Goal: Information Seeking & Learning: Learn about a topic

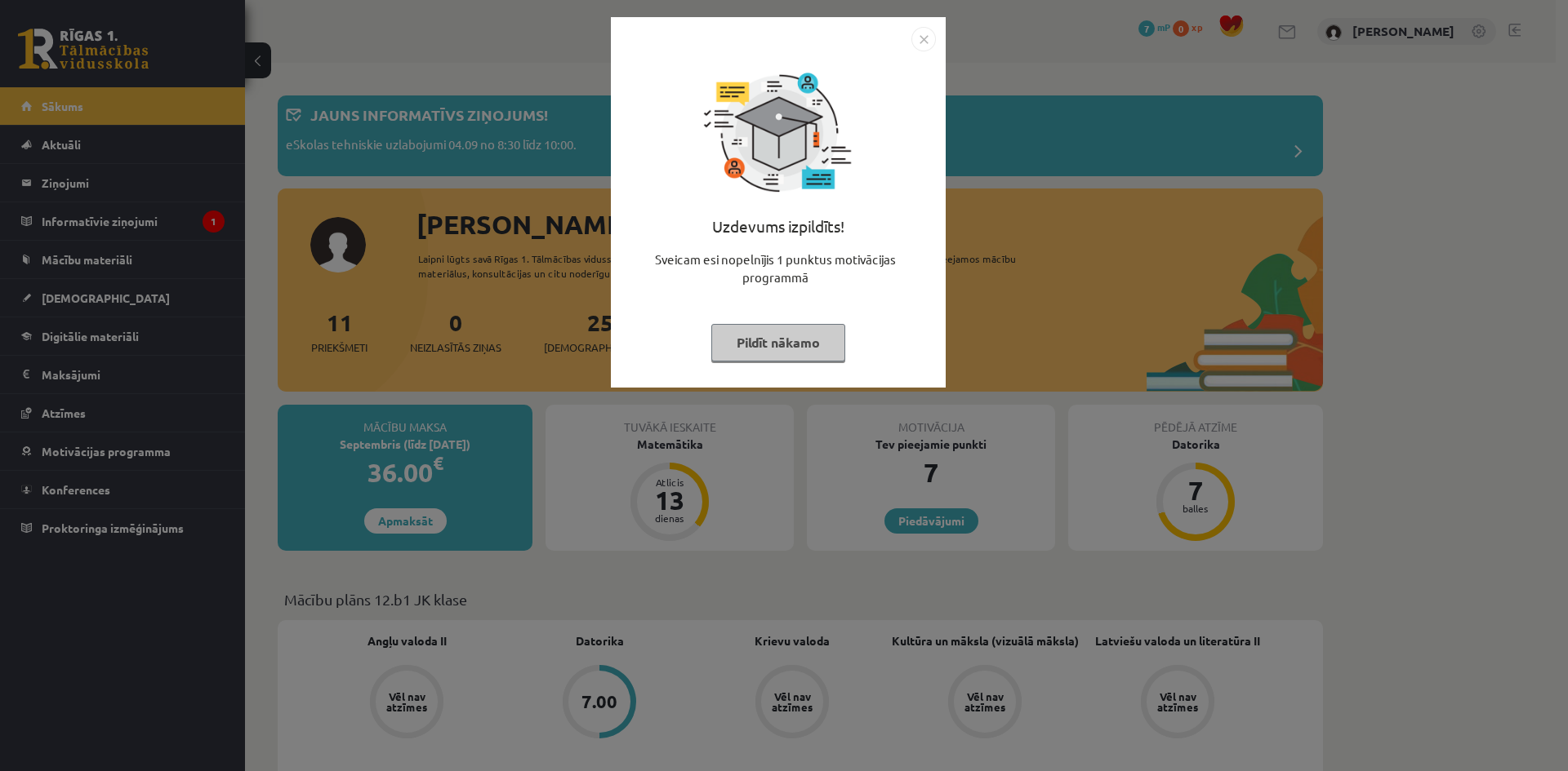
click at [763, 335] on button "Pildīt nākamo" at bounding box center [778, 343] width 134 height 38
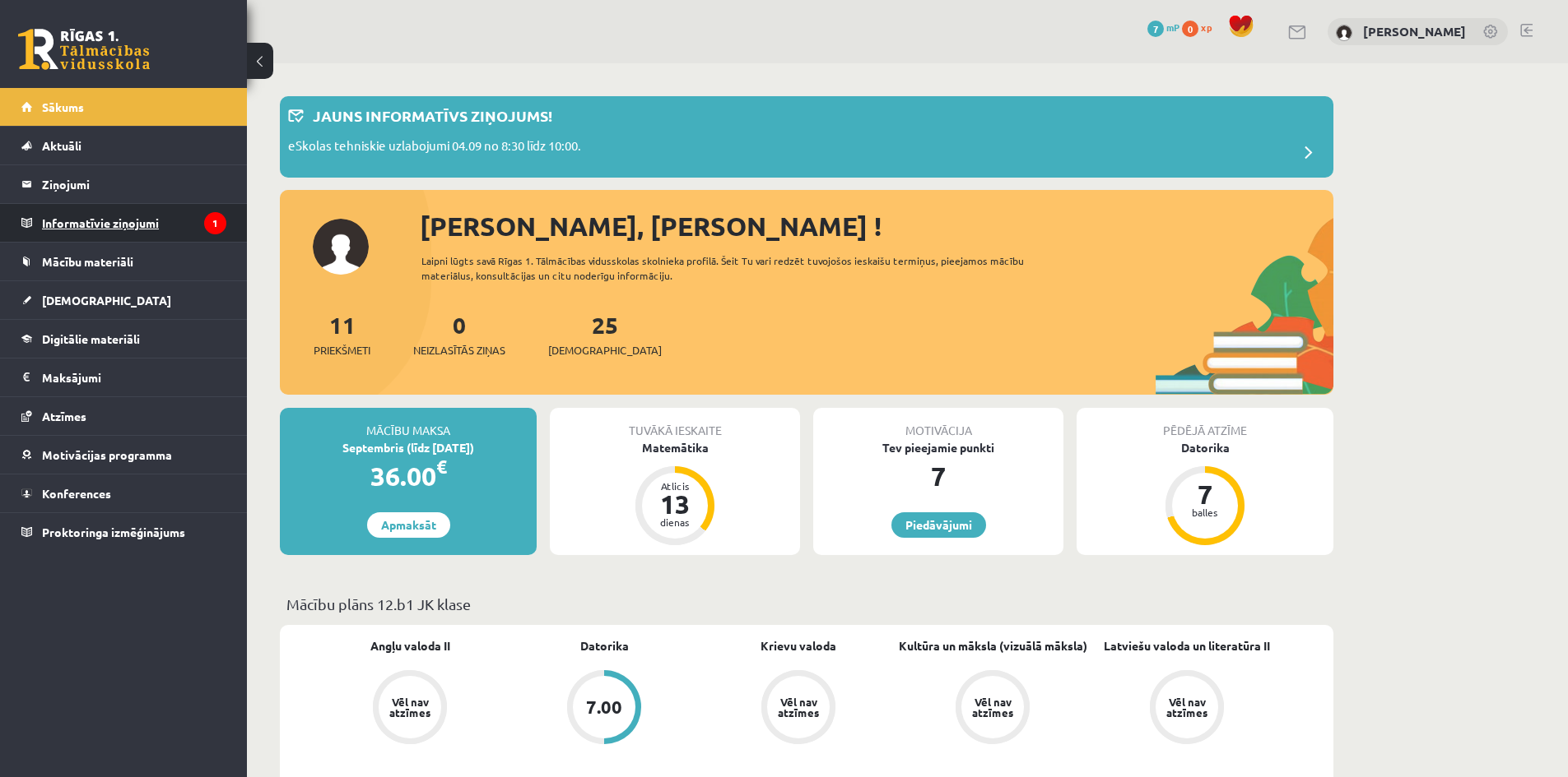
click at [118, 226] on legend "Informatīvie ziņojumi 1" at bounding box center [134, 223] width 184 height 38
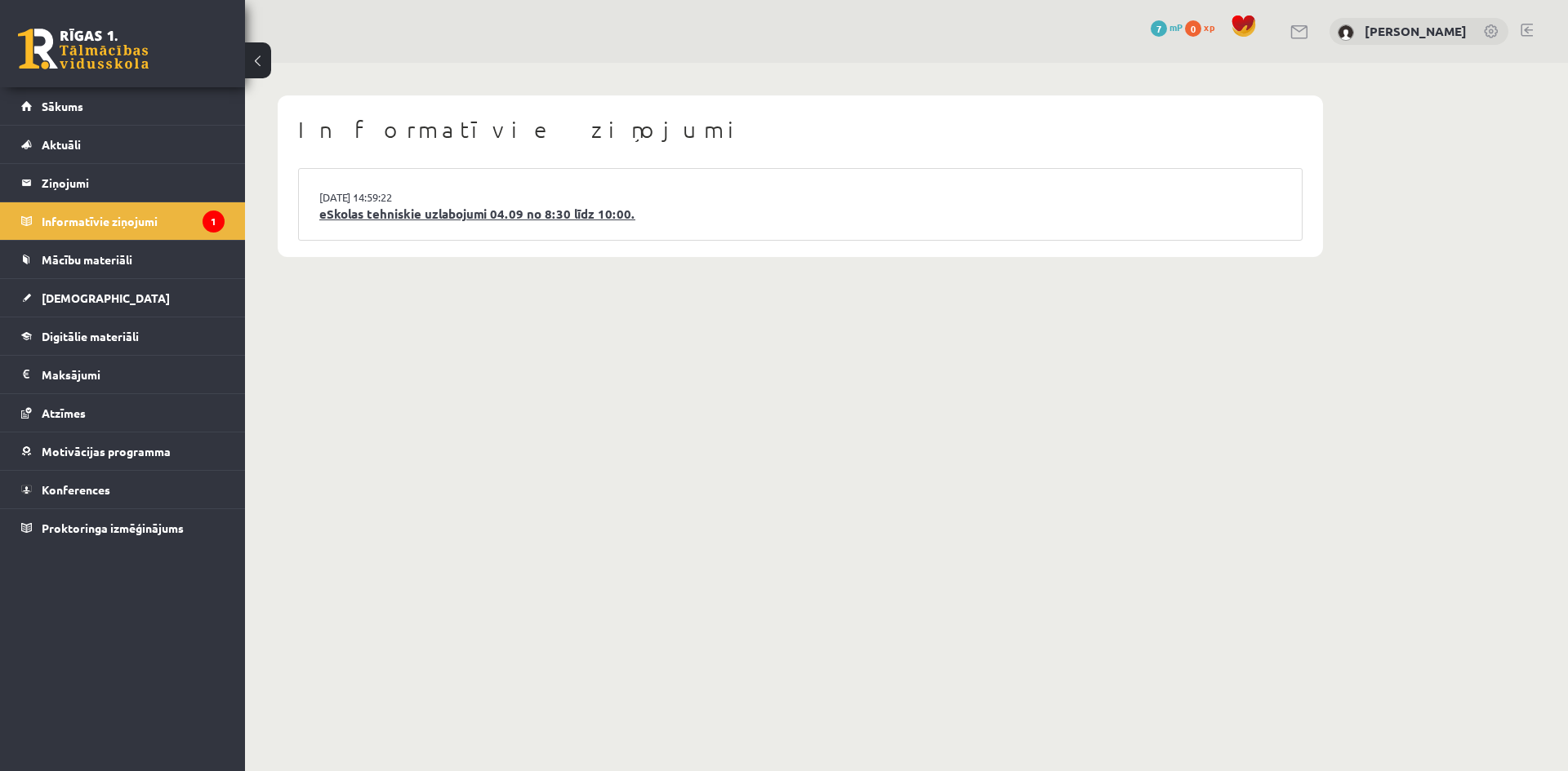
click at [392, 219] on link "eSkolas tehniskie uzlabojumi 04.09 no 8:30 līdz 10:00." at bounding box center [799, 214] width 962 height 19
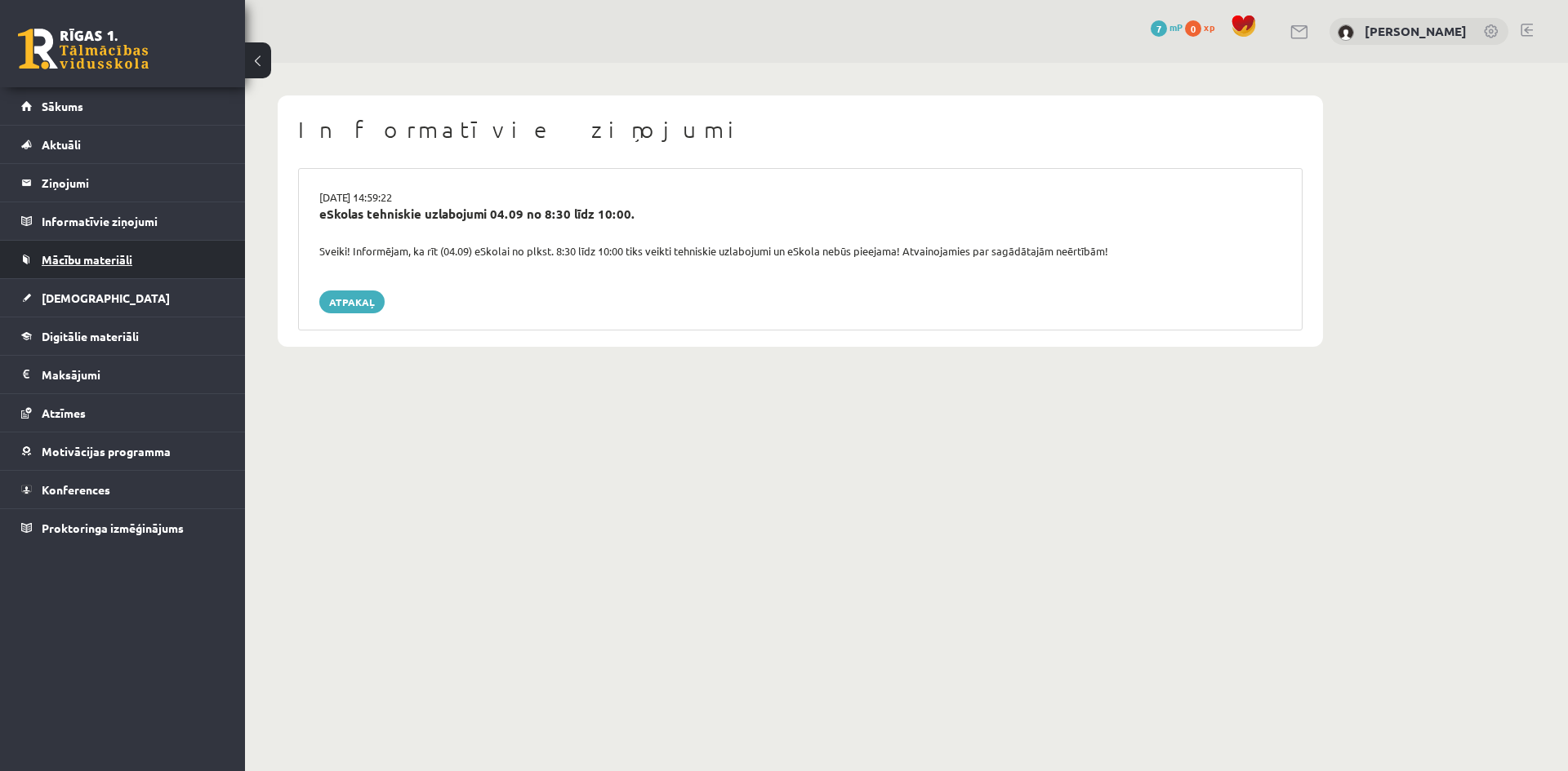
click at [102, 251] on link "Mācību materiāli" at bounding box center [123, 260] width 203 height 38
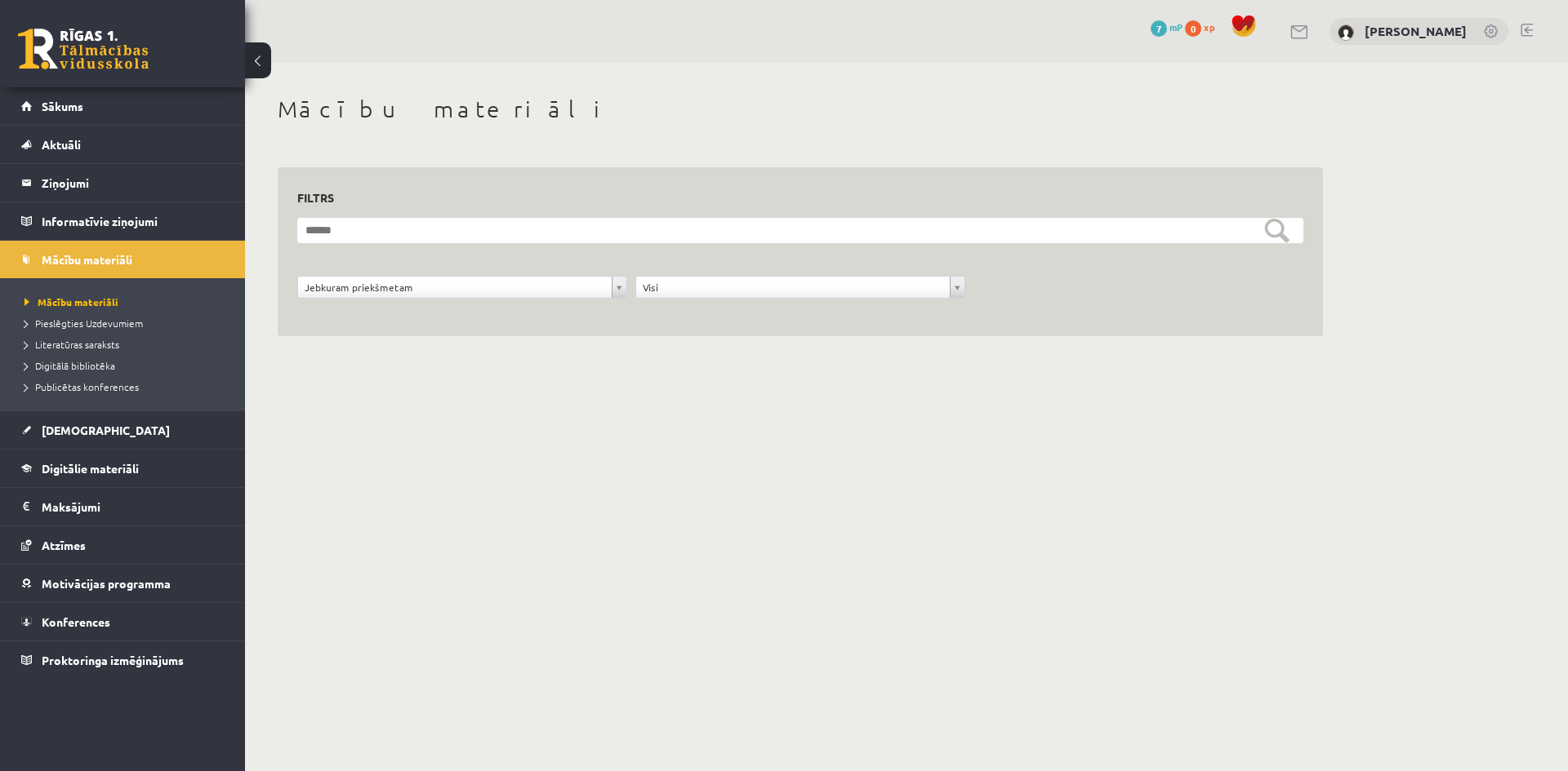
drag, startPoint x: 465, startPoint y: 299, endPoint x: 469, endPoint y: 291, distance: 8.9
click at [466, 297] on div "Jebkuram priekšmetam" at bounding box center [461, 287] width 330 height 23
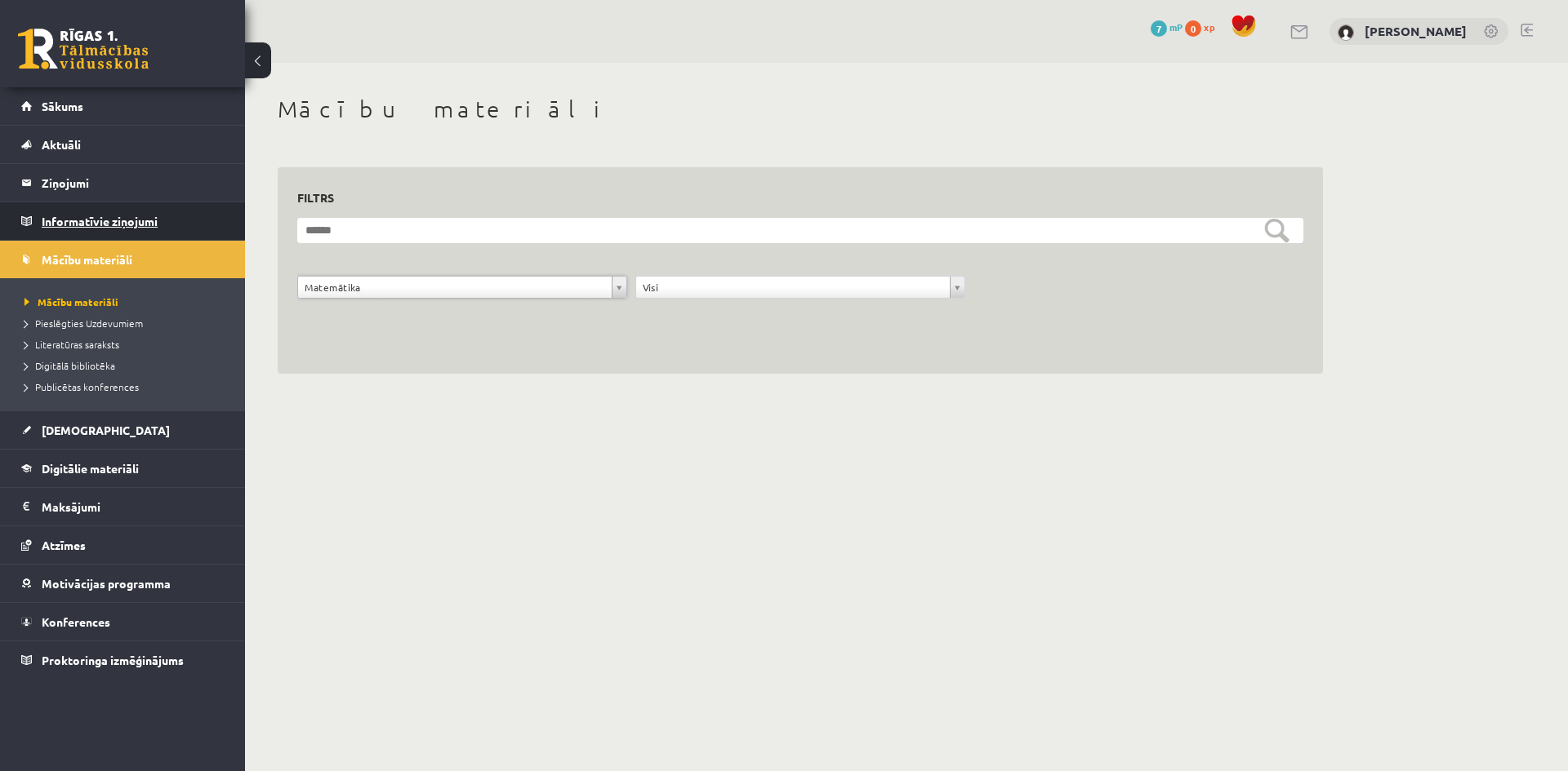
click at [135, 228] on legend "Informatīvie ziņojumi 0" at bounding box center [133, 221] width 183 height 38
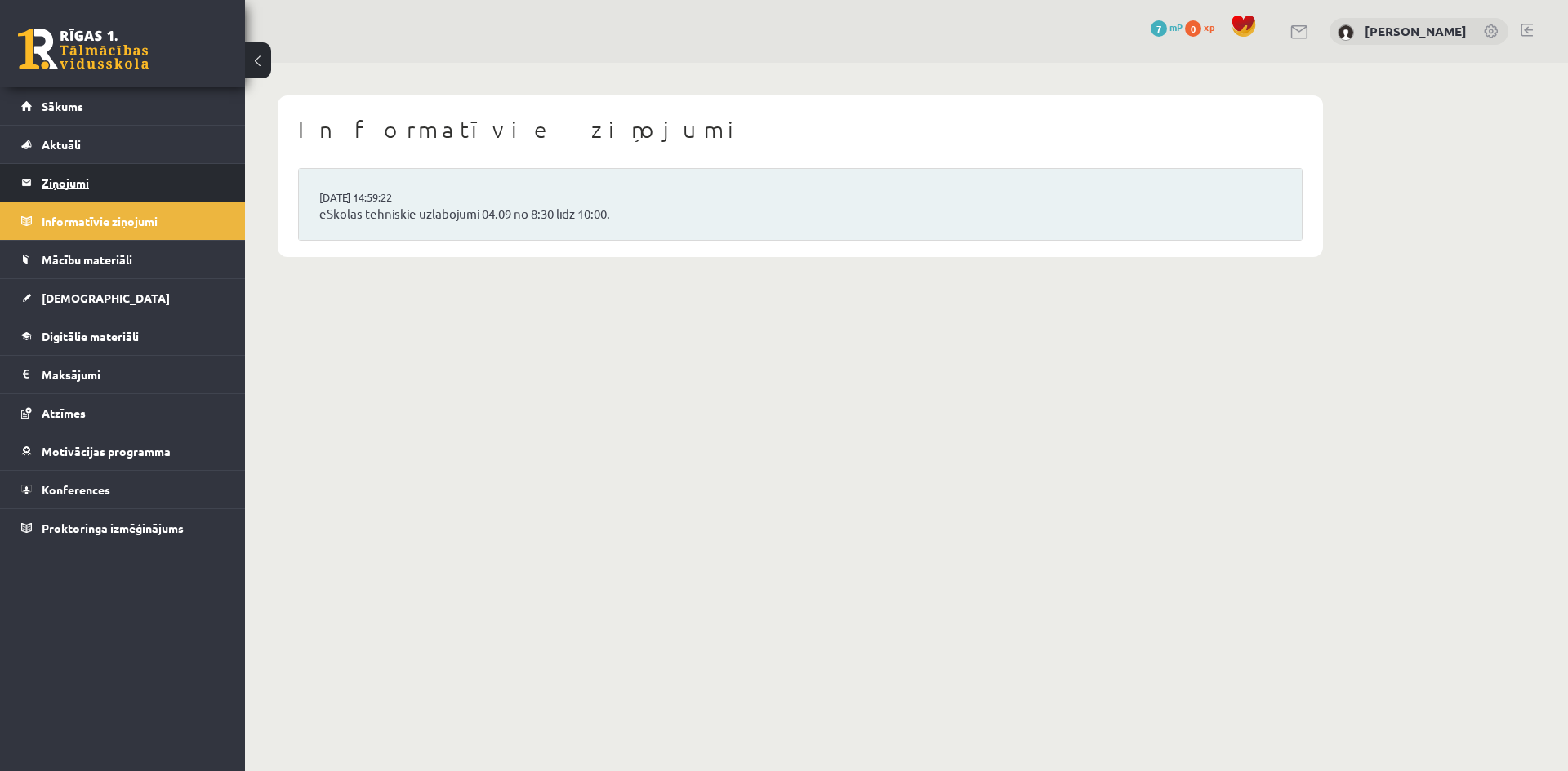
click at [65, 193] on legend "Ziņojumi 0" at bounding box center [133, 183] width 183 height 38
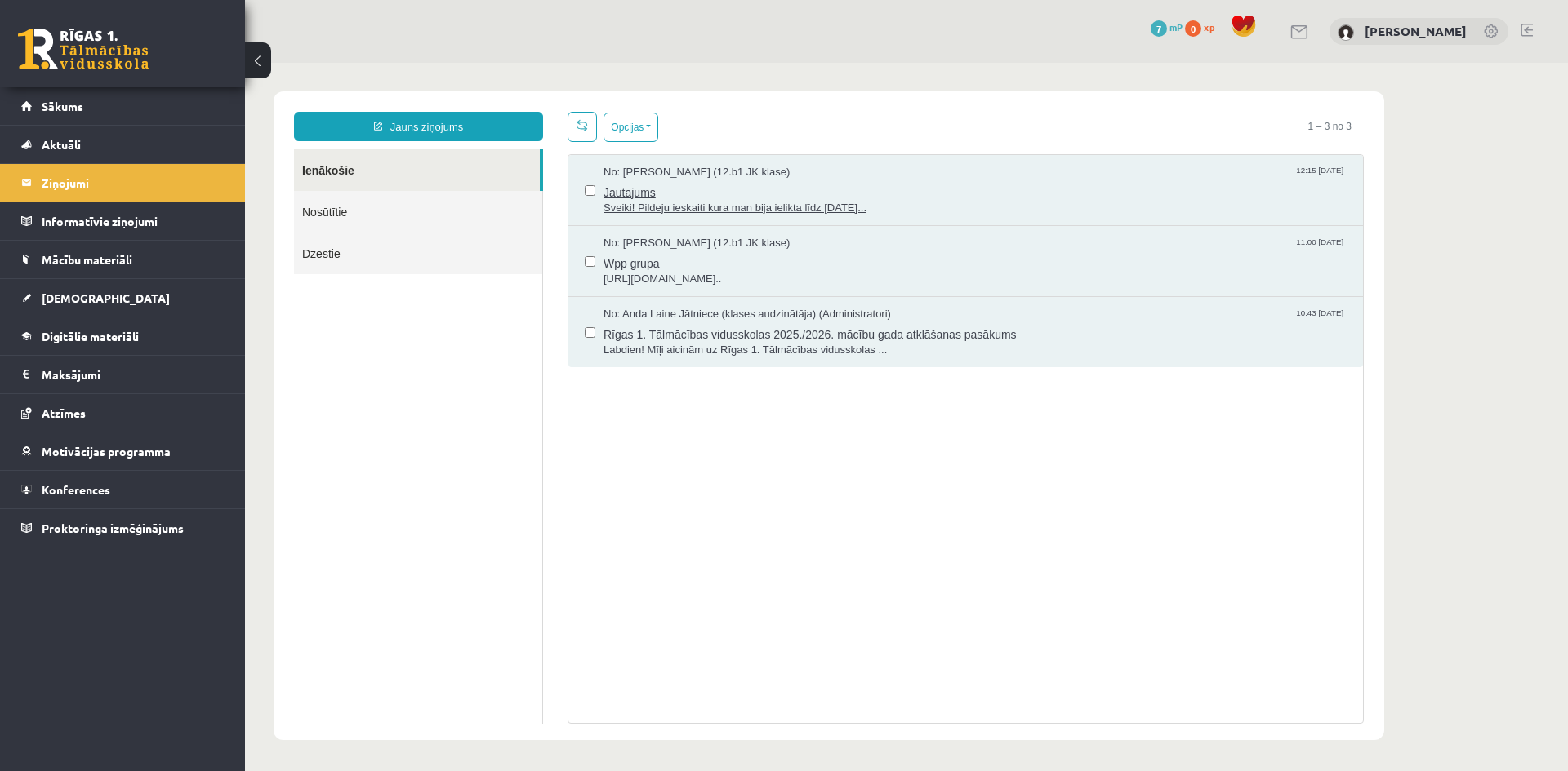
click at [701, 209] on span "Sveiki! Pildeju ieskaiti kura man bija ielikta līdz 15.09.25..." at bounding box center [974, 208] width 743 height 16
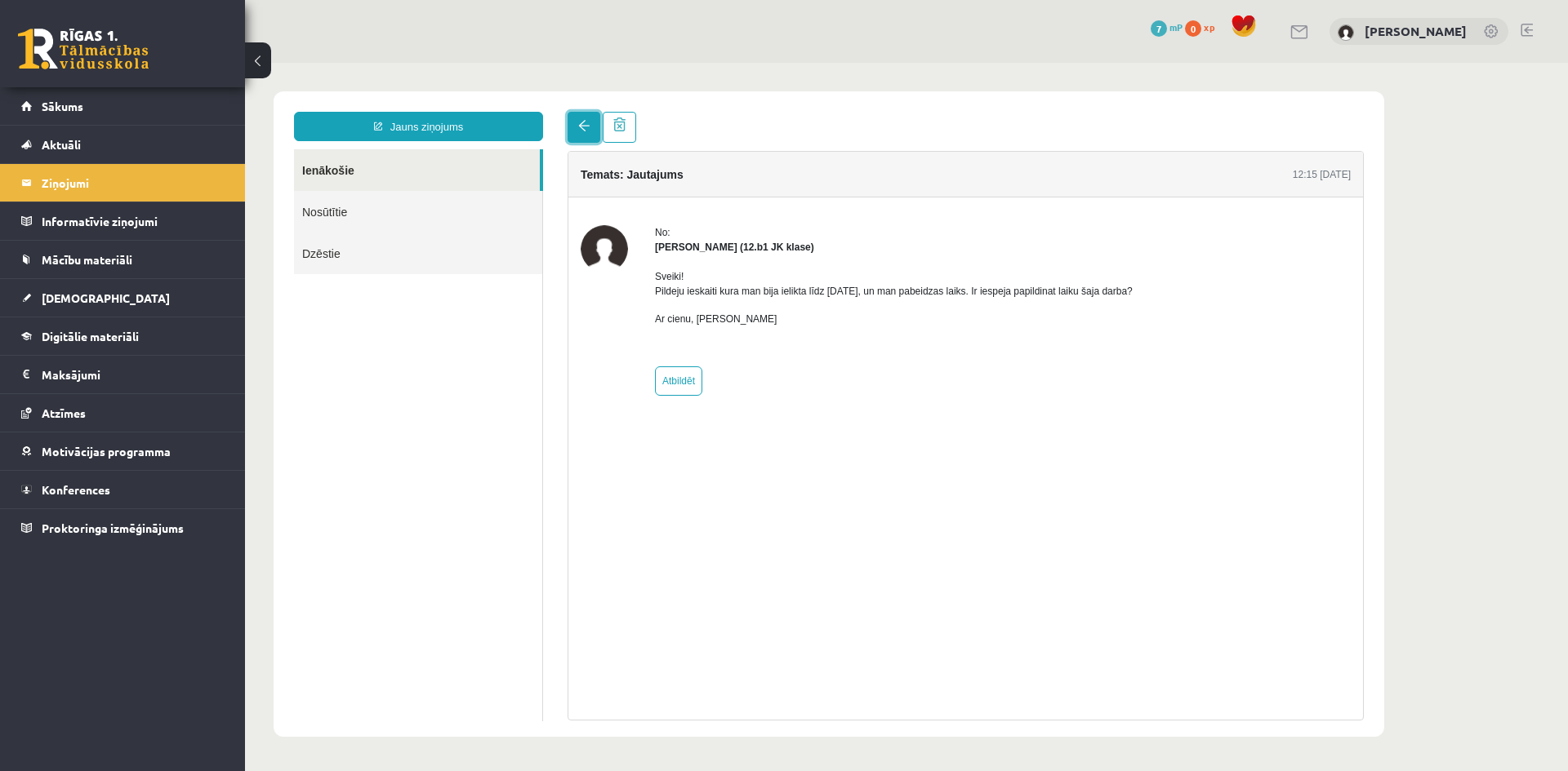
click at [587, 132] on span at bounding box center [583, 125] width 11 height 11
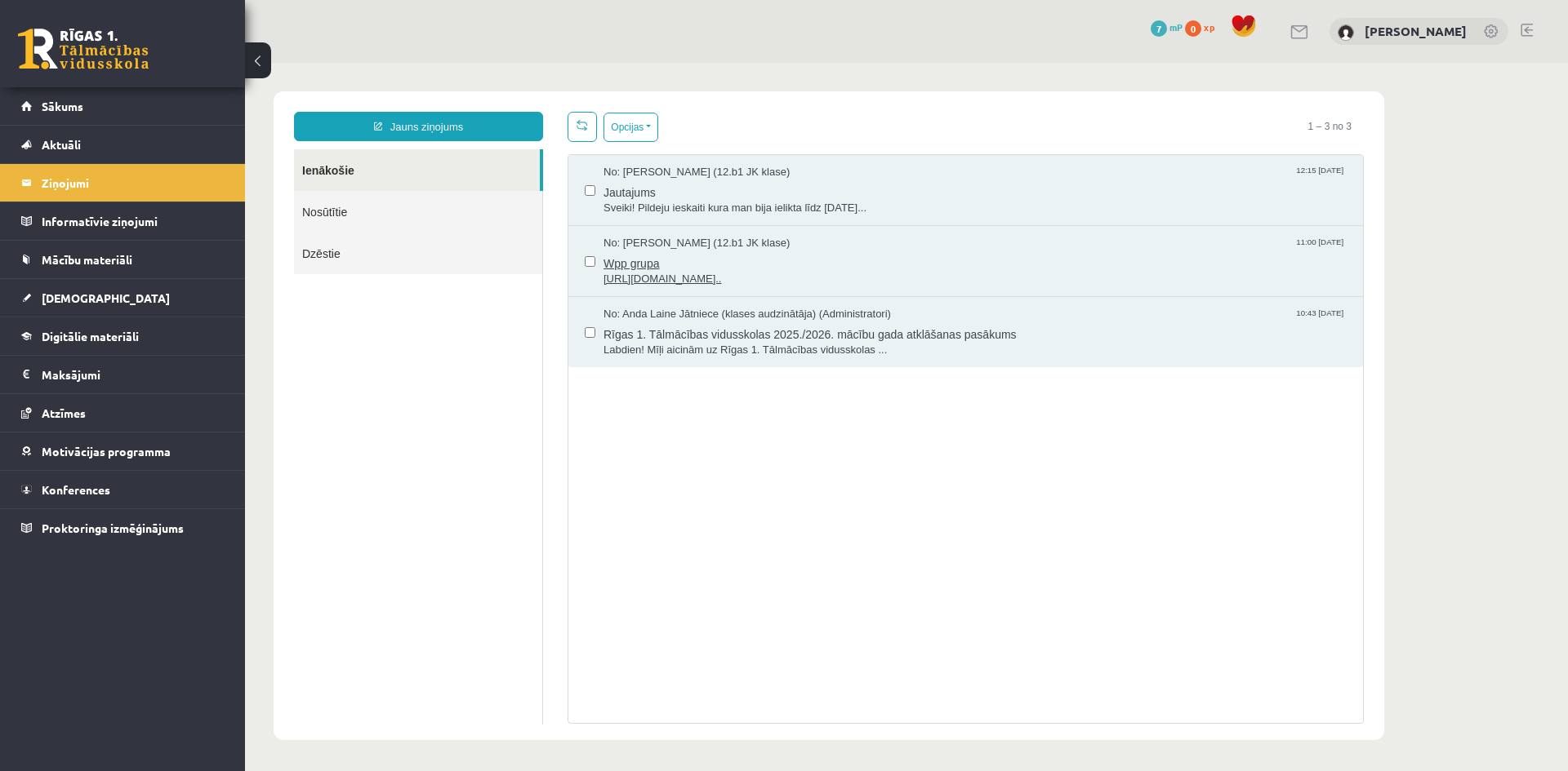
click at [650, 265] on span "Wpp grupa" at bounding box center [974, 261] width 743 height 20
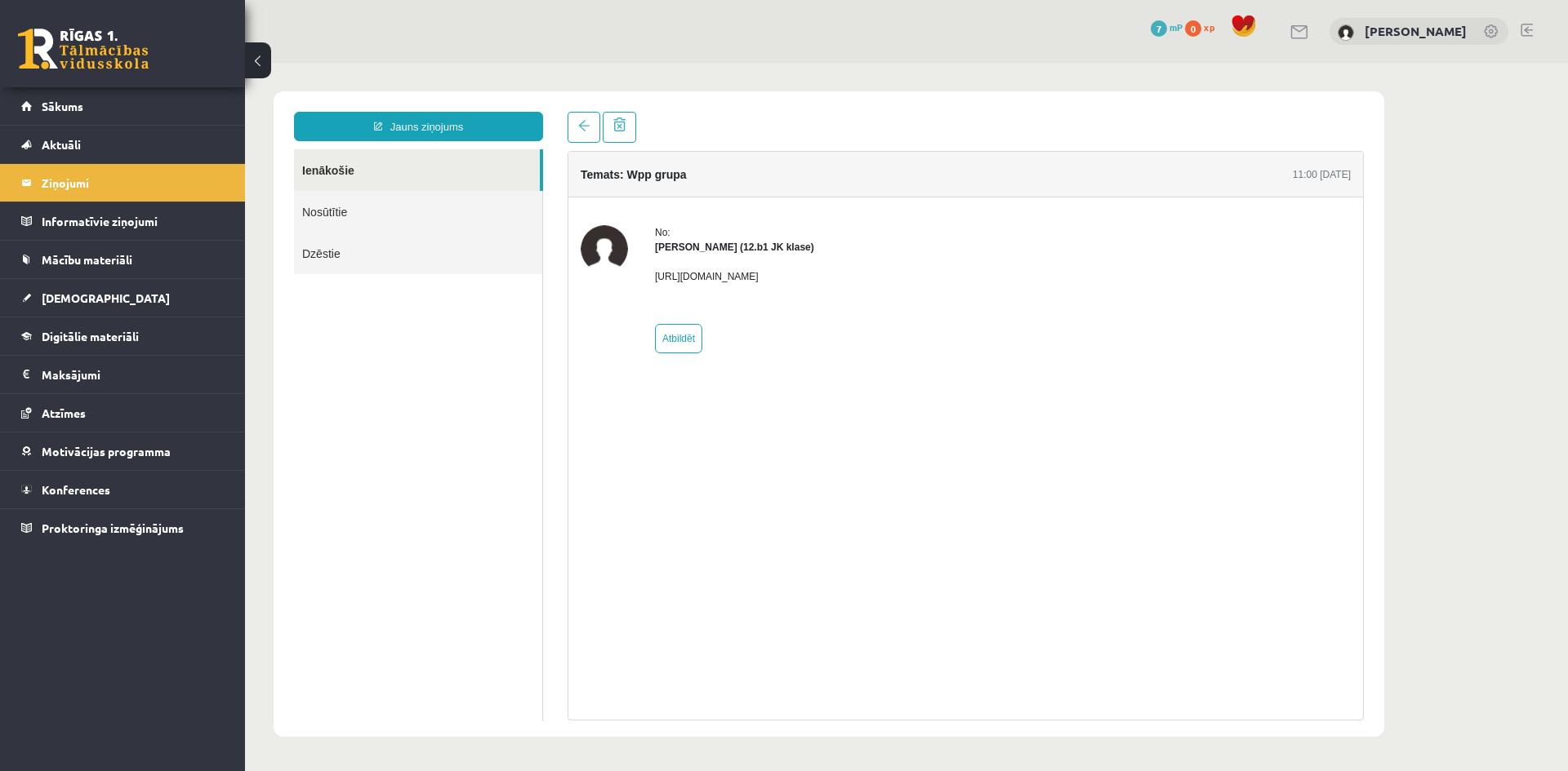
drag, startPoint x: 964, startPoint y: 277, endPoint x: 651, endPoint y: 275, distance: 313.0
click at [646, 276] on div "No: Megija Balabkina (12.b1 JK klase) https://chat.whatsapp.com/L1UxGhmvZJiE23Y…" at bounding box center [966, 289] width 770 height 128
click at [105, 207] on legend "Informatīvie ziņojumi 0" at bounding box center [133, 221] width 183 height 38
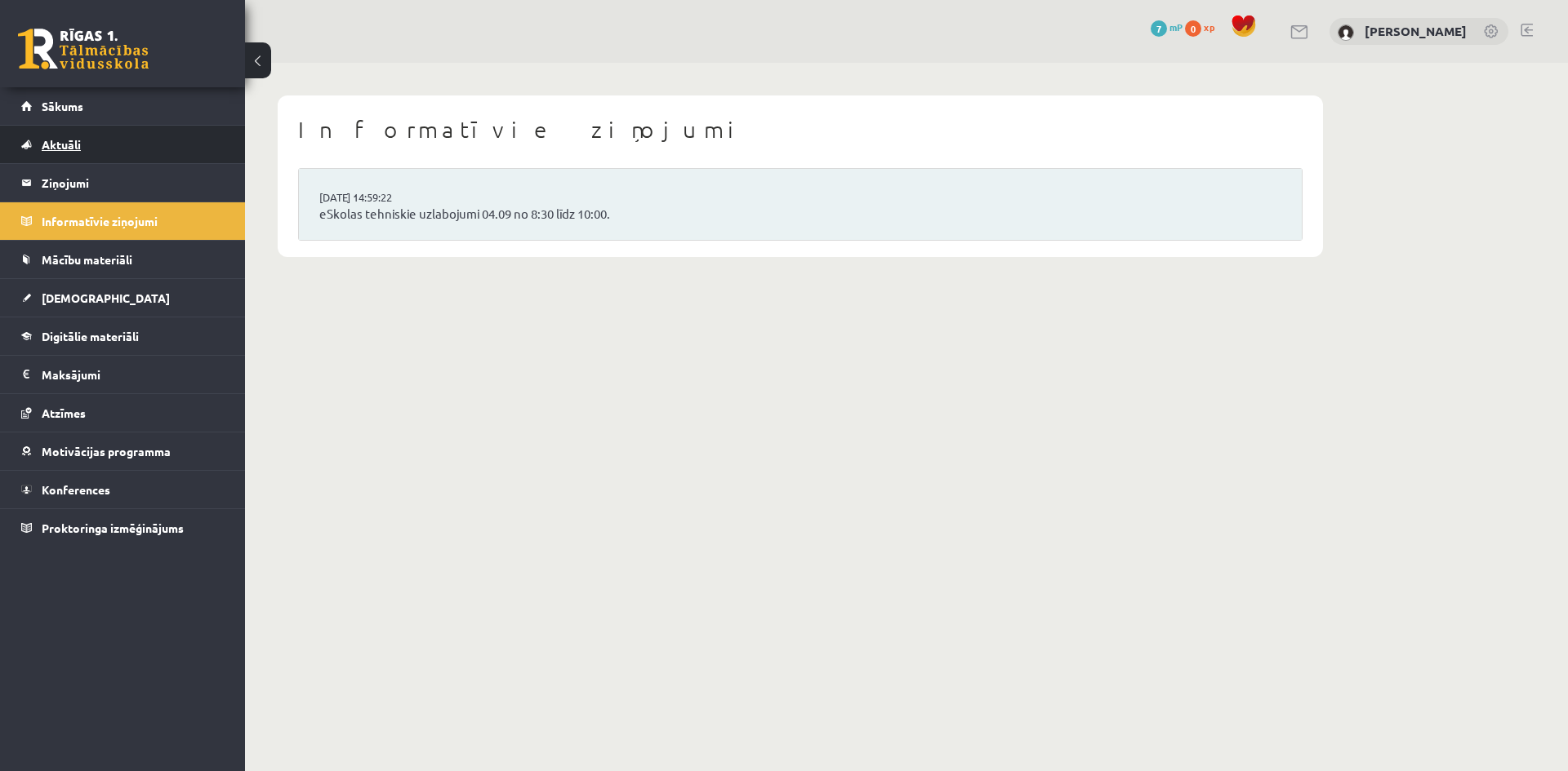
click at [93, 145] on link "Aktuāli" at bounding box center [123, 144] width 203 height 38
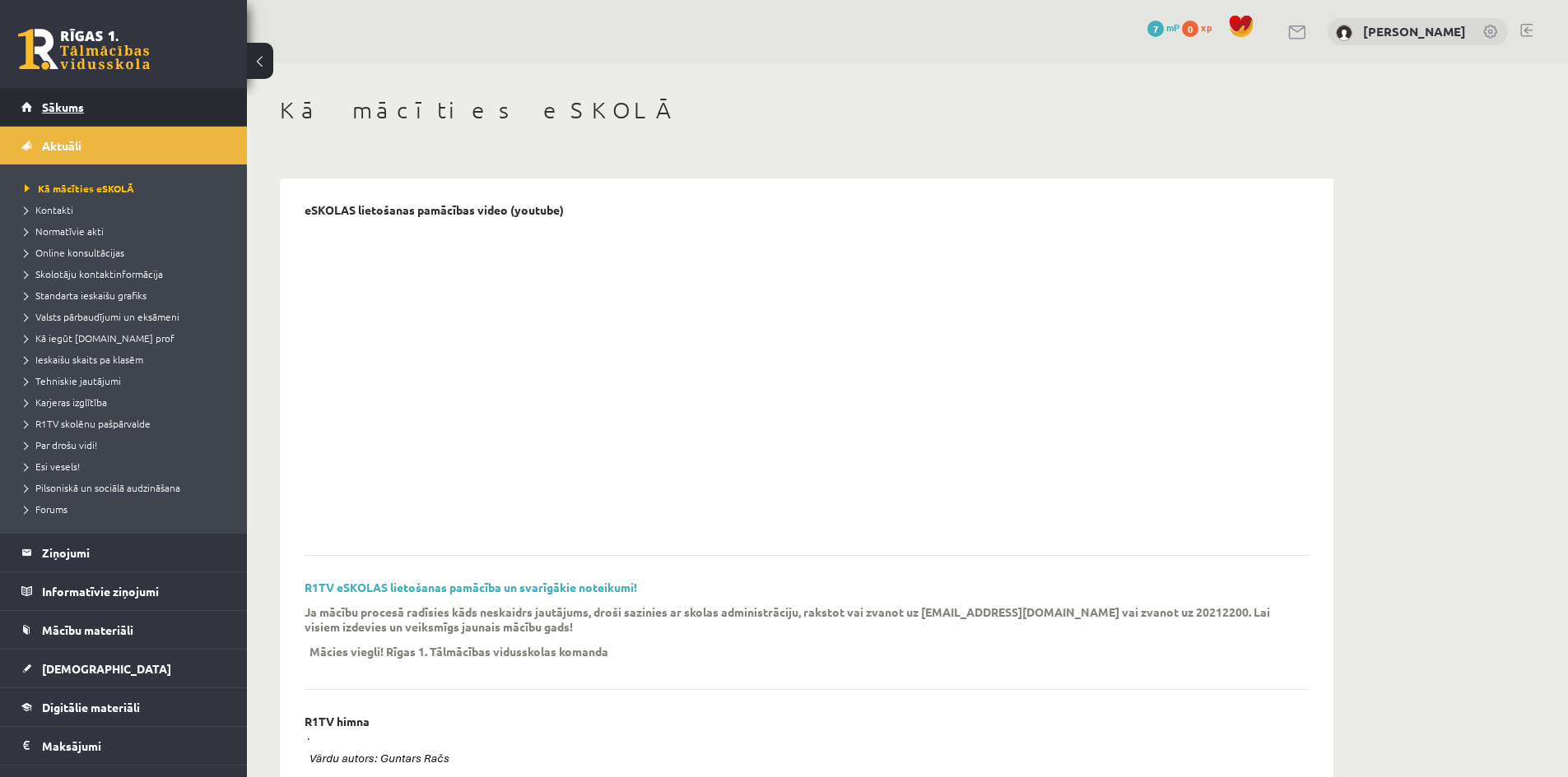
click at [84, 120] on link "Sākums" at bounding box center [124, 107] width 205 height 38
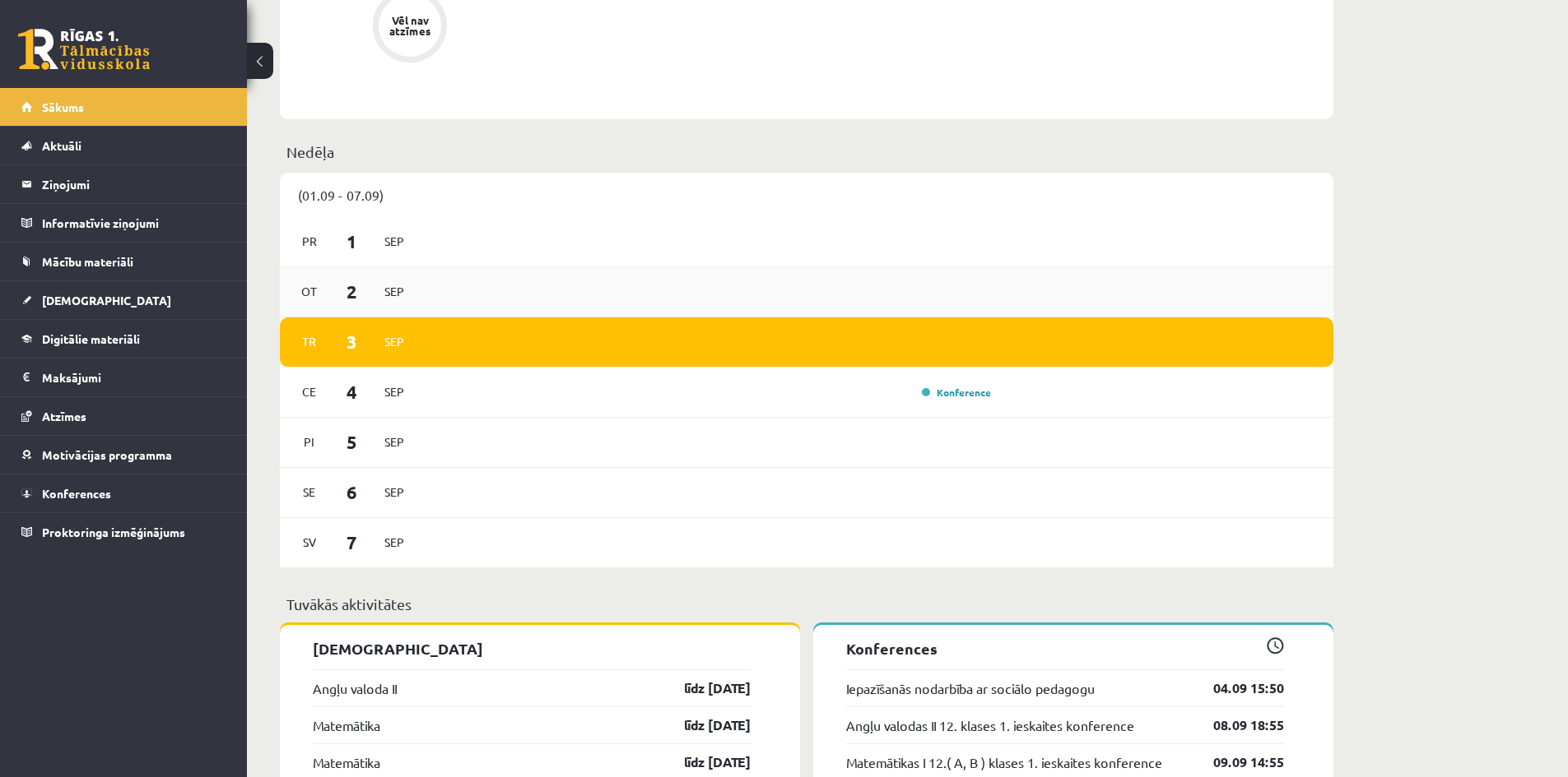
scroll to position [905, 0]
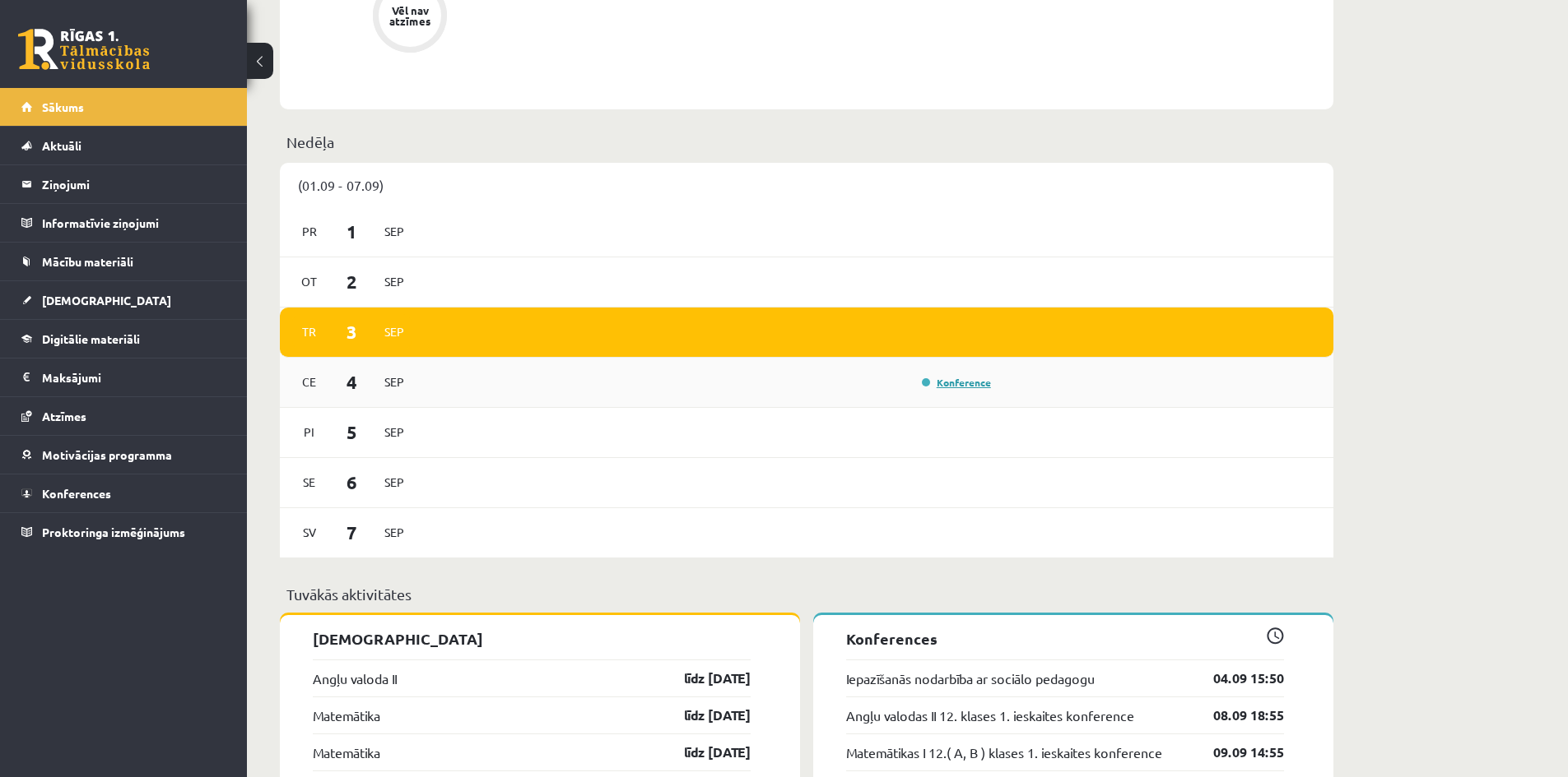
click at [963, 381] on link "Konference" at bounding box center [956, 382] width 69 height 13
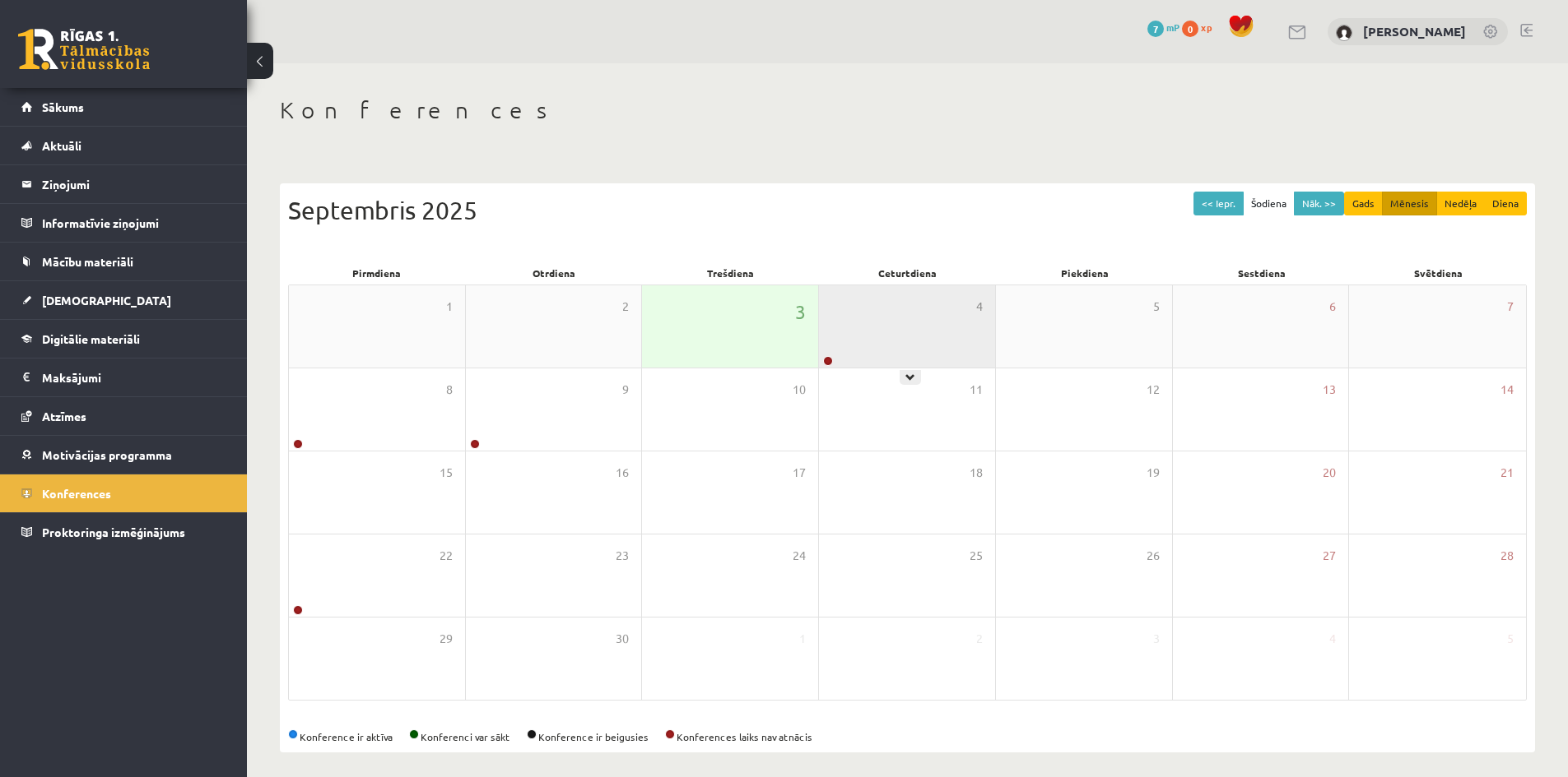
click at [840, 357] on div "4" at bounding box center [907, 327] width 176 height 82
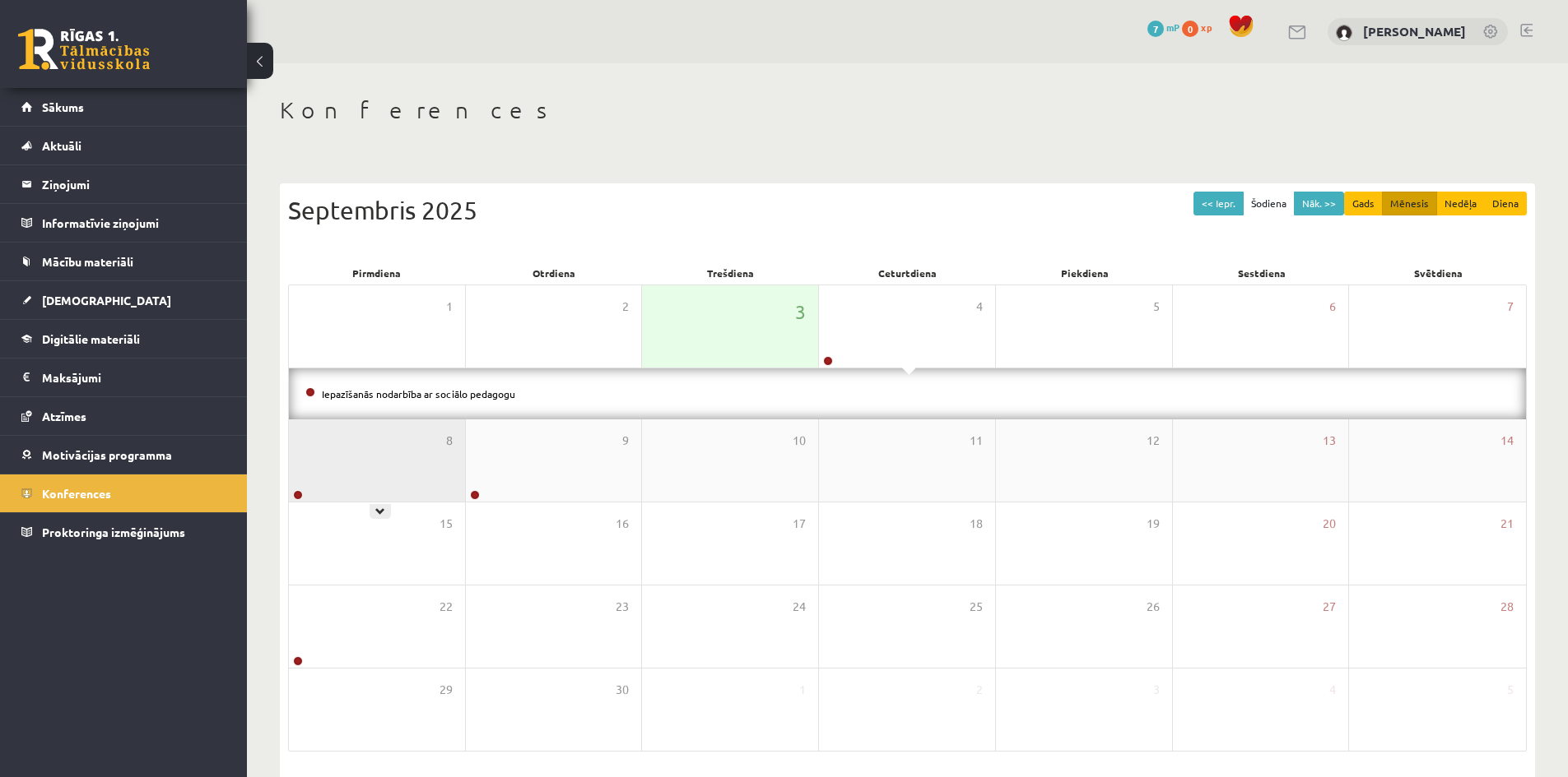
click at [444, 460] on div "8" at bounding box center [377, 460] width 176 height 82
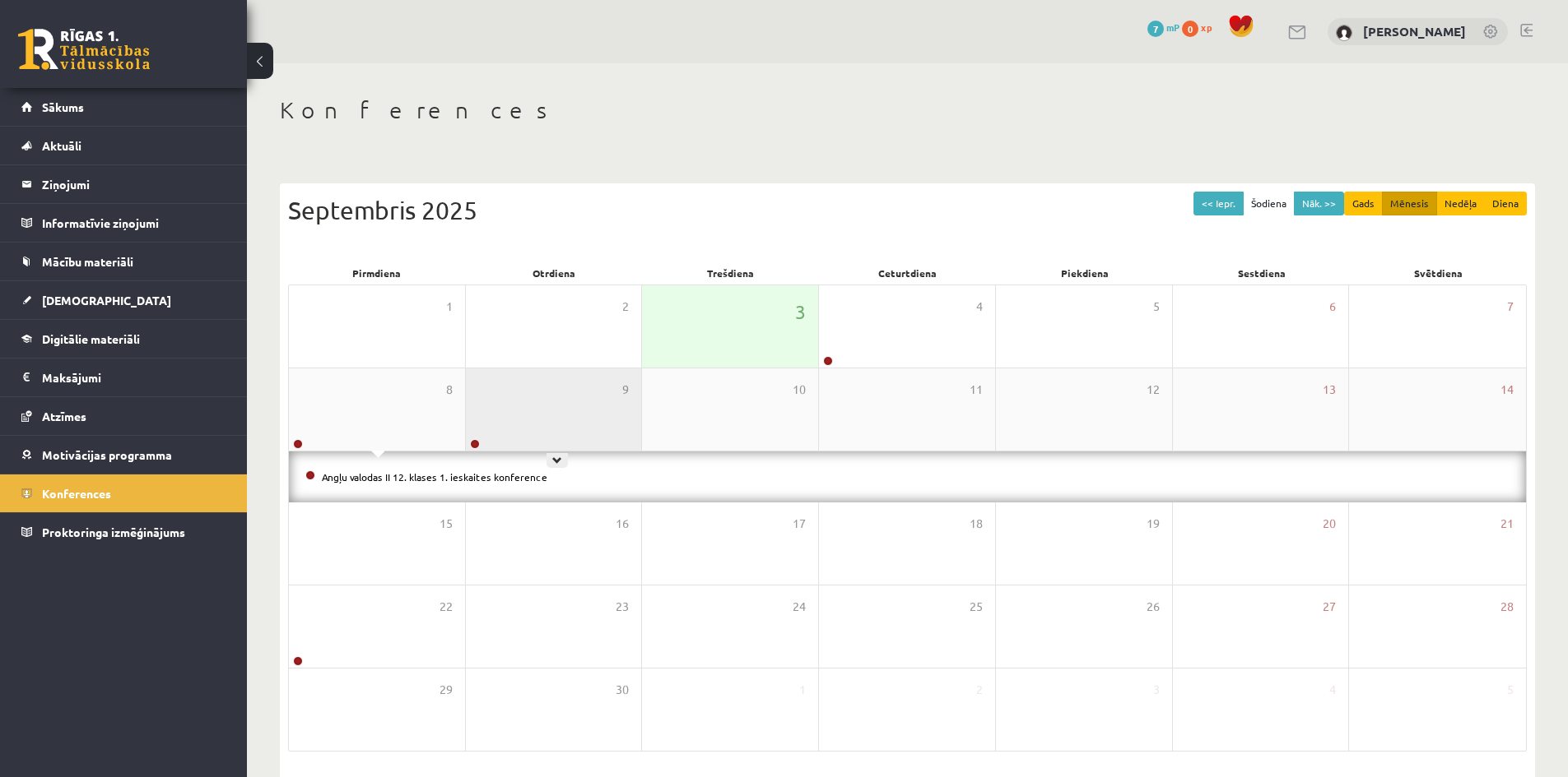
click at [492, 431] on div "9" at bounding box center [554, 409] width 176 height 82
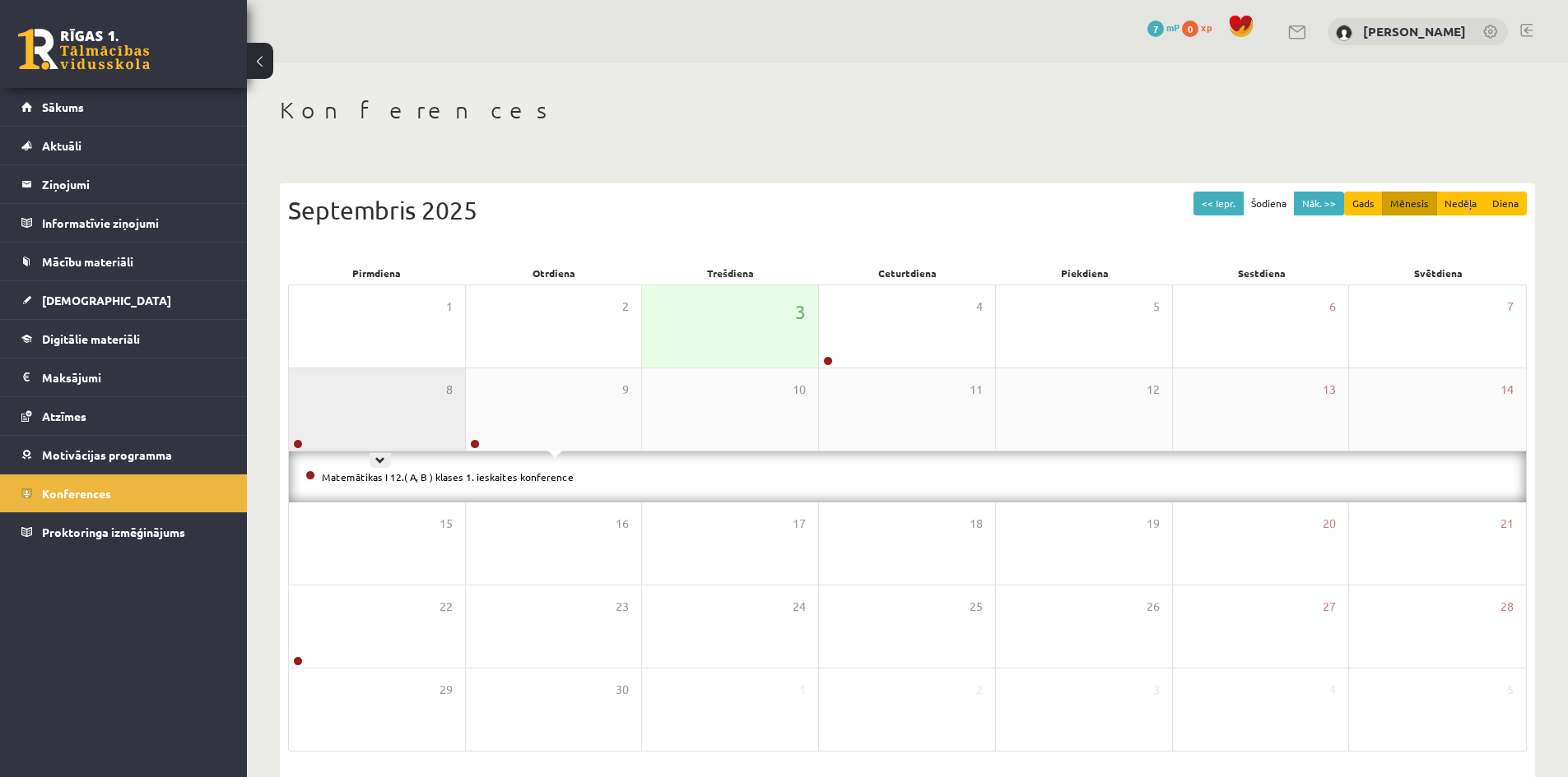
click at [388, 429] on div "8" at bounding box center [377, 409] width 176 height 82
click at [407, 476] on link "Angļu valodas II 12. klases 1. ieskaites konference" at bounding box center [434, 477] width 225 height 13
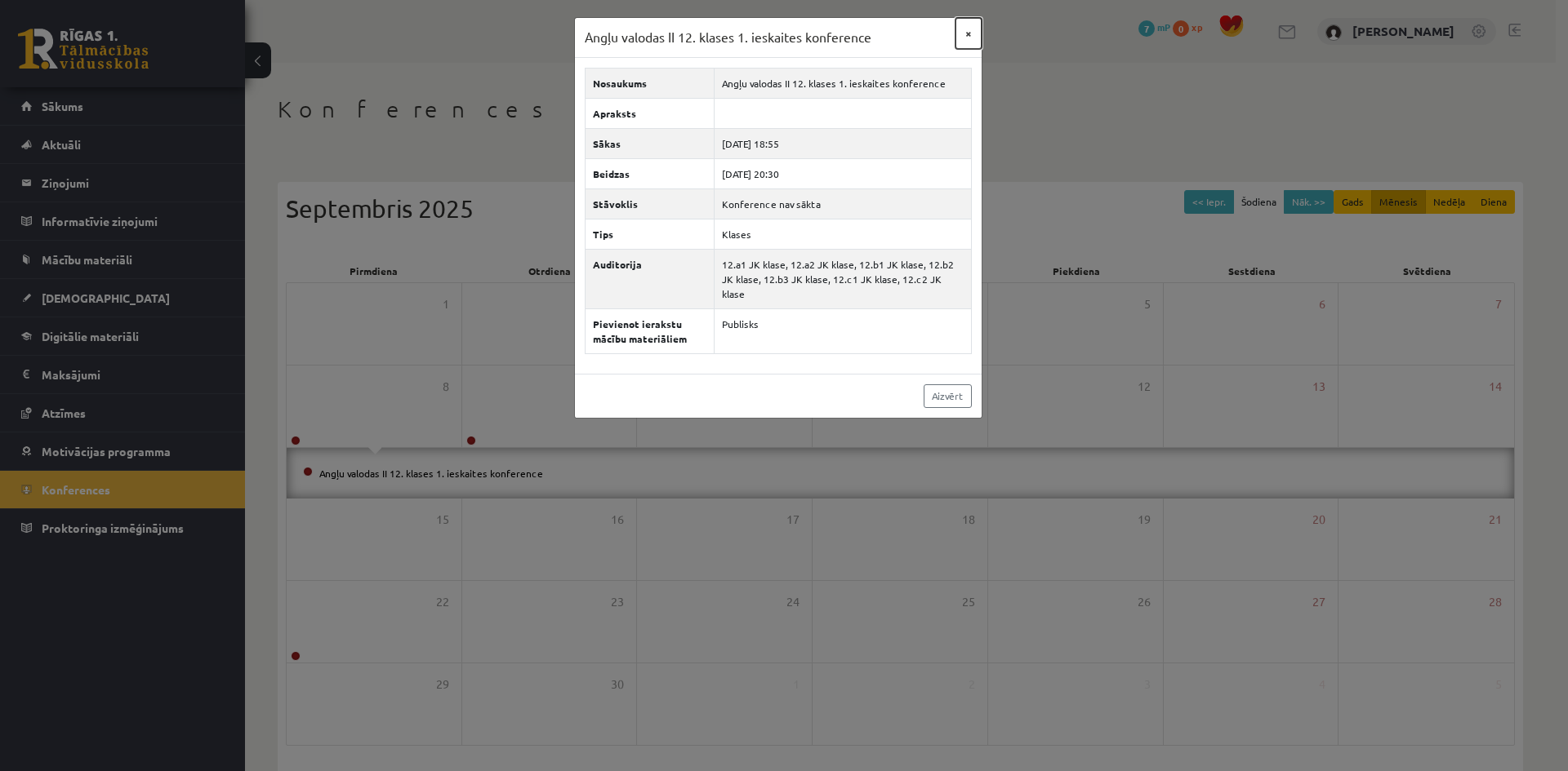
click at [964, 32] on button "×" at bounding box center [968, 33] width 27 height 31
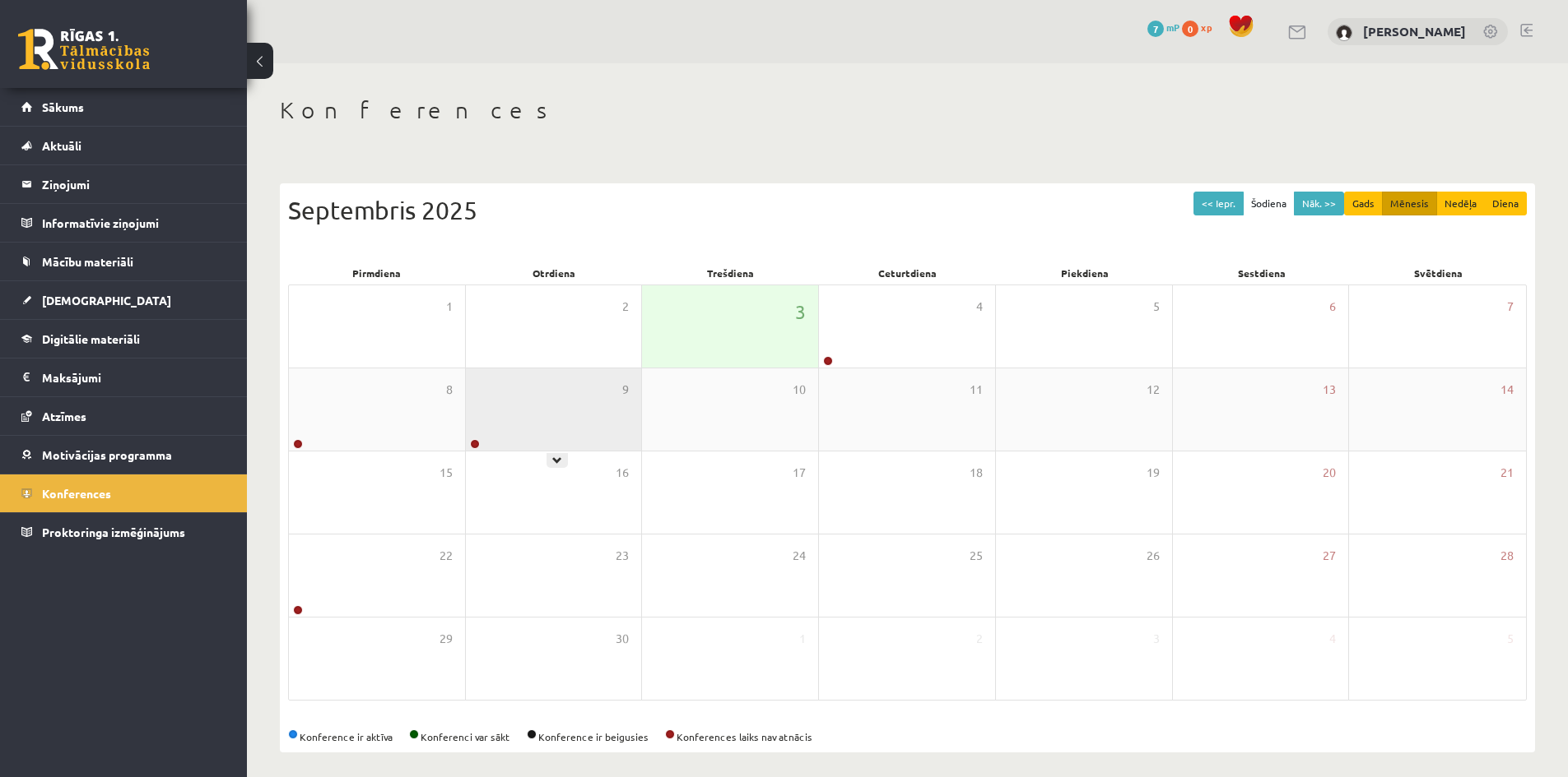
click at [516, 441] on div "9" at bounding box center [554, 409] width 176 height 82
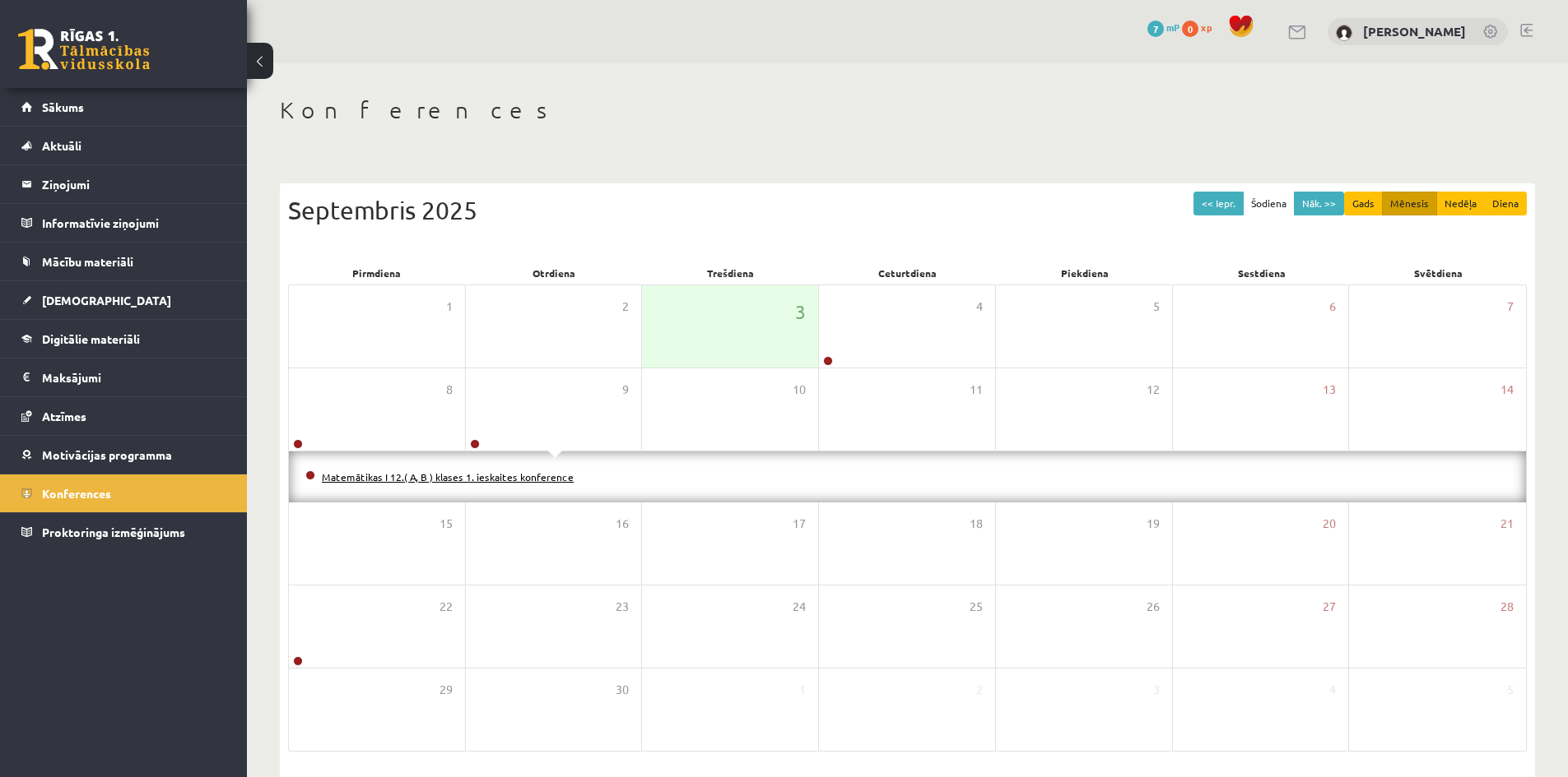
click at [544, 480] on link "Matemātikas I 12.( A, B ) klases 1. ieskaites konference" at bounding box center [447, 477] width 252 height 13
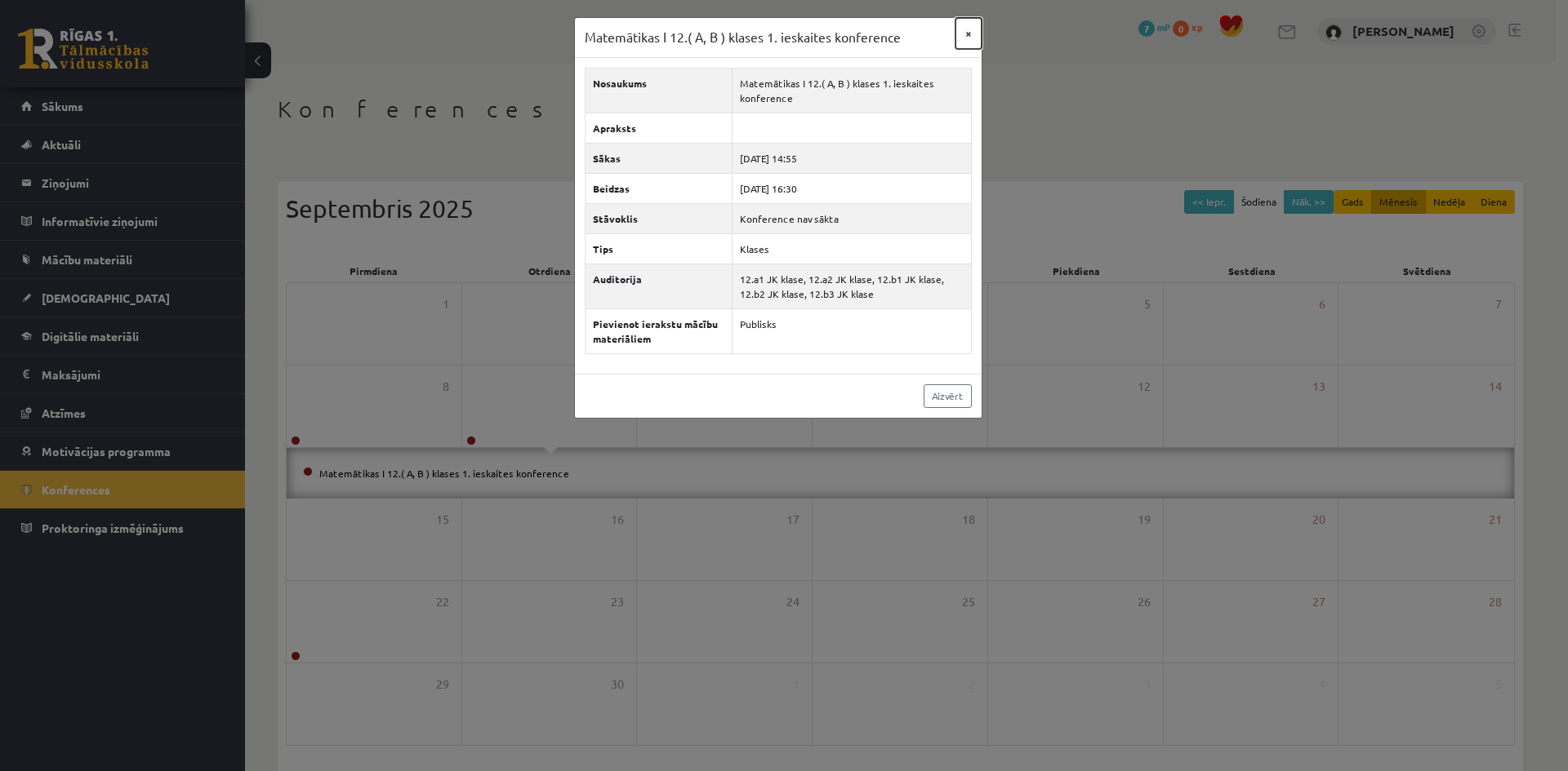
click at [965, 43] on button "×" at bounding box center [968, 33] width 27 height 31
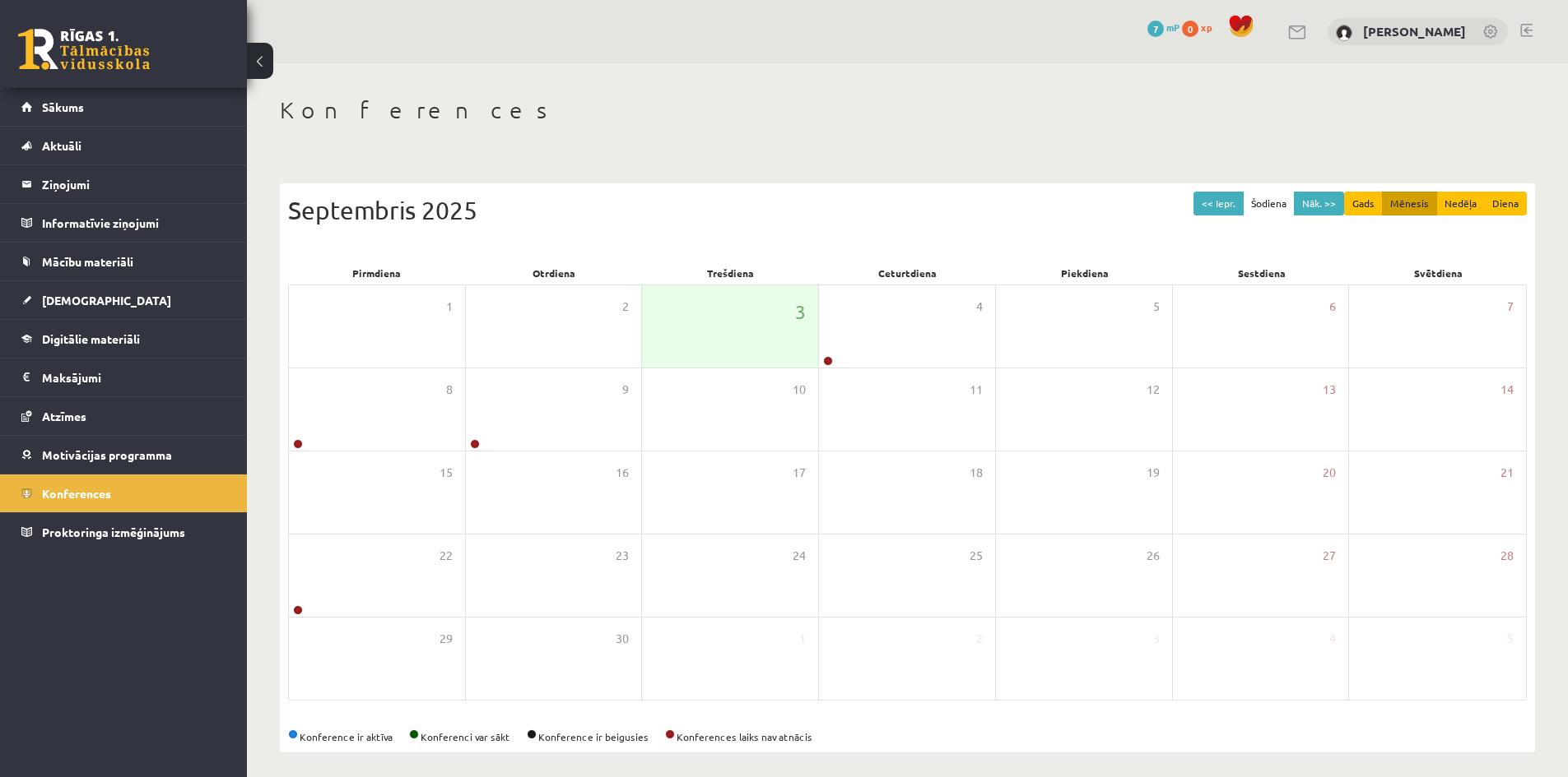
scroll to position [9, 0]
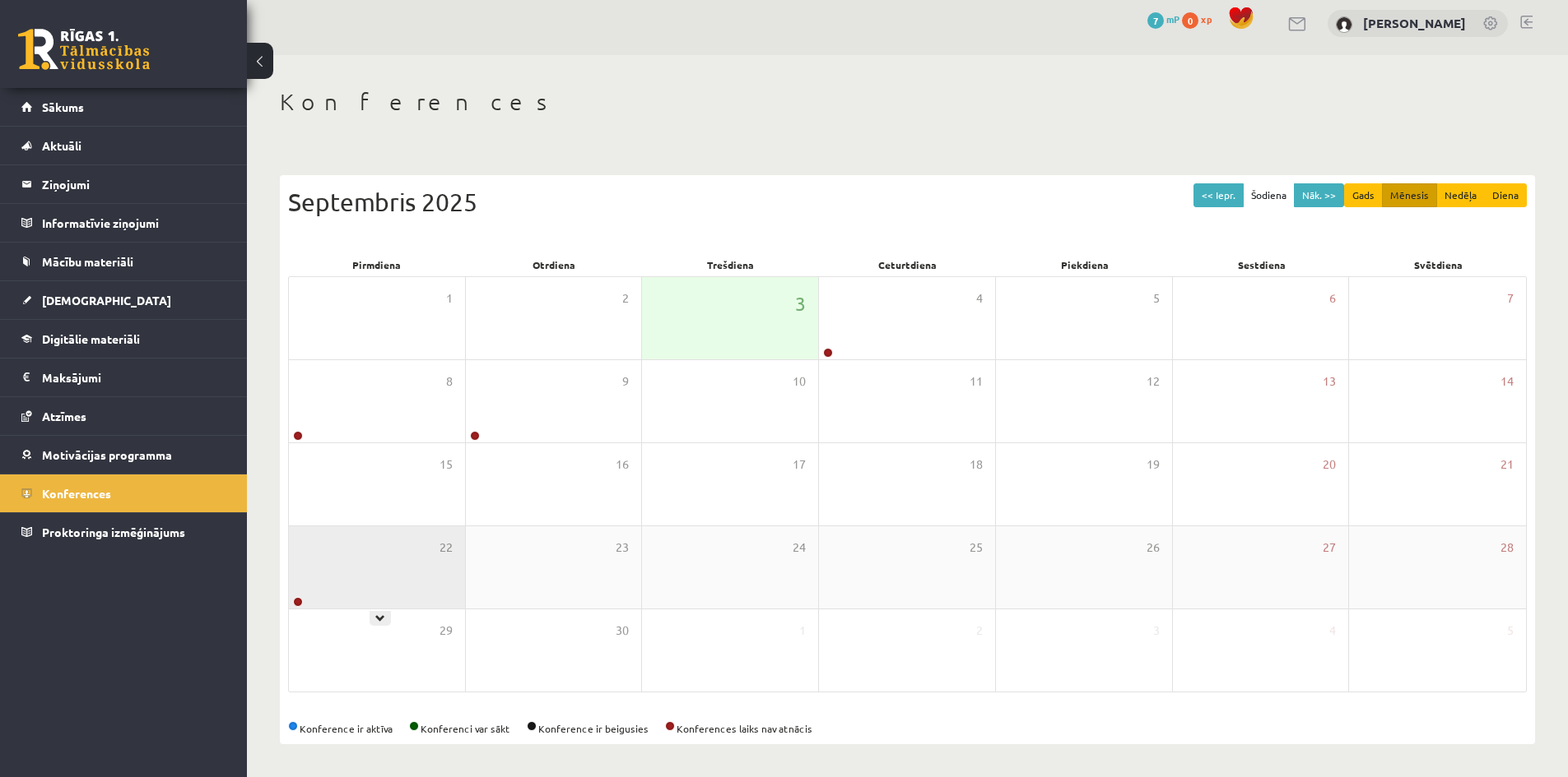
click at [379, 600] on div "22" at bounding box center [377, 568] width 176 height 82
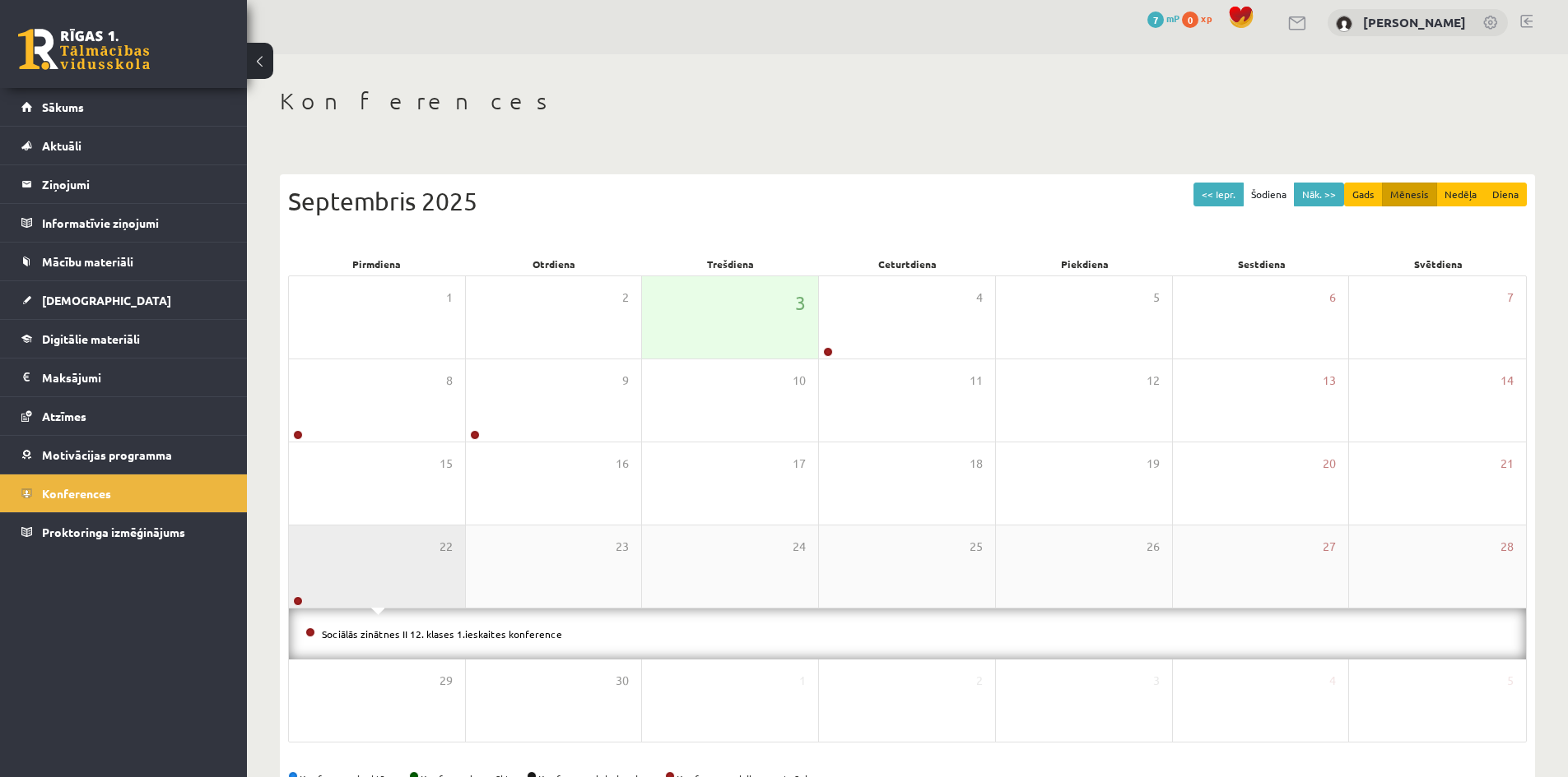
click at [385, 603] on div "22" at bounding box center [377, 567] width 176 height 82
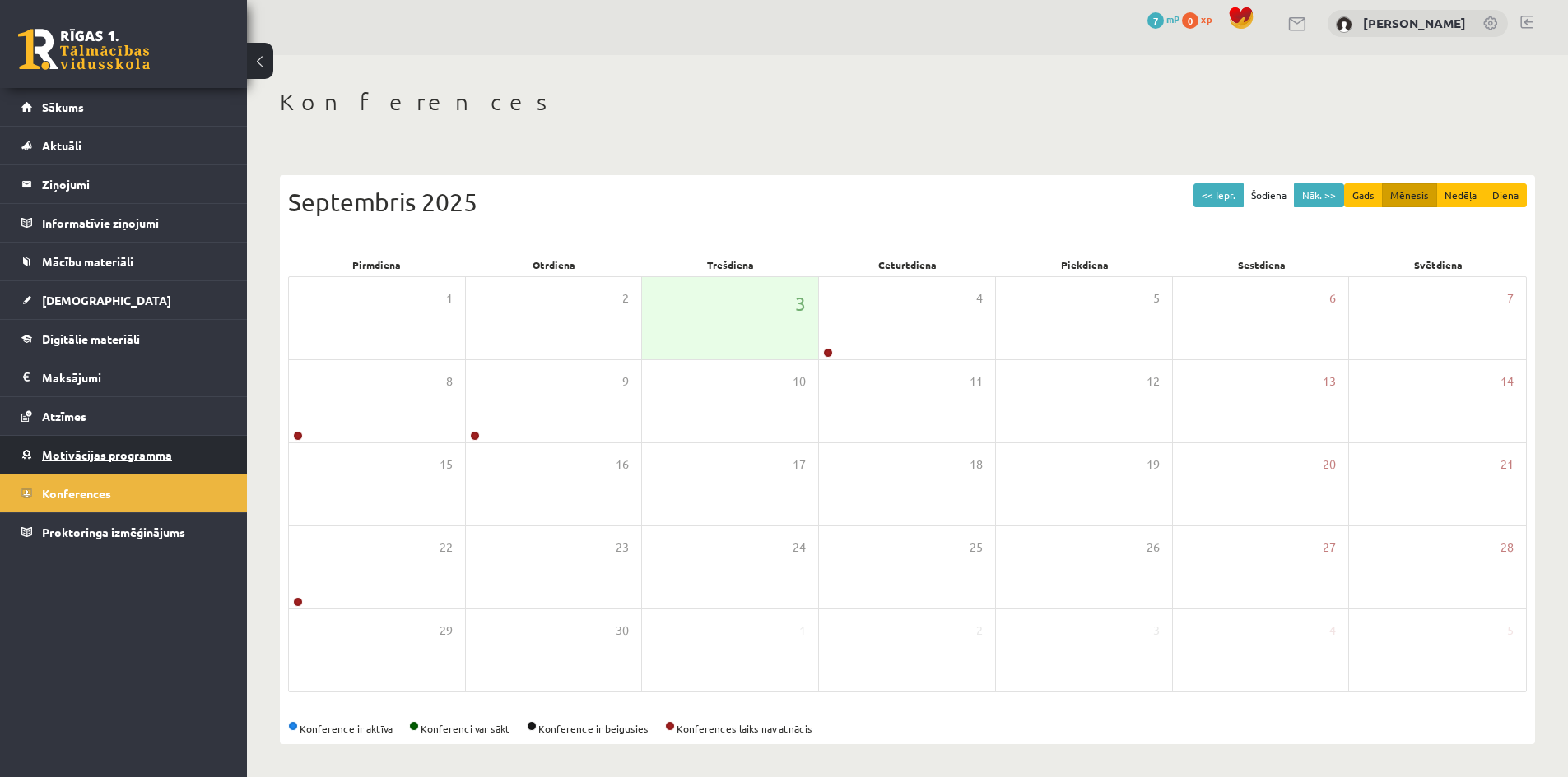
click at [119, 459] on span "Motivācijas programma" at bounding box center [107, 455] width 130 height 15
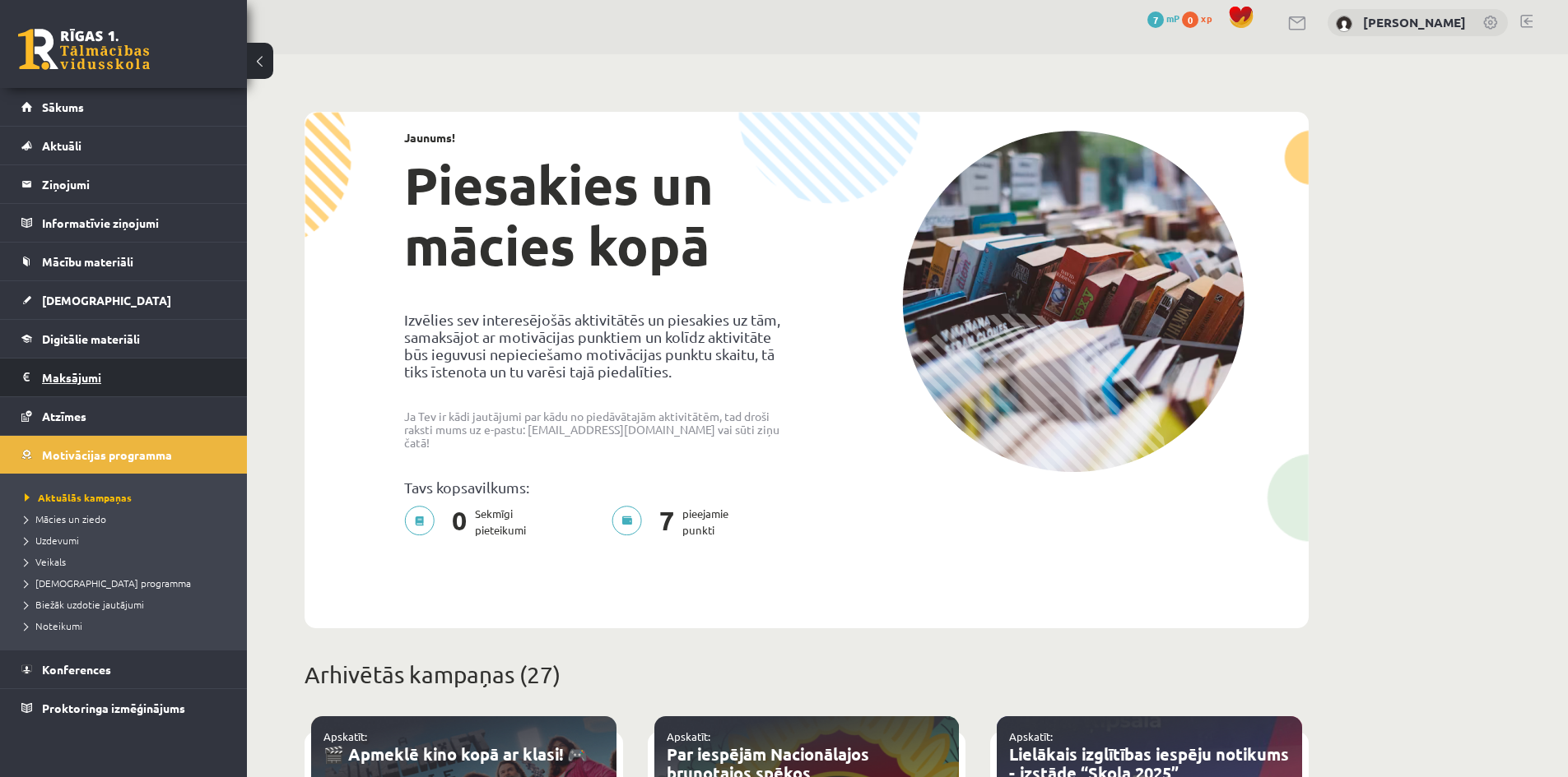
click at [104, 393] on legend "Maksājumi 0" at bounding box center [134, 377] width 184 height 38
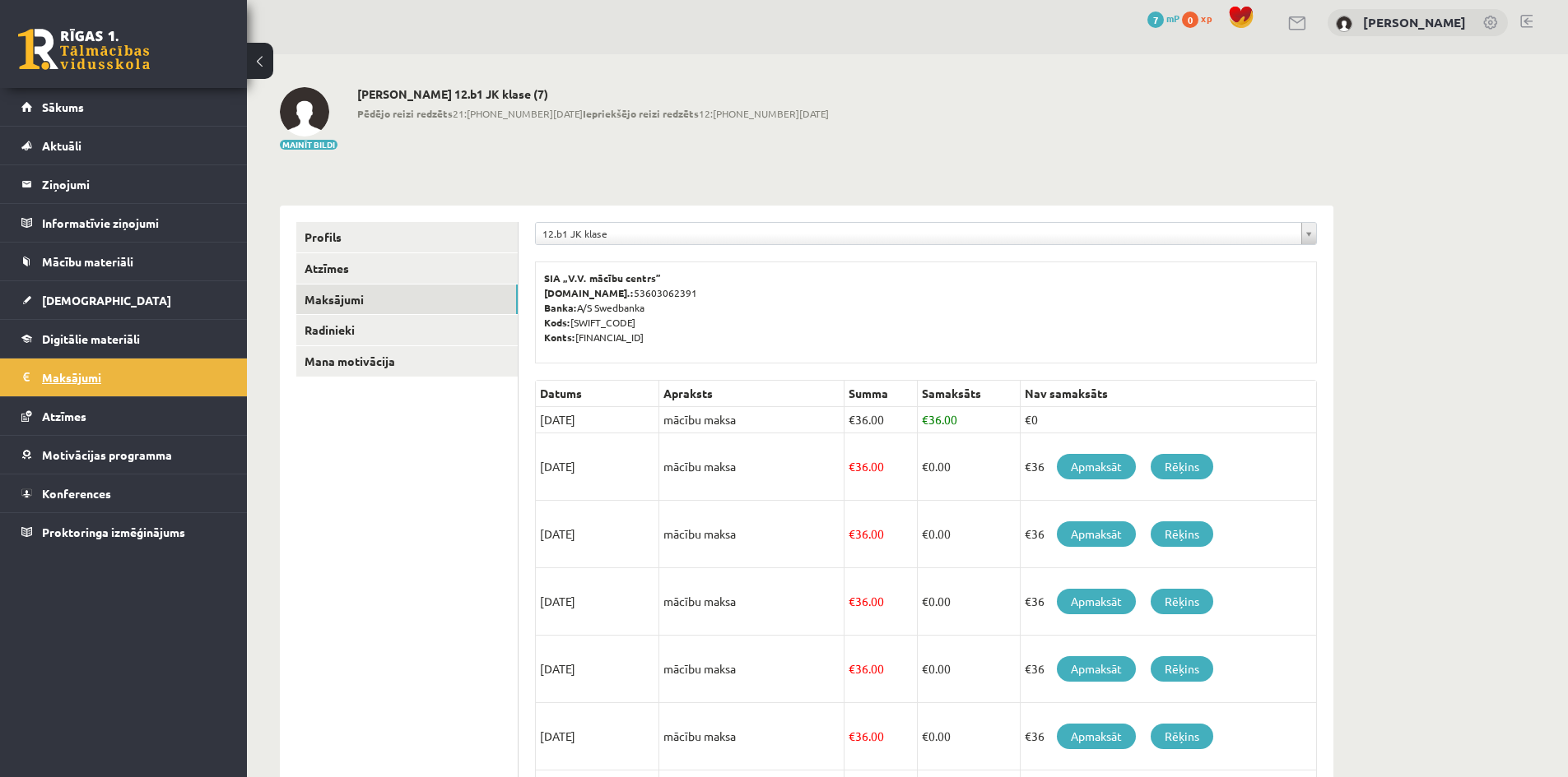
click at [92, 383] on legend "Maksājumi 0" at bounding box center [134, 377] width 184 height 38
click at [86, 336] on span "Digitālie materiāli" at bounding box center [91, 338] width 98 height 15
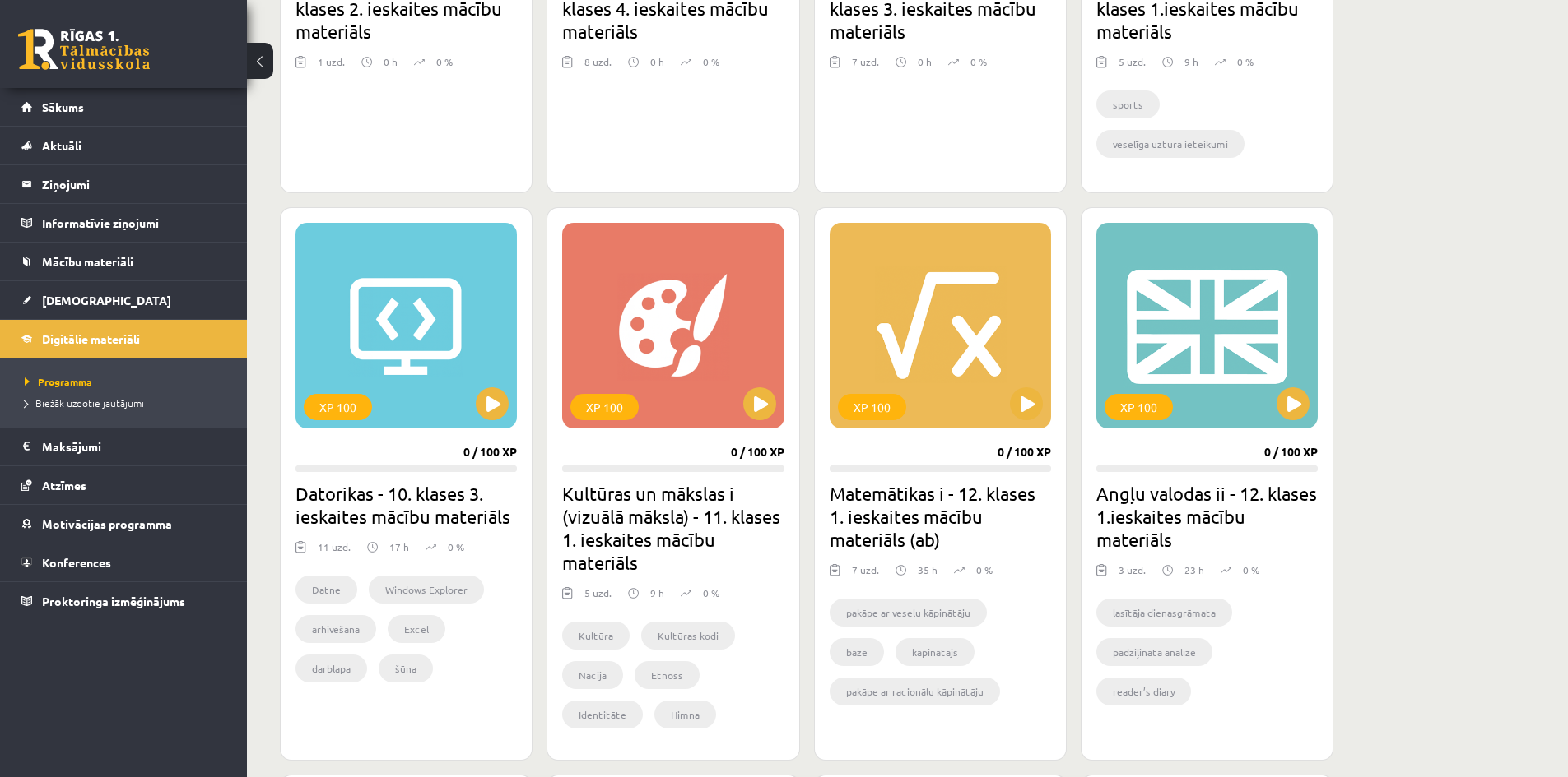
scroll to position [1348, 0]
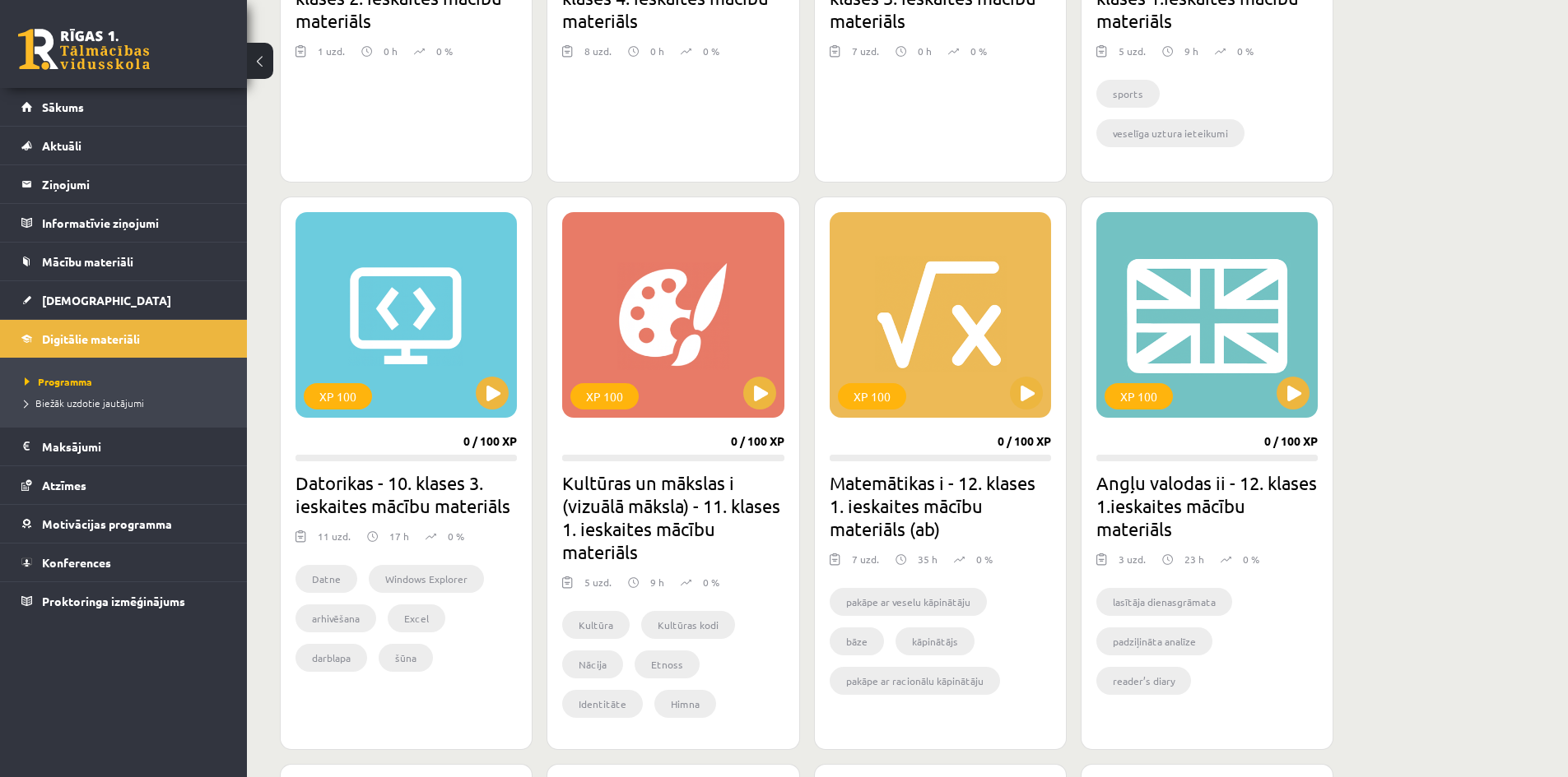
click at [955, 484] on h2 "Matemātikas i - 12. klases 1. ieskaites mācību materiāls (ab)" at bounding box center [940, 506] width 222 height 69
click at [971, 349] on div "XP 100" at bounding box center [940, 314] width 222 height 206
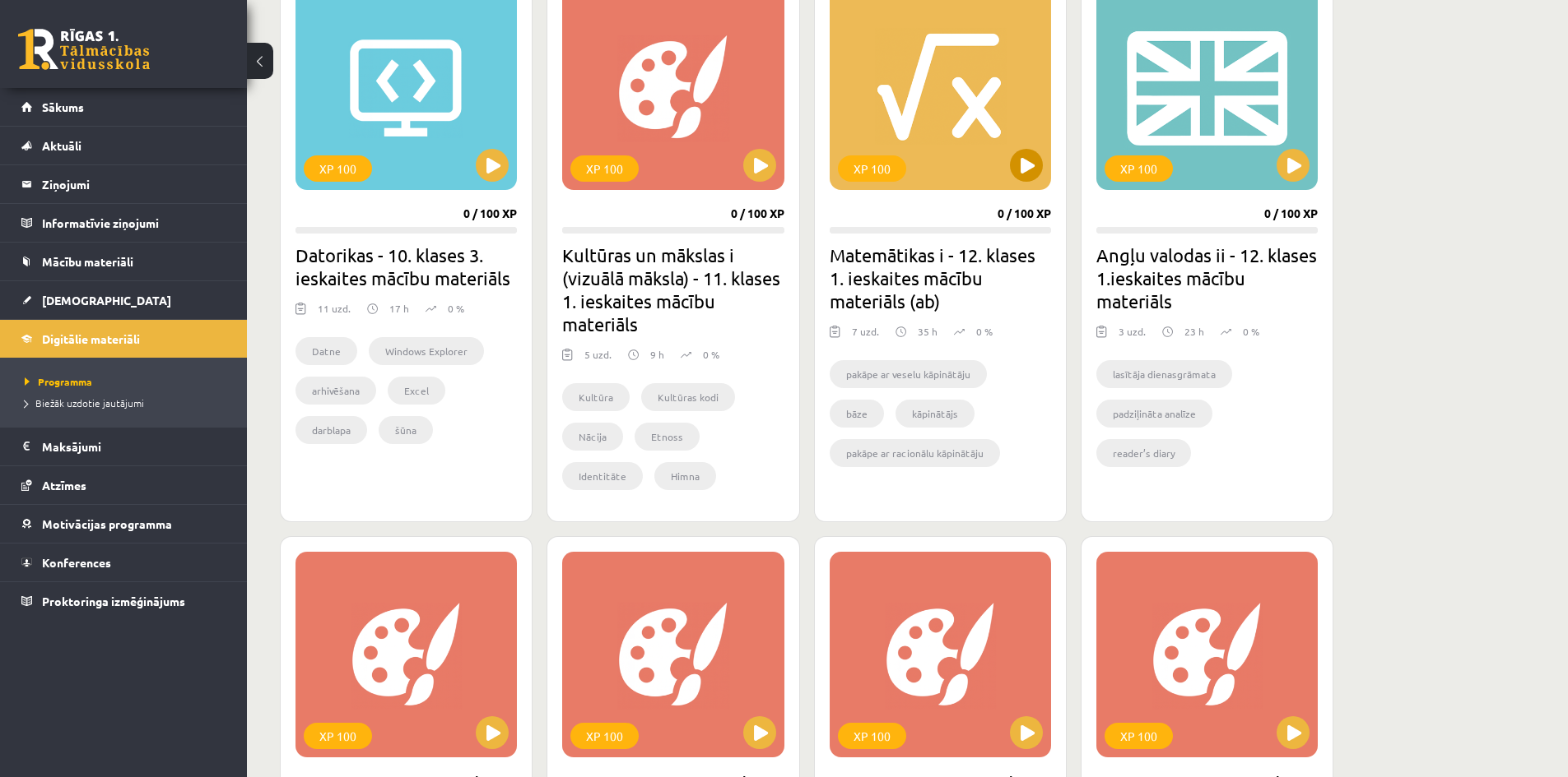
scroll to position [1595, 0]
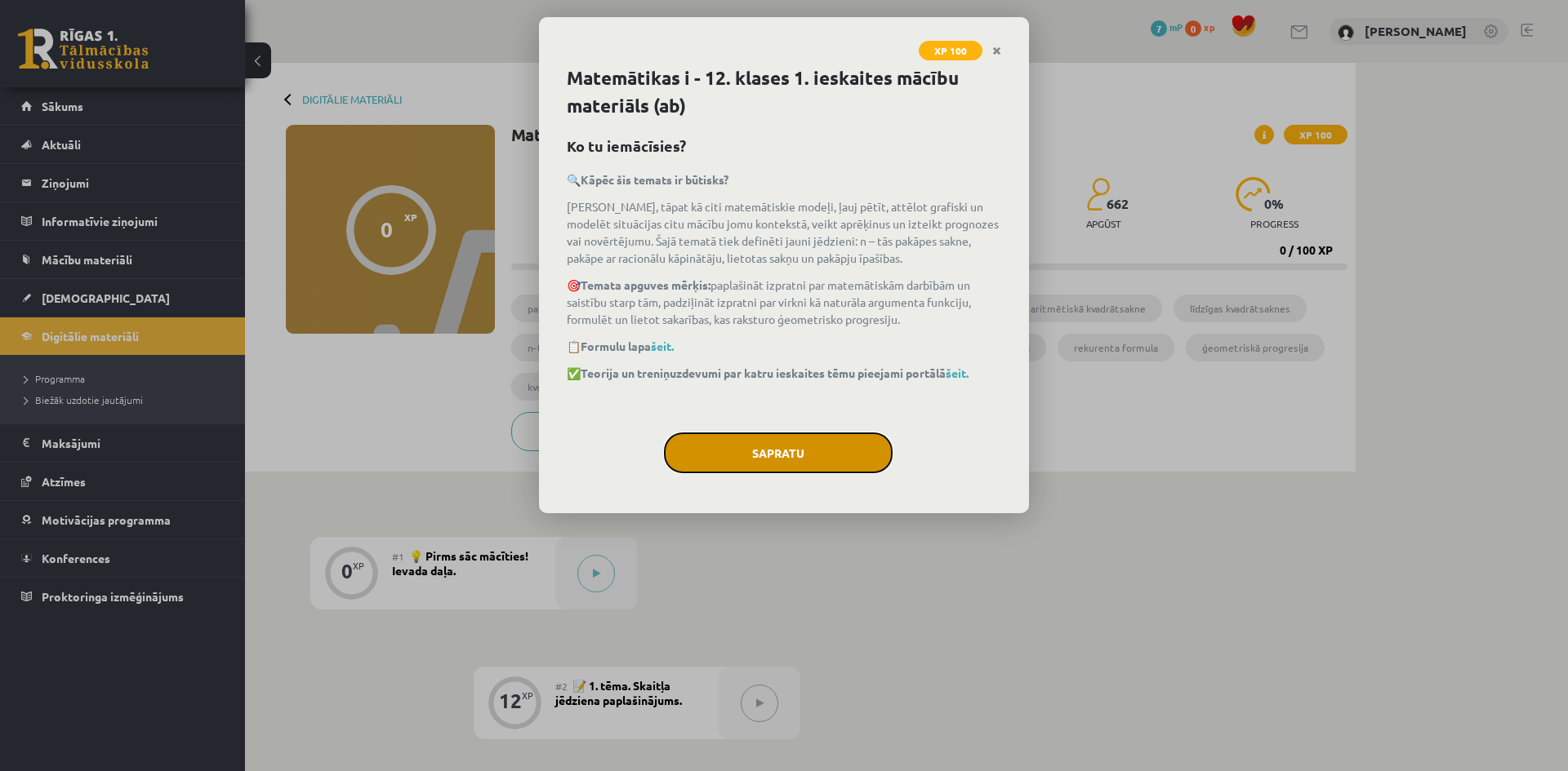
click at [822, 450] on button "Sapratu" at bounding box center [777, 453] width 229 height 41
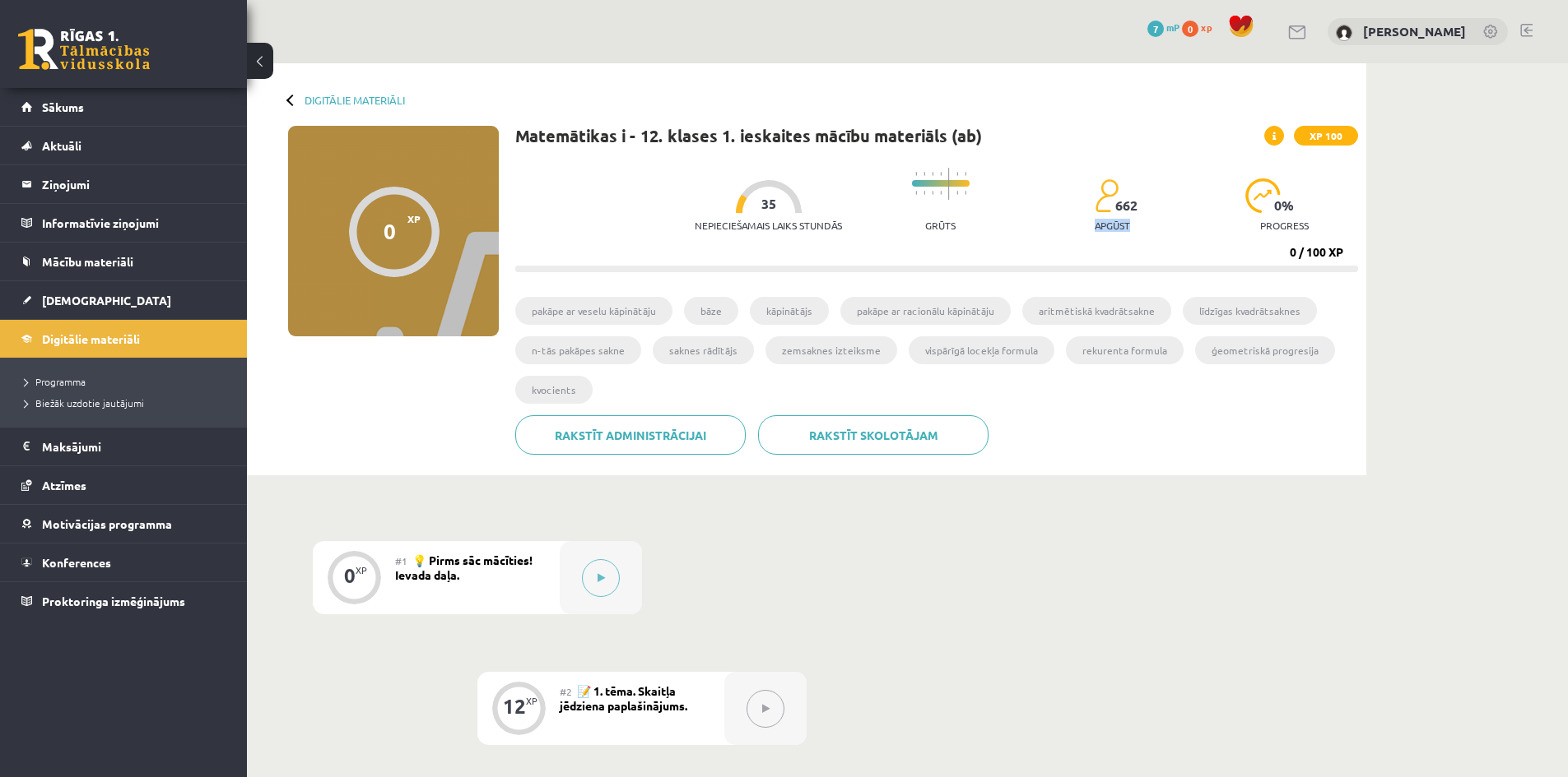
drag, startPoint x: 1090, startPoint y: 226, endPoint x: 1141, endPoint y: 231, distance: 51.2
click at [1141, 231] on div "Nepieciešamais laiks stundās 35 Grūts 662 apgūst 0 % progress" at bounding box center [1026, 200] width 663 height 82
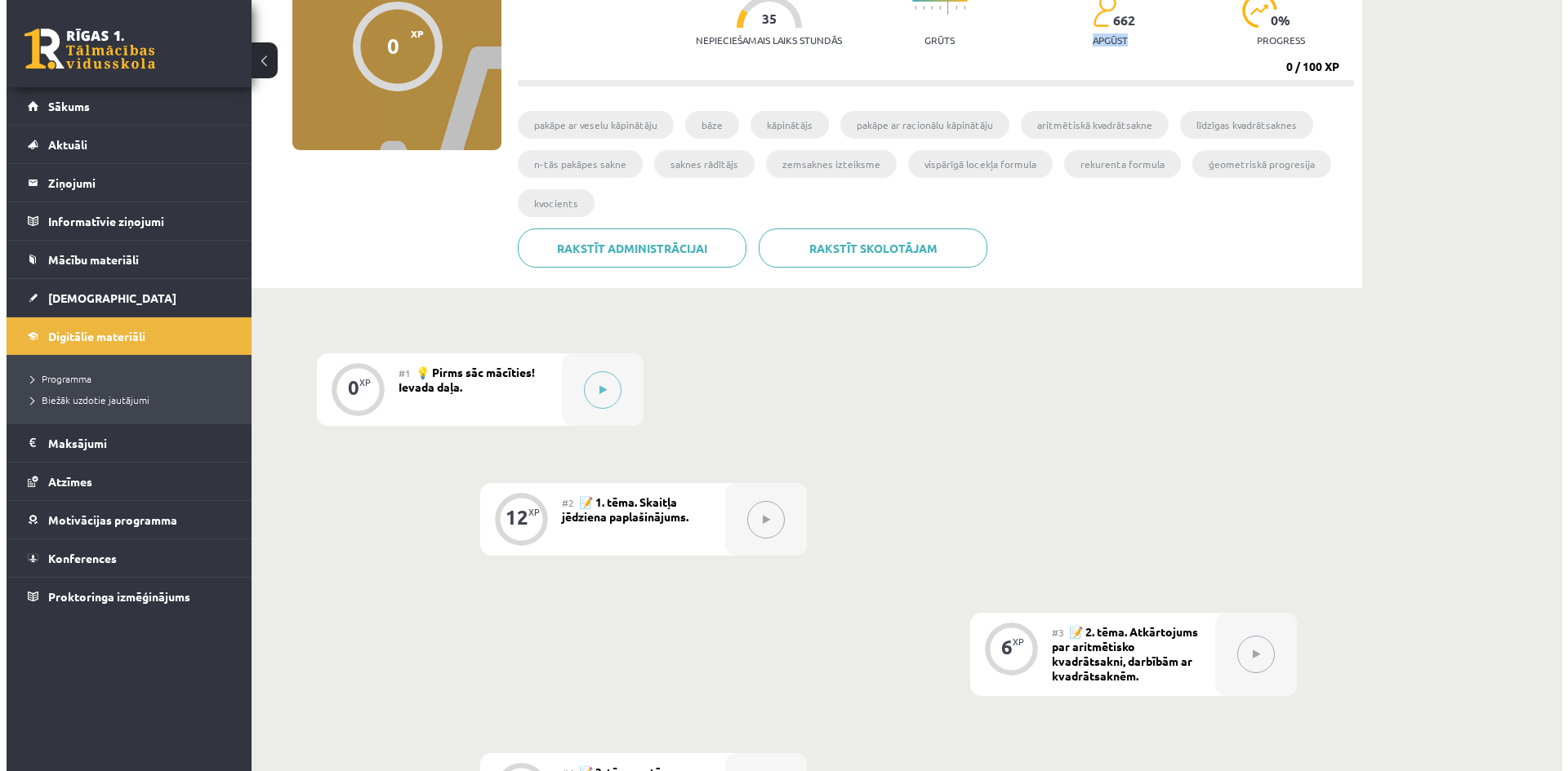
scroll to position [26, 0]
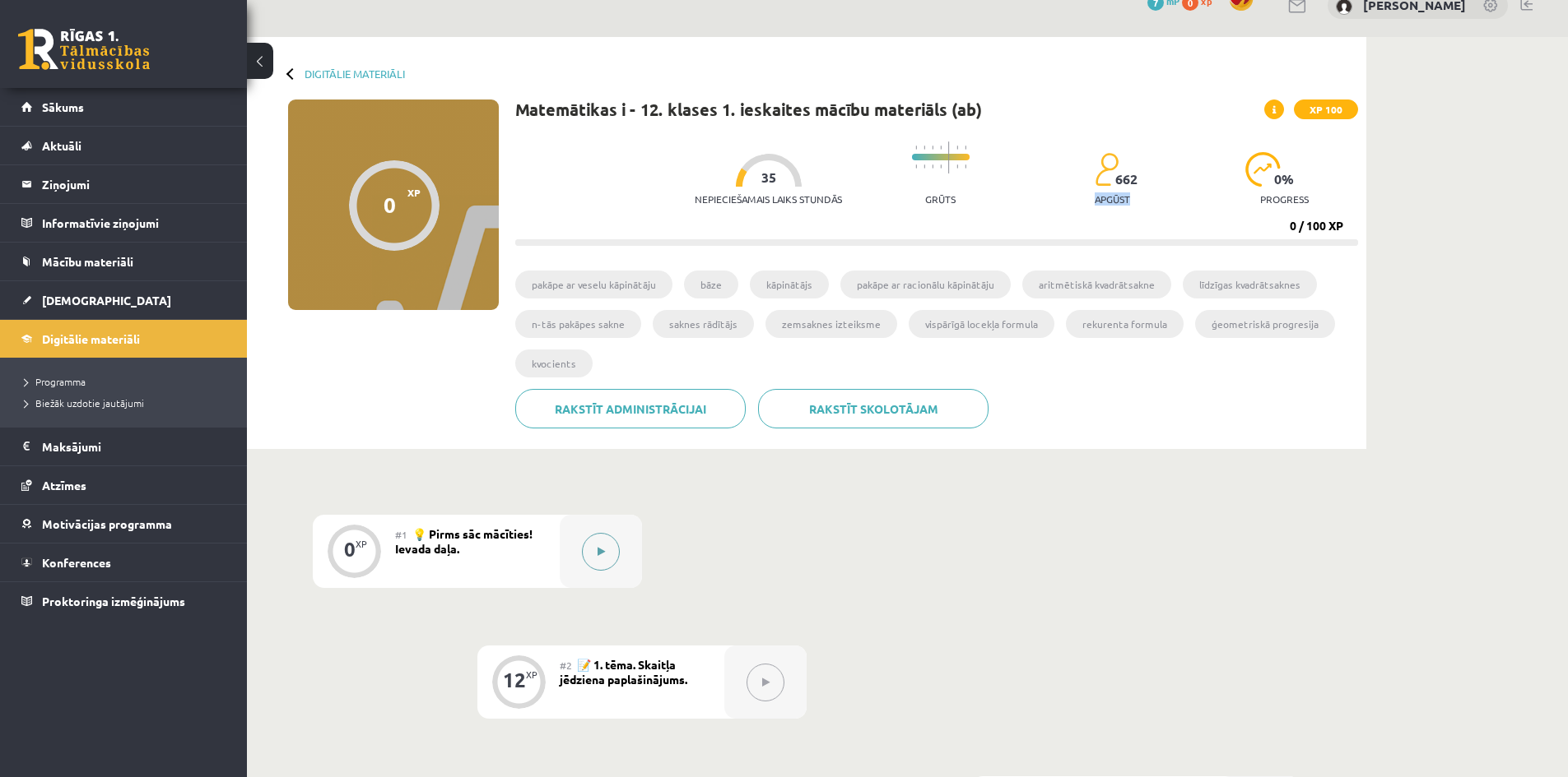
click at [602, 547] on icon at bounding box center [601, 552] width 7 height 10
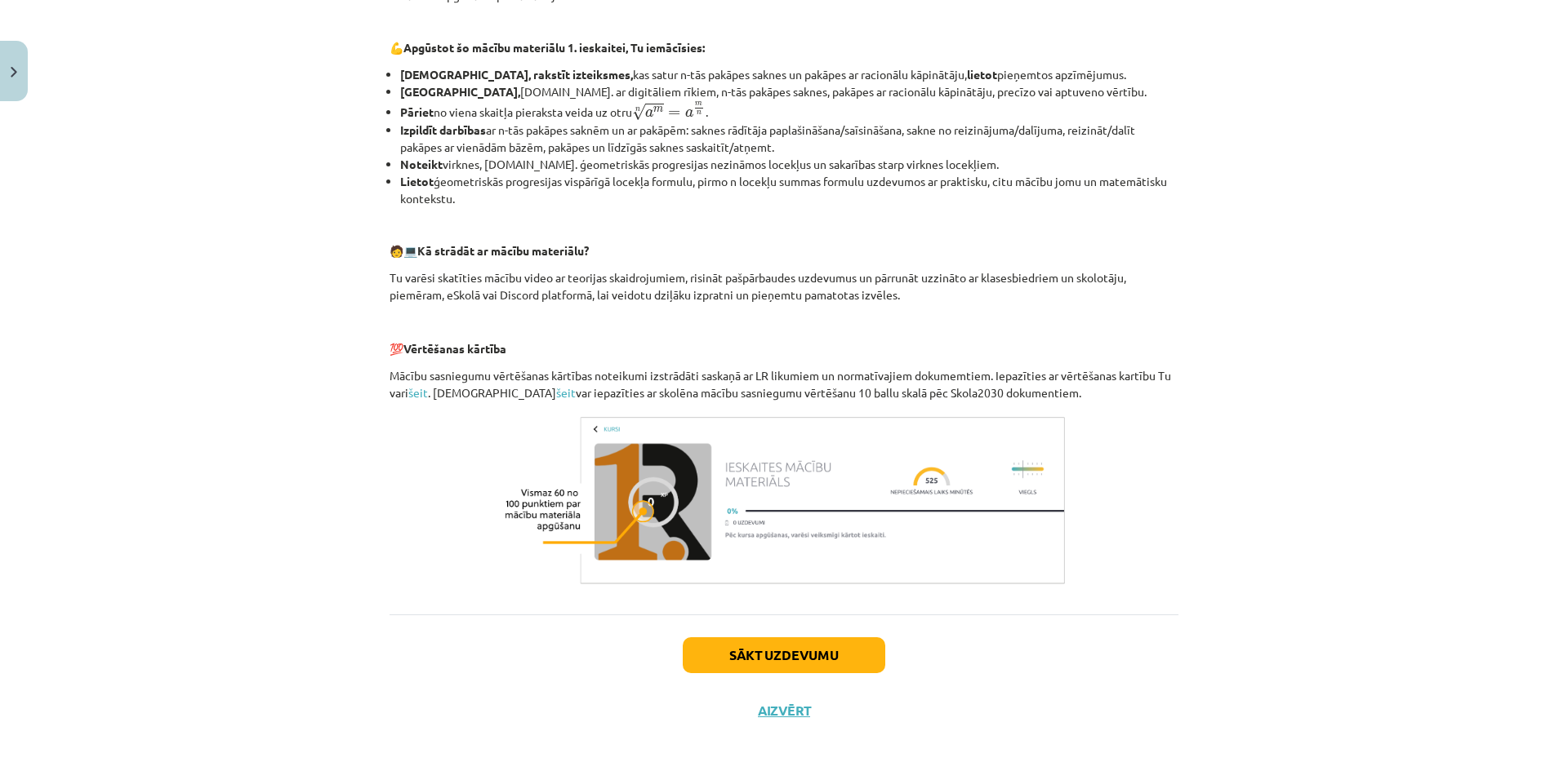
scroll to position [541, 0]
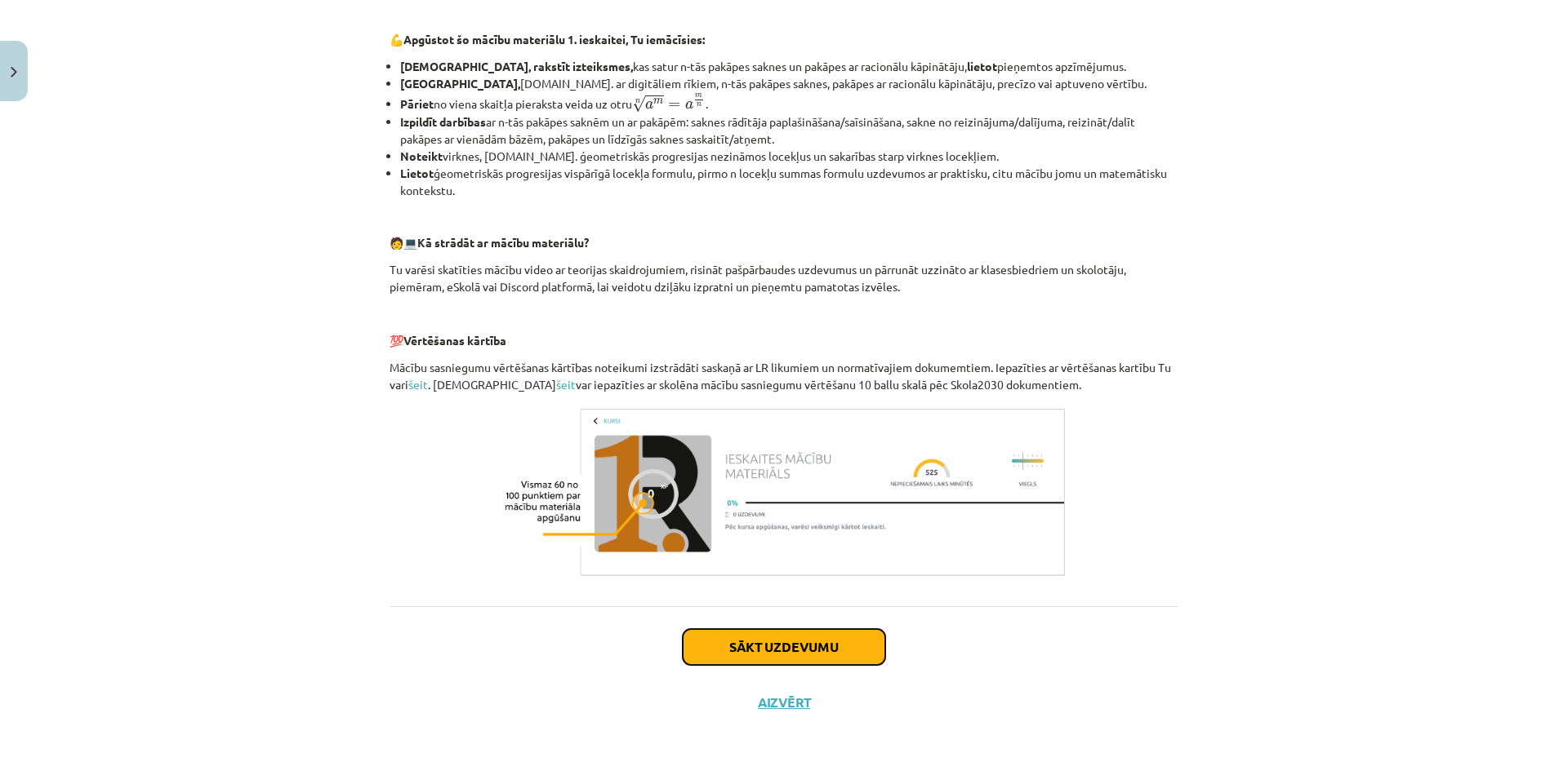
click at [819, 636] on button "Sākt uzdevumu" at bounding box center [784, 647] width 202 height 36
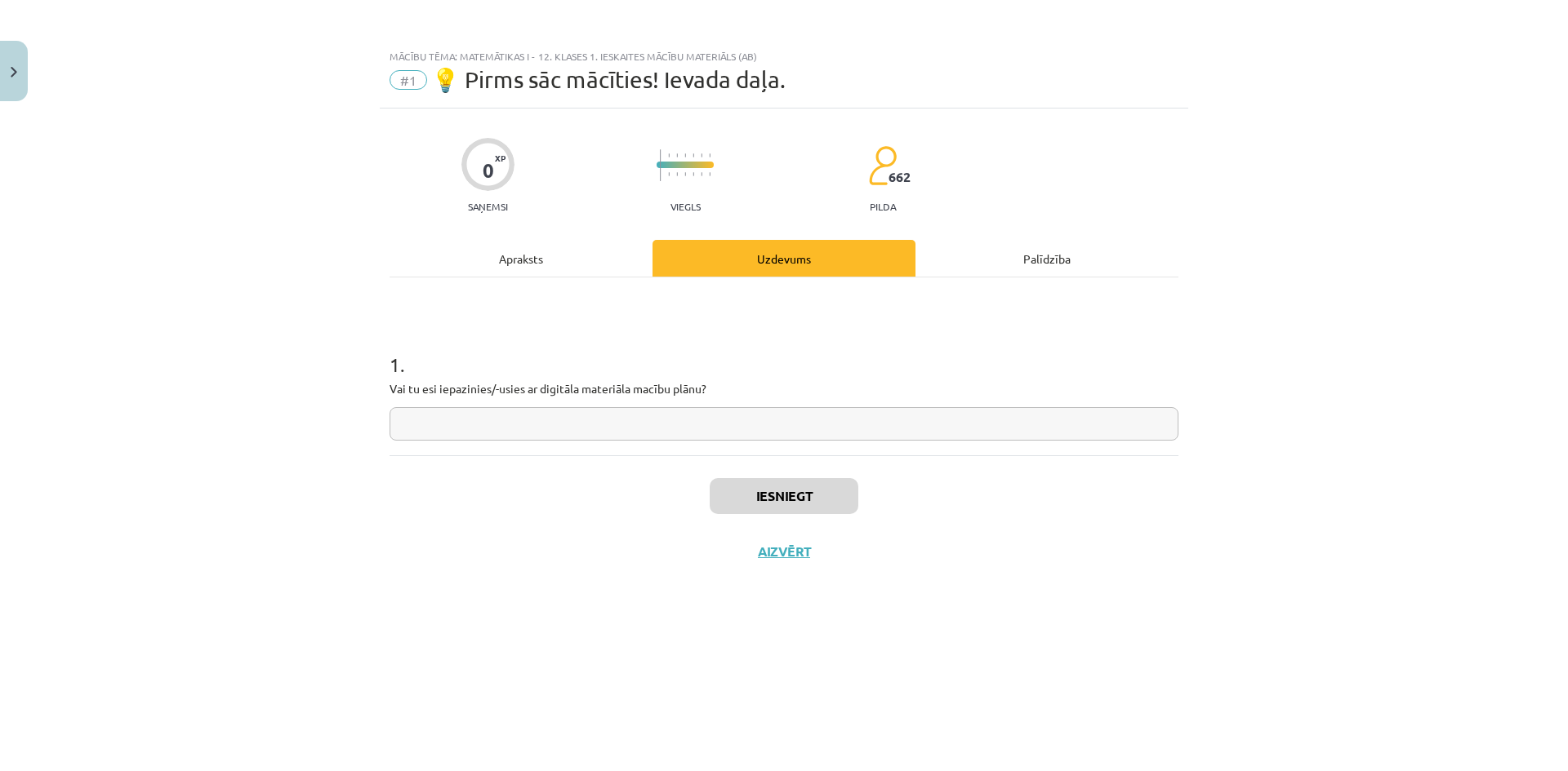
click at [639, 427] on input "text" at bounding box center [784, 424] width 789 height 34
click at [606, 256] on div "Apraksts" at bounding box center [521, 259] width 263 height 37
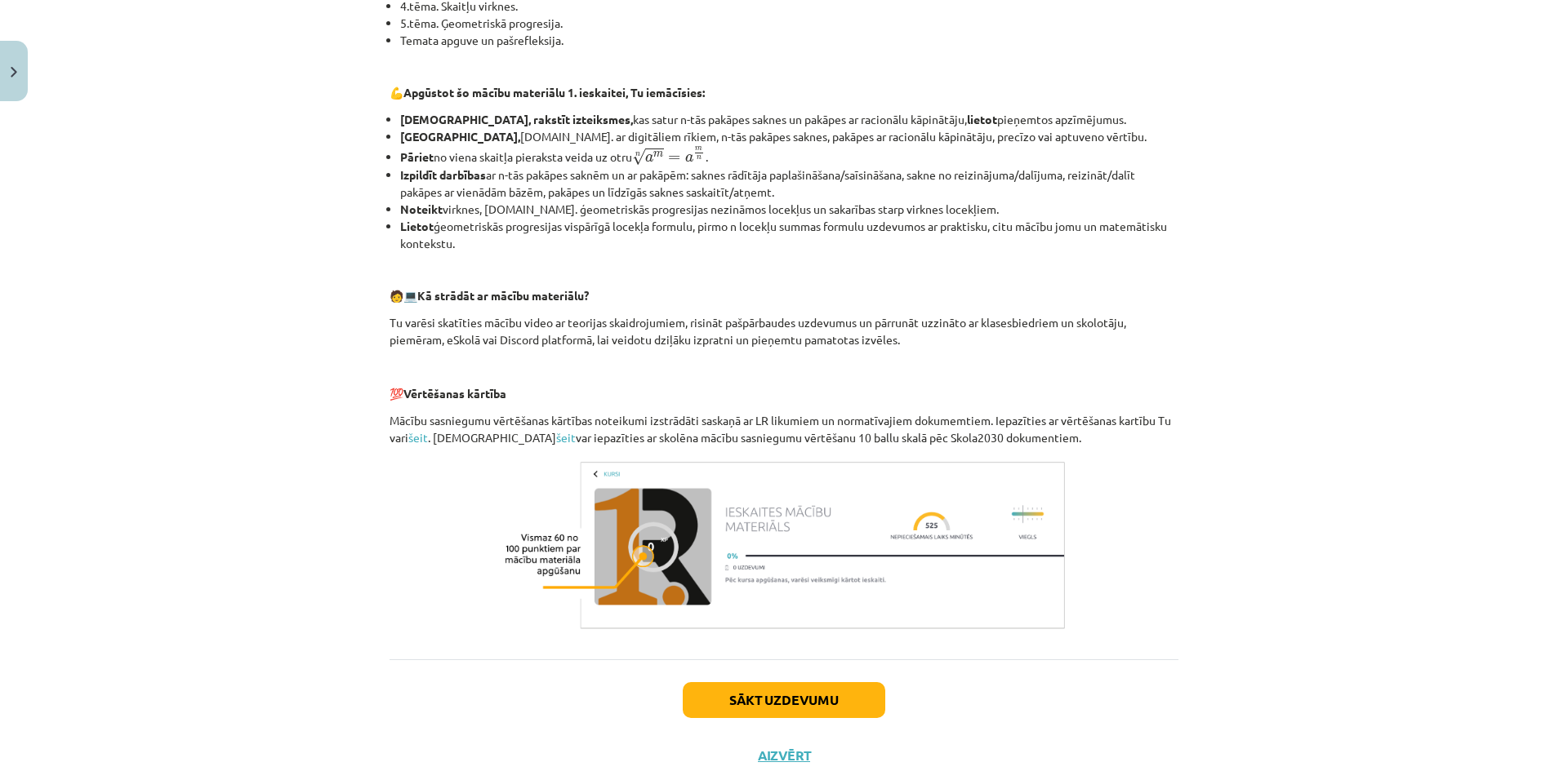
scroll to position [490, 0]
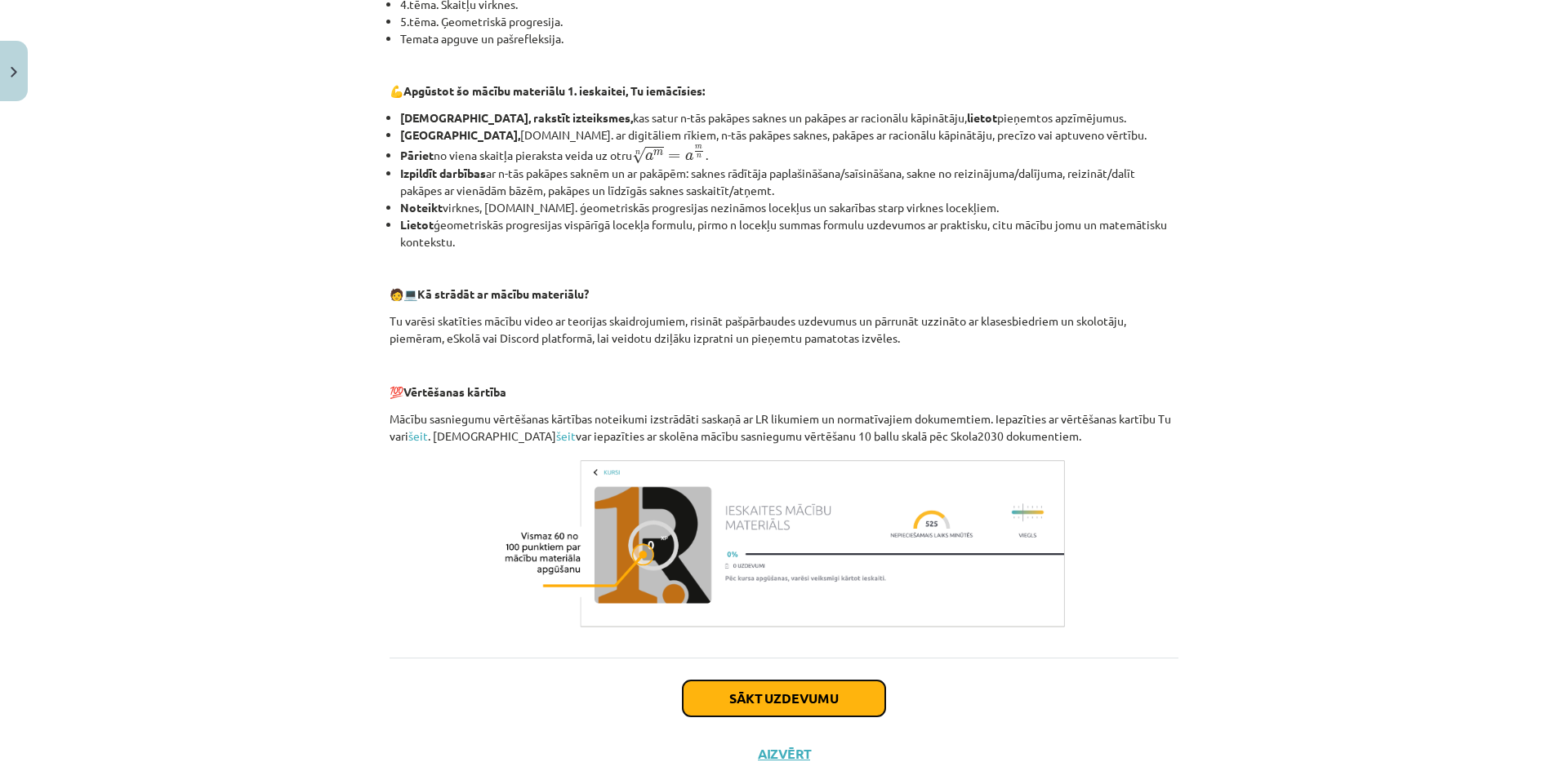
click at [770, 692] on button "Sākt uzdevumu" at bounding box center [784, 699] width 202 height 36
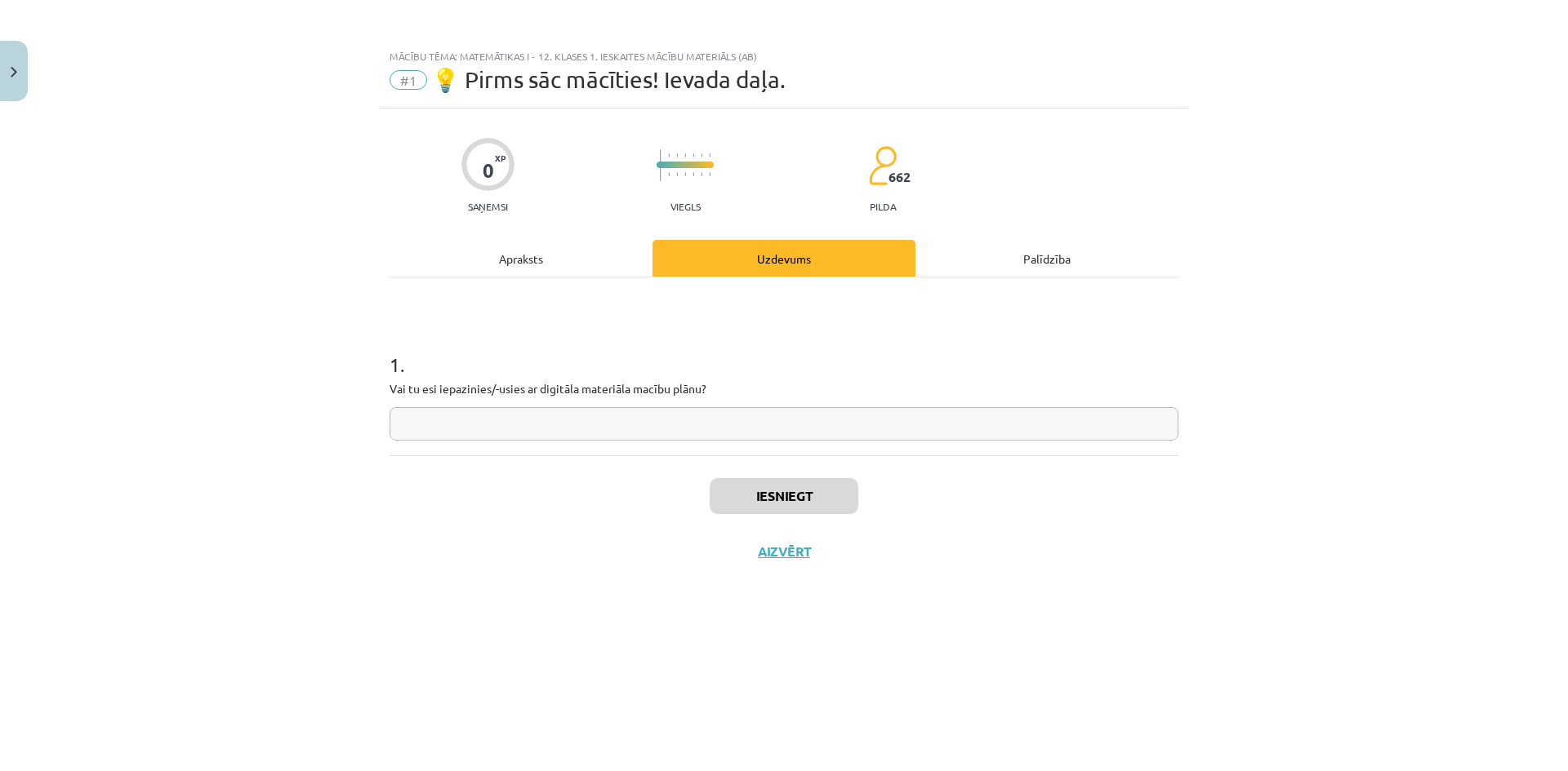
click at [542, 420] on input "text" at bounding box center [784, 424] width 789 height 34
click at [631, 436] on input "text" at bounding box center [784, 424] width 789 height 34
type input "****"
click at [761, 491] on button "Iesniegt" at bounding box center [784, 496] width 148 height 36
click at [792, 555] on button "Nākamā nodarbība" at bounding box center [784, 563] width 160 height 38
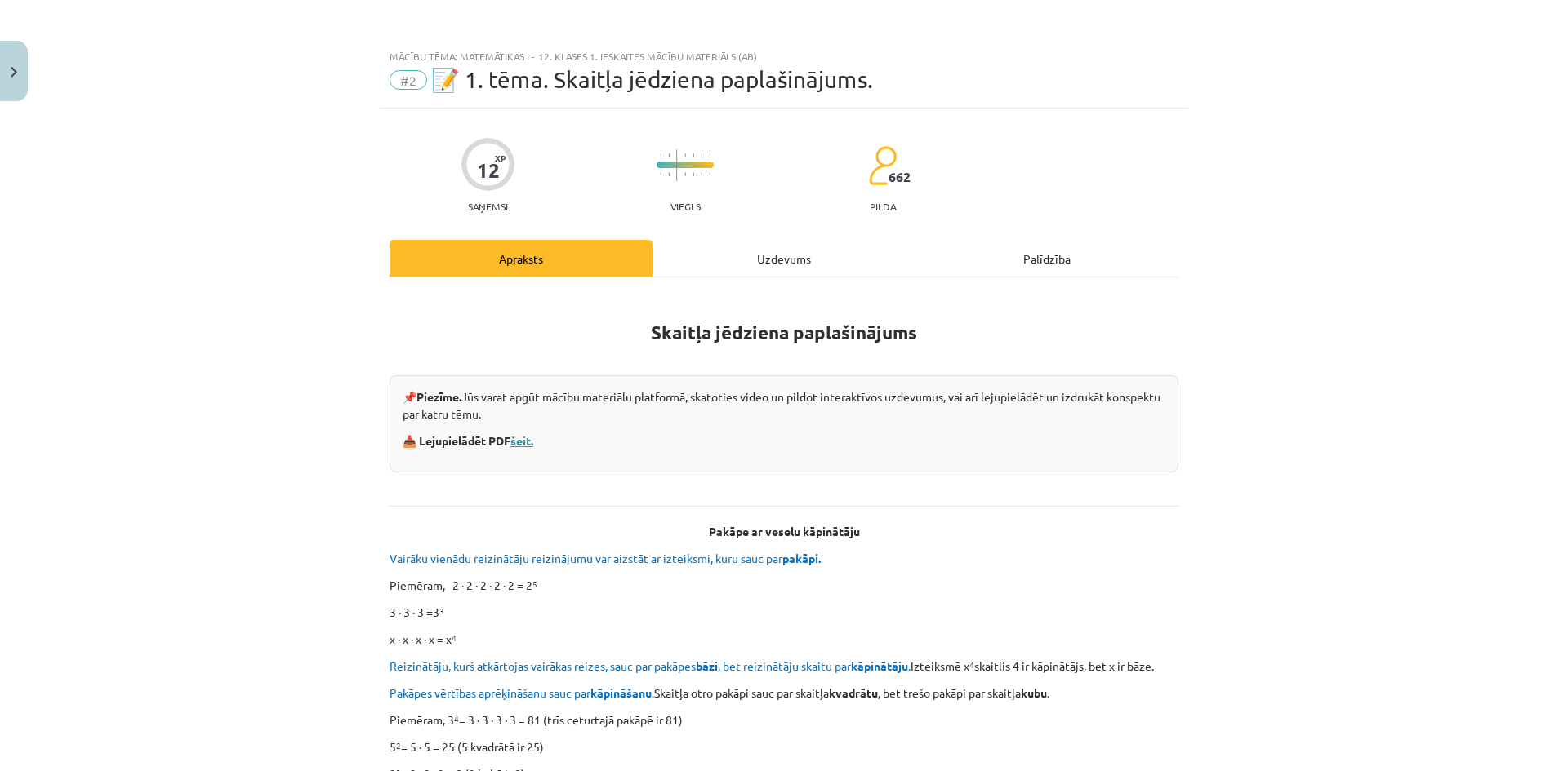
click at [521, 435] on link "šeit." at bounding box center [522, 441] width 23 height 15
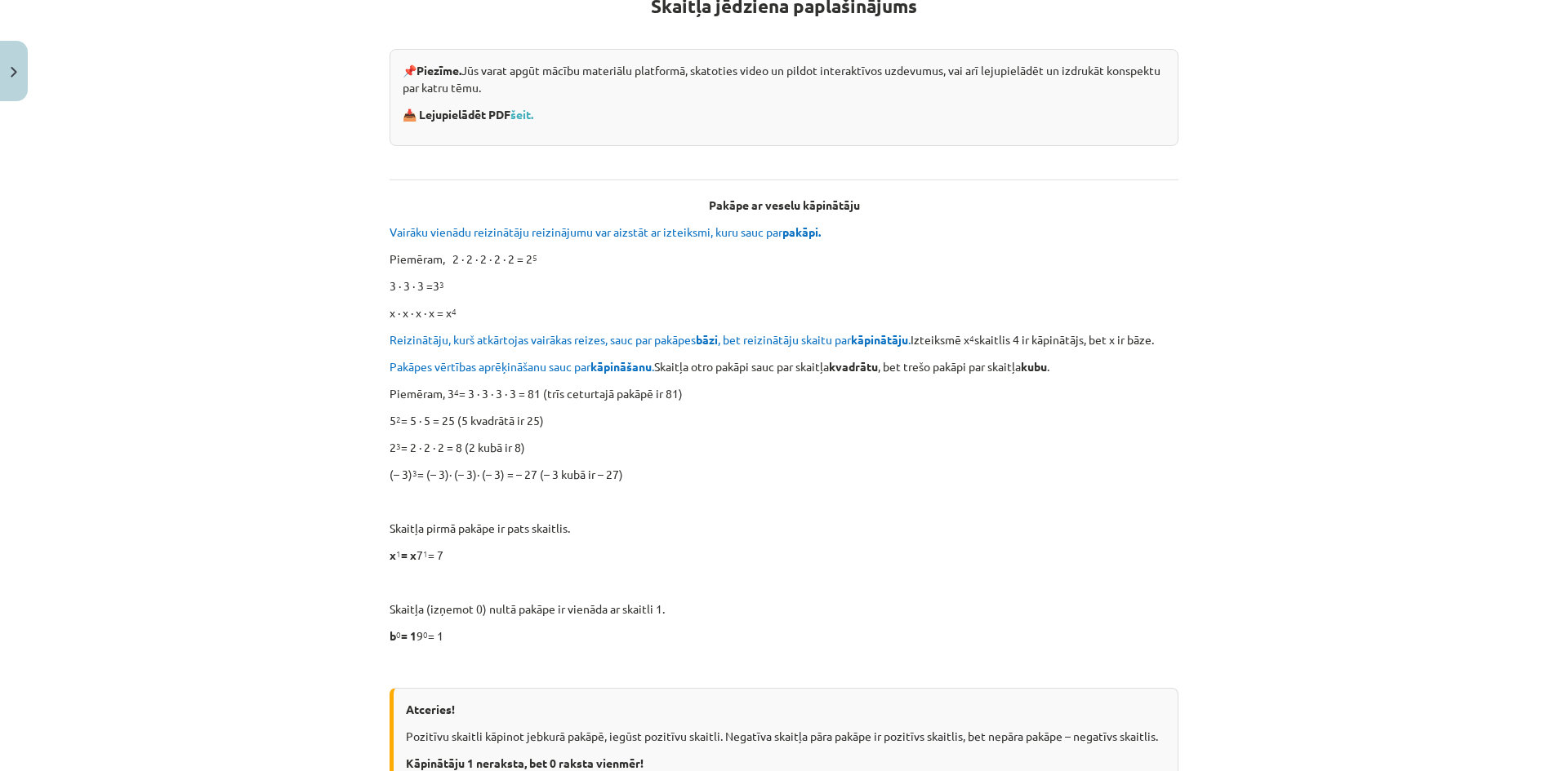
scroll to position [408, 0]
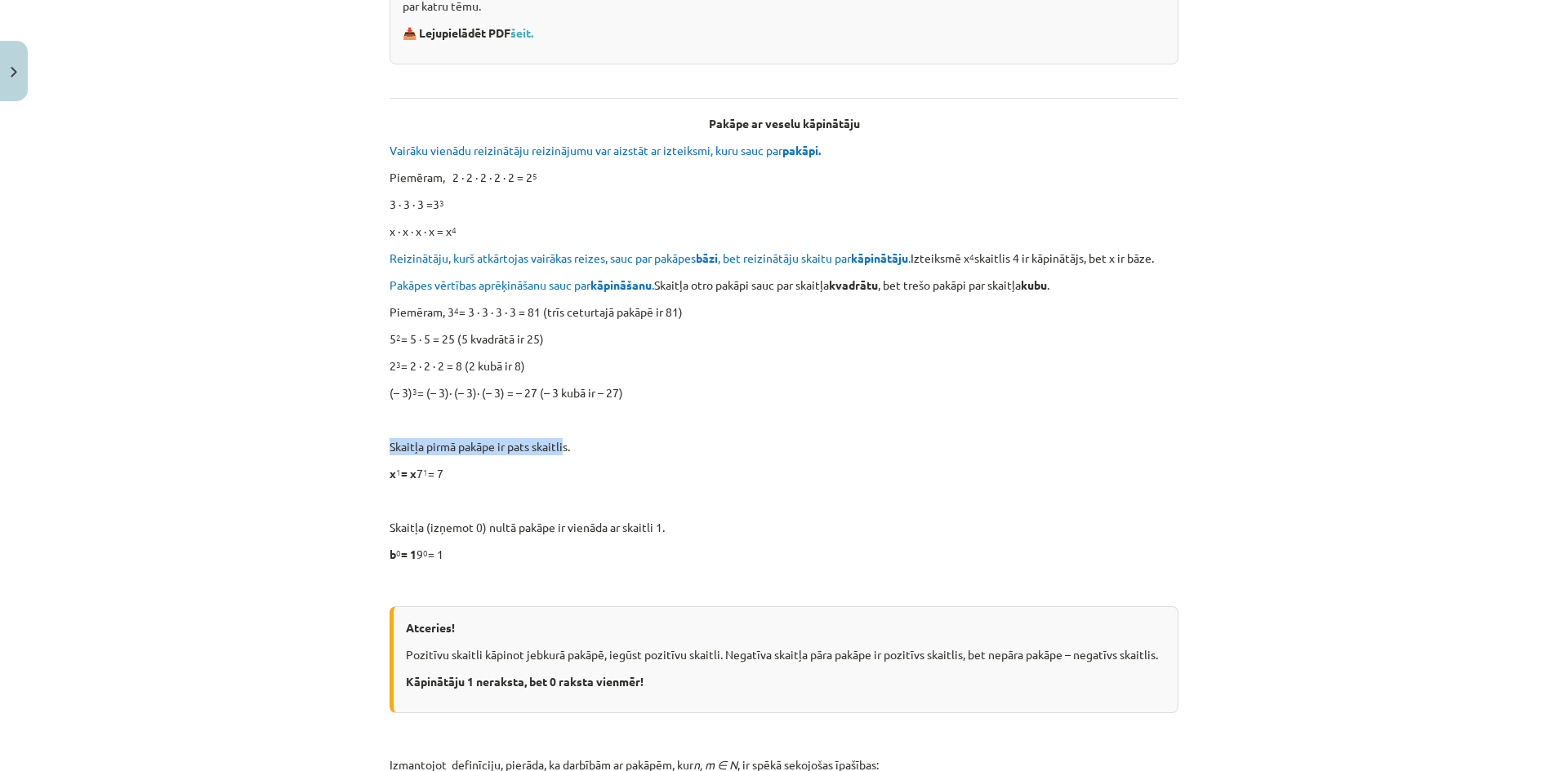
drag, startPoint x: 382, startPoint y: 447, endPoint x: 559, endPoint y: 450, distance: 177.0
click at [546, 458] on div "Skaitļa jēdziena paplašinājums 📌 Piezīme. Jūs varat apgūt mācību materiālu plat…" at bounding box center [784, 771] width 789 height 1774
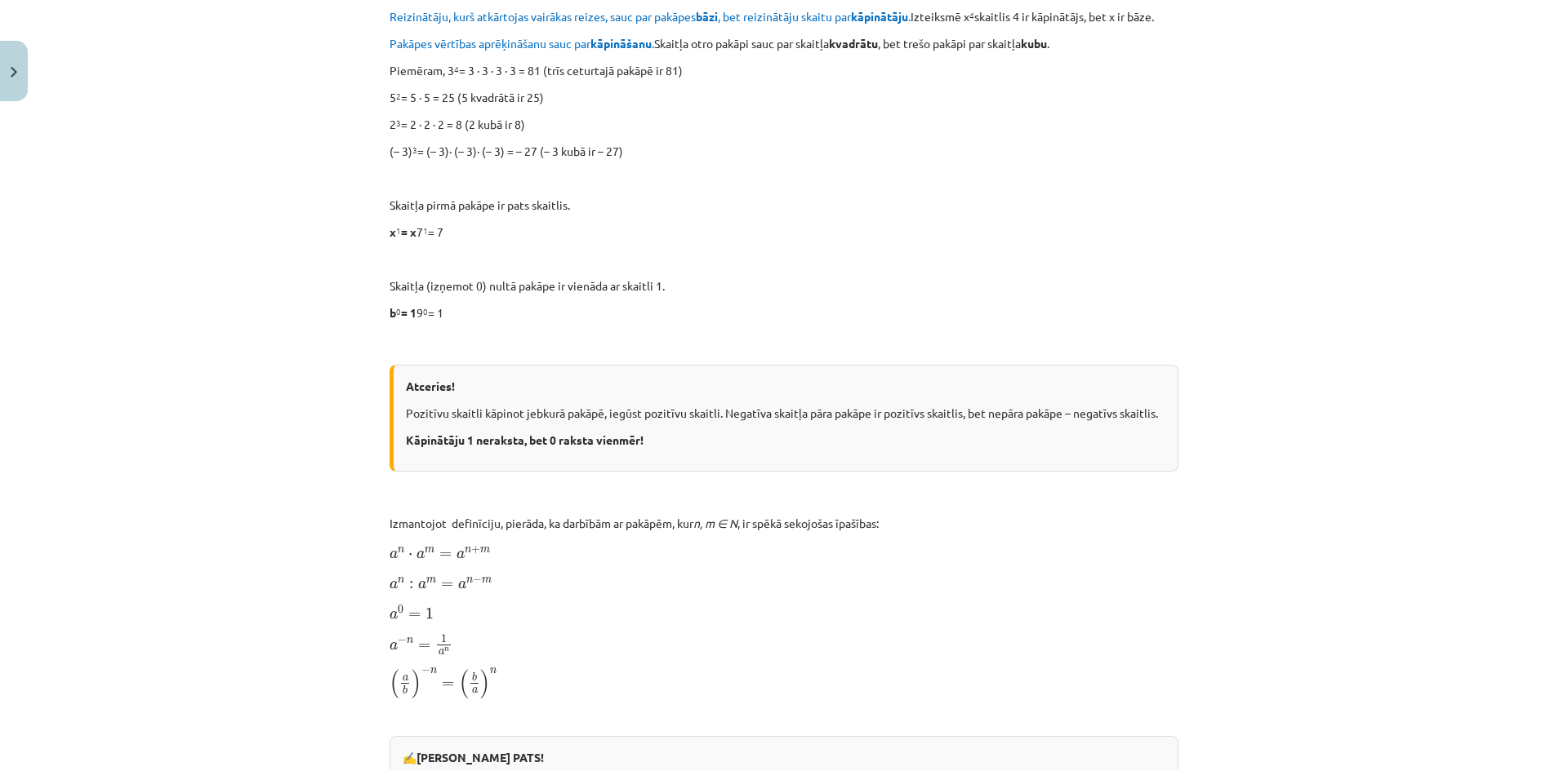
scroll to position [404, 0]
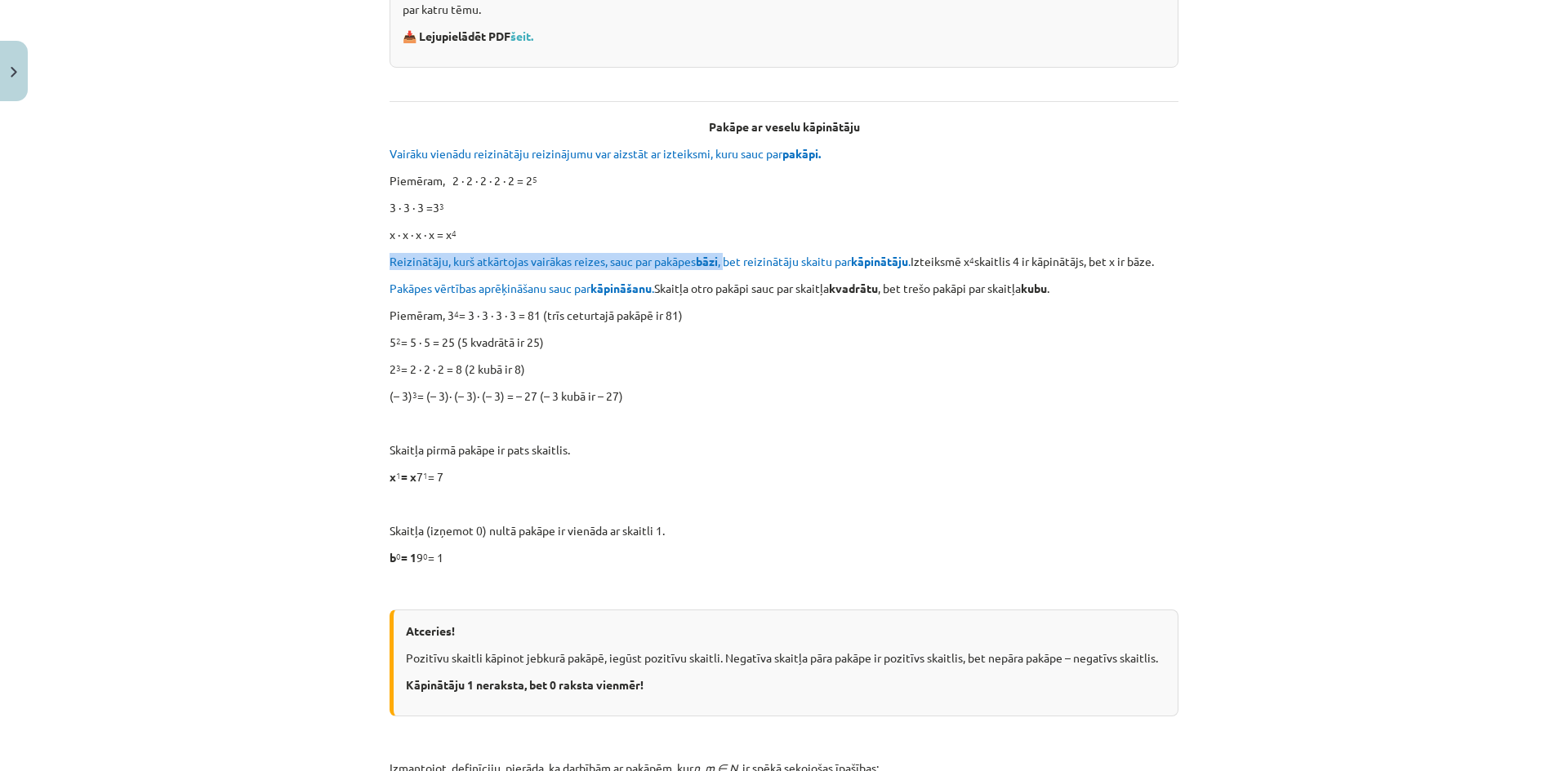
drag, startPoint x: 382, startPoint y: 268, endPoint x: 723, endPoint y: 266, distance: 341.0
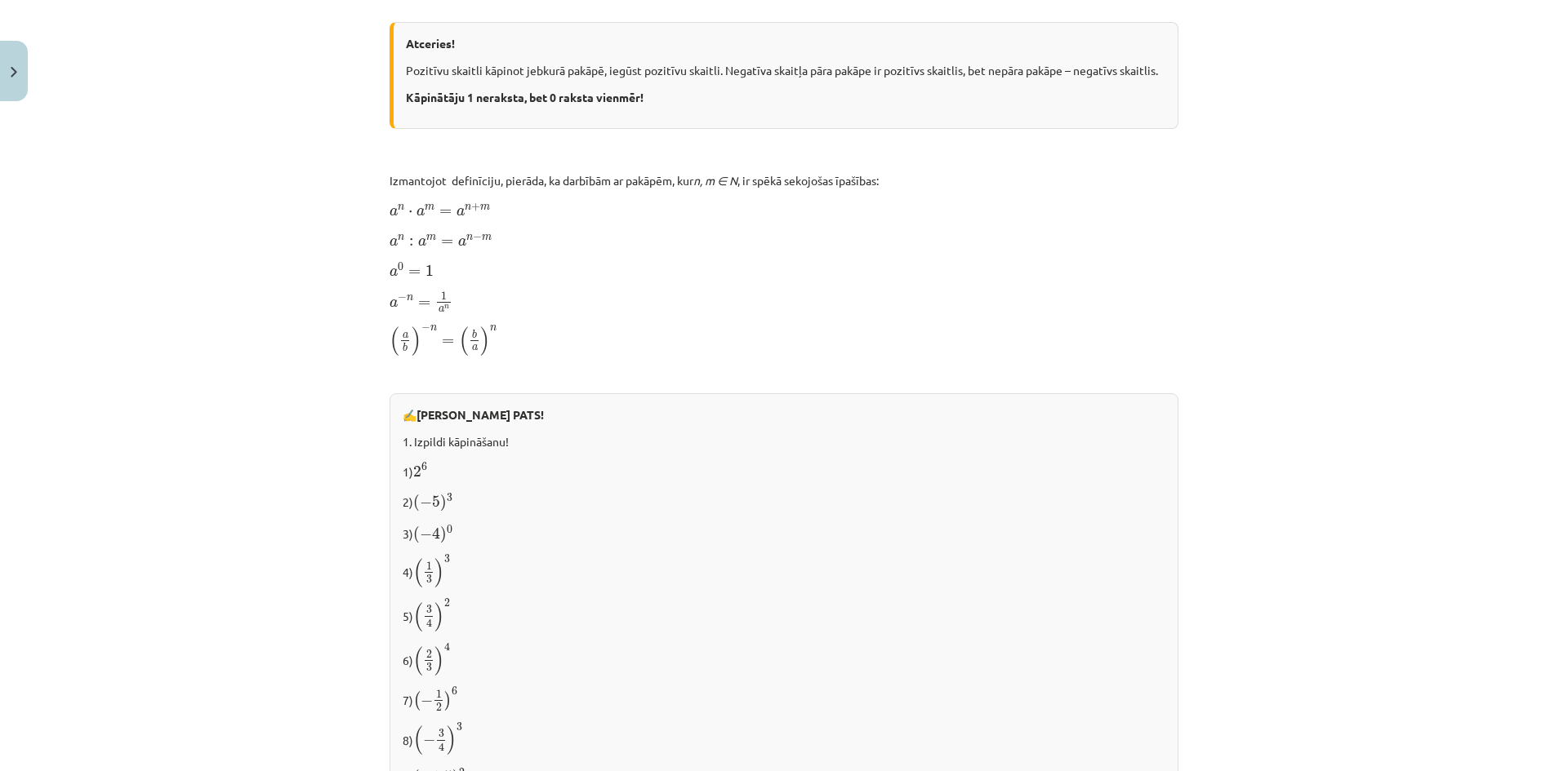
scroll to position [1139, 0]
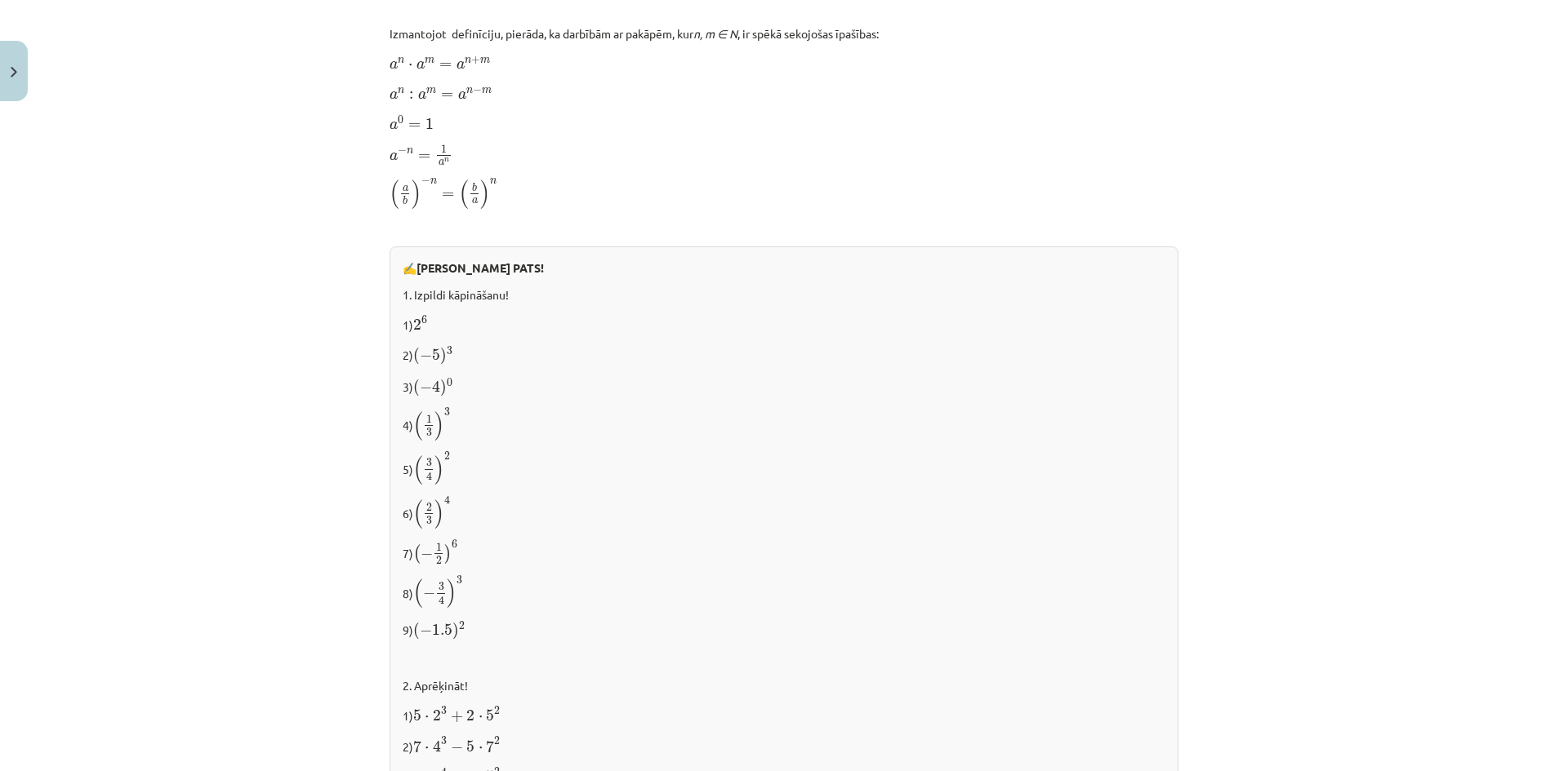
click at [813, 206] on p "( a b ) − n = ( b a ) n ( a b ) − n = ( b a ) n" at bounding box center [784, 193] width 789 height 34
drag, startPoint x: 413, startPoint y: 421, endPoint x: 448, endPoint y: 422, distance: 35.0
click at [448, 422] on p "4) ( 1 3 ) 3 ( 1 3 ) 3" at bounding box center [784, 424] width 762 height 34
copy span "( 1 3 ) 3"
click at [427, 533] on div "✍️ RISINI PATS! 1. Izpildi kāpināšanu! 1) 2 6 2 6 2) ( − 5 ) 3 ( − 5 ) 3 3) ( −…" at bounding box center [784, 586] width 789 height 681
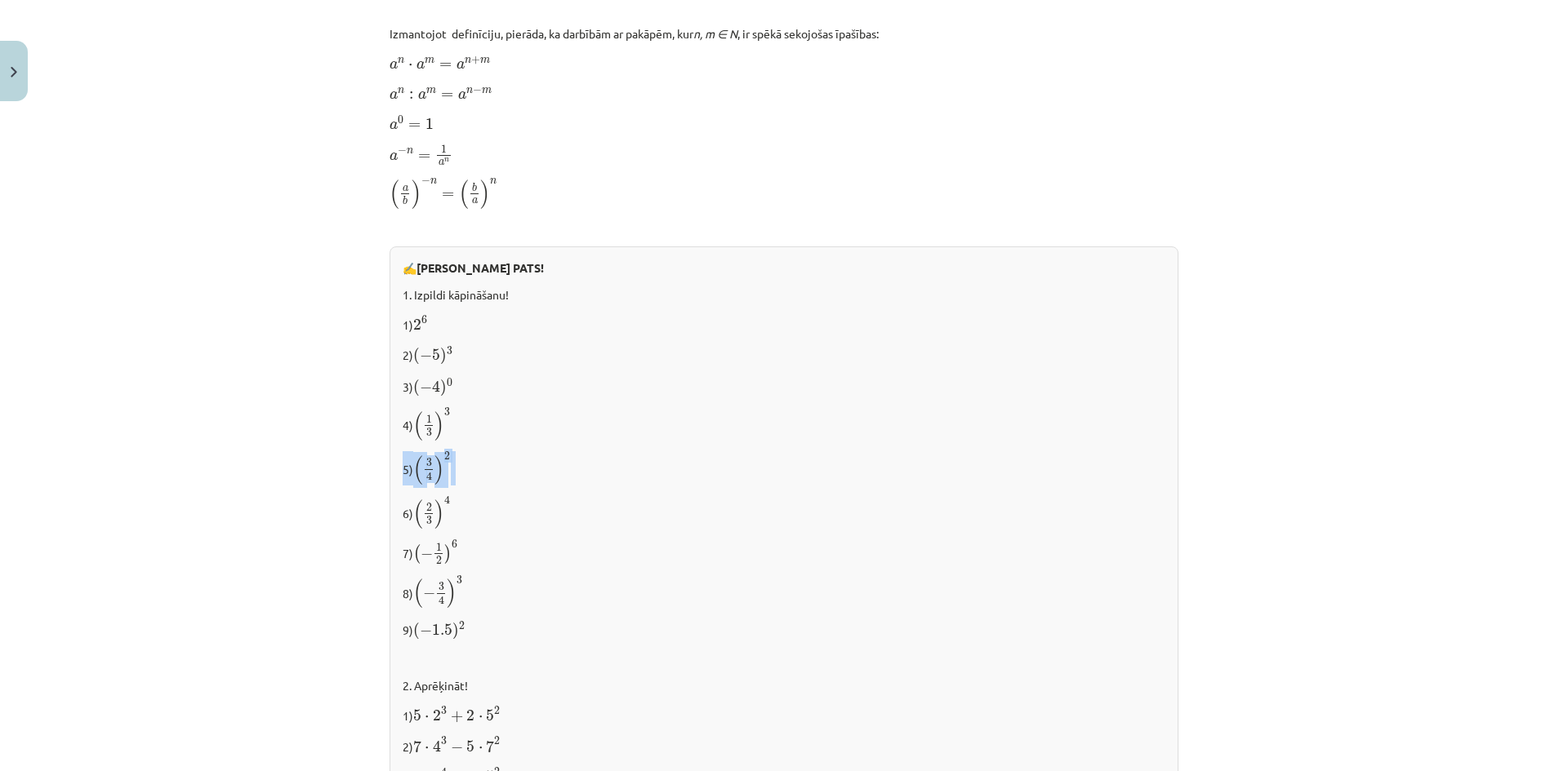
drag, startPoint x: 395, startPoint y: 473, endPoint x: 449, endPoint y: 473, distance: 54.0
click at [449, 473] on div "✍️ RISINI PATS! 1. Izpildi kāpināšanu! 1) 2 6 2 6 2) ( − 5 ) 3 ( − 5 ) 3 3) ( −…" at bounding box center [784, 586] width 789 height 681
click at [446, 472] on p "5) ( 3 4 ) 2 ( 3 4 ) 2" at bounding box center [784, 468] width 762 height 34
click at [423, 474] on span "3 4" at bounding box center [428, 469] width 11 height 22
drag, startPoint x: 409, startPoint y: 470, endPoint x: 445, endPoint y: 470, distance: 36.0
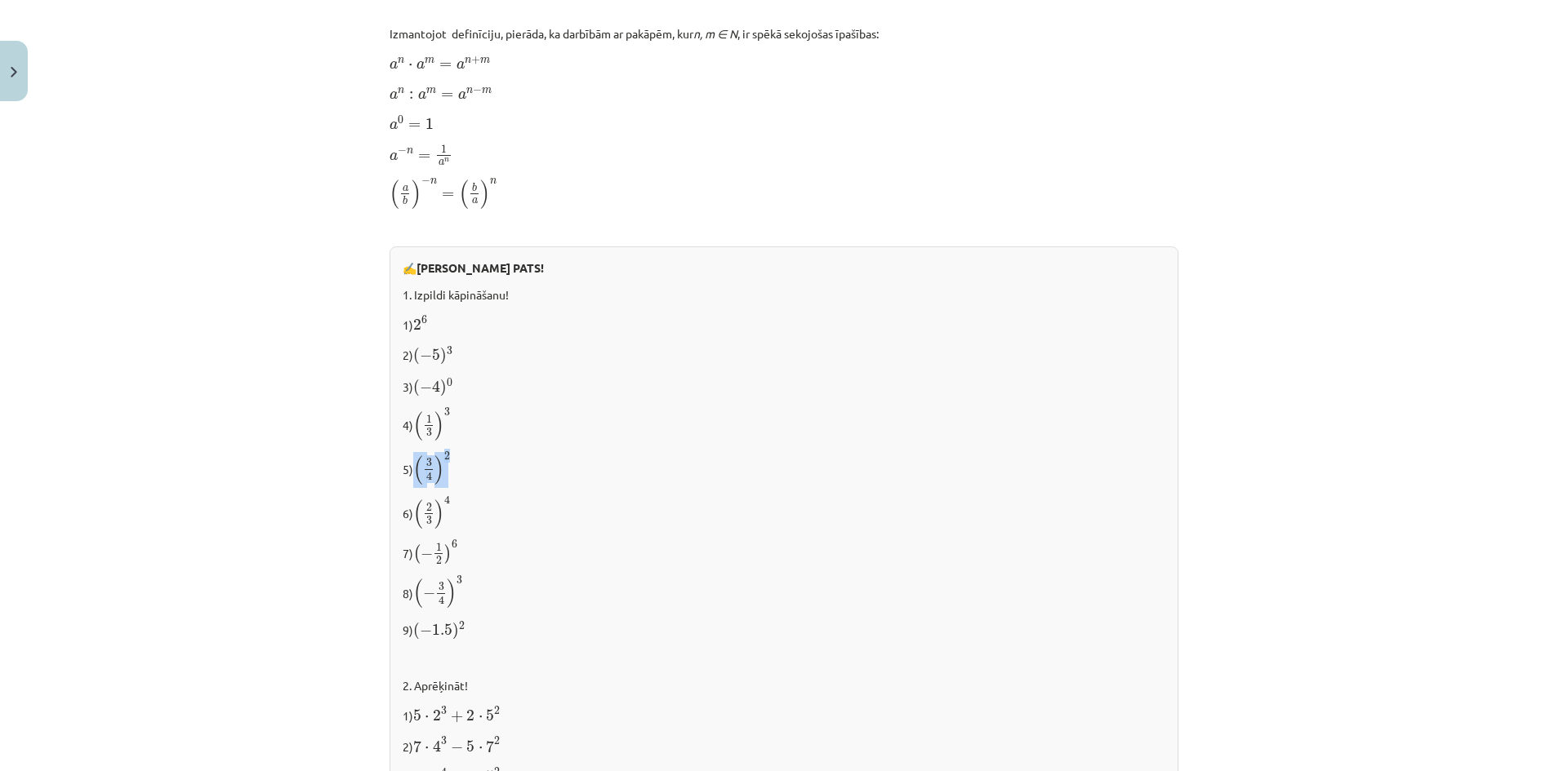
click at [445, 470] on span "( 3 4 ) 2" at bounding box center [432, 468] width 38 height 33
copy span "( 3 4 ) 2"
drag, startPoint x: 410, startPoint y: 502, endPoint x: 457, endPoint y: 510, distance: 47.7
click at [457, 510] on p "6) ( 2 3 ) 4 ( 2 3 ) 4" at bounding box center [784, 512] width 762 height 34
copy span "( 2 3 ) 4"
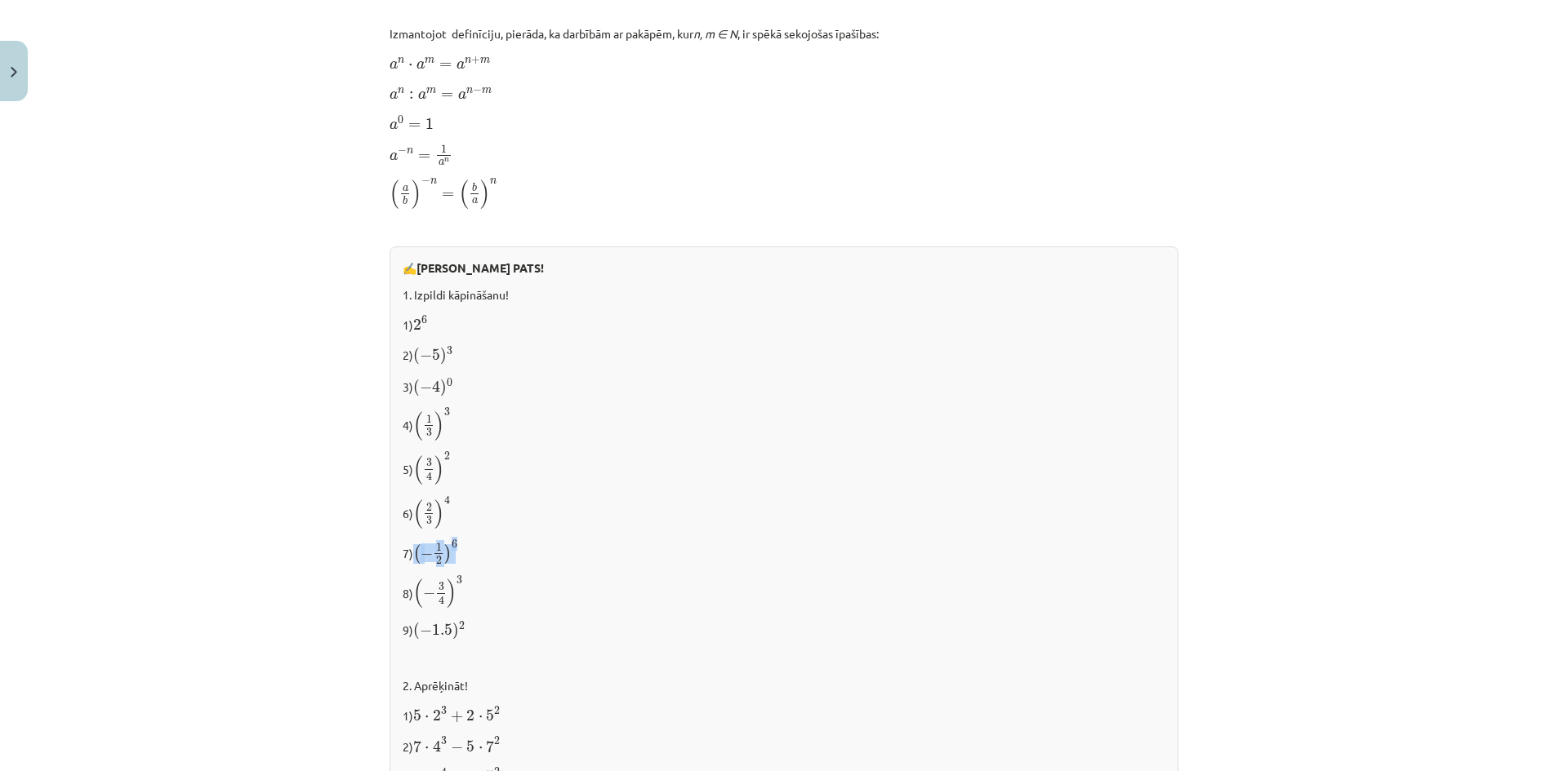
drag, startPoint x: 413, startPoint y: 548, endPoint x: 460, endPoint y: 552, distance: 47.2
click at [460, 552] on p "7) ( − 1 2 ) 6 ( − 1 2 ) 6" at bounding box center [784, 553] width 762 height 26
copy span "( − 1 2 ) 6"
drag, startPoint x: 443, startPoint y: 567, endPoint x: 431, endPoint y: 579, distance: 17.0
click at [443, 566] on div "✍️ RISINI PATS! 1. Izpildi kāpināšanu! 1) 2 6 2 6 2) ( − 5 ) 3 ( − 5 ) 3 3) ( −…" at bounding box center [784, 586] width 789 height 681
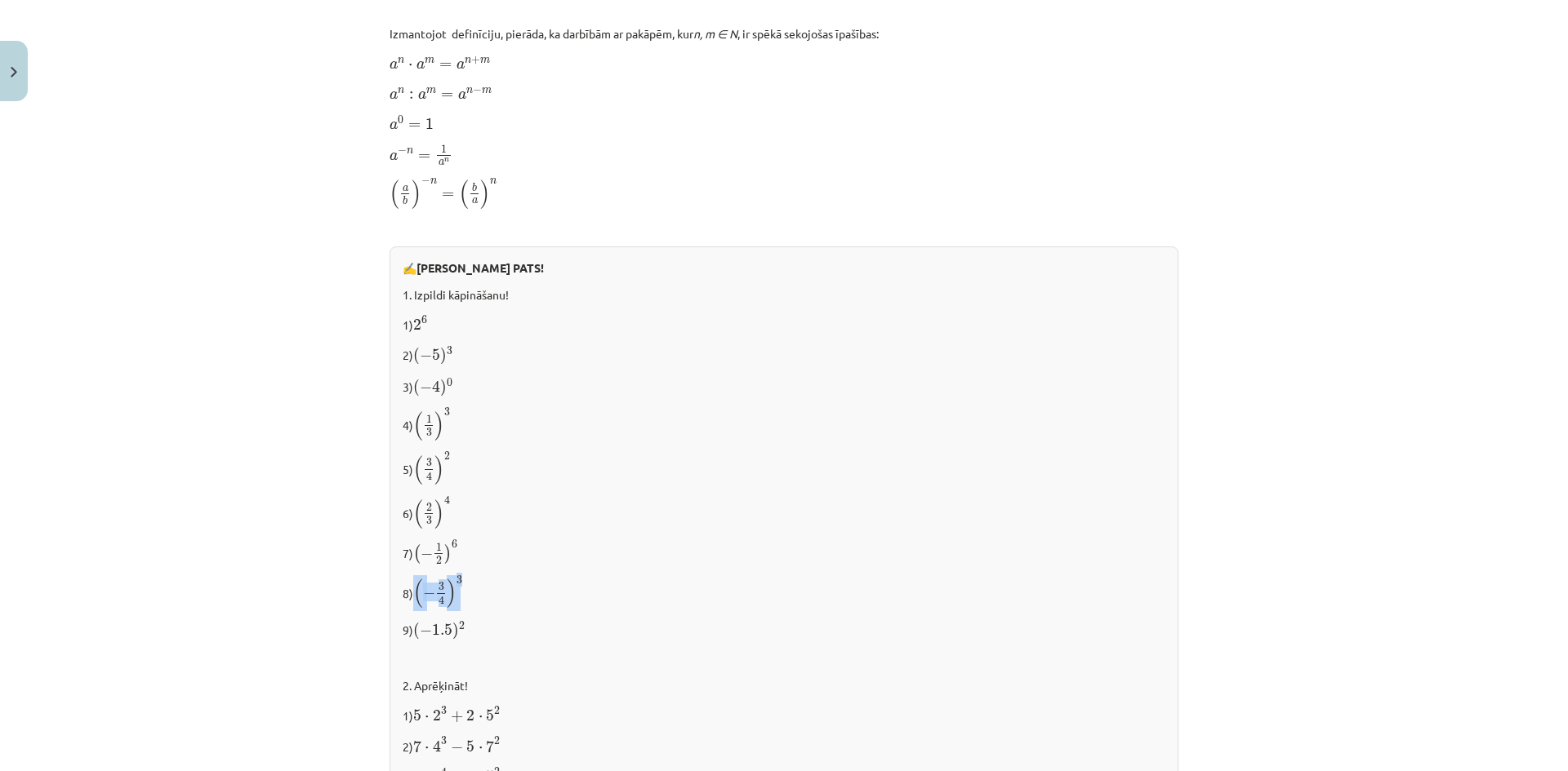
drag, startPoint x: 408, startPoint y: 576, endPoint x: 481, endPoint y: 602, distance: 77.5
click at [481, 602] on p "8) ( − 3 4 ) 3 ( − 3 4 ) 3" at bounding box center [784, 593] width 762 height 34
copy span "( − 3 4 ) 3"
drag, startPoint x: 410, startPoint y: 623, endPoint x: 487, endPoint y: 617, distance: 77.2
click at [487, 619] on p "9) ( − 1.5 ) 2 ( − 1.5 ) 2" at bounding box center [784, 630] width 762 height 22
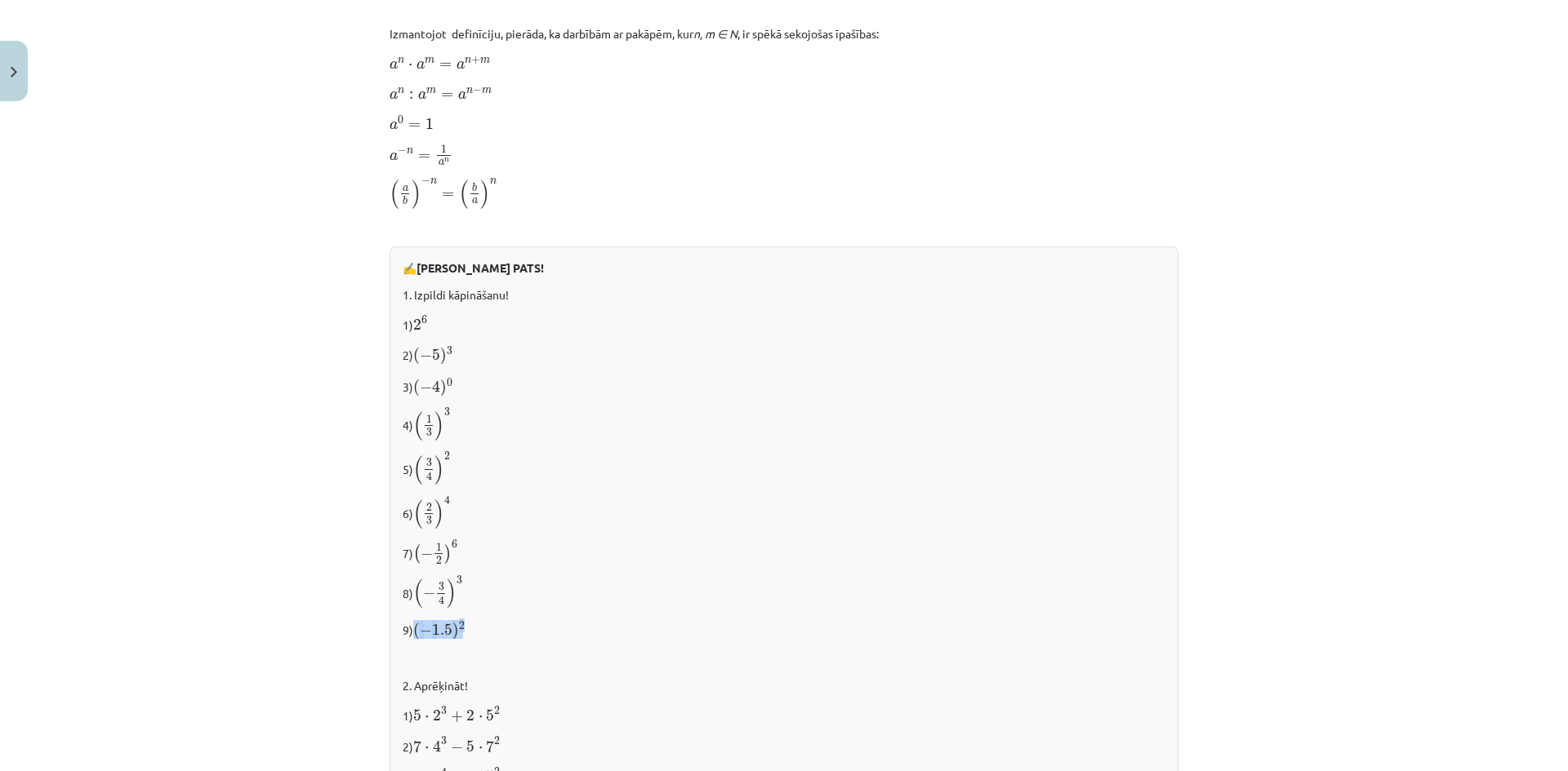
copy span "( − 1.5 ) 2"
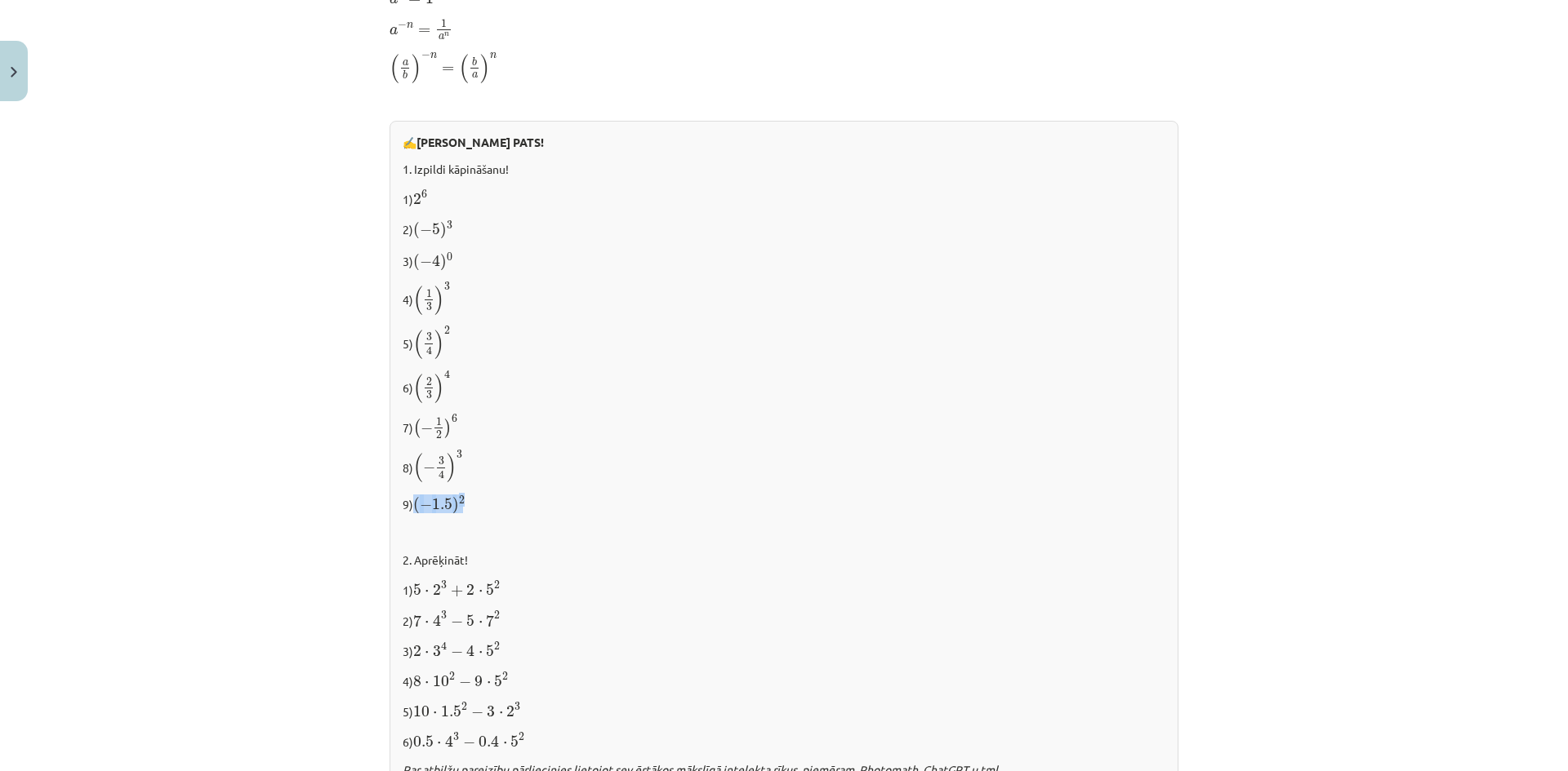
scroll to position [1303, 0]
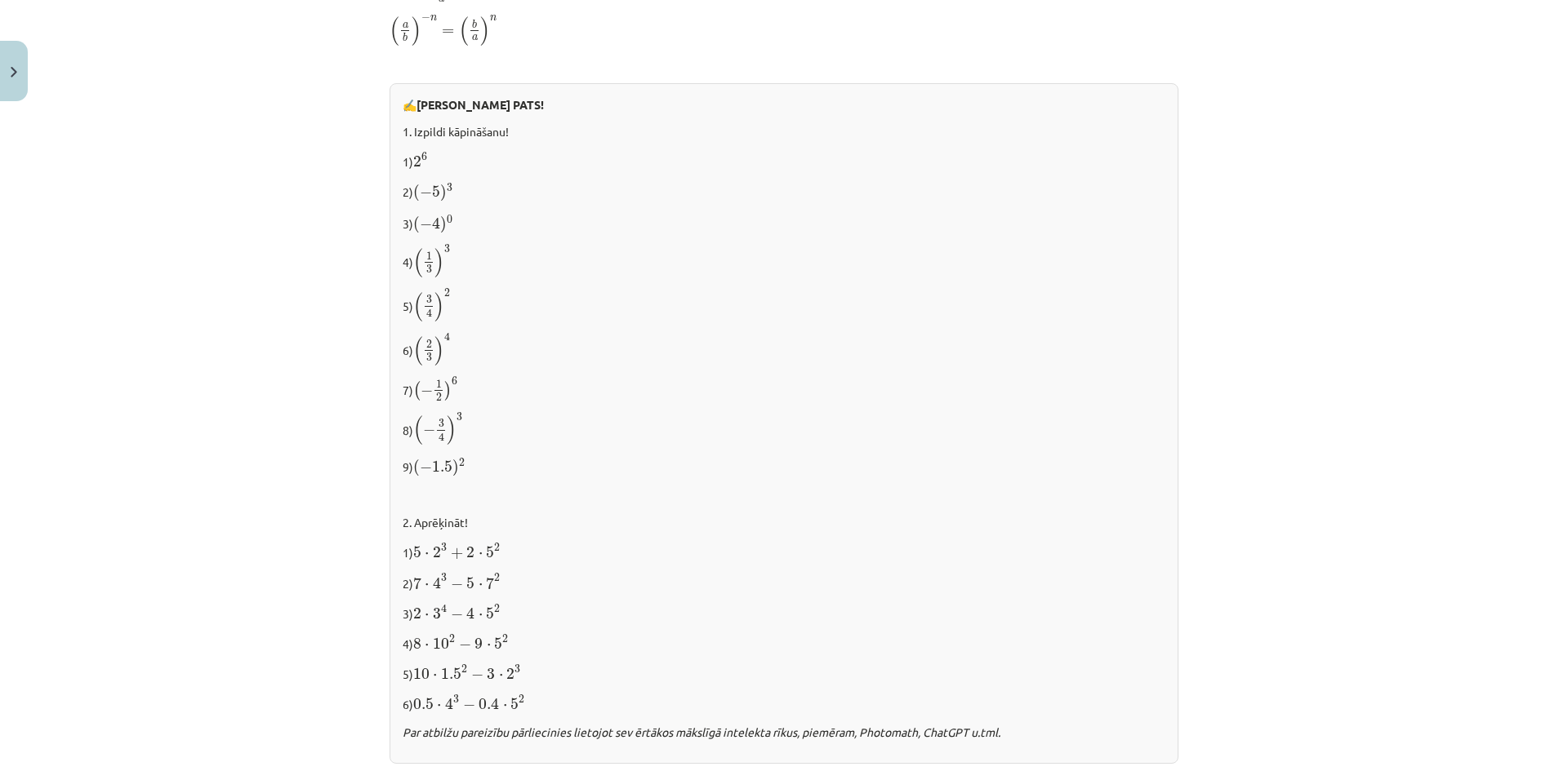
click at [848, 693] on p "6) 0.5 ⋅ 4 3 − 0.4 ⋅ 5 2 0.5 ⋅ 4 3 − 0.4 ⋅ 5 2" at bounding box center [784, 703] width 762 height 20
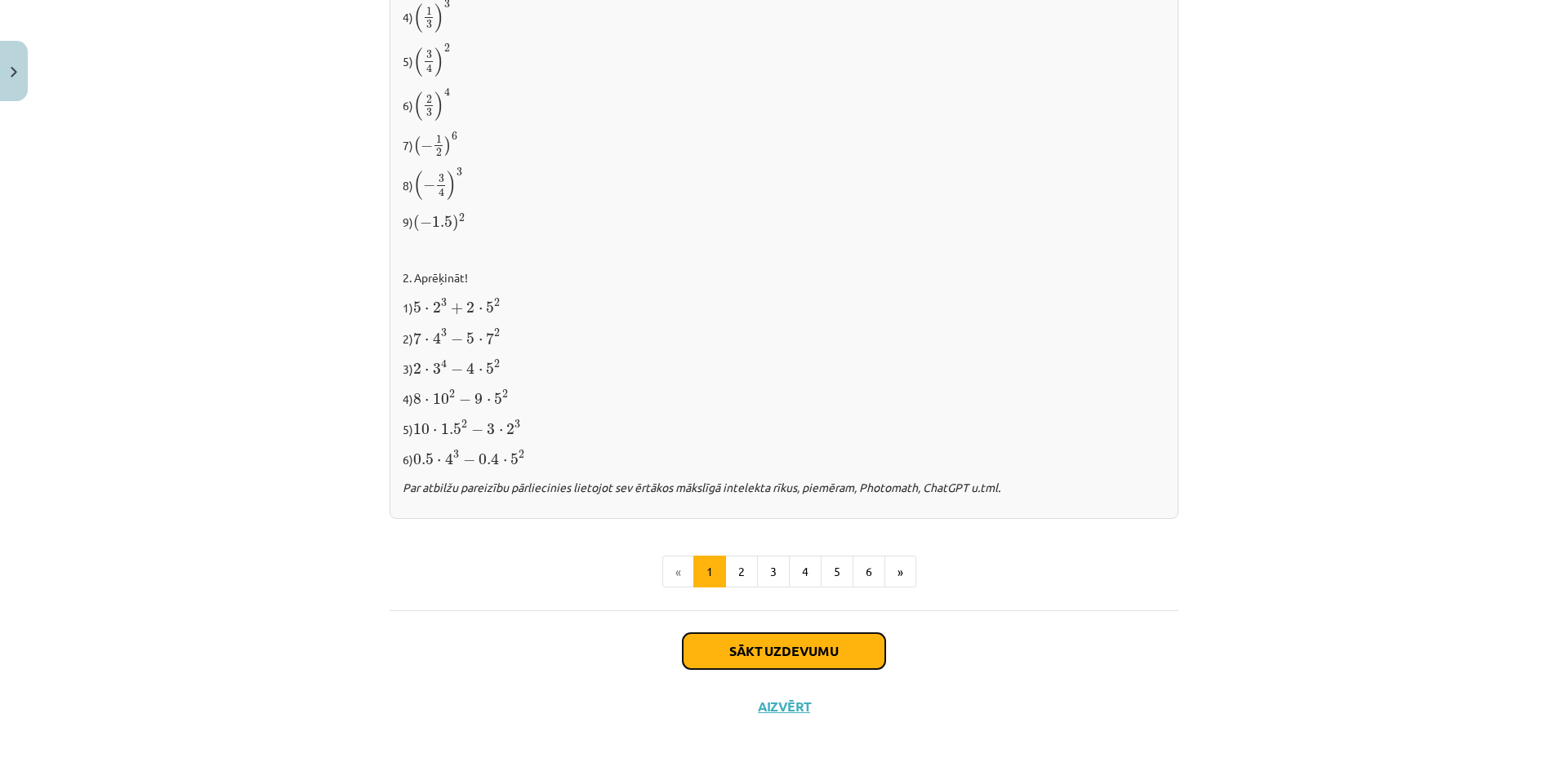
click at [753, 661] on button "Sākt uzdevumu" at bounding box center [784, 651] width 202 height 36
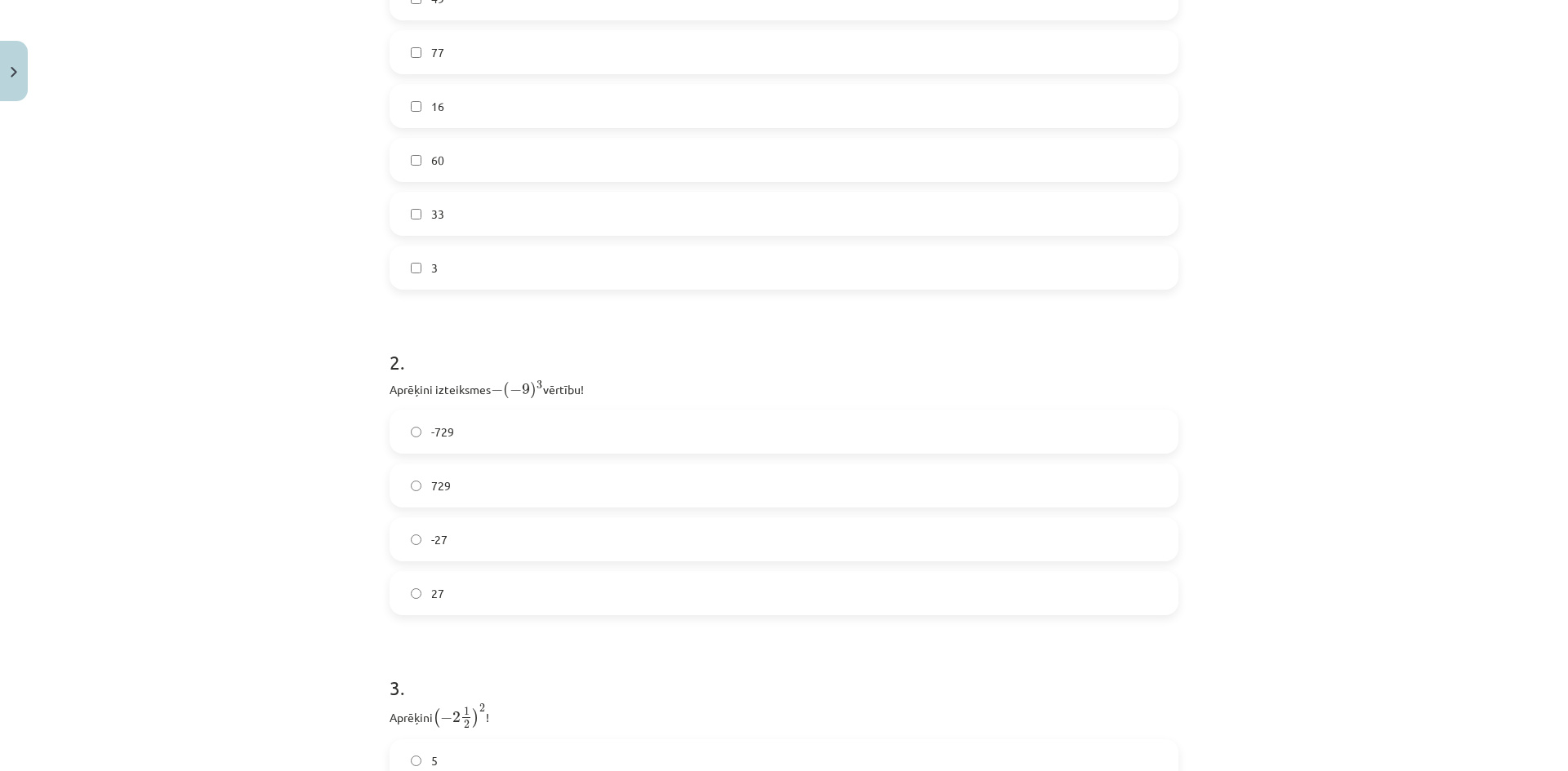
scroll to position [490, 0]
click at [446, 487] on label "729" at bounding box center [784, 480] width 785 height 41
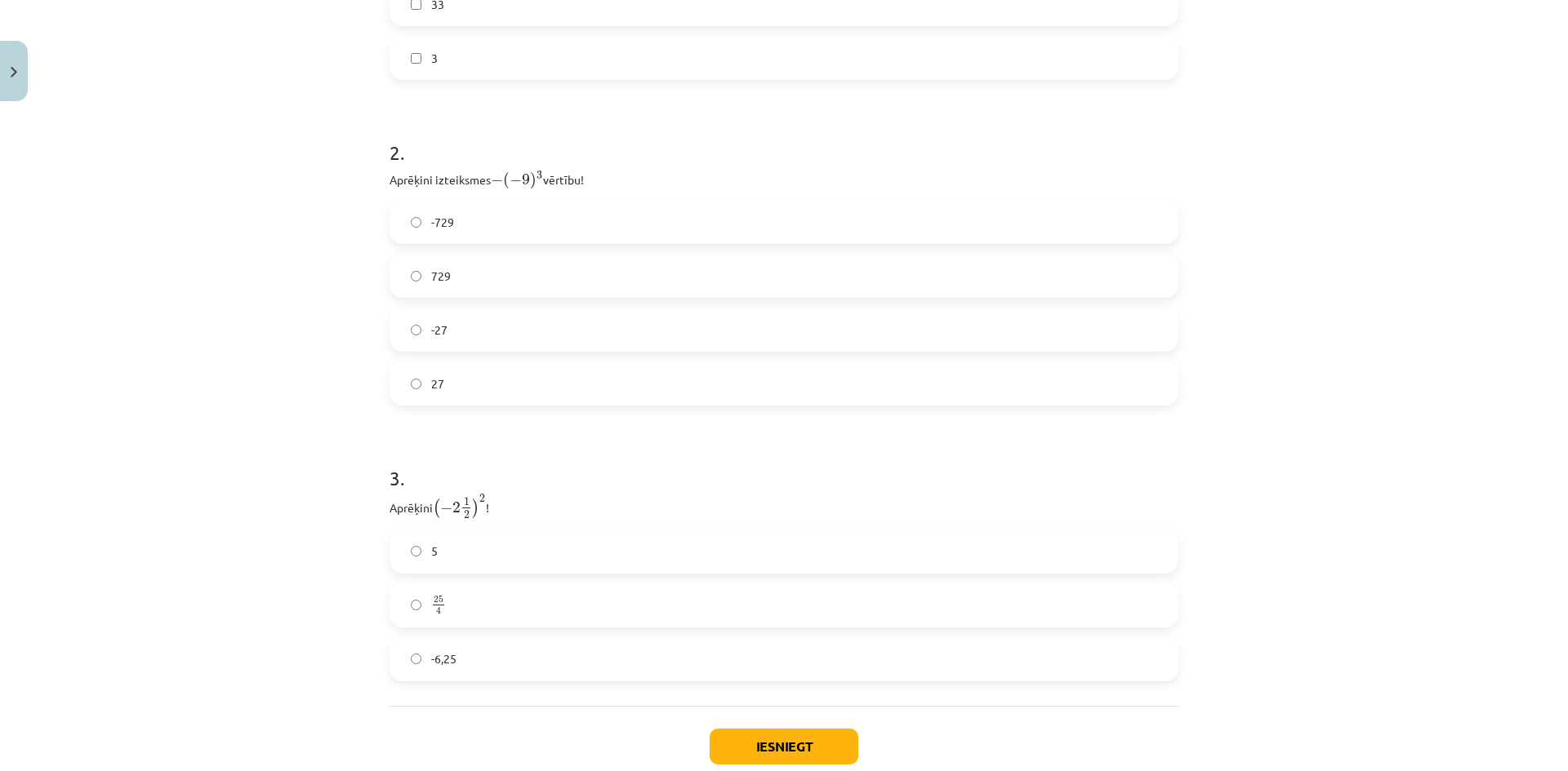
scroll to position [735, 0]
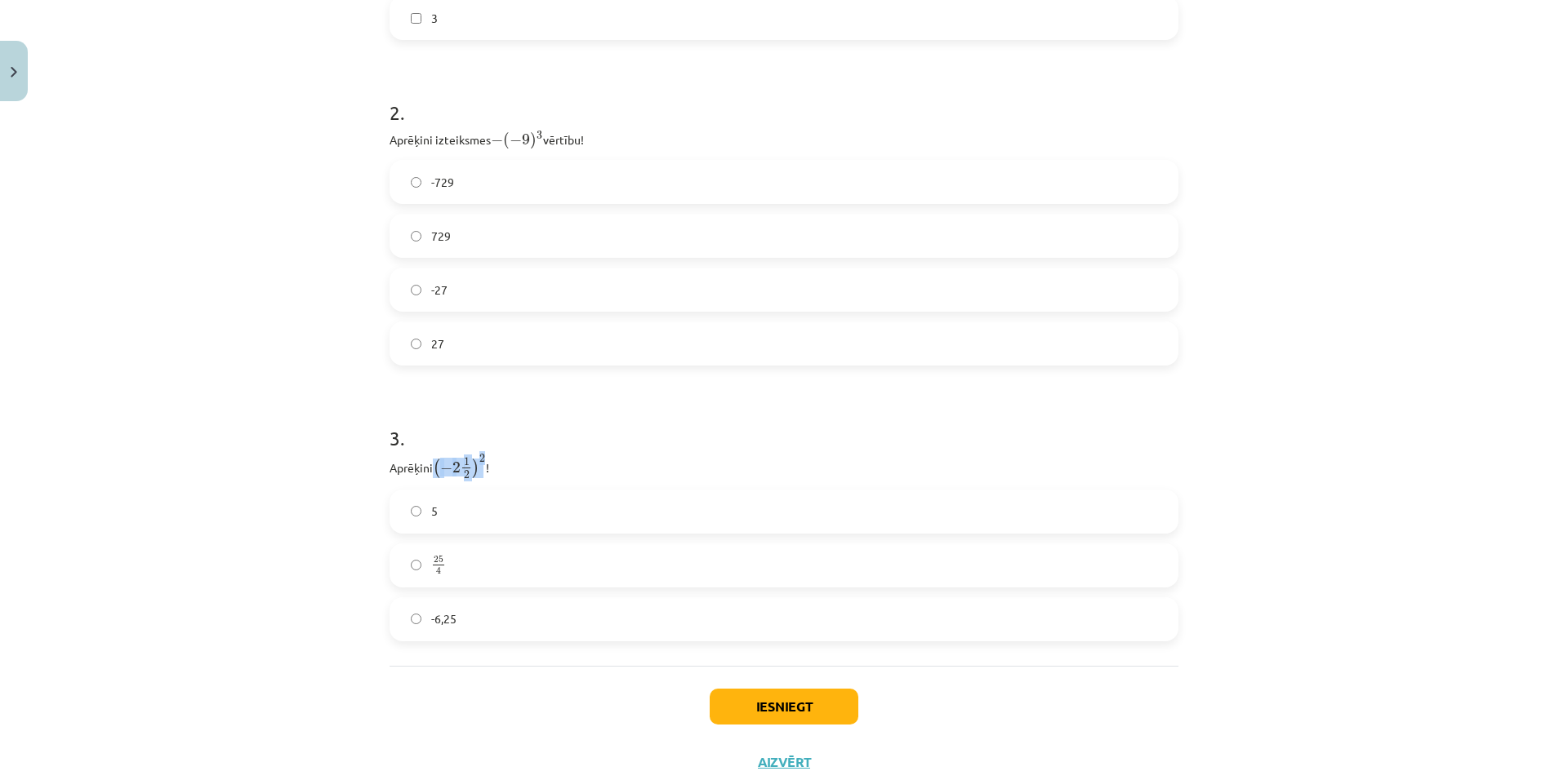
drag, startPoint x: 433, startPoint y: 460, endPoint x: 481, endPoint y: 462, distance: 48.0
click at [481, 462] on span "( − 2 1 2 ) 2" at bounding box center [459, 467] width 53 height 25
copy span "( − 2 1 2 ) 2"
click at [423, 556] on label "25 4 25 4" at bounding box center [784, 565] width 785 height 41
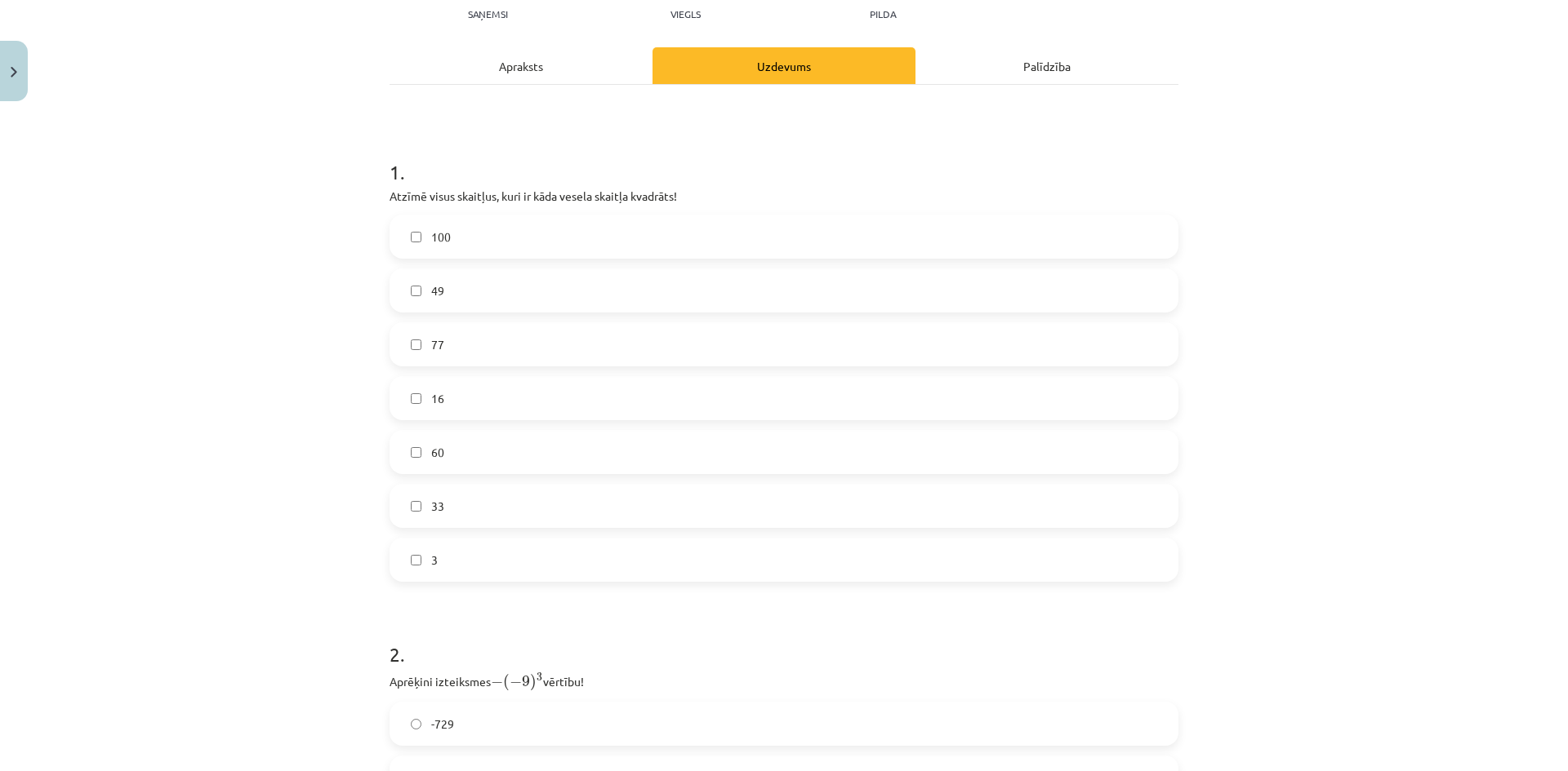
scroll to position [163, 0]
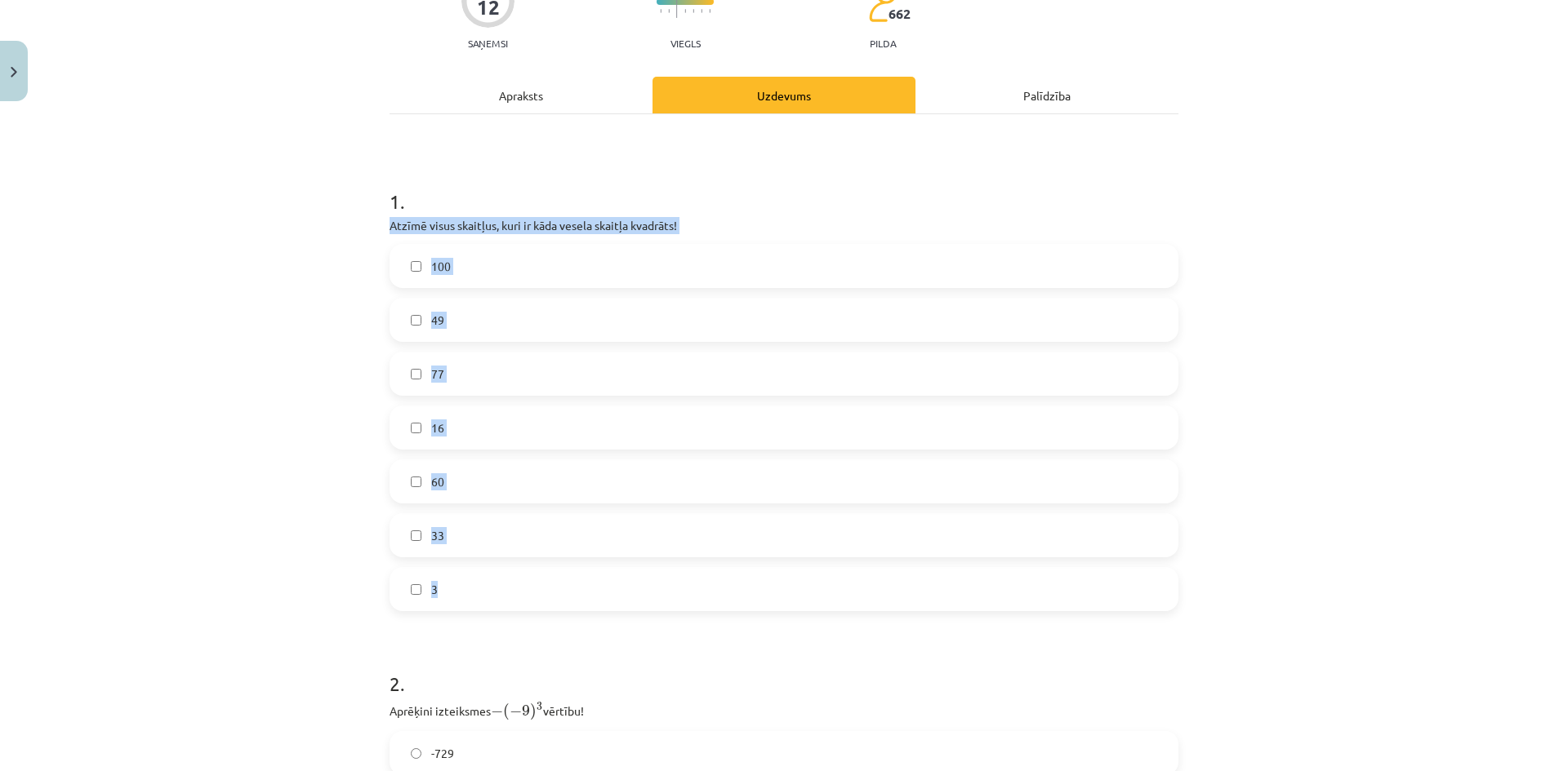
copy div "Atzīmē visus skaitļus, kuri ir kāda vesela skaitļa kvadrāts! 100 49 77 16 60 33…"
drag, startPoint x: 380, startPoint y: 229, endPoint x: 481, endPoint y: 582, distance: 367.2
click at [481, 582] on div "12 XP Saņemsi Viegls 662 pilda Apraksts Uzdevums Palīdzība 1 . Atzīmē visus ska…" at bounding box center [784, 654] width 808 height 1417
click at [424, 274] on label "100" at bounding box center [784, 266] width 785 height 41
click at [421, 319] on label "49" at bounding box center [784, 320] width 785 height 41
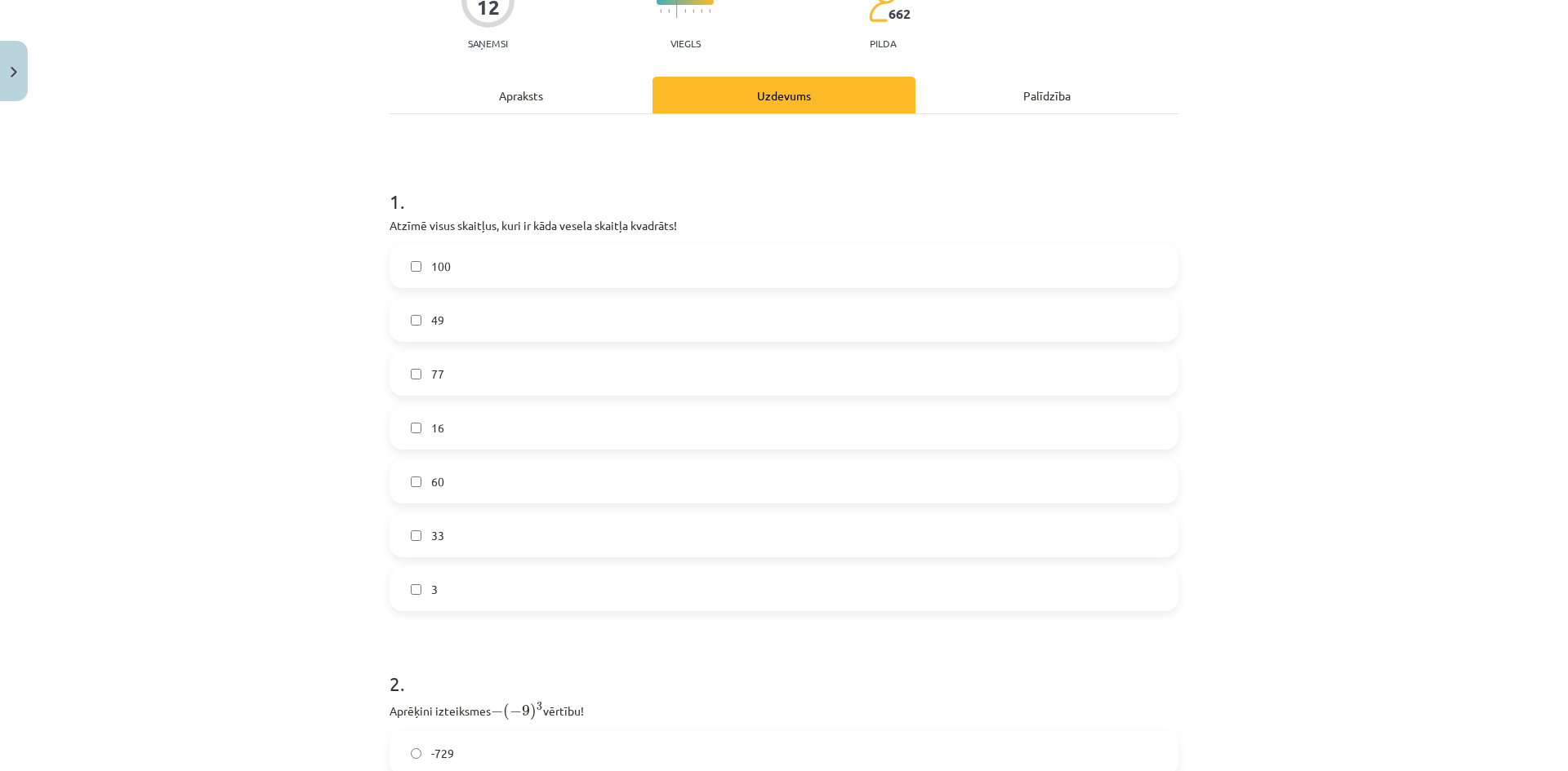
click at [412, 440] on label "16" at bounding box center [784, 427] width 785 height 41
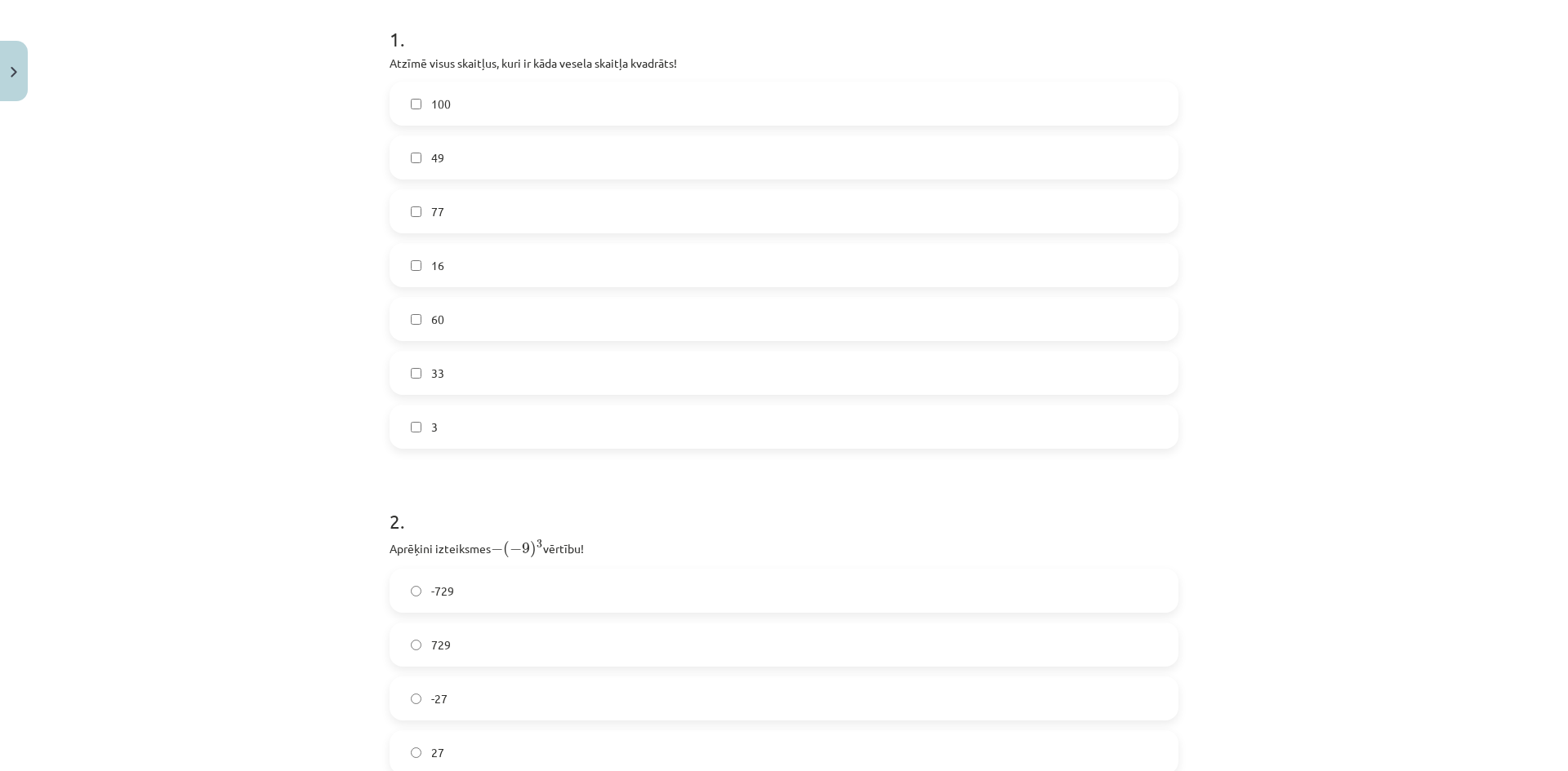
scroll to position [327, 0]
drag, startPoint x: 490, startPoint y: 550, endPoint x: 536, endPoint y: 556, distance: 46.4
click at [536, 556] on span "− ( − 9 ) 3" at bounding box center [516, 548] width 52 height 18
copy span "− ( − 9 ) 3"
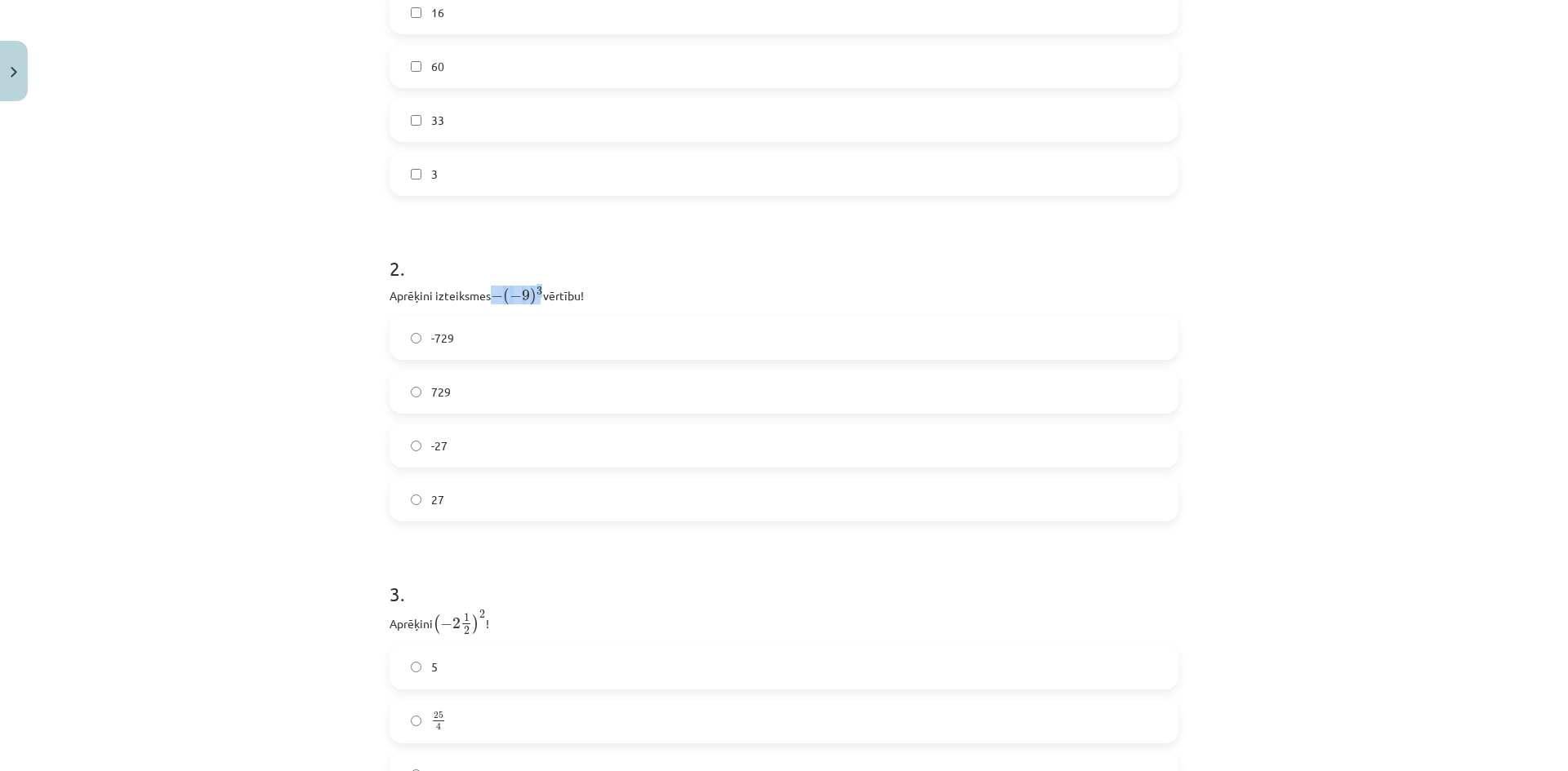
scroll to position [735, 0]
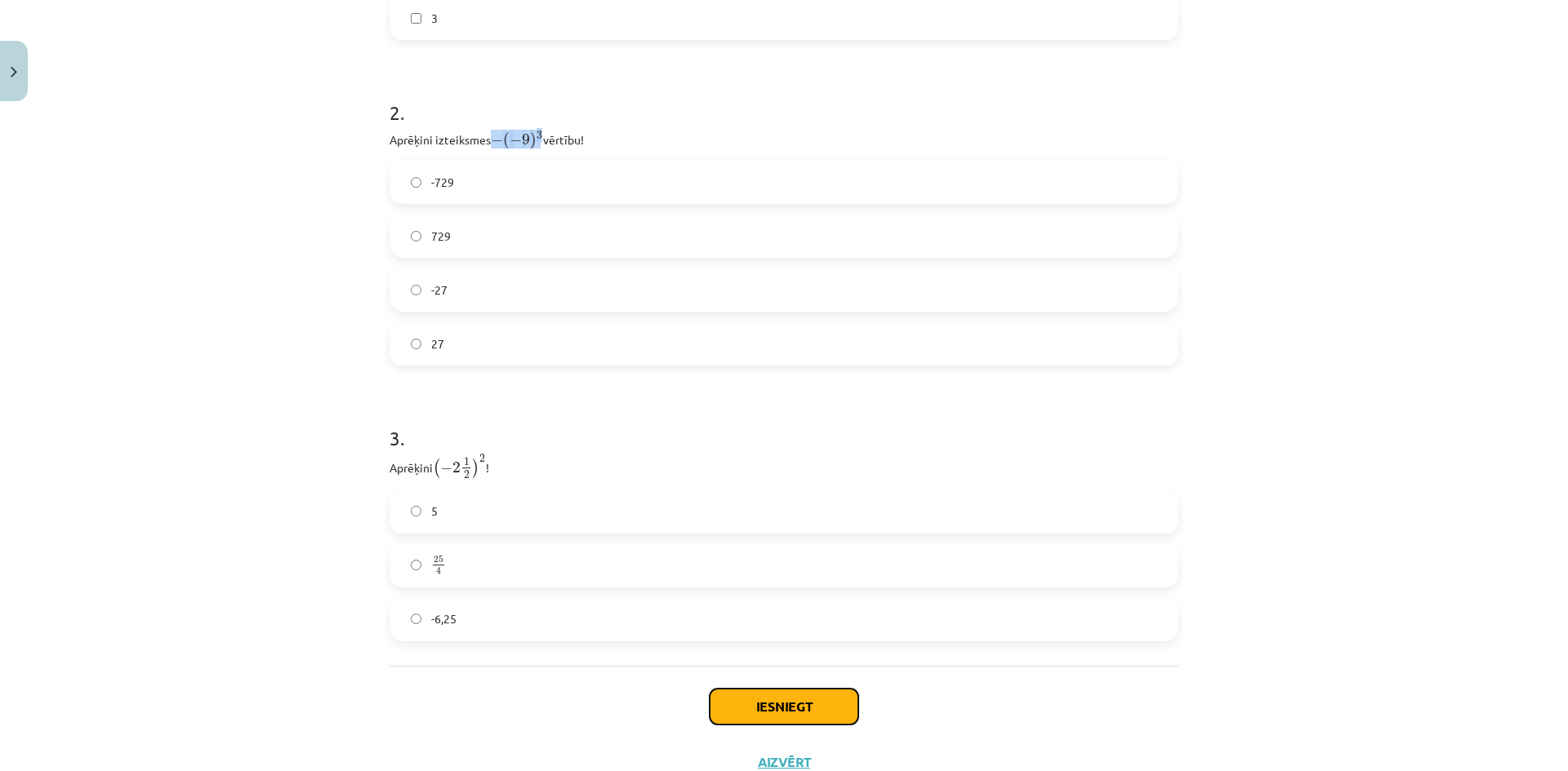
click at [811, 706] on button "Iesniegt" at bounding box center [784, 707] width 148 height 36
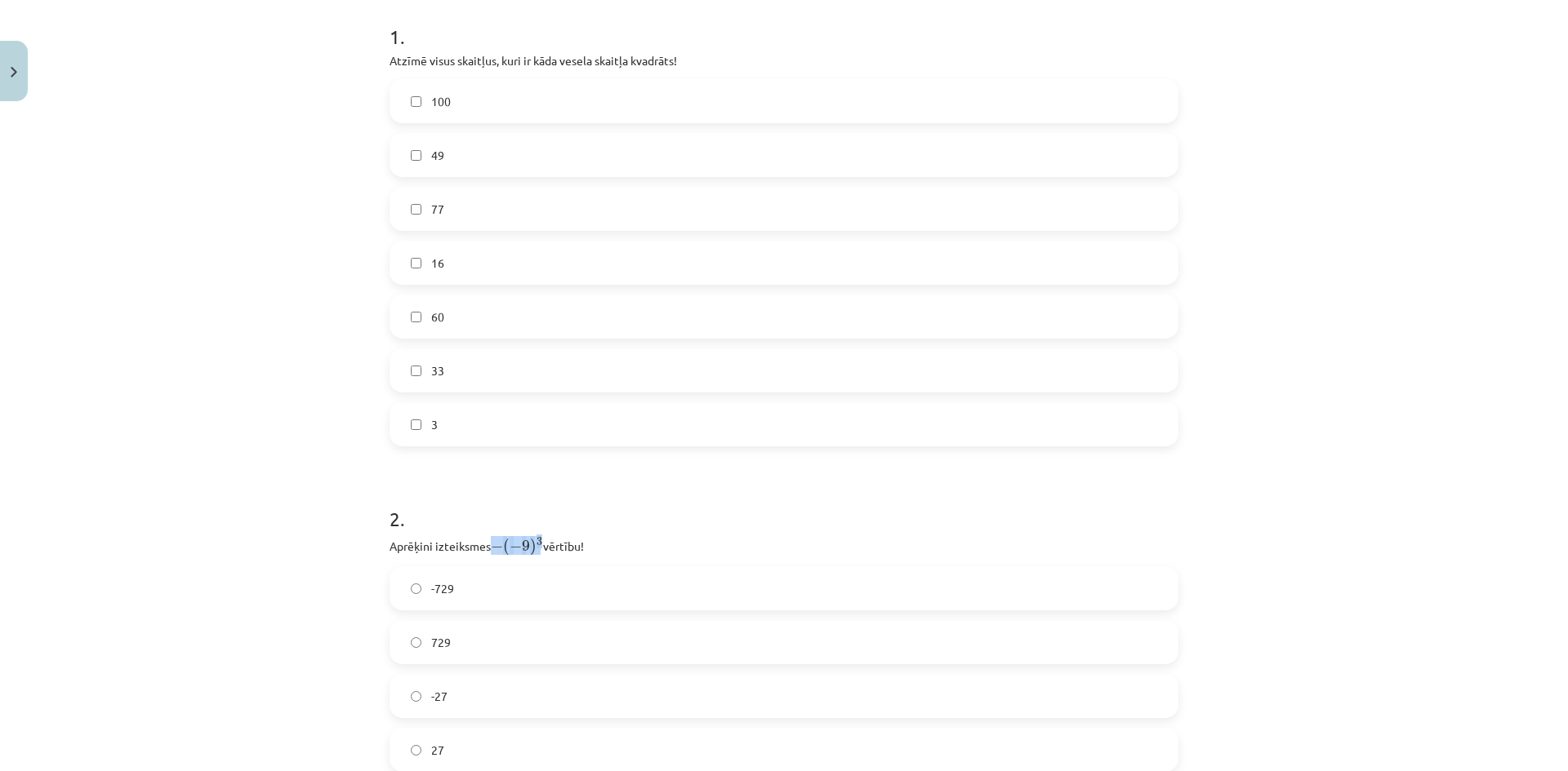
scroll to position [327, 0]
click at [1331, 386] on div "Mācību tēma: Matemātikas i - 12. klases 1. ieskaites mācību materiāls (ab) #2 📝…" at bounding box center [784, 385] width 1568 height 771
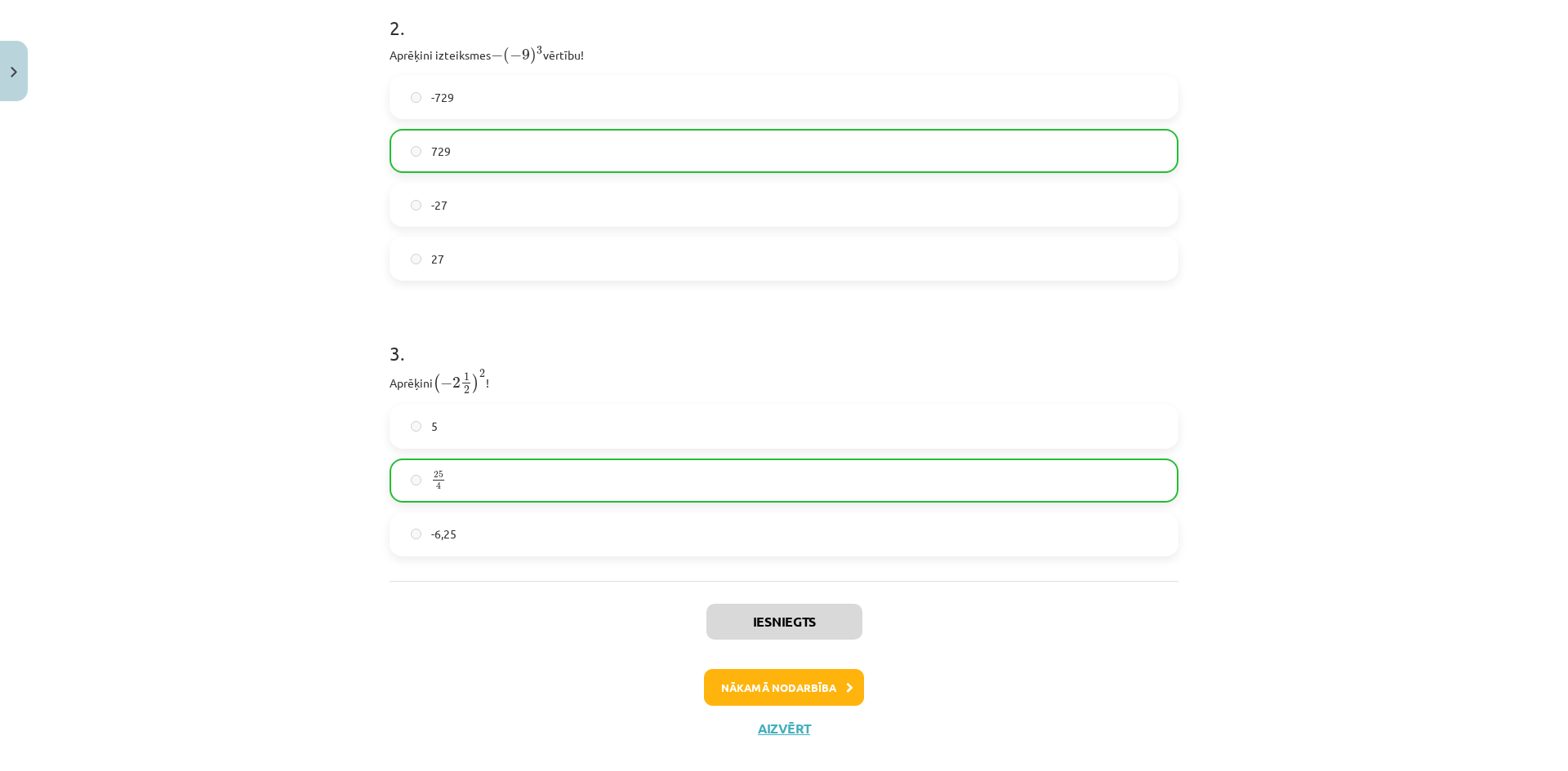
scroll to position [845, 0]
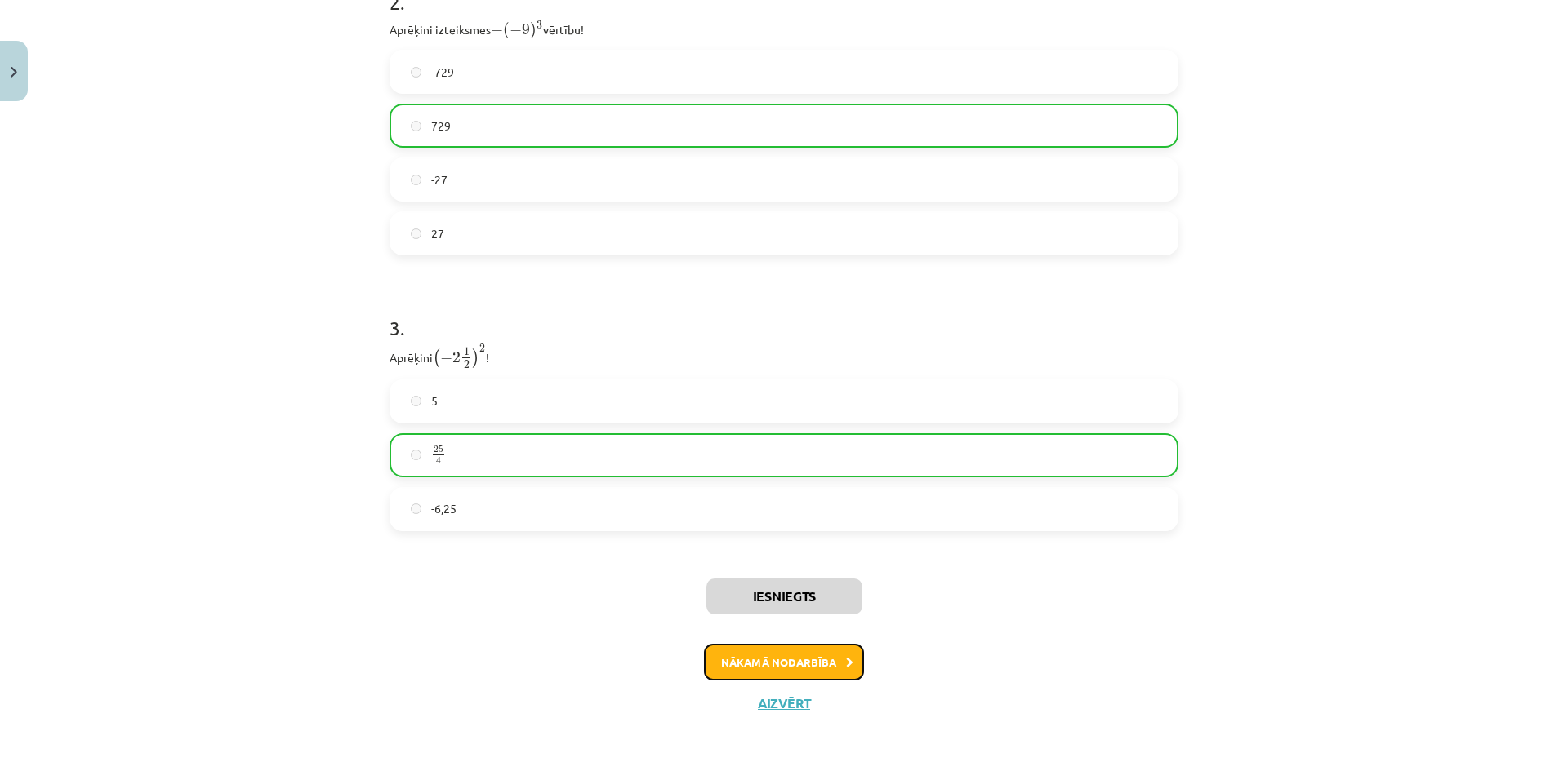
click at [799, 666] on button "Nākamā nodarbība" at bounding box center [784, 662] width 160 height 38
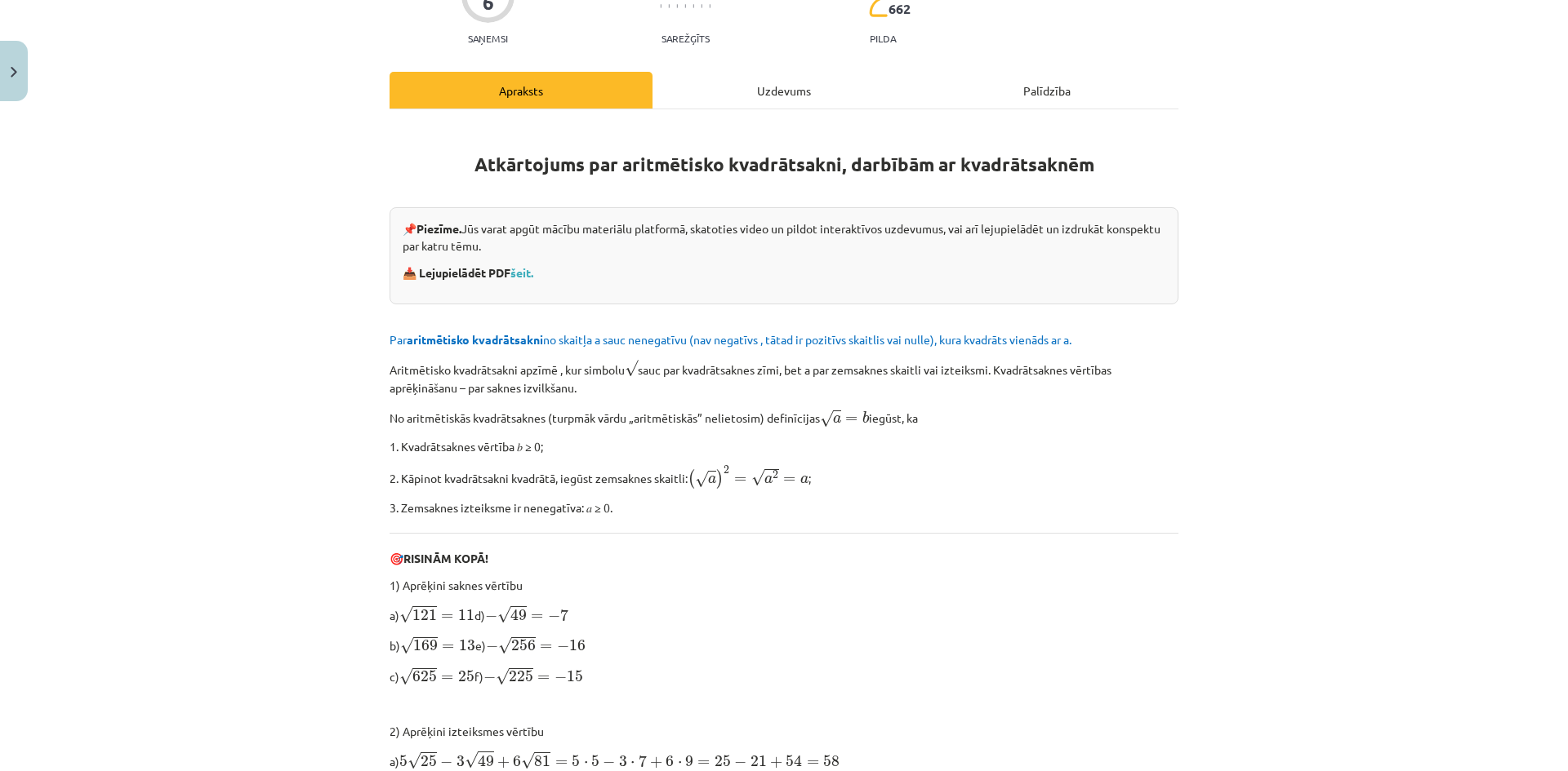
scroll to position [285, 0]
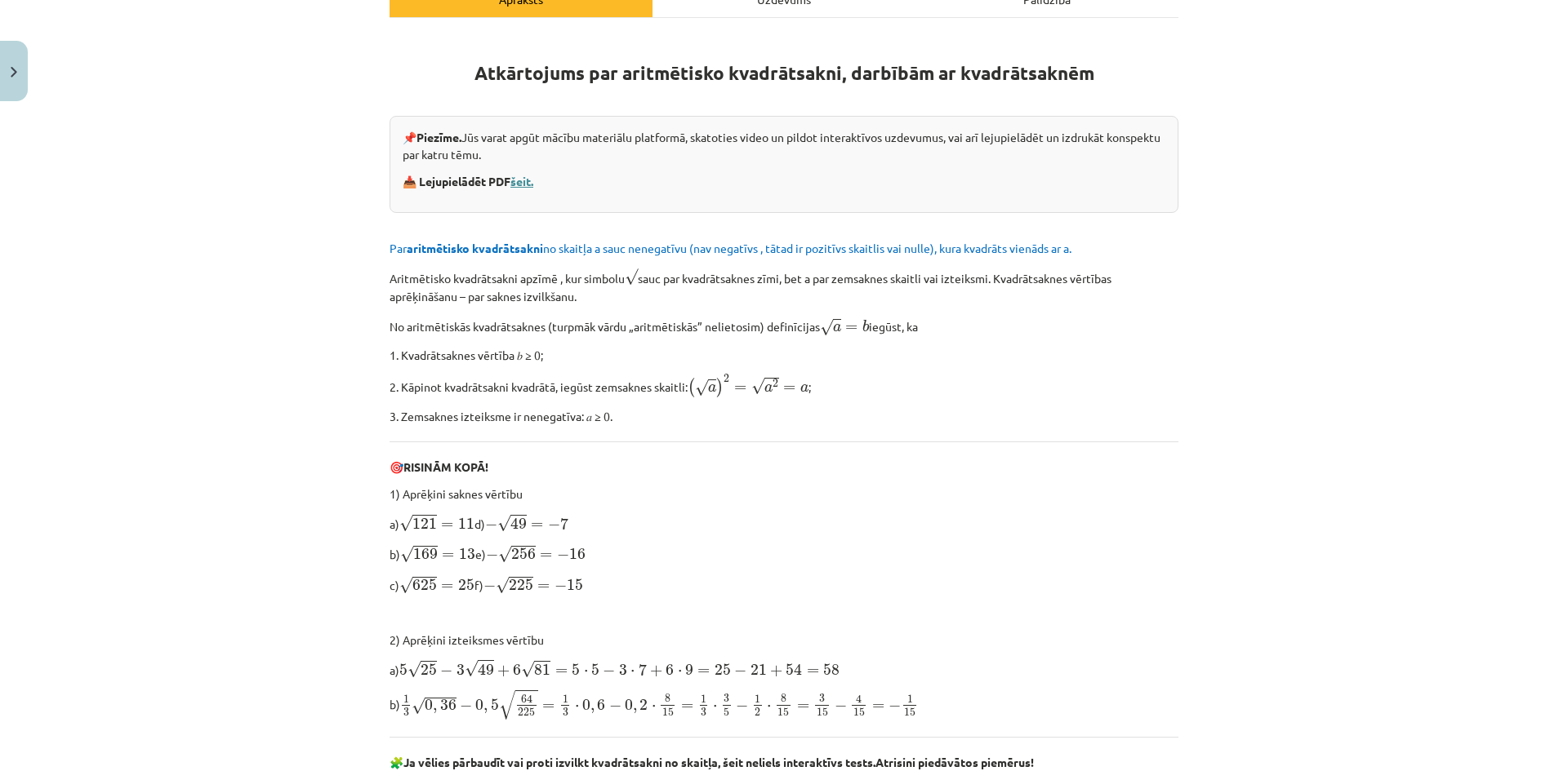
click at [528, 180] on link "šeit." at bounding box center [522, 181] width 23 height 15
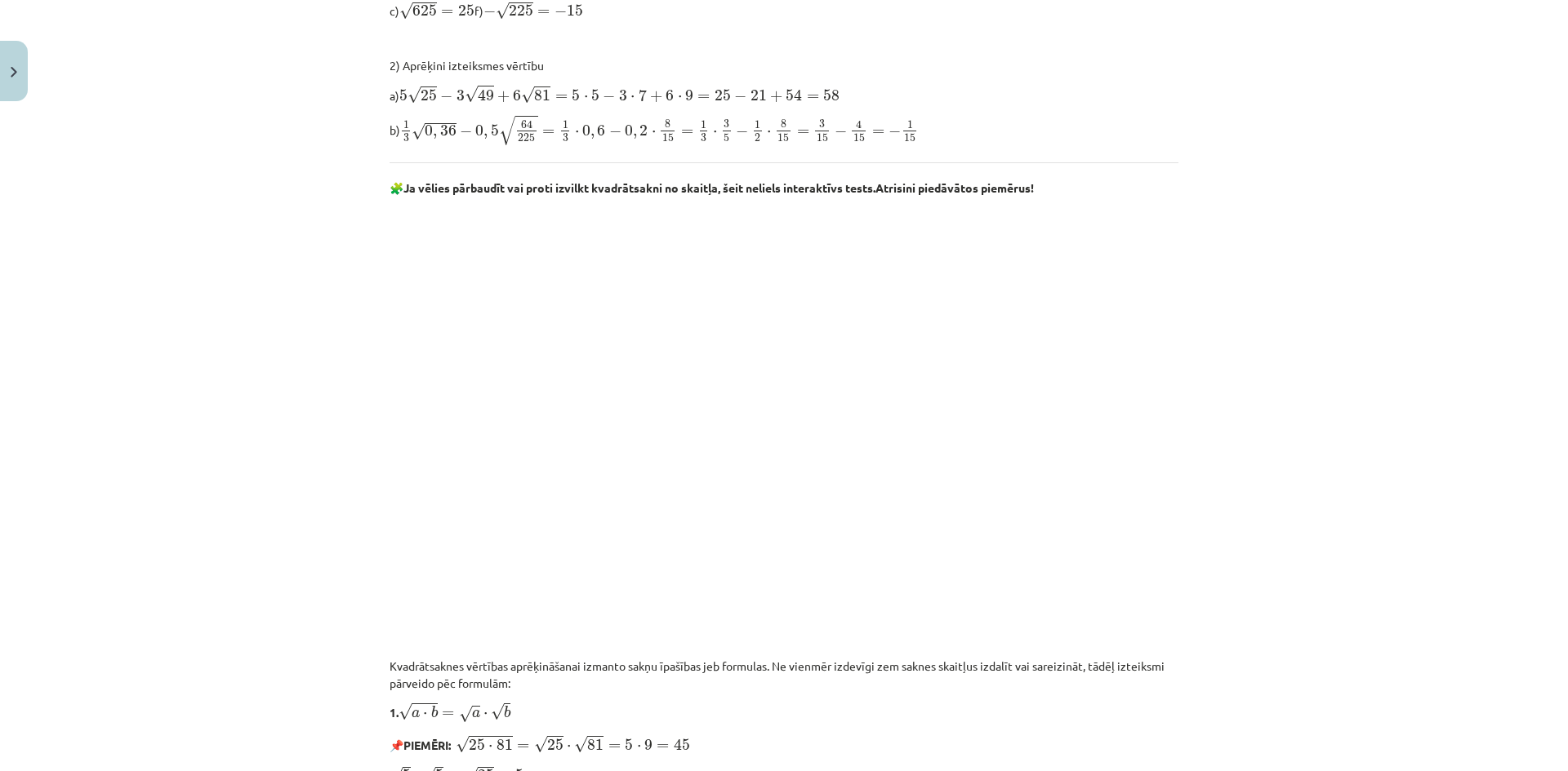
scroll to position [857, 0]
click at [337, 261] on div "Mācību tēma: Matemātikas i - 12. klases 1. ieskaites mācību materiāls (ab) #3 📝…" at bounding box center [784, 385] width 1568 height 771
click at [1271, 411] on div "Mācību tēma: Matemātikas i - 12. klases 1. ieskaites mācību materiāls (ab) #3 📝…" at bounding box center [784, 385] width 1568 height 771
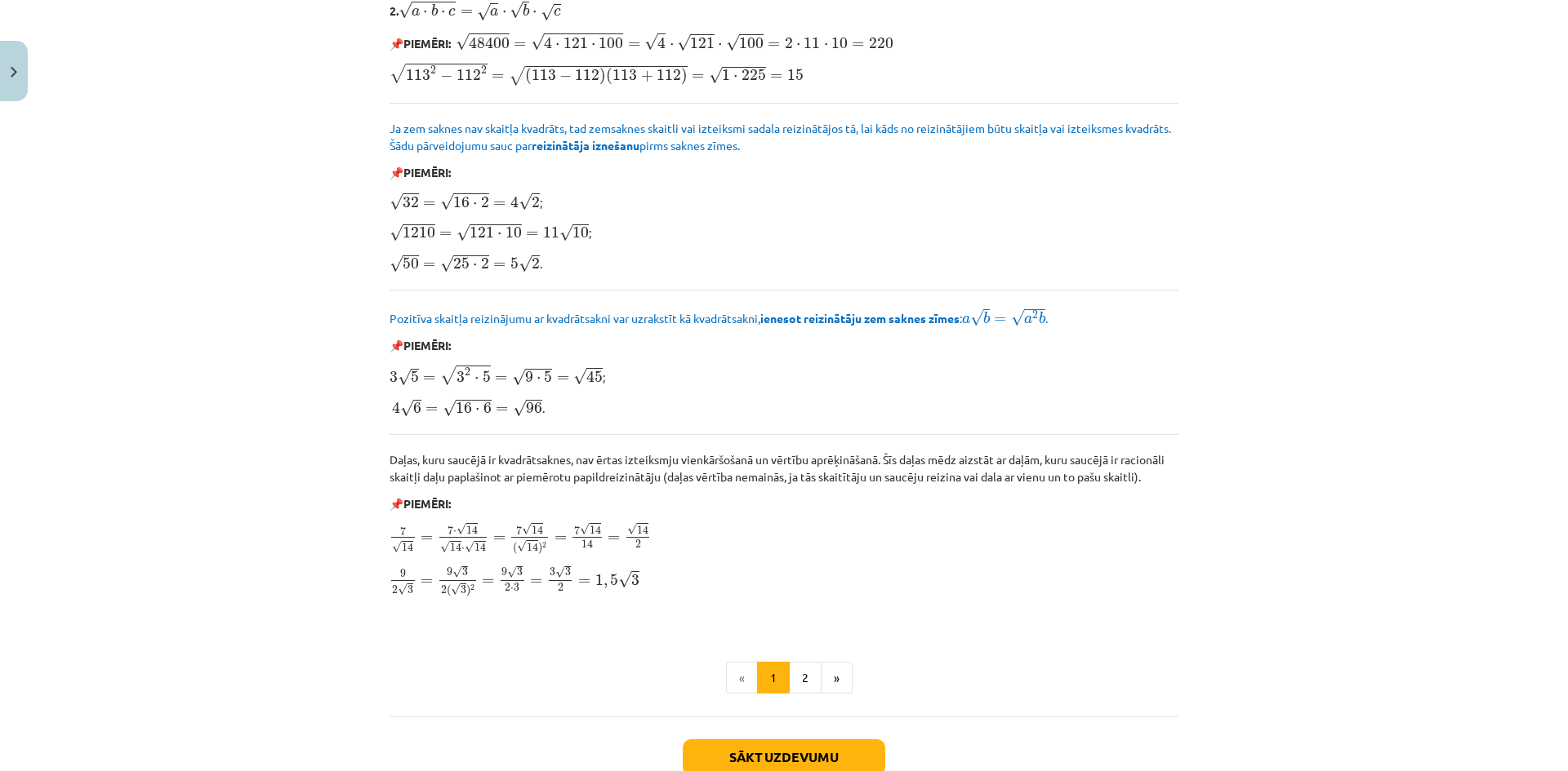
scroll to position [1703, 0]
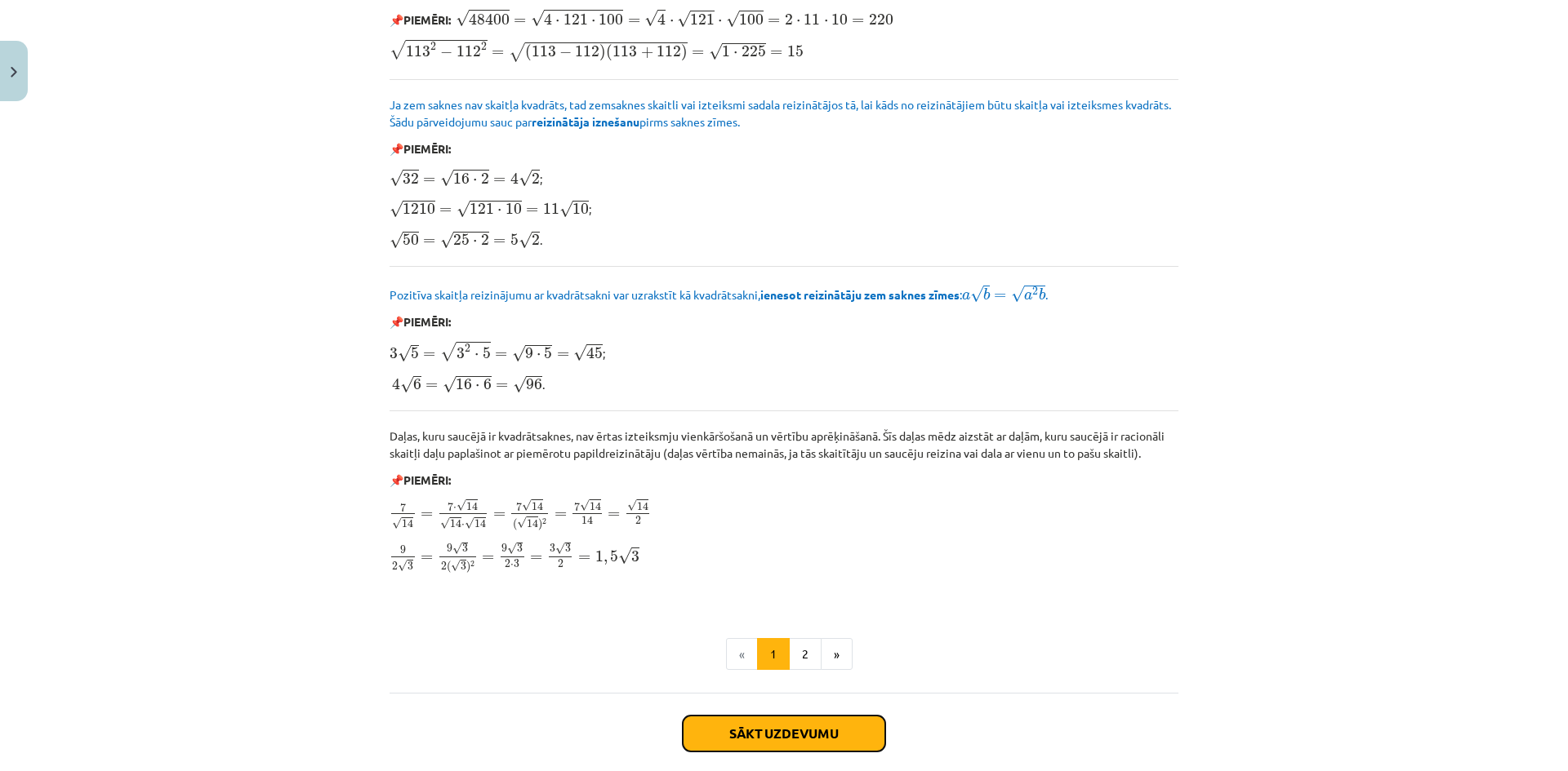
click at [759, 725] on button "Sākt uzdevumu" at bounding box center [784, 734] width 202 height 36
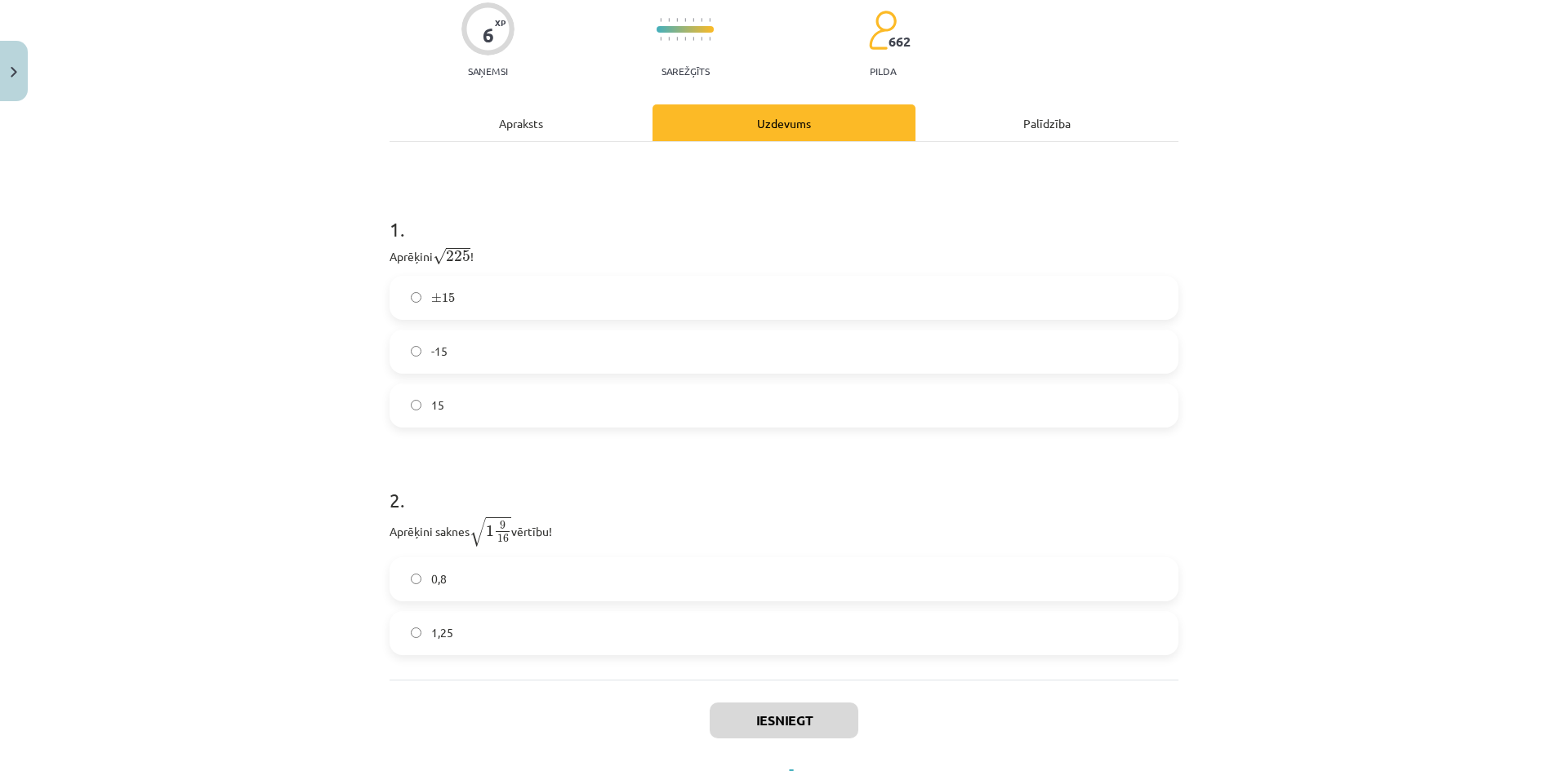
scroll to position [71, 0]
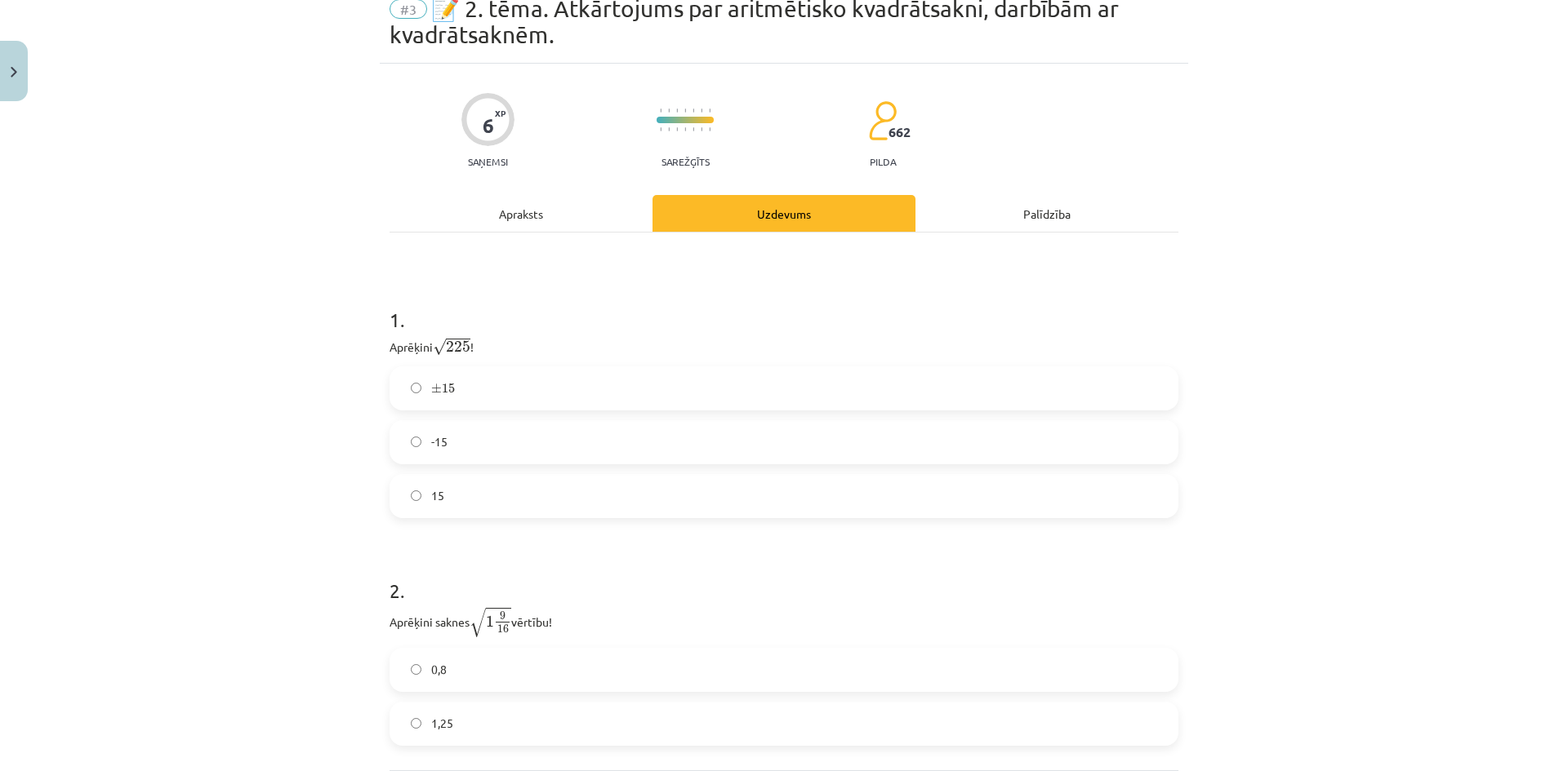
click at [610, 501] on label "15" at bounding box center [784, 496] width 785 height 41
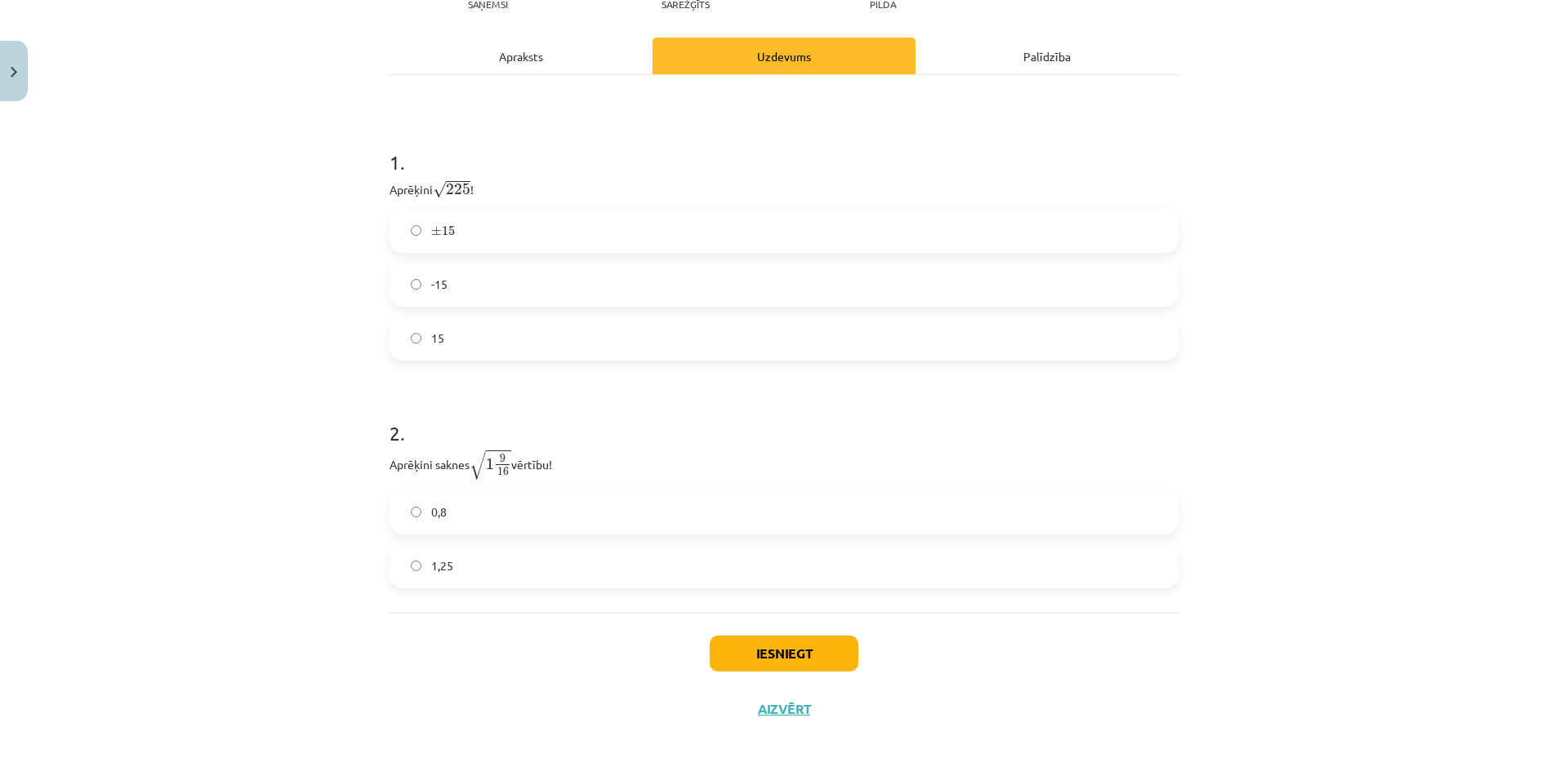
scroll to position [234, 0]
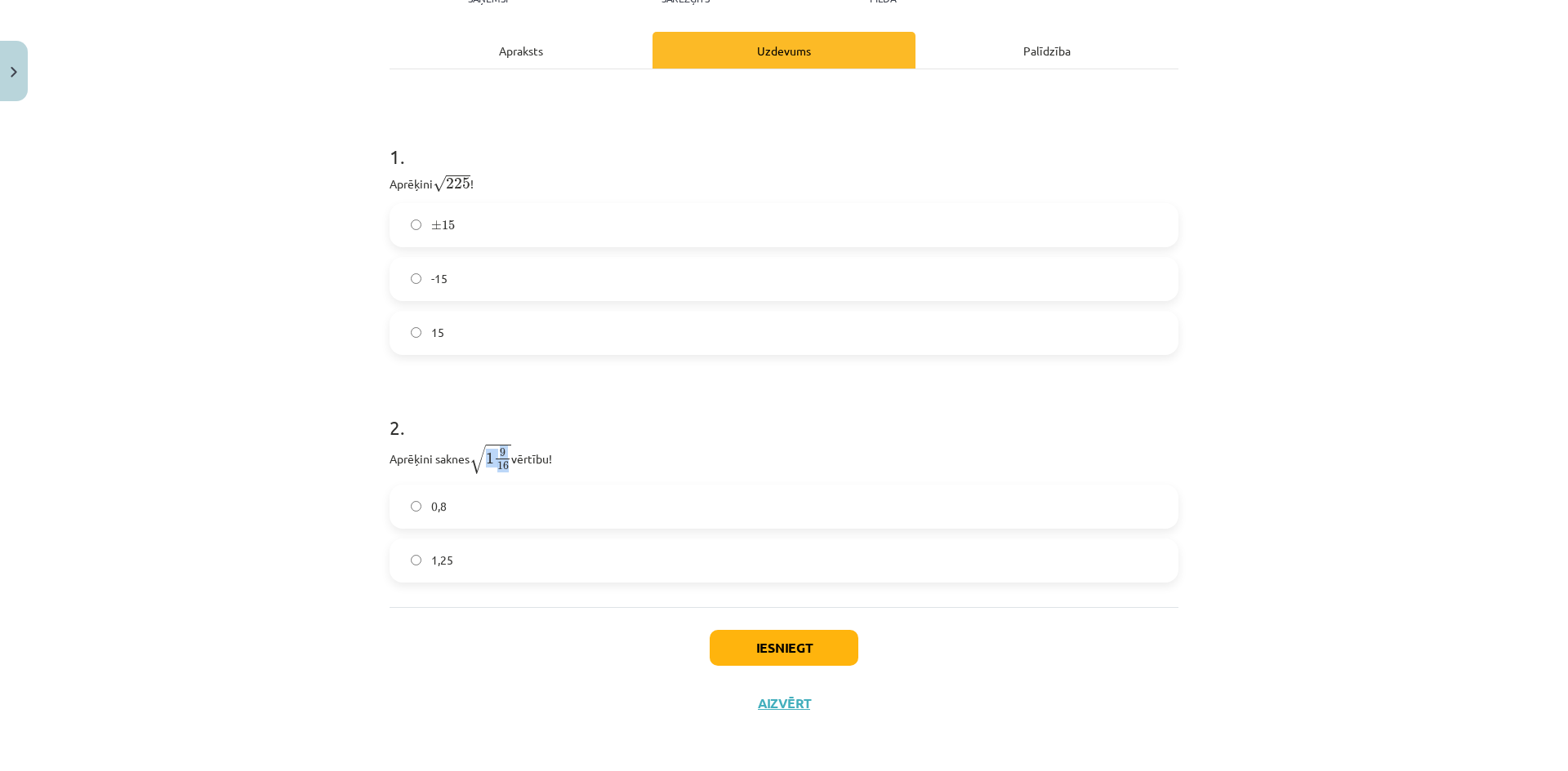
drag, startPoint x: 504, startPoint y: 466, endPoint x: 486, endPoint y: 464, distance: 18.1
click at [486, 464] on span "1 9 16" at bounding box center [498, 459] width 26 height 22
click at [717, 481] on div "2 . Aprēķini saknes √ 1 9 16 1 9 16 vērtību! 0,8 1,25" at bounding box center [784, 485] width 789 height 195
click at [575, 509] on label "0,8" at bounding box center [784, 507] width 785 height 41
drag, startPoint x: 582, startPoint y: 463, endPoint x: 462, endPoint y: 461, distance: 120.0
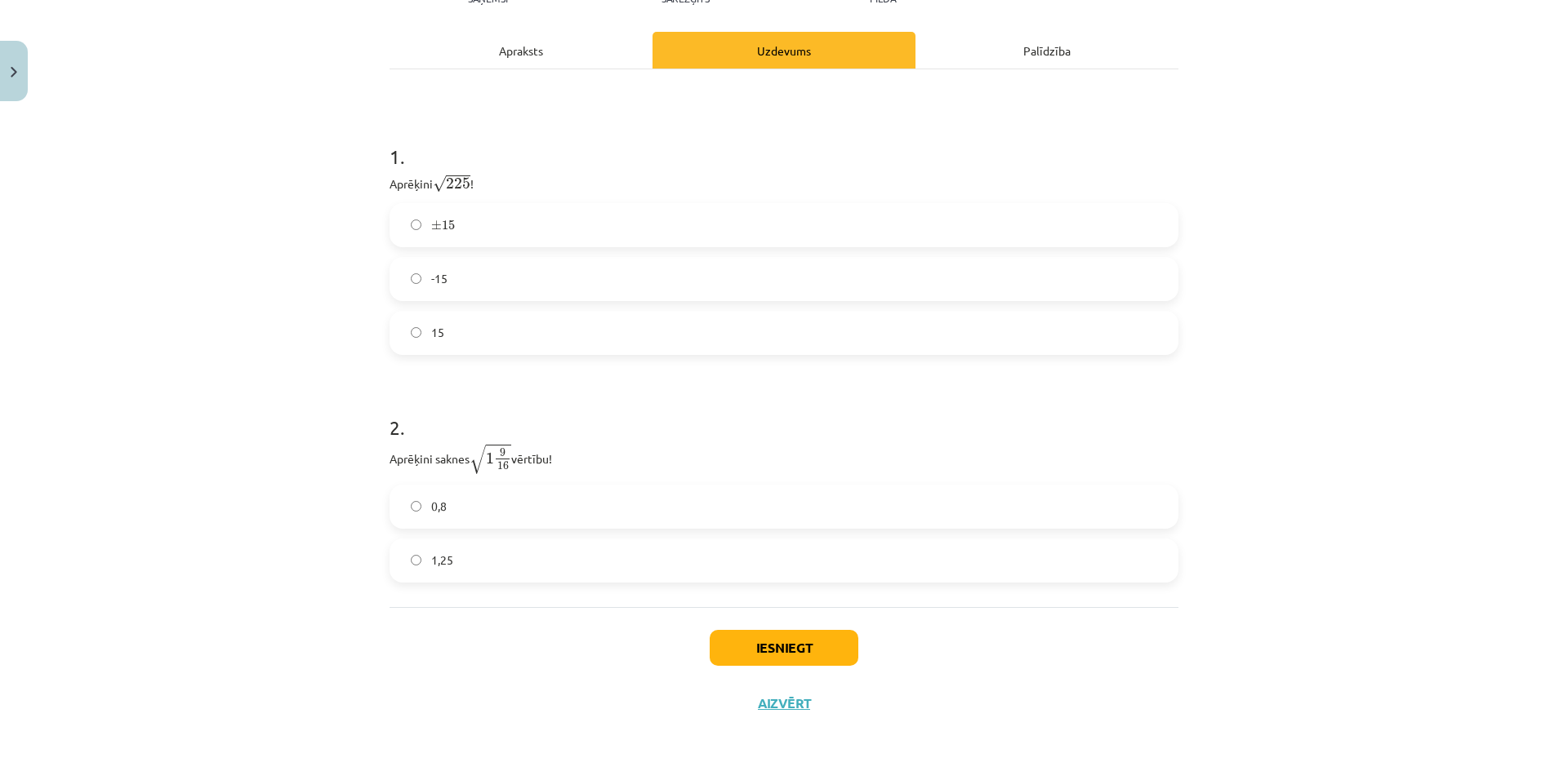
click at [462, 461] on p "Aprēķini saknes √ 1 9 16 1 9 16 vērtību!" at bounding box center [784, 459] width 789 height 32
drag, startPoint x: 486, startPoint y: 462, endPoint x: 507, endPoint y: 465, distance: 21.2
click at [507, 465] on p "Aprēķini saknes √ 1 9 16 1 9 16 vērtību!" at bounding box center [784, 459] width 789 height 32
click at [675, 438] on div "2 . Aprēķini saknes √ 1 9 16 1 9 16 vērtību! 0,8 1,25" at bounding box center [784, 485] width 789 height 195
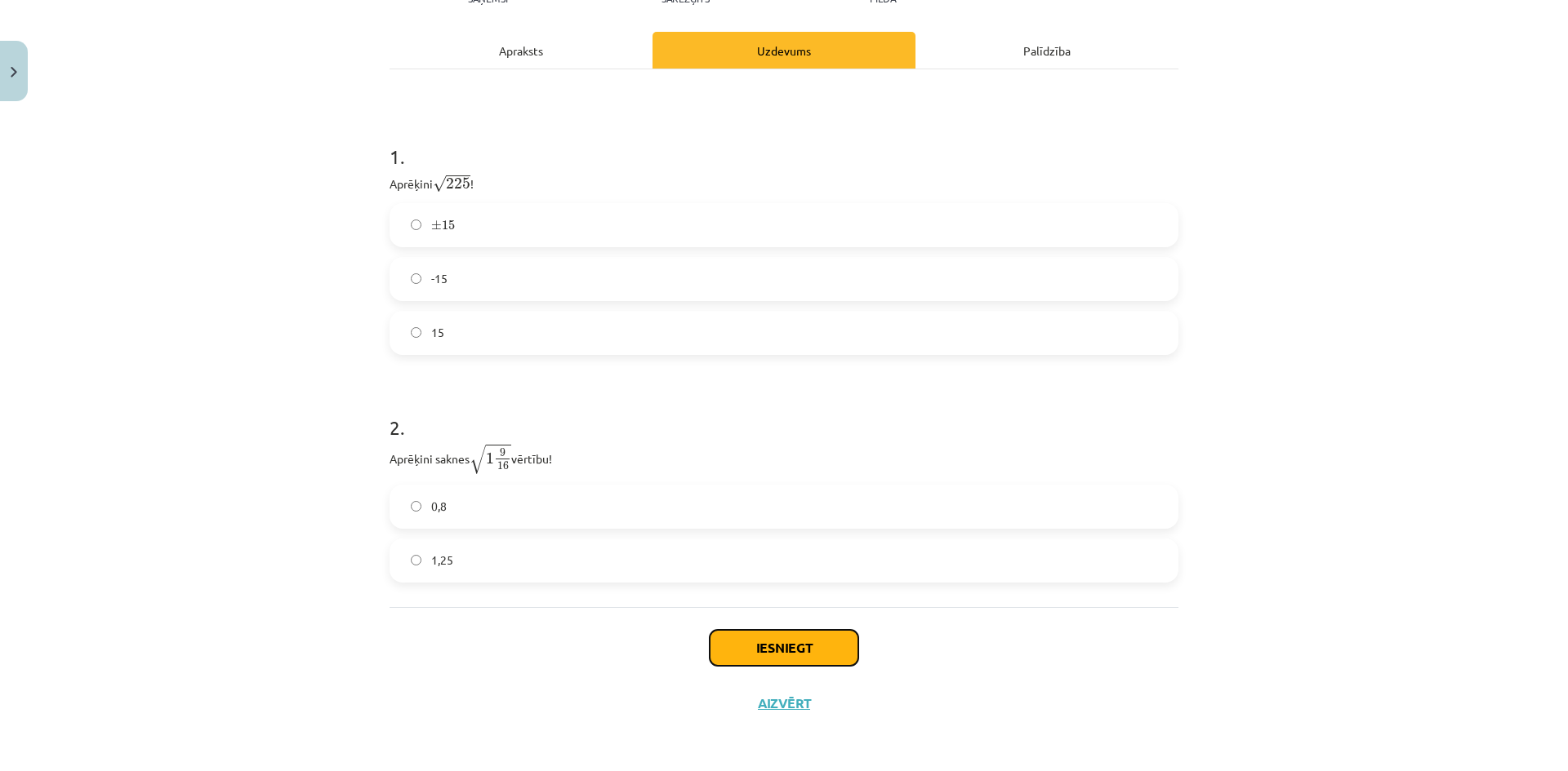
click at [772, 648] on button "Iesniegt" at bounding box center [784, 648] width 148 height 36
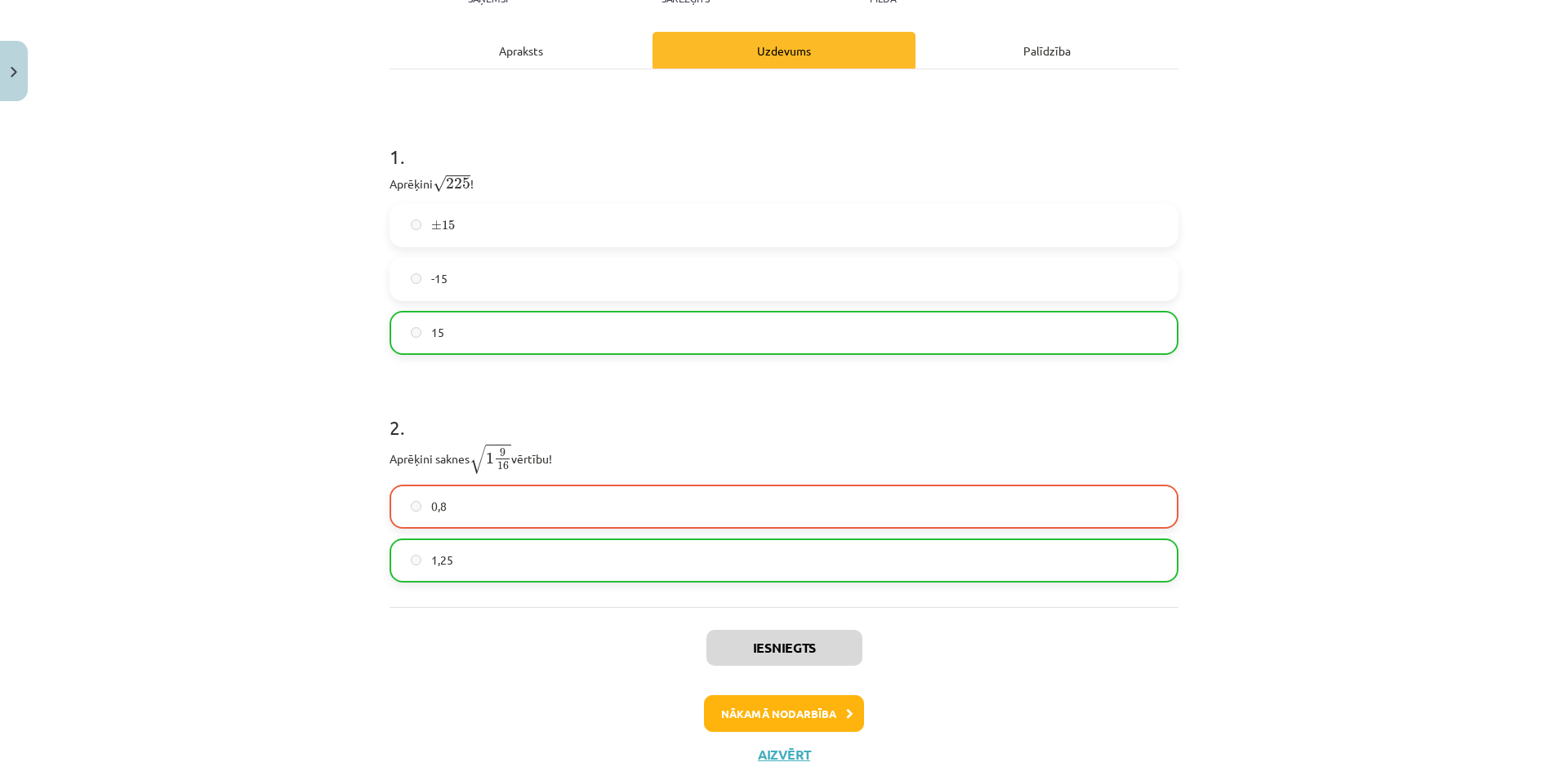
click at [722, 551] on label "1,25" at bounding box center [784, 561] width 785 height 41
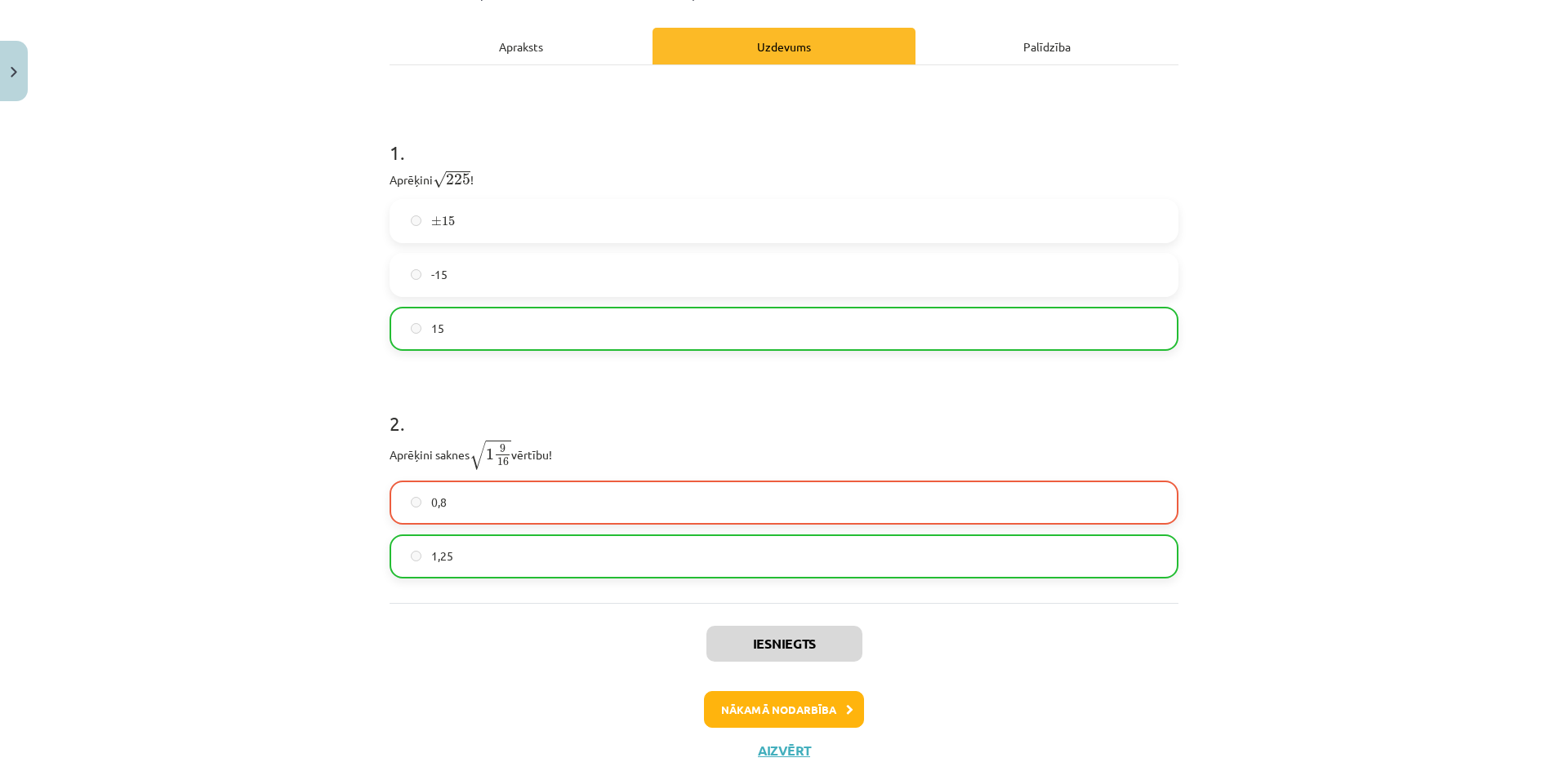
scroll to position [286, 0]
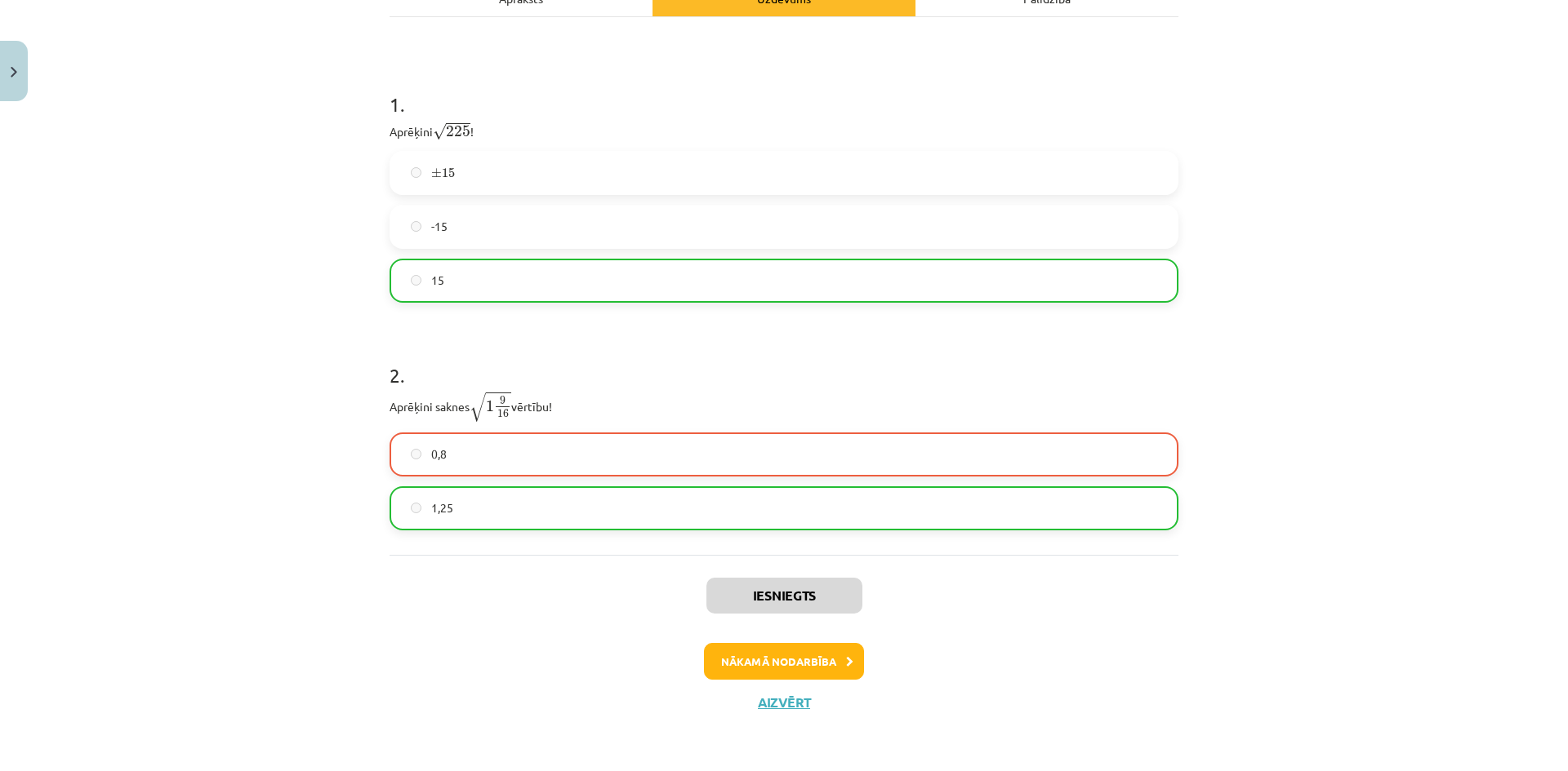
click at [456, 508] on label "1,25" at bounding box center [784, 509] width 785 height 41
click at [798, 668] on button "Nākamā nodarbība" at bounding box center [784, 661] width 160 height 38
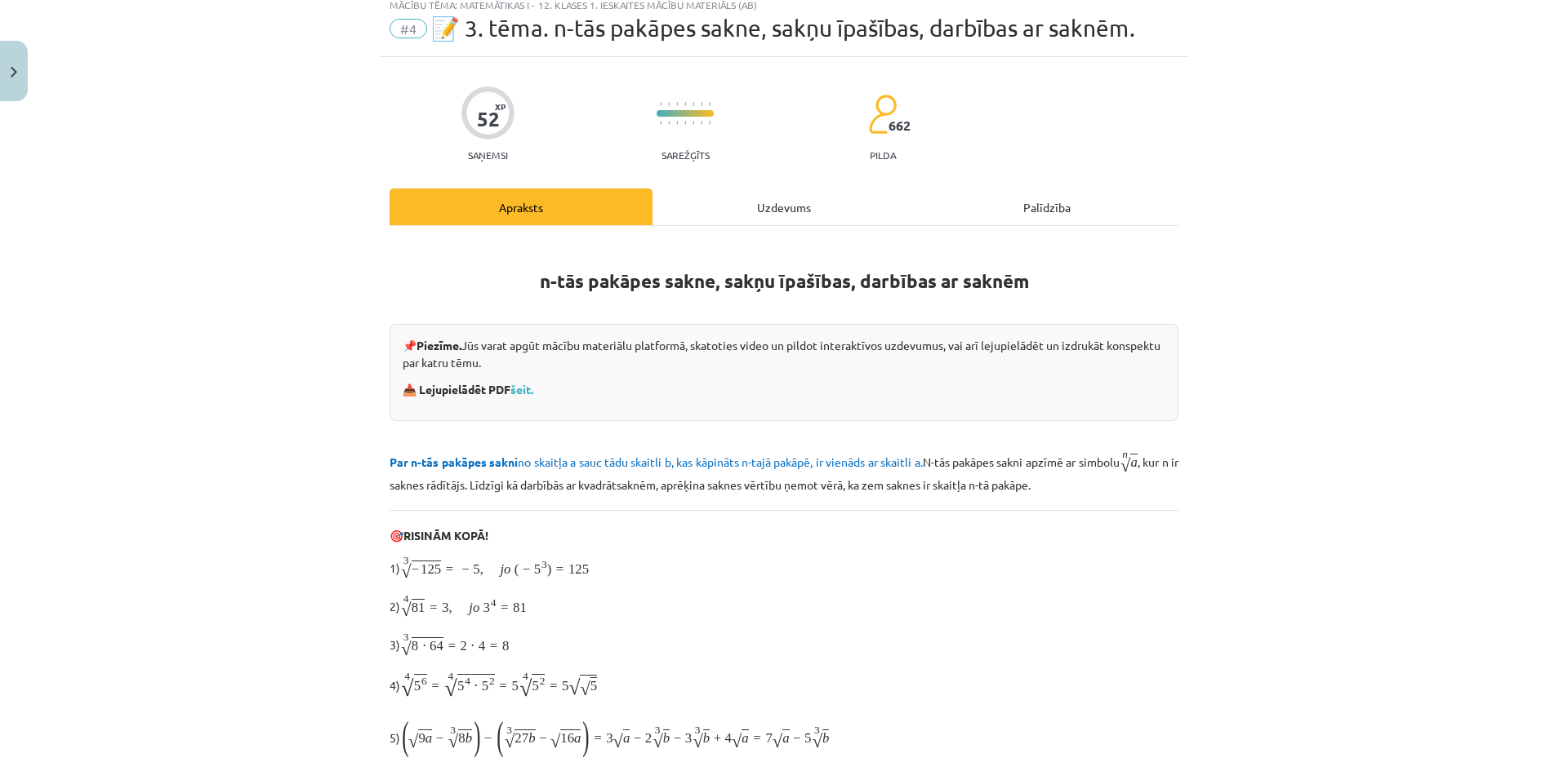
scroll to position [41, 0]
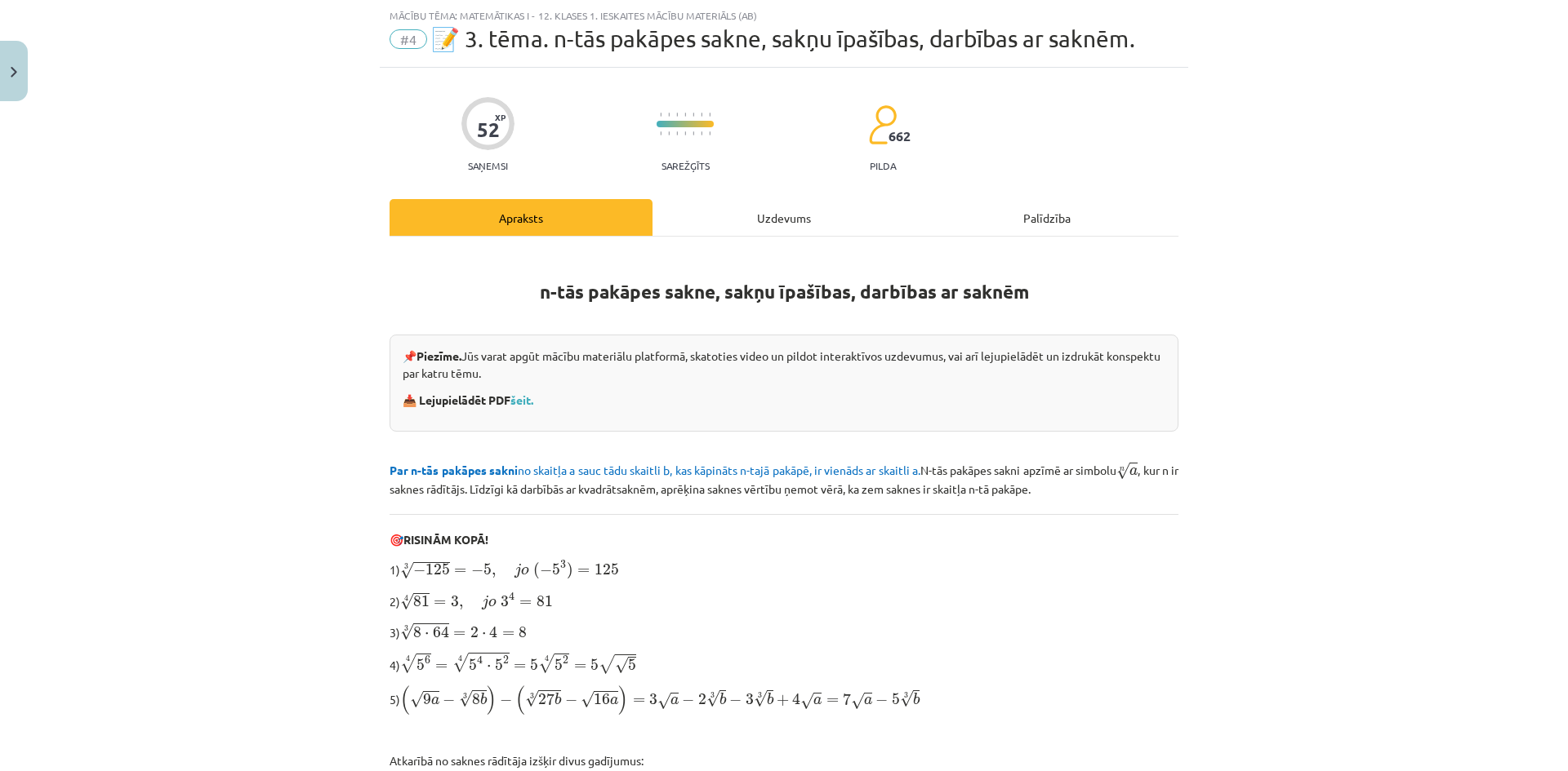
drag, startPoint x: 471, startPoint y: 132, endPoint x: 497, endPoint y: 124, distance: 27.2
click at [497, 124] on div "52 XP Saņemsi" at bounding box center [488, 129] width 53 height 84
click at [846, 226] on div "Uzdevums" at bounding box center [784, 218] width 263 height 37
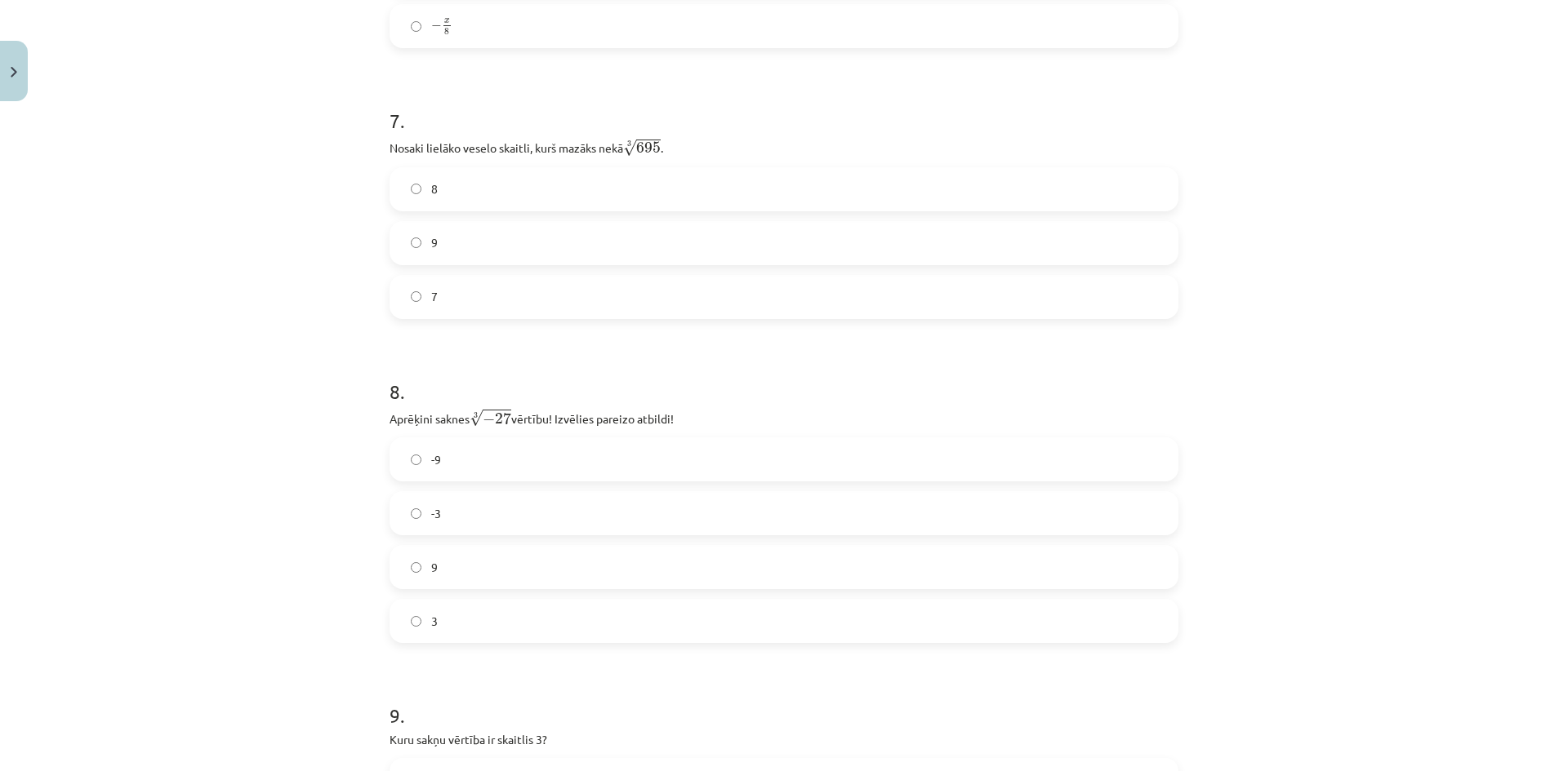
scroll to position [0, 0]
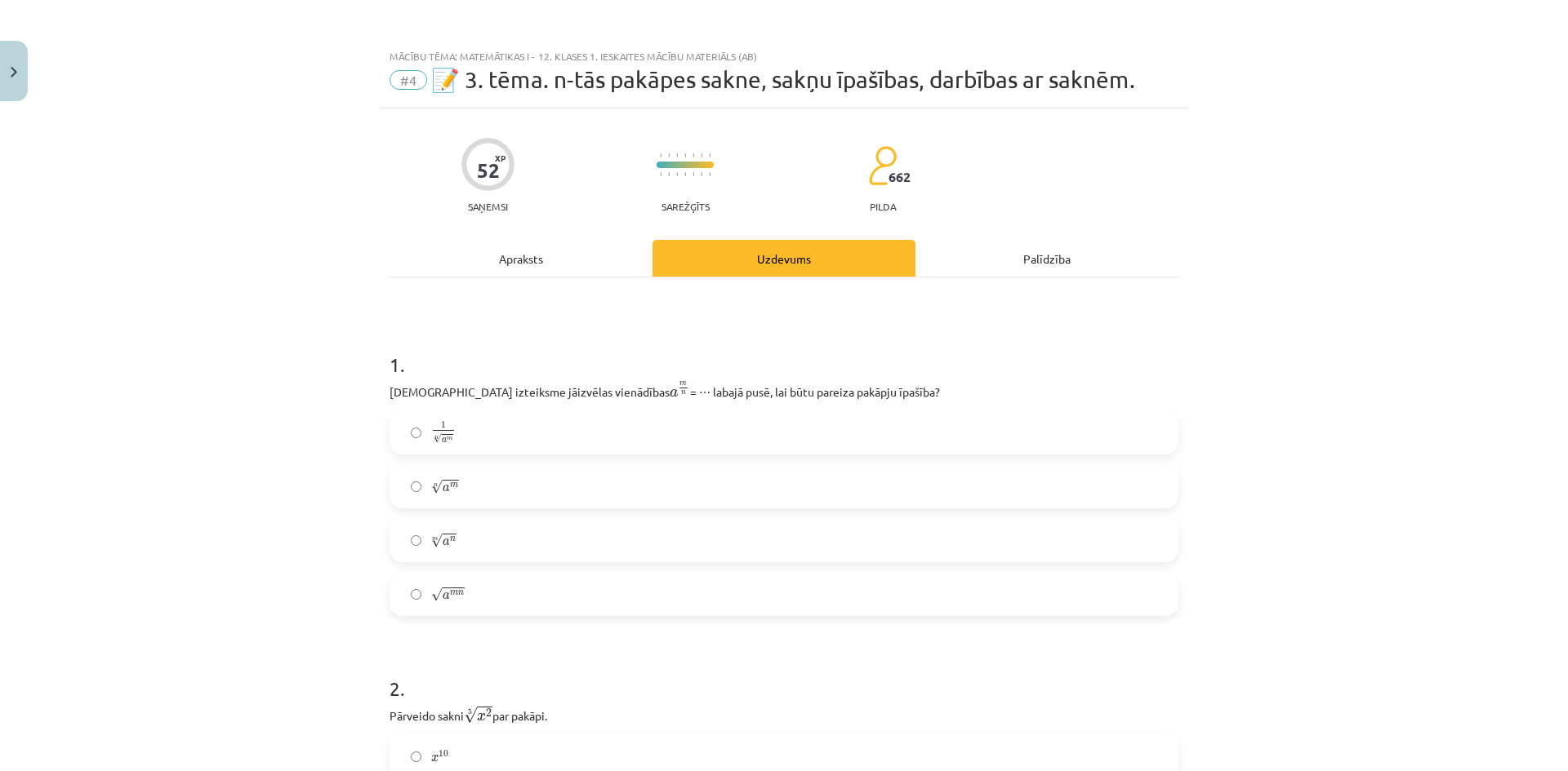
click at [513, 255] on div "Apraksts" at bounding box center [521, 259] width 263 height 37
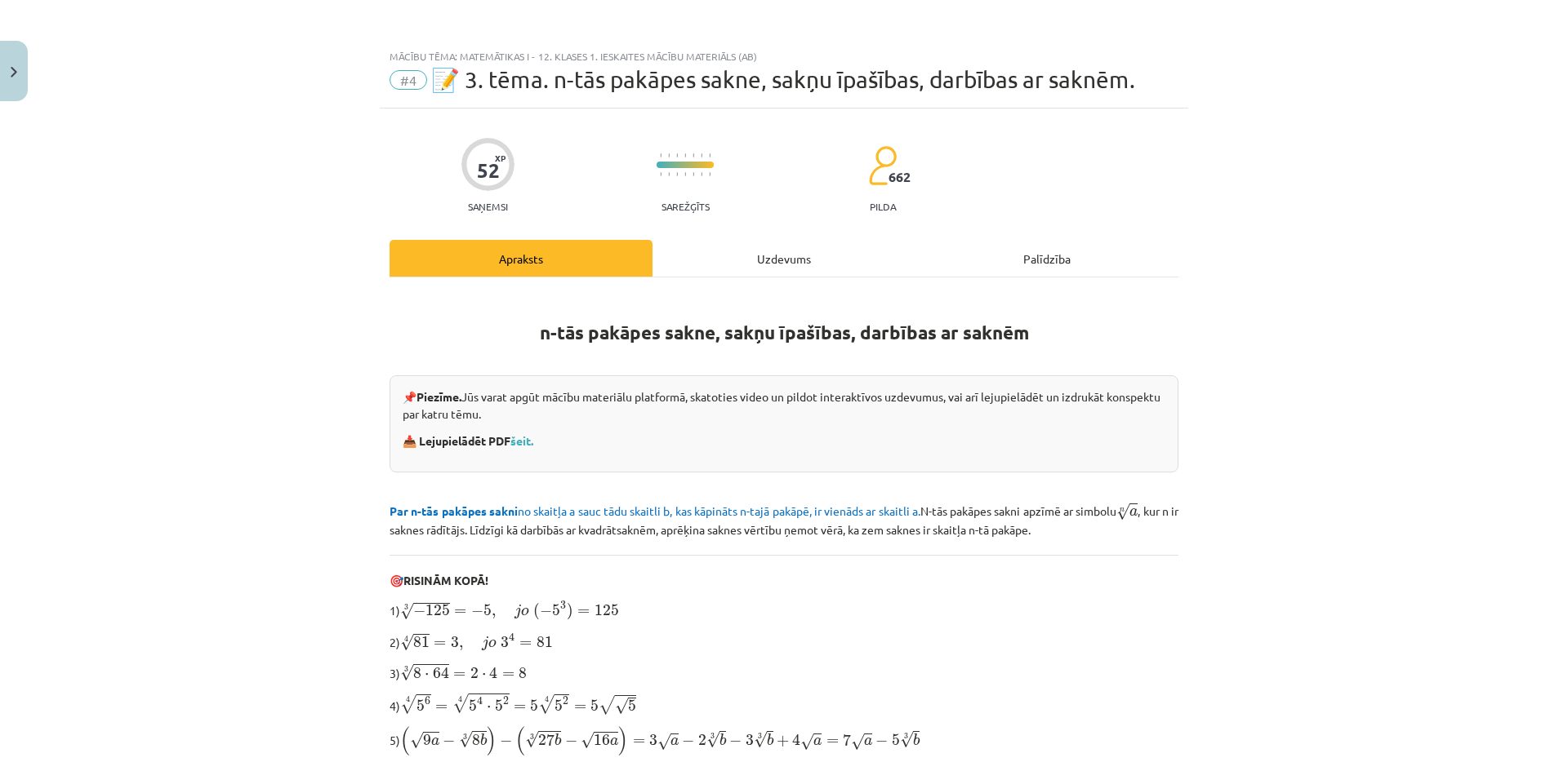
click at [439, 92] on div "#4 📝 3. tēma. n-tās pakāpes sakne, sakņu īpašības, darbības ar saknēm." at bounding box center [784, 80] width 789 height 26
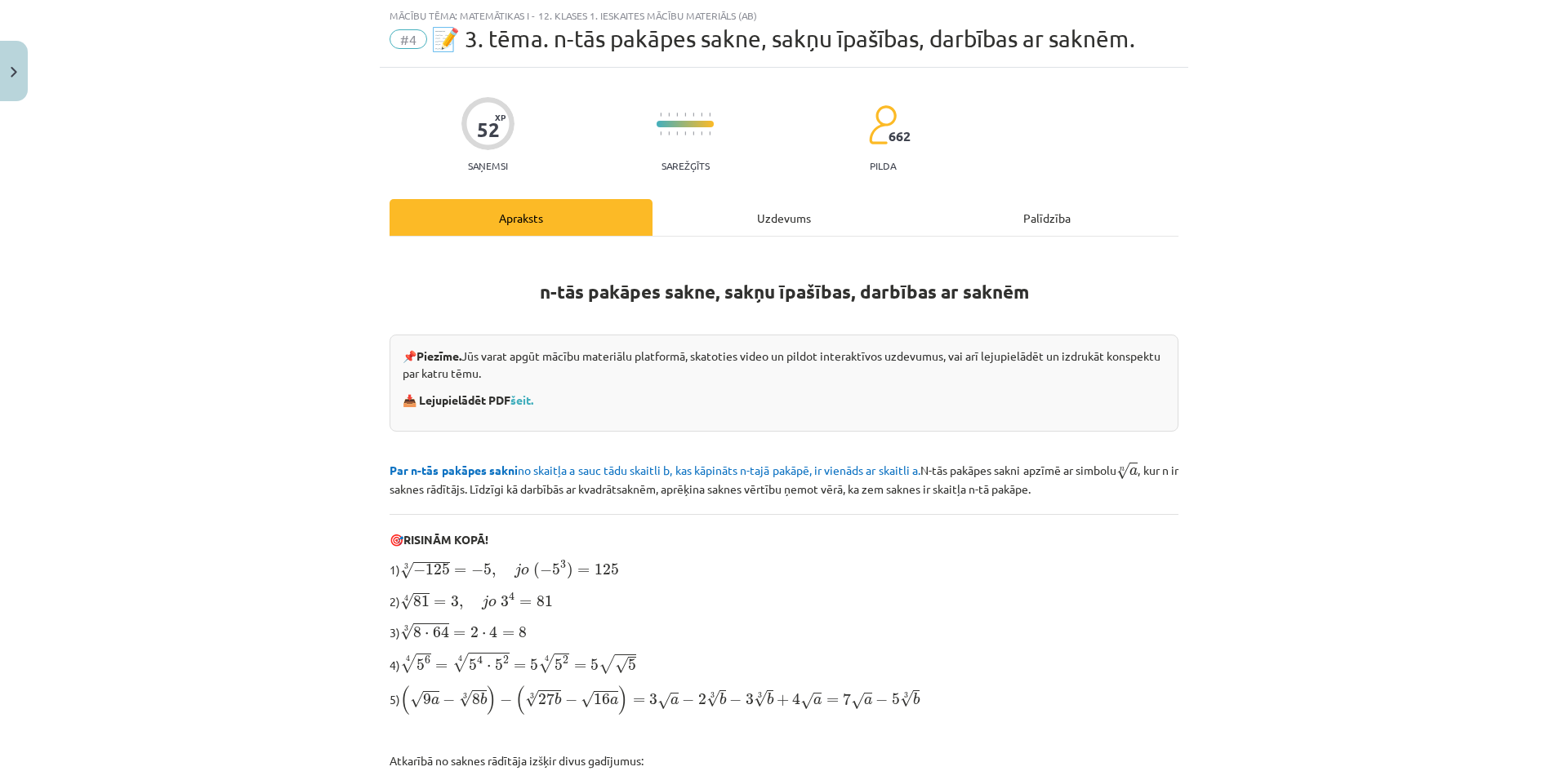
scroll to position [81, 0]
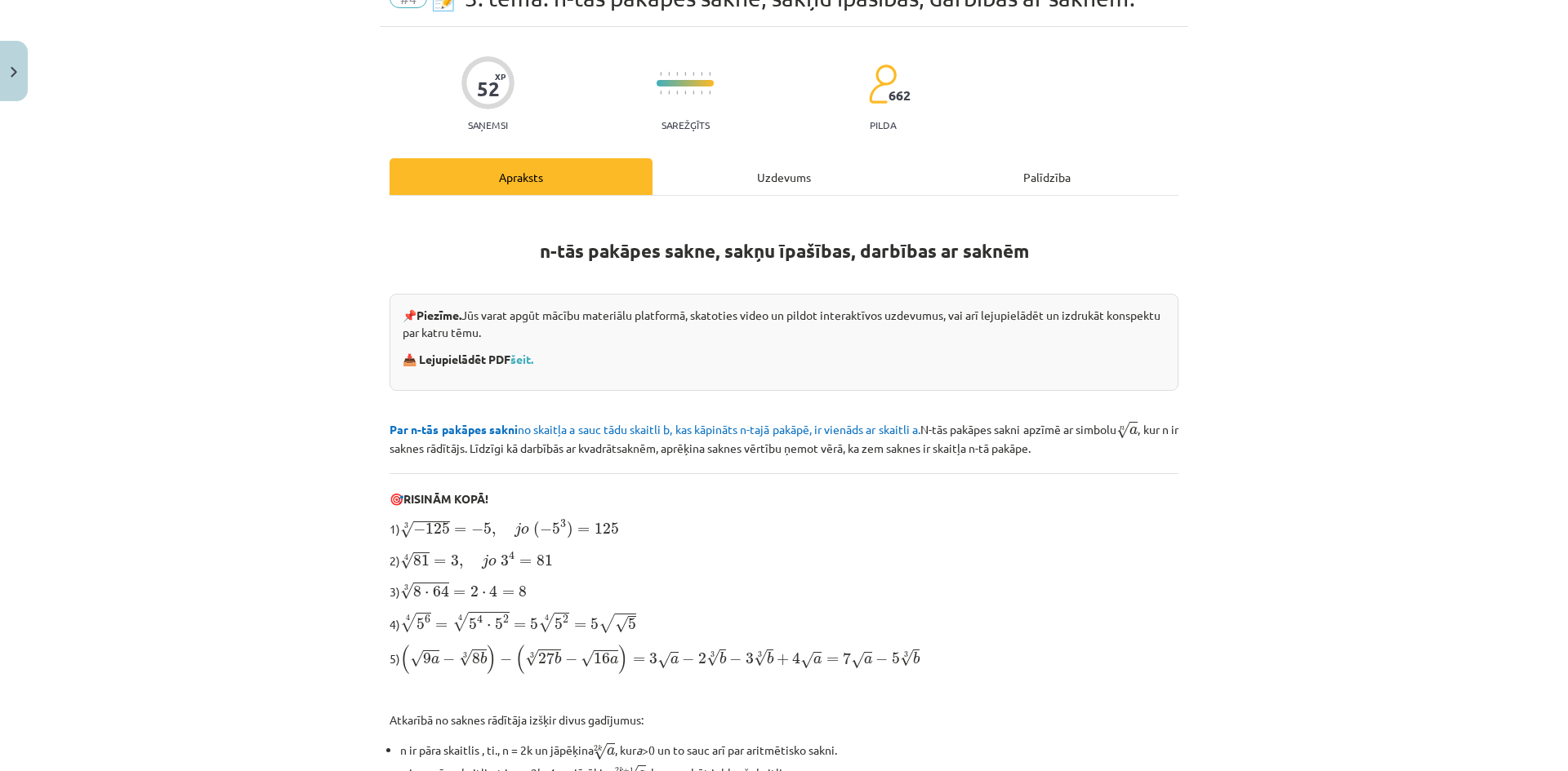
click at [1047, 171] on div "Palīdzība" at bounding box center [1047, 177] width 263 height 37
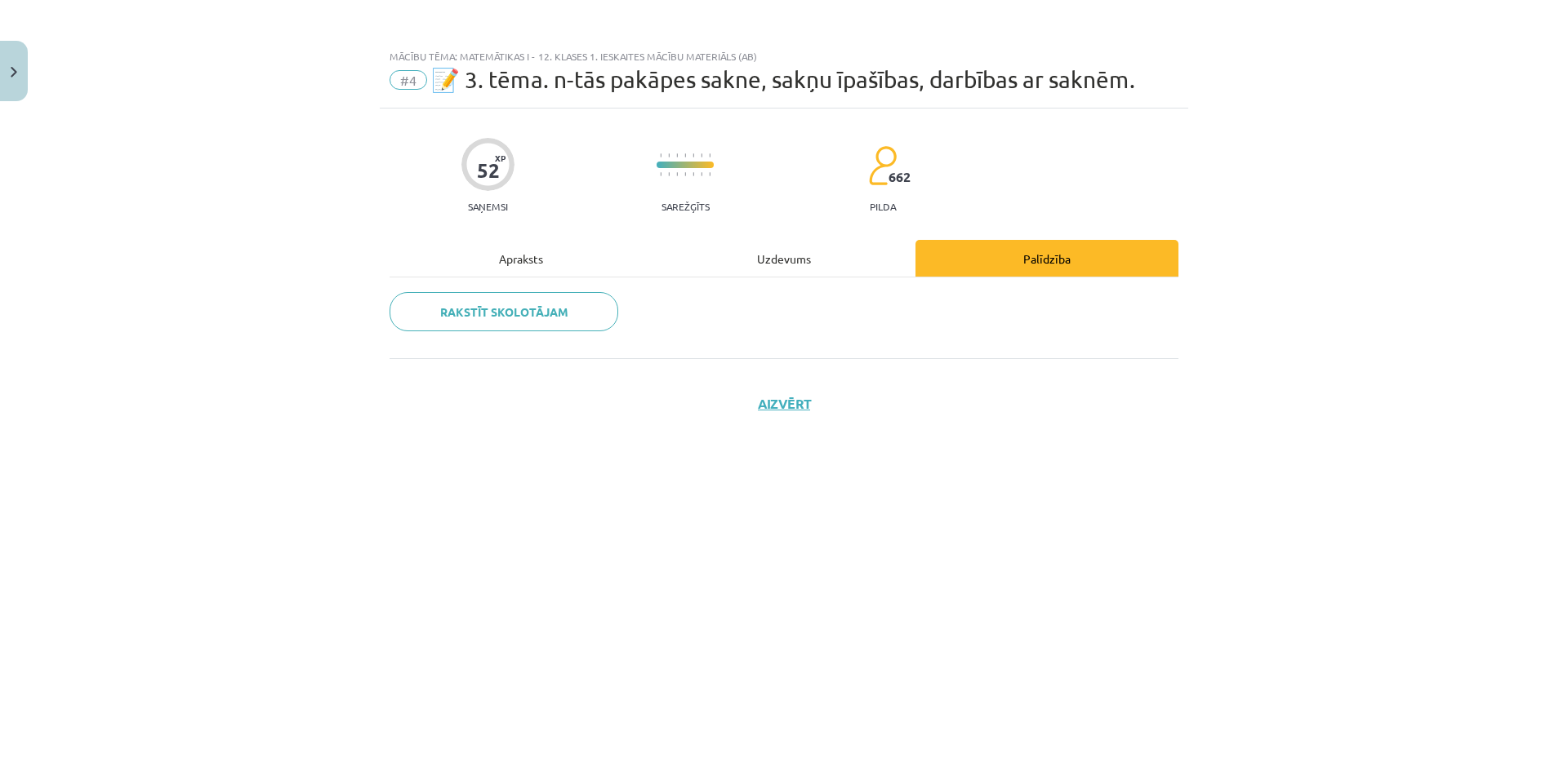
scroll to position [0, 0]
click at [515, 259] on div "Apraksts" at bounding box center [521, 259] width 263 height 37
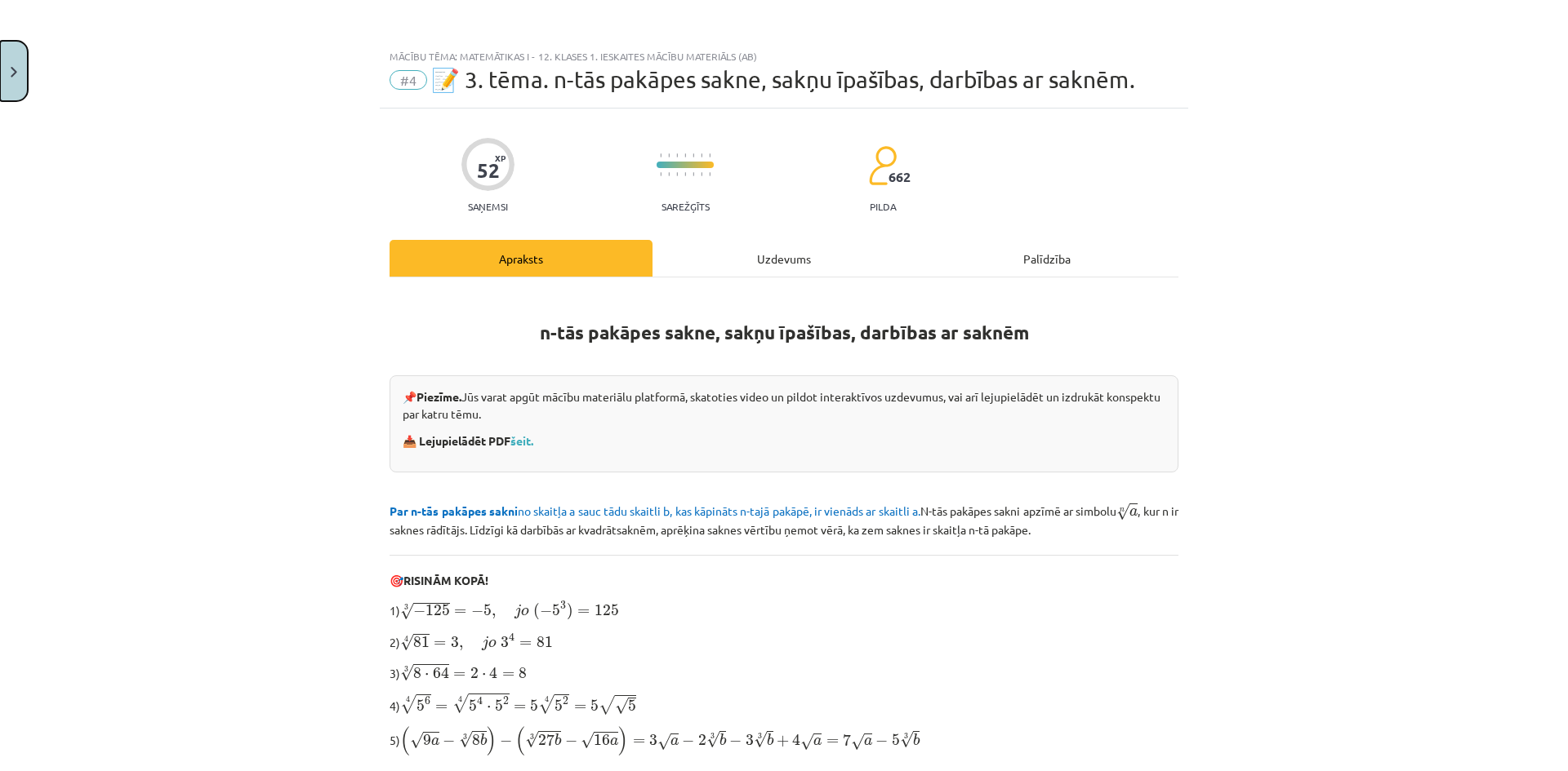
click at [18, 94] on button "Close" at bounding box center [13, 71] width 27 height 60
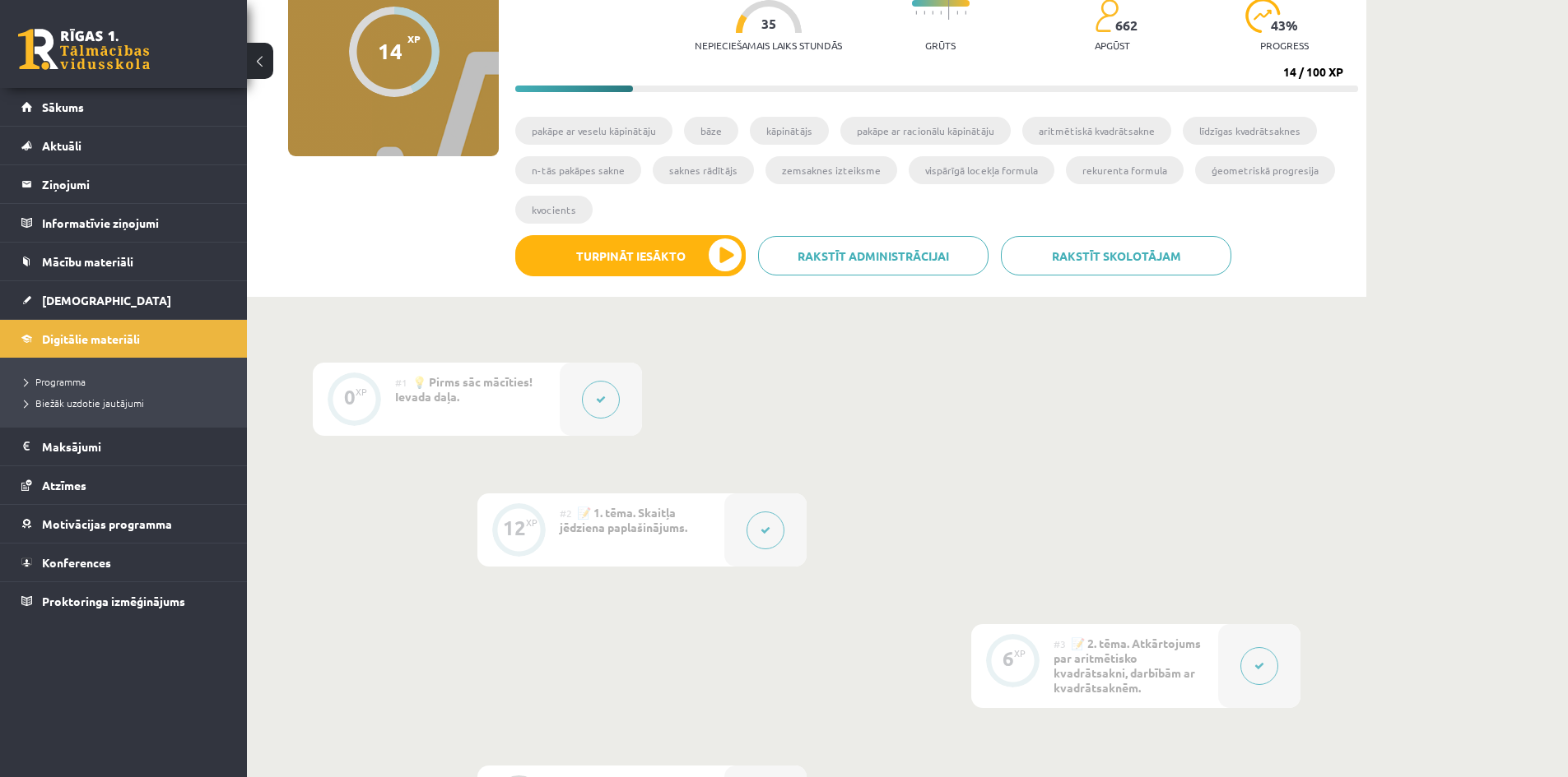
scroll to position [28, 0]
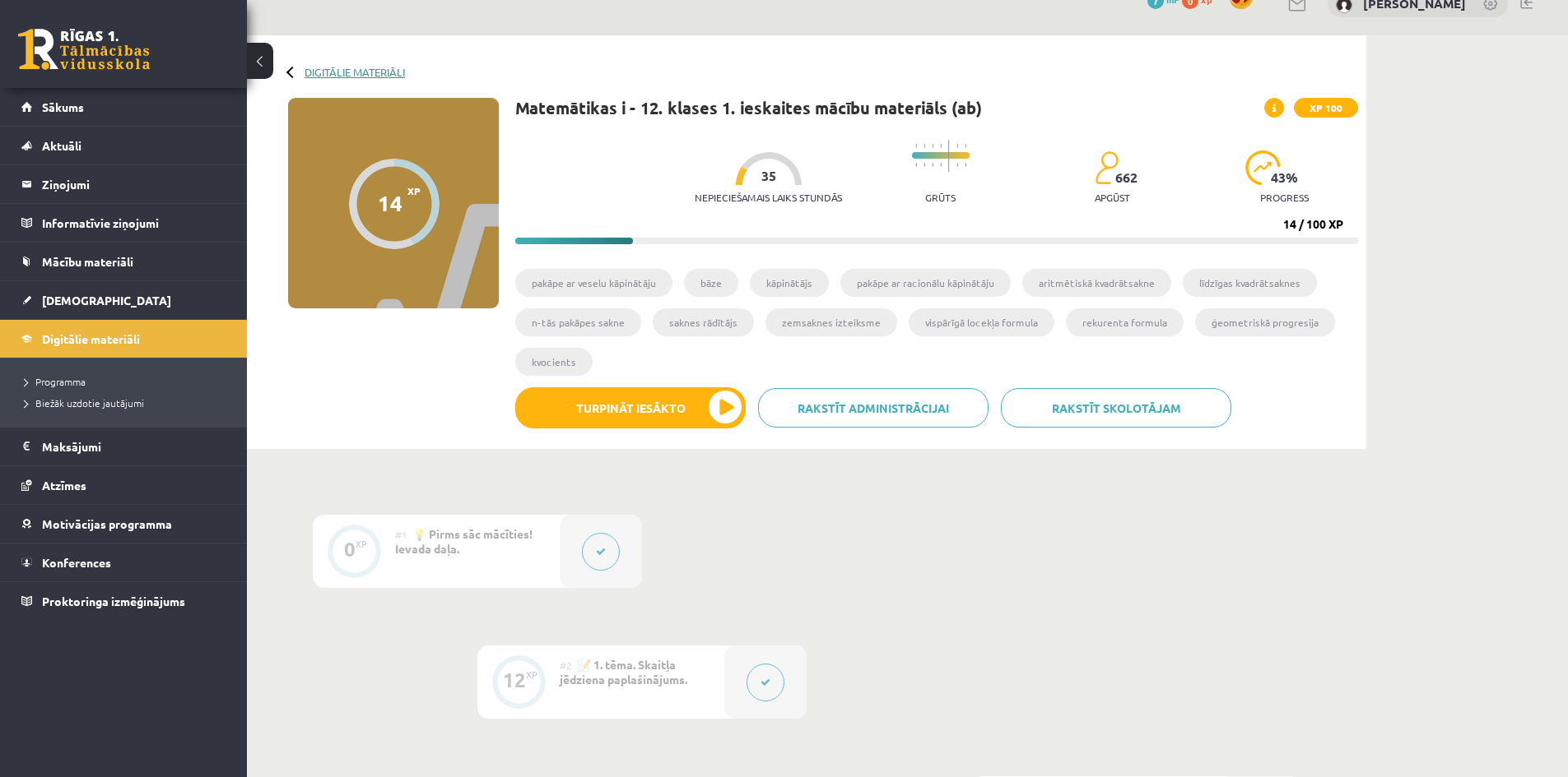
click at [379, 70] on link "Digitālie materiāli" at bounding box center [354, 72] width 101 height 12
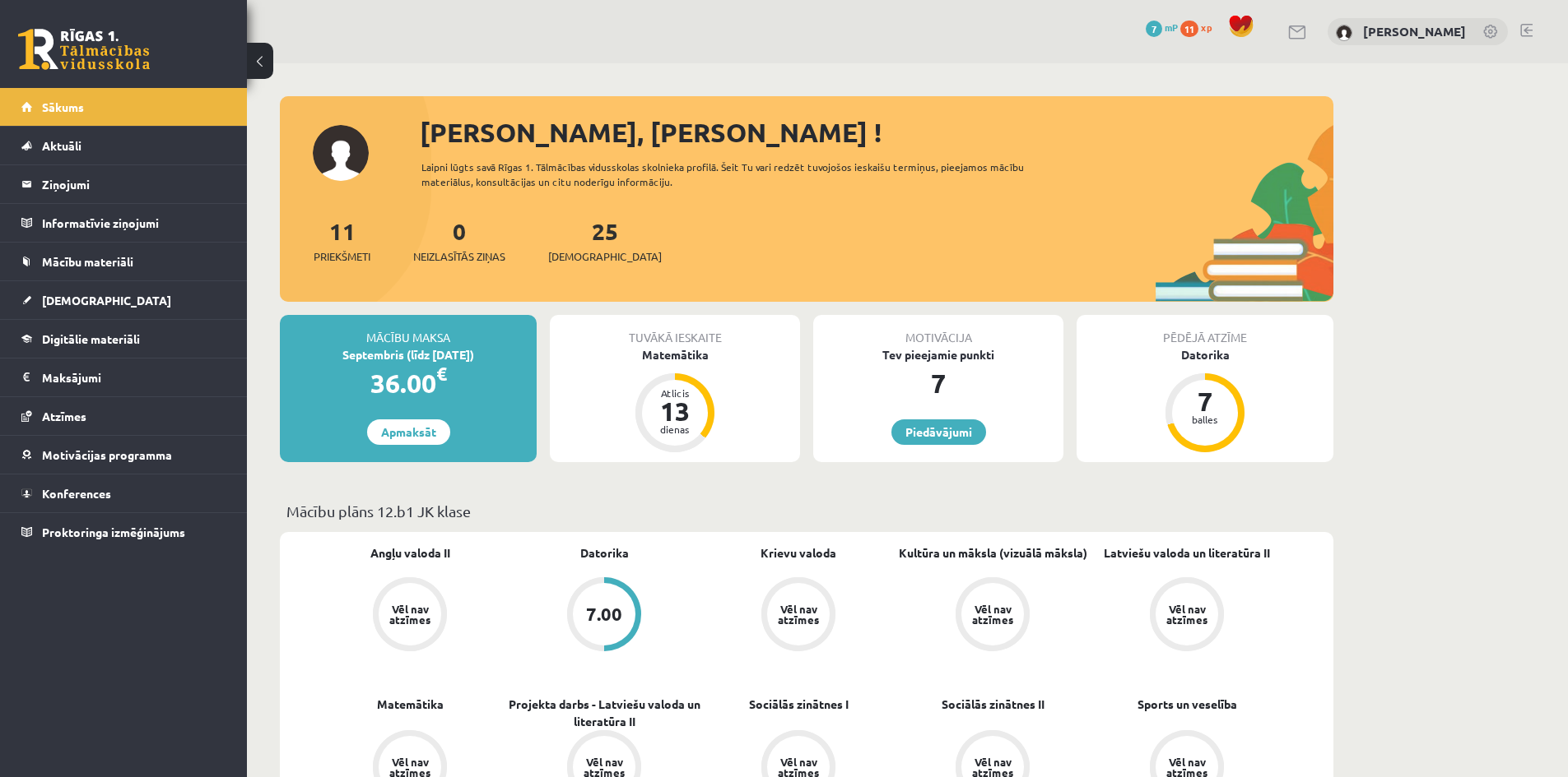
click at [1197, 28] on span "11" at bounding box center [1189, 28] width 18 height 16
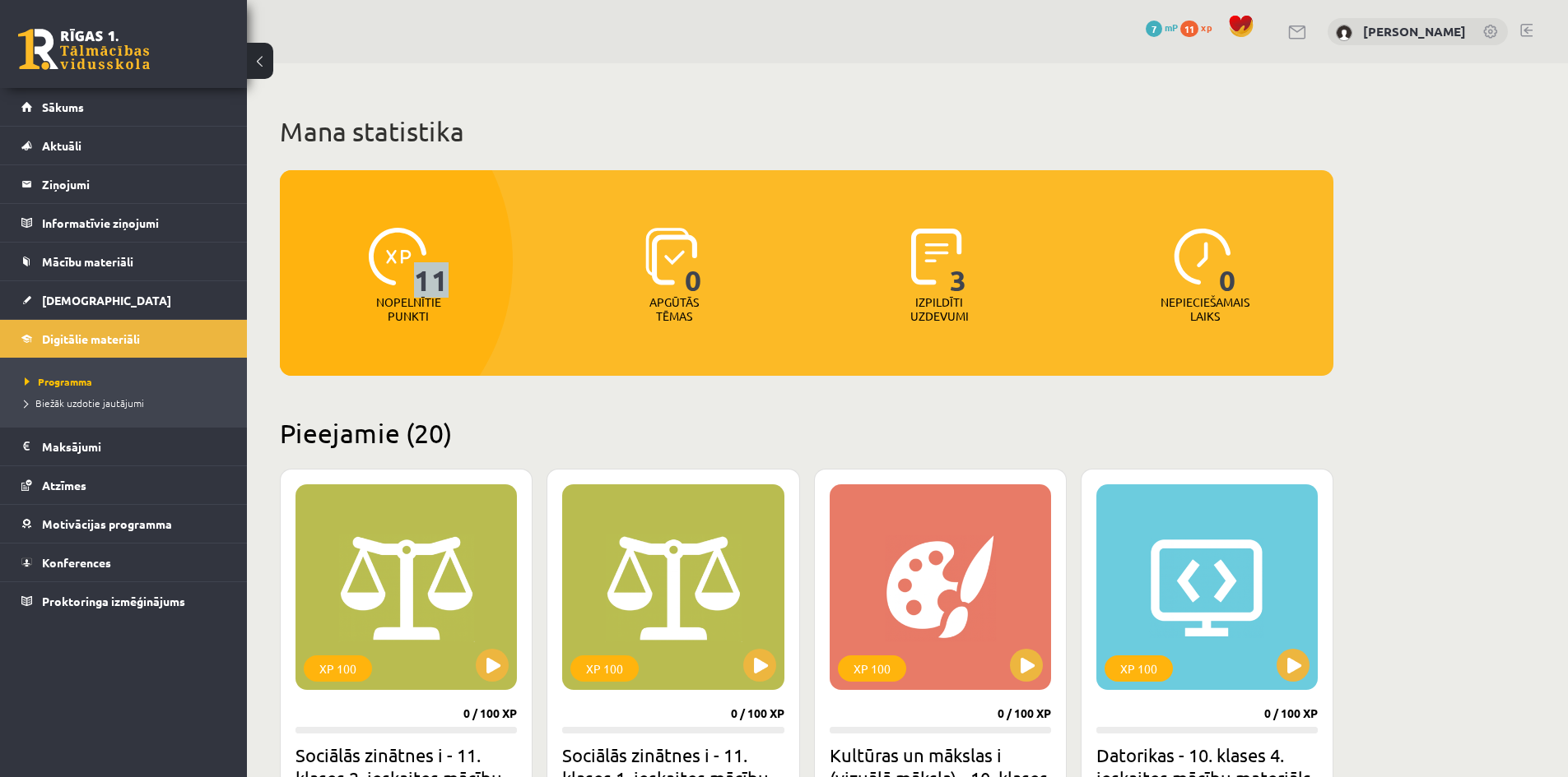
drag, startPoint x: 435, startPoint y: 287, endPoint x: 467, endPoint y: 287, distance: 32.0
click at [467, 287] on div "11 Nopelnītie punkti" at bounding box center [408, 277] width 257 height 114
click at [88, 535] on link "Motivācijas programma" at bounding box center [124, 524] width 205 height 38
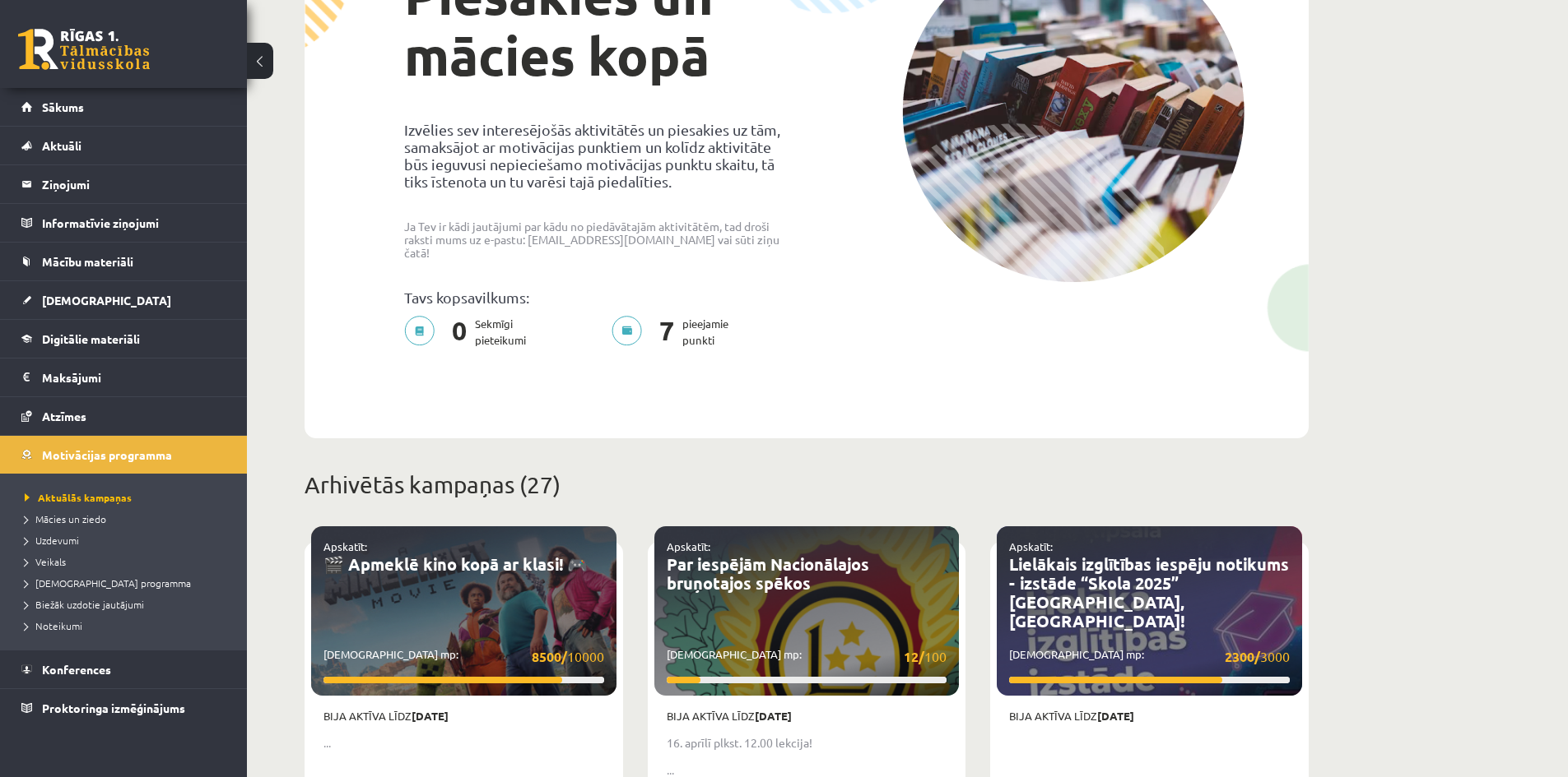
scroll to position [247, 0]
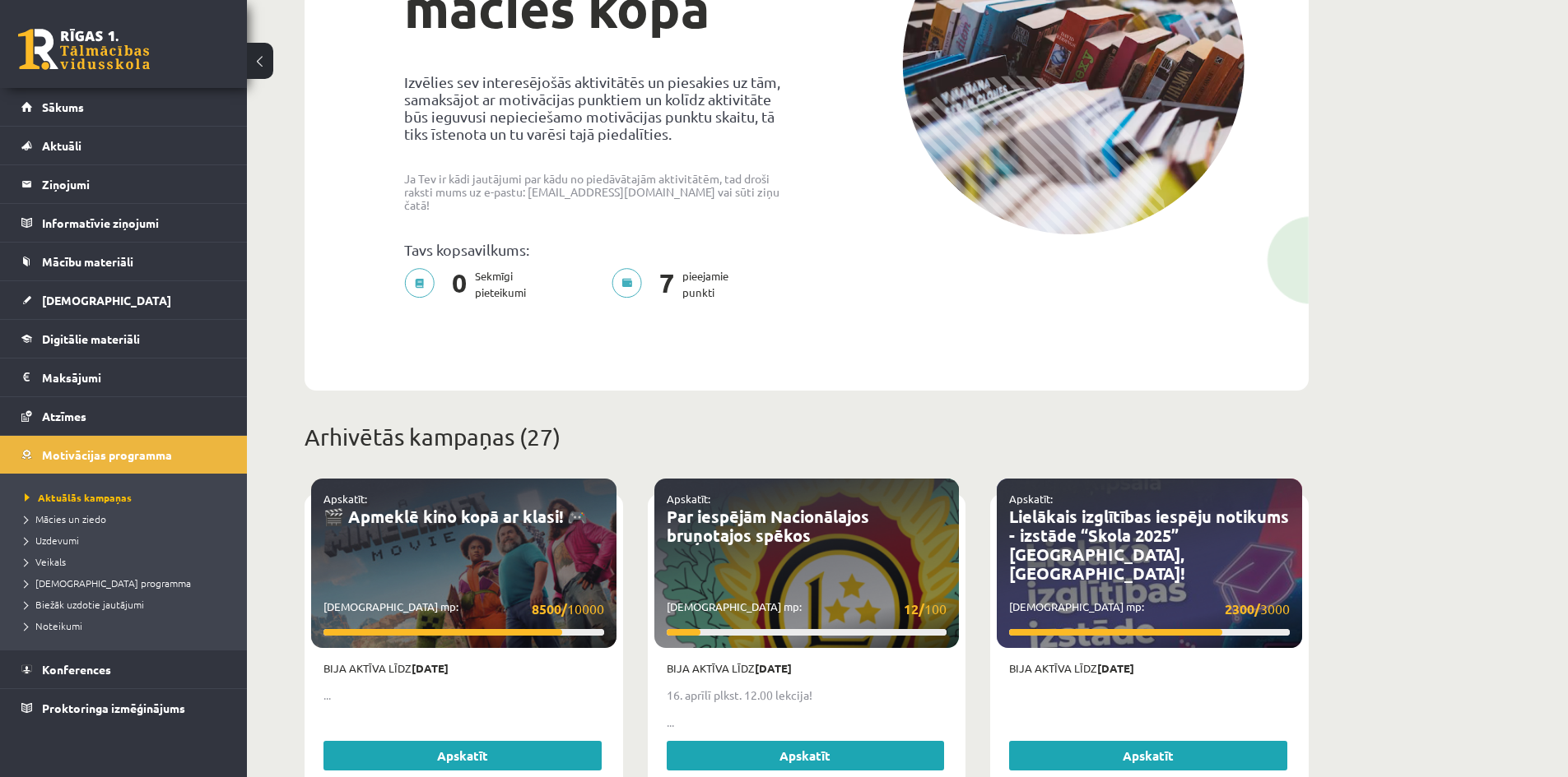
drag, startPoint x: 659, startPoint y: 259, endPoint x: 737, endPoint y: 262, distance: 78.1
click at [737, 268] on p "7 pieejamie punkti" at bounding box center [675, 284] width 126 height 33
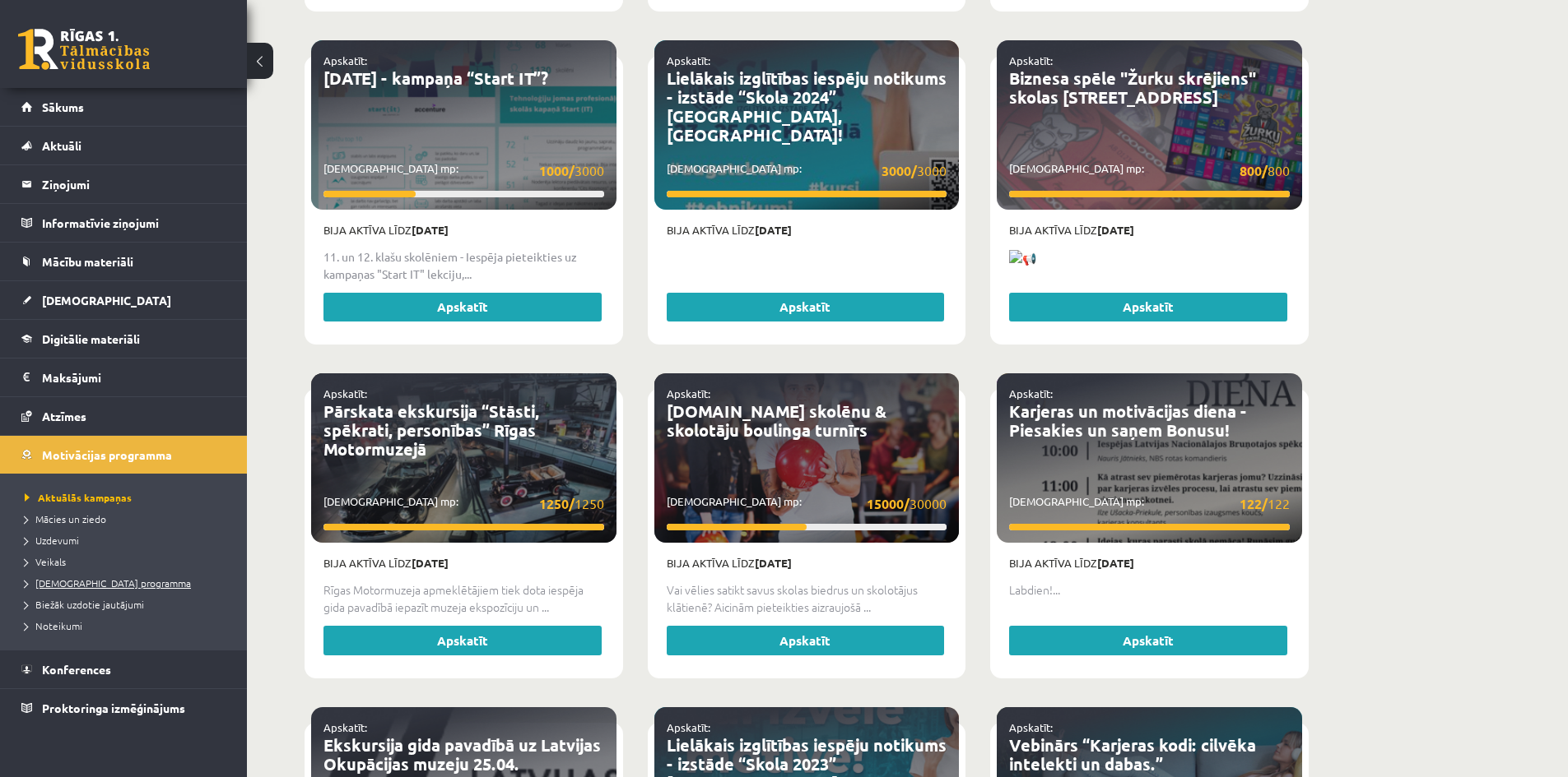
scroll to position [2715, 0]
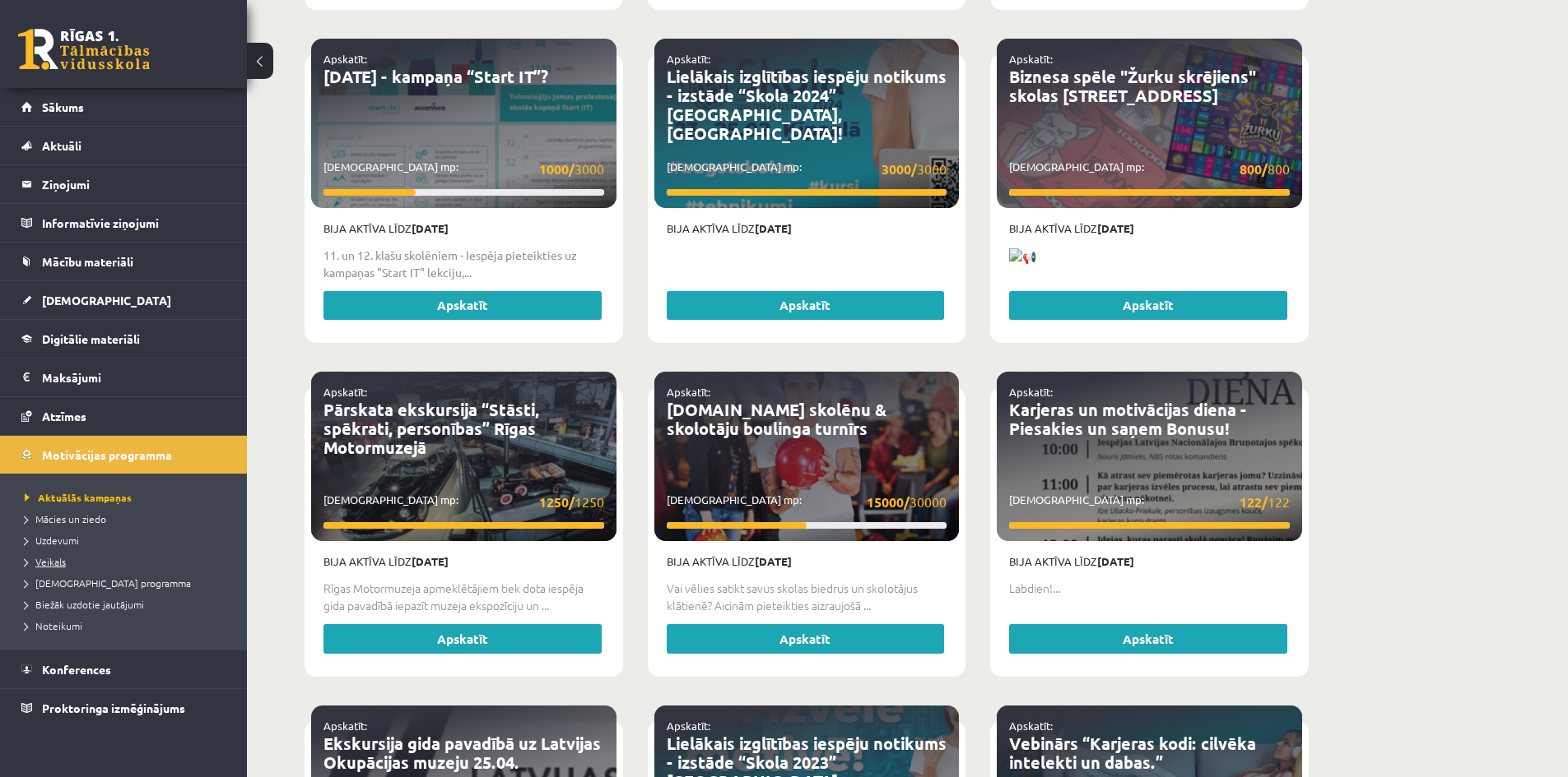
click at [53, 559] on span "Veikals" at bounding box center [45, 562] width 41 height 13
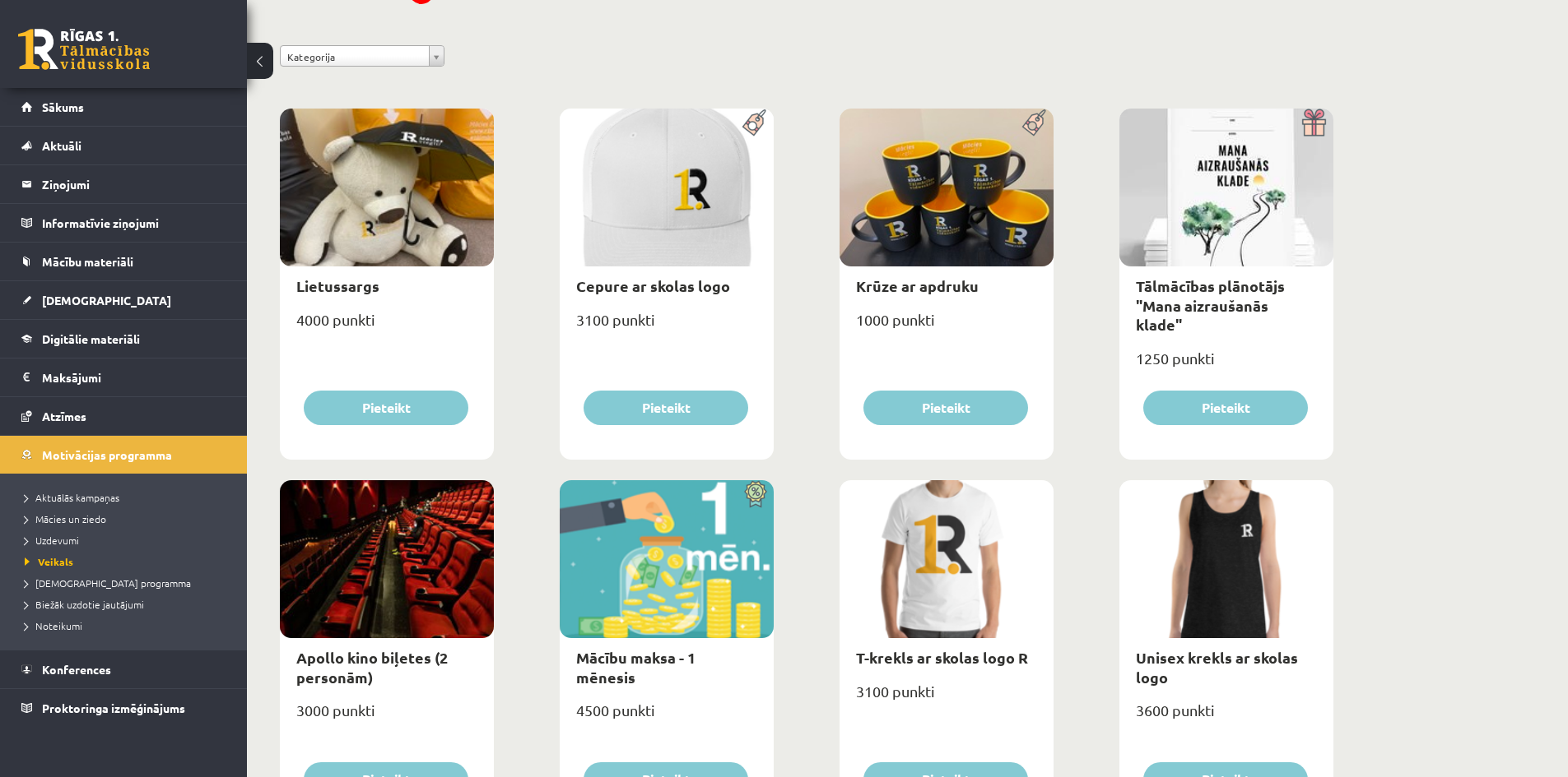
scroll to position [165, 0]
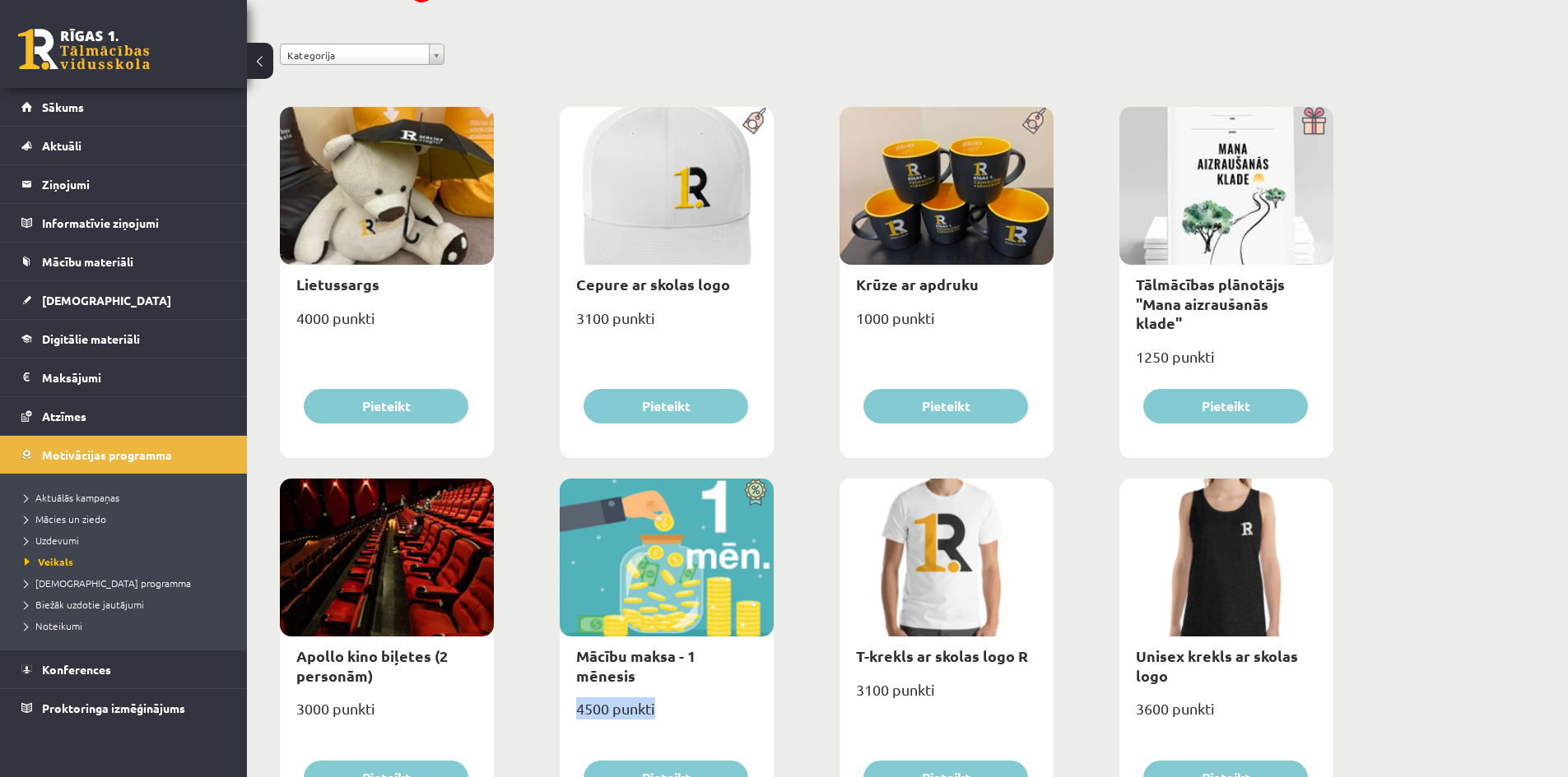
drag, startPoint x: 569, startPoint y: 688, endPoint x: 687, endPoint y: 688, distance: 118.0
click at [687, 695] on div "4500 punkti" at bounding box center [667, 716] width 214 height 41
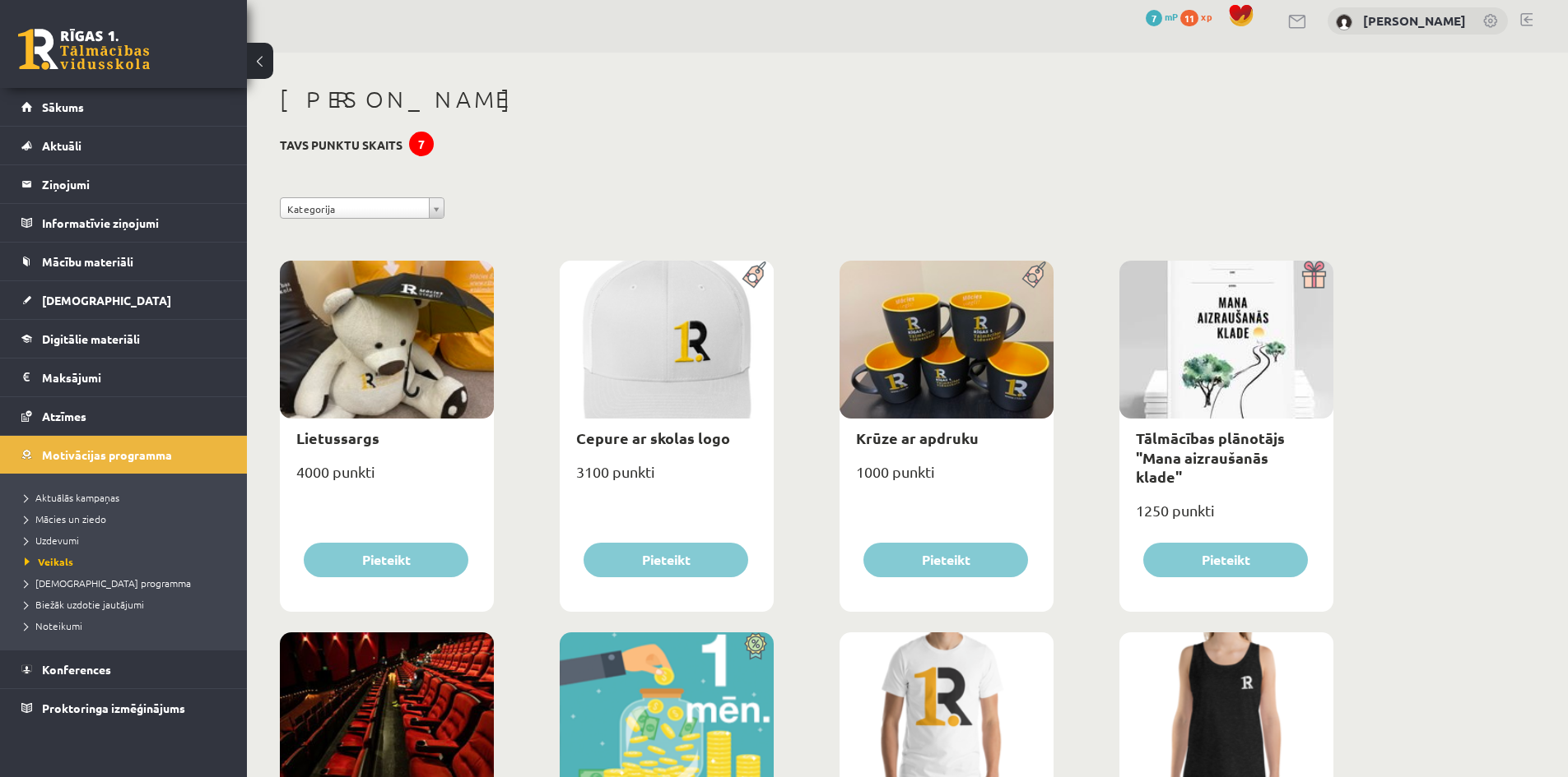
scroll to position [0, 0]
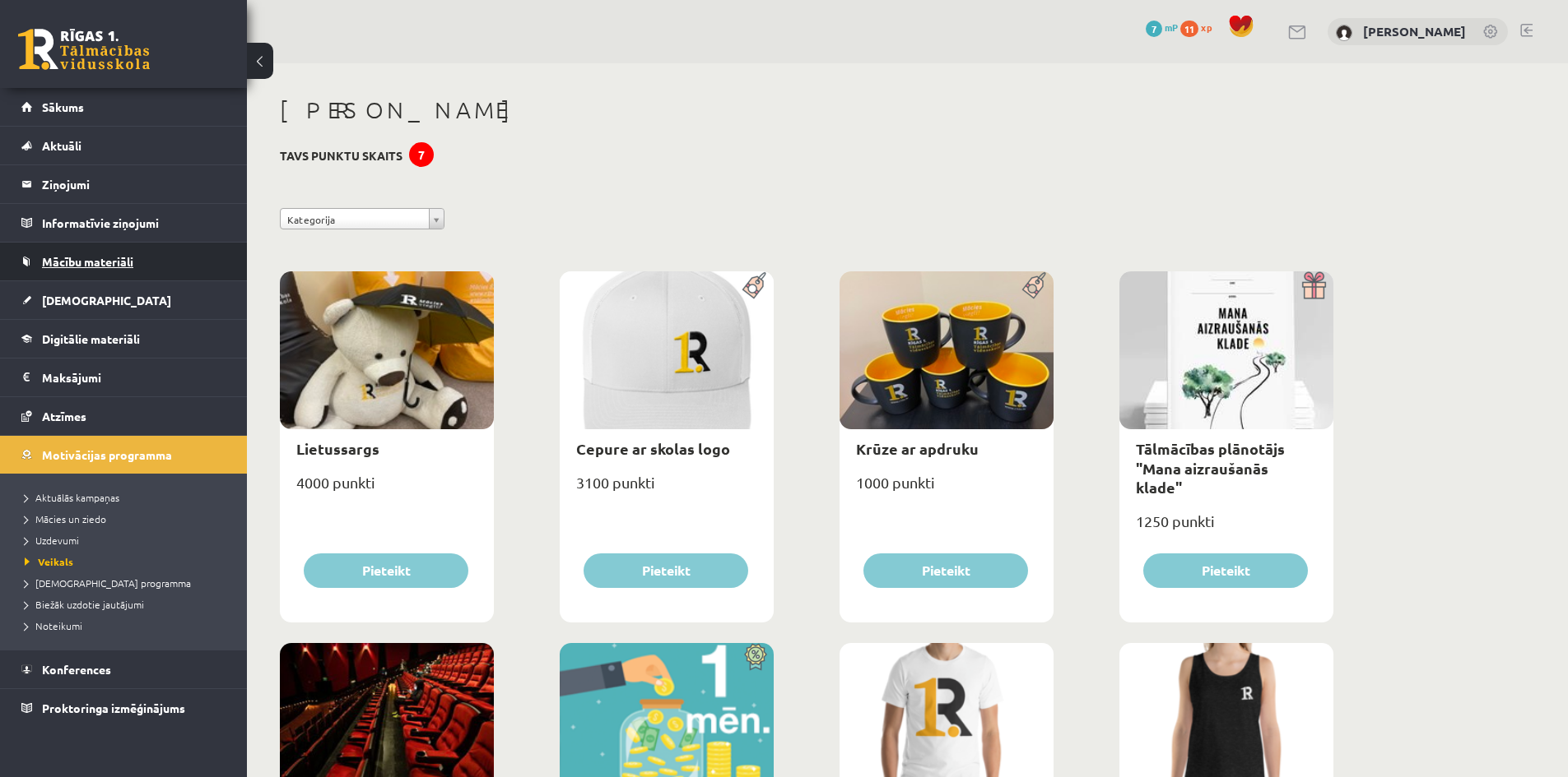
click at [94, 253] on link "Mācību materiāli" at bounding box center [124, 262] width 205 height 38
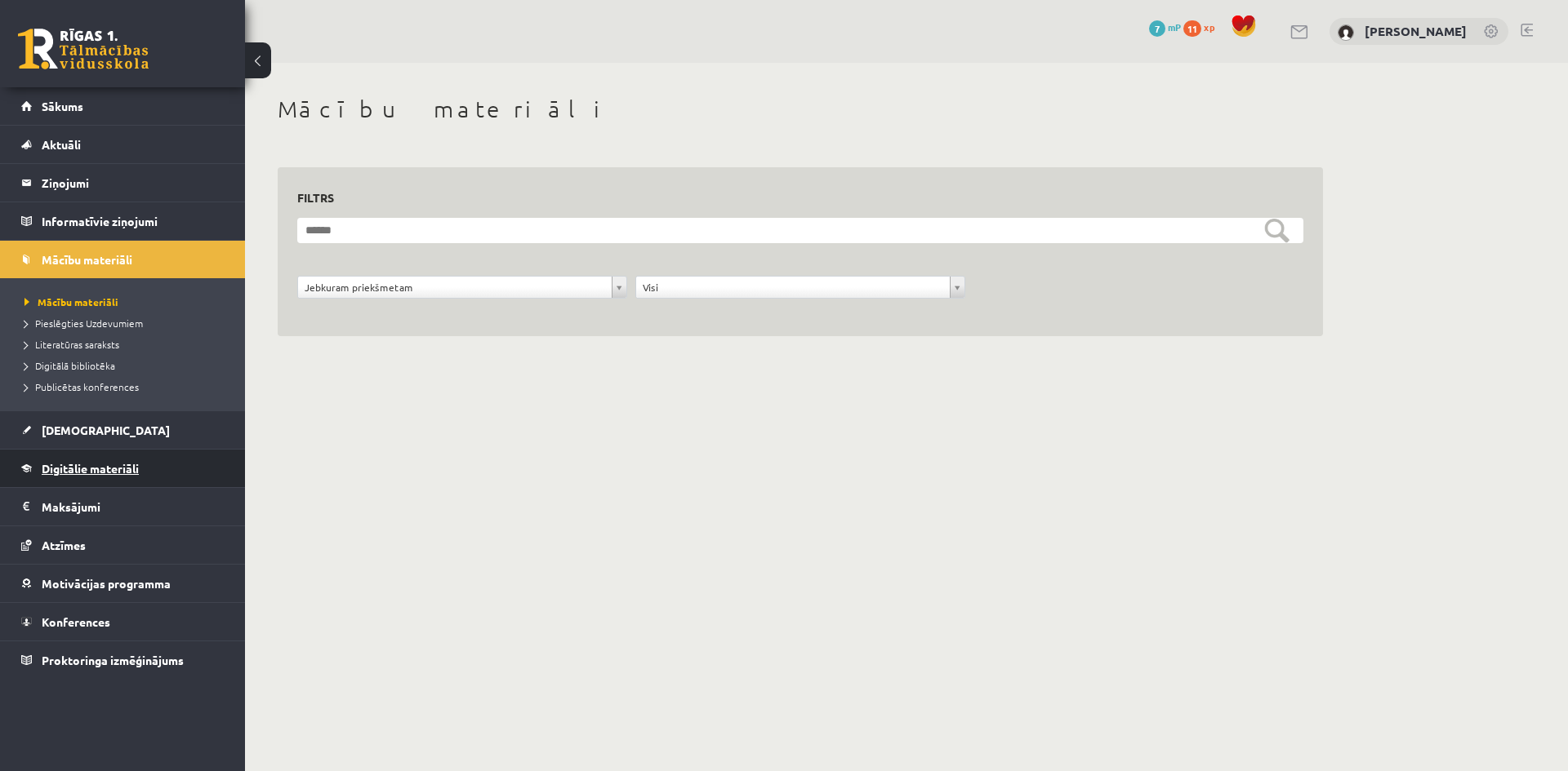
click at [103, 480] on link "Digitālie materiāli" at bounding box center [123, 468] width 203 height 38
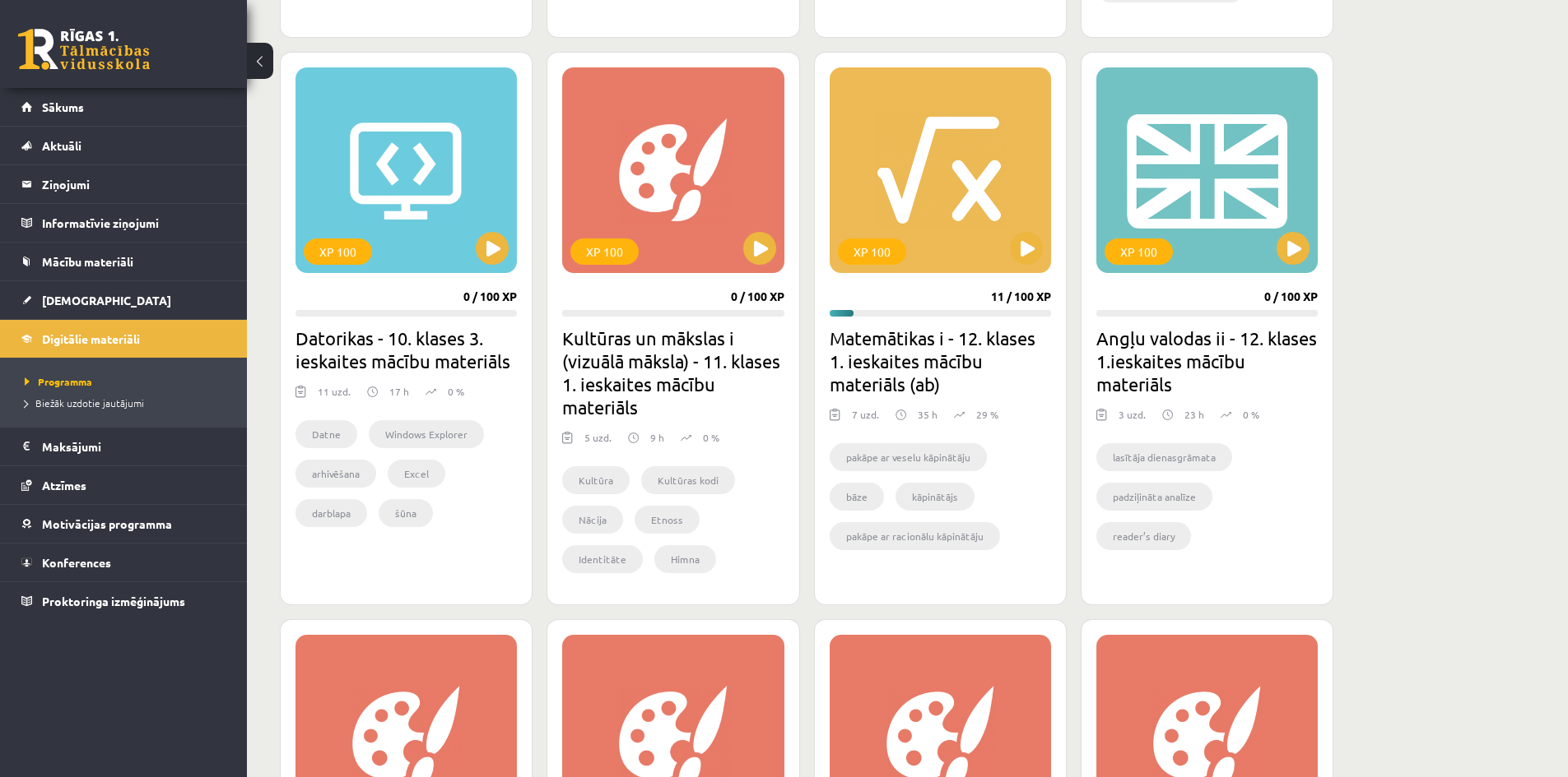
scroll to position [1481, 0]
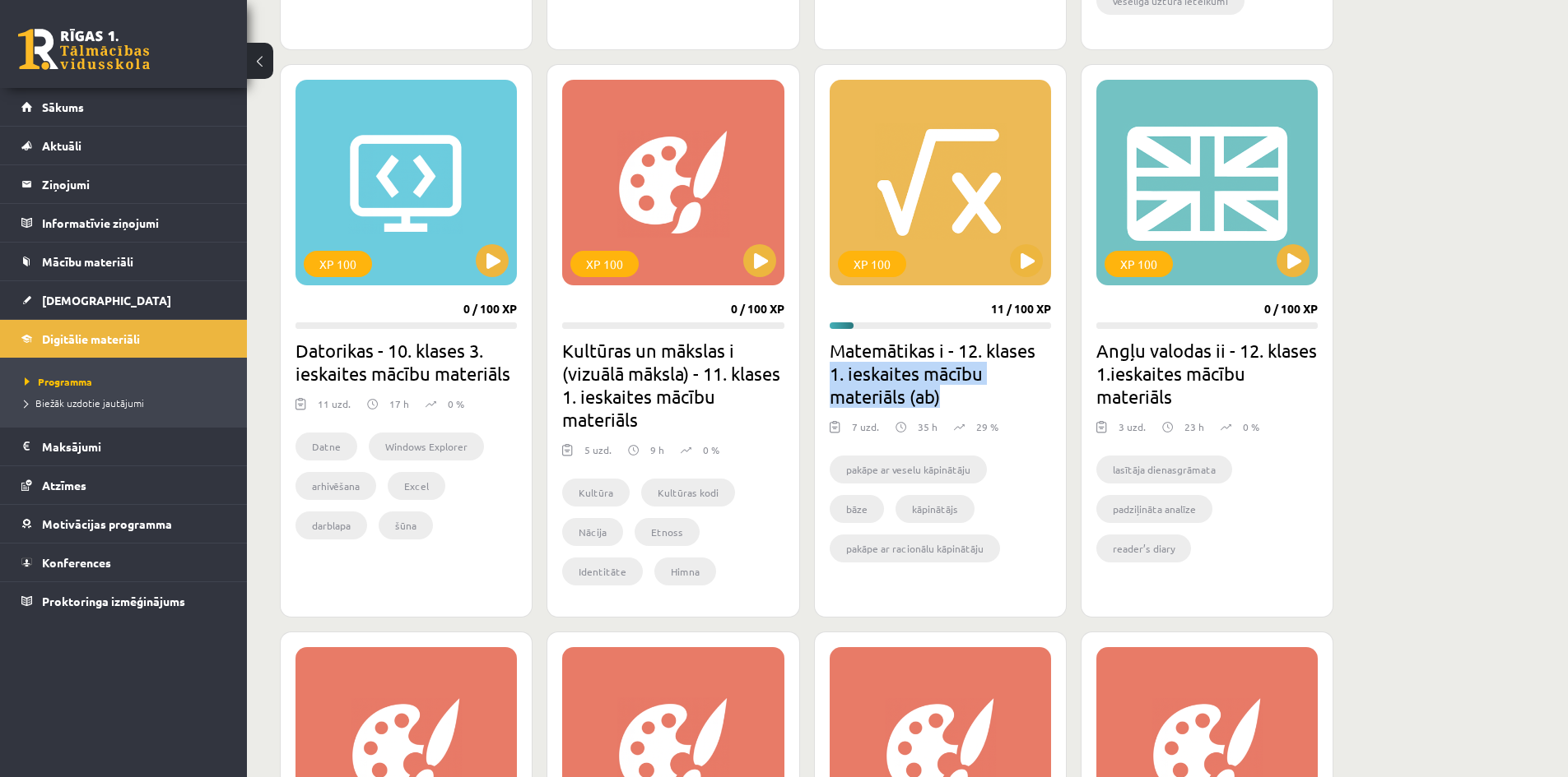
drag, startPoint x: 833, startPoint y: 375, endPoint x: 984, endPoint y: 388, distance: 151.6
click at [990, 386] on h2 "Matemātikas i - 12. klases 1. ieskaites mācību materiāls (ab)" at bounding box center [940, 374] width 222 height 69
click at [121, 109] on link "Sākums" at bounding box center [124, 107] width 205 height 38
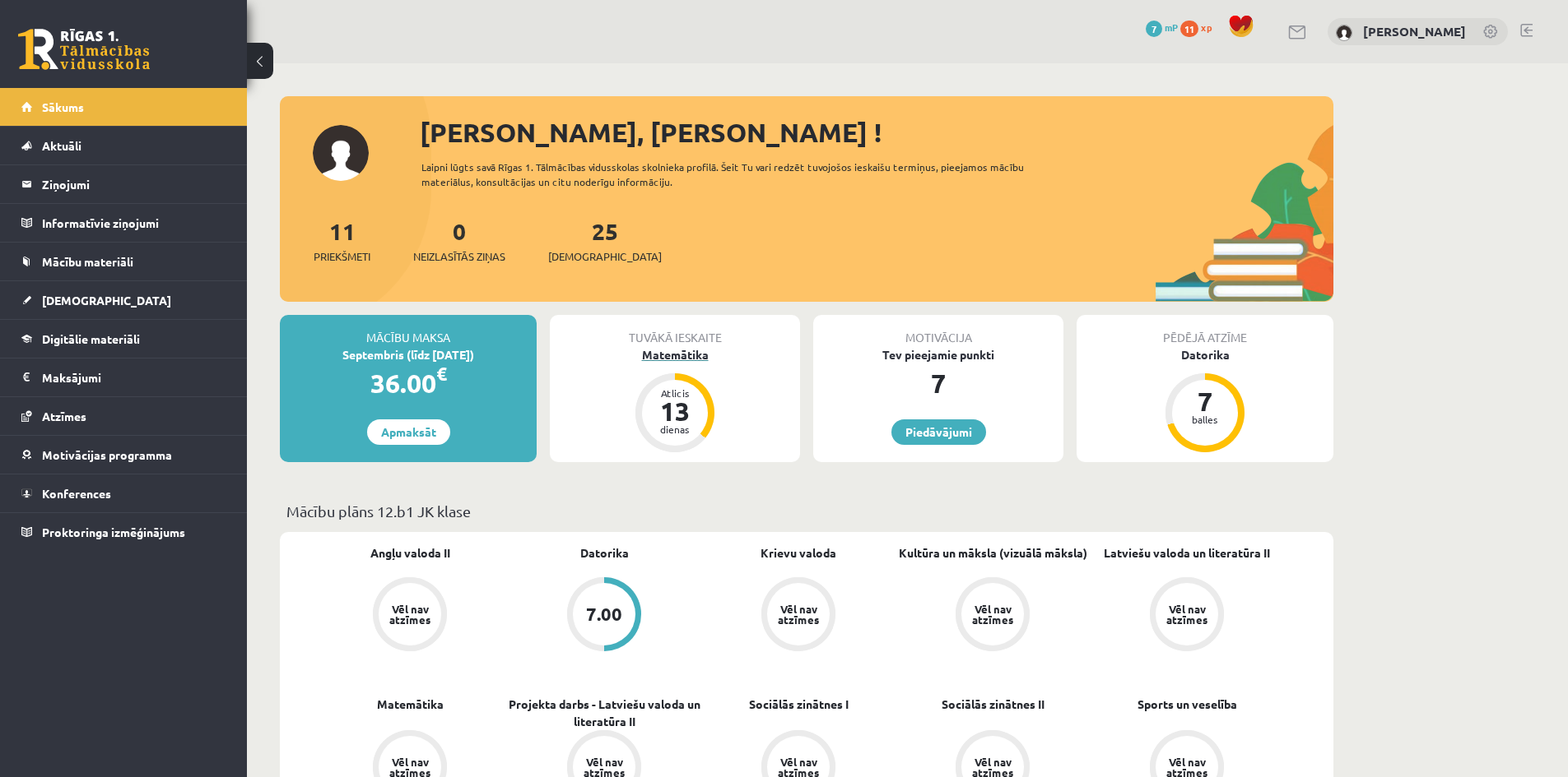
click at [663, 360] on div "Matemātika" at bounding box center [674, 354] width 250 height 17
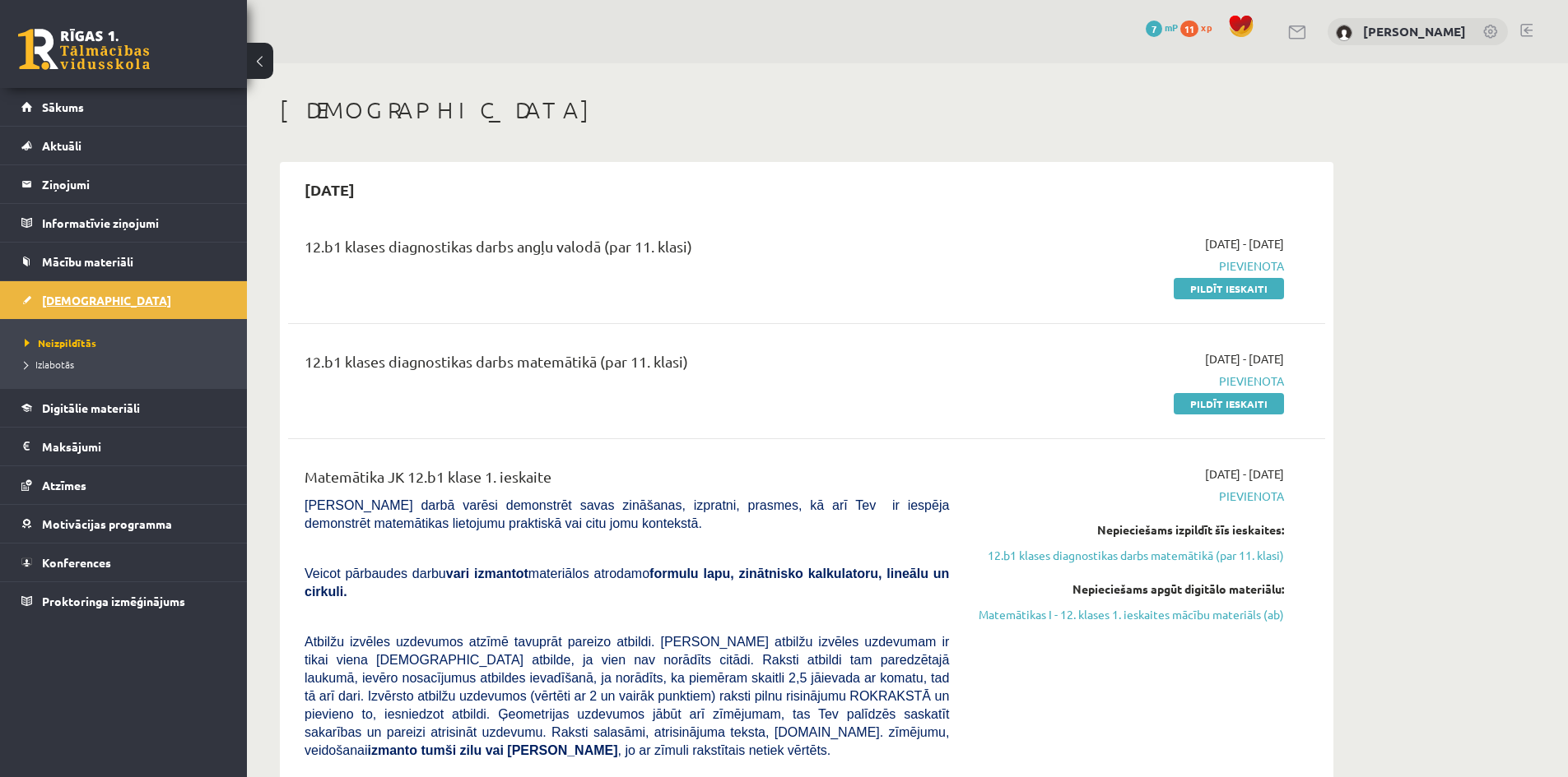
click at [146, 304] on link "[DEMOGRAPHIC_DATA]" at bounding box center [124, 300] width 205 height 38
click at [62, 112] on span "Sākums" at bounding box center [62, 107] width 42 height 15
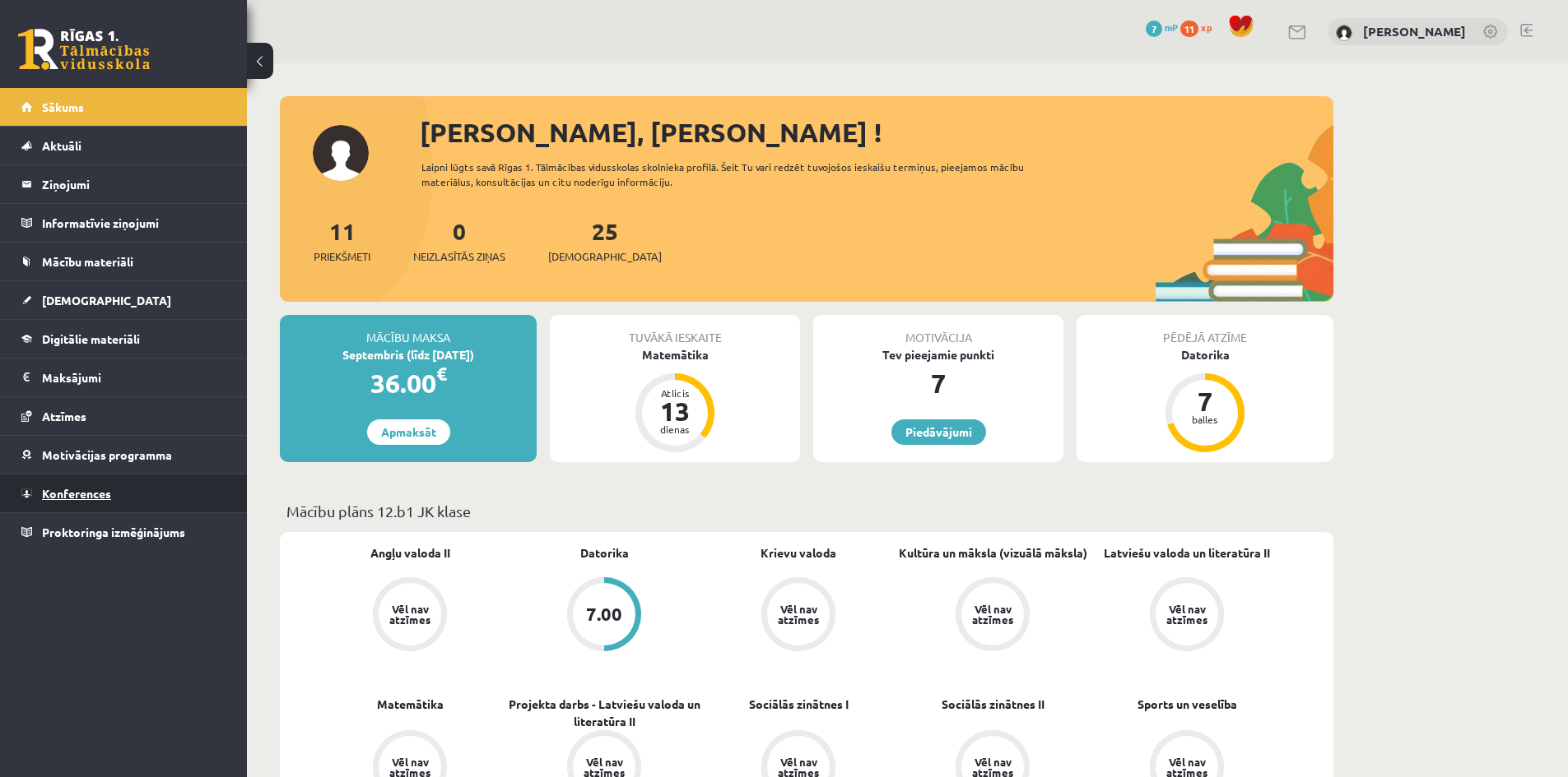
click at [101, 499] on span "Konferences" at bounding box center [77, 493] width 69 height 15
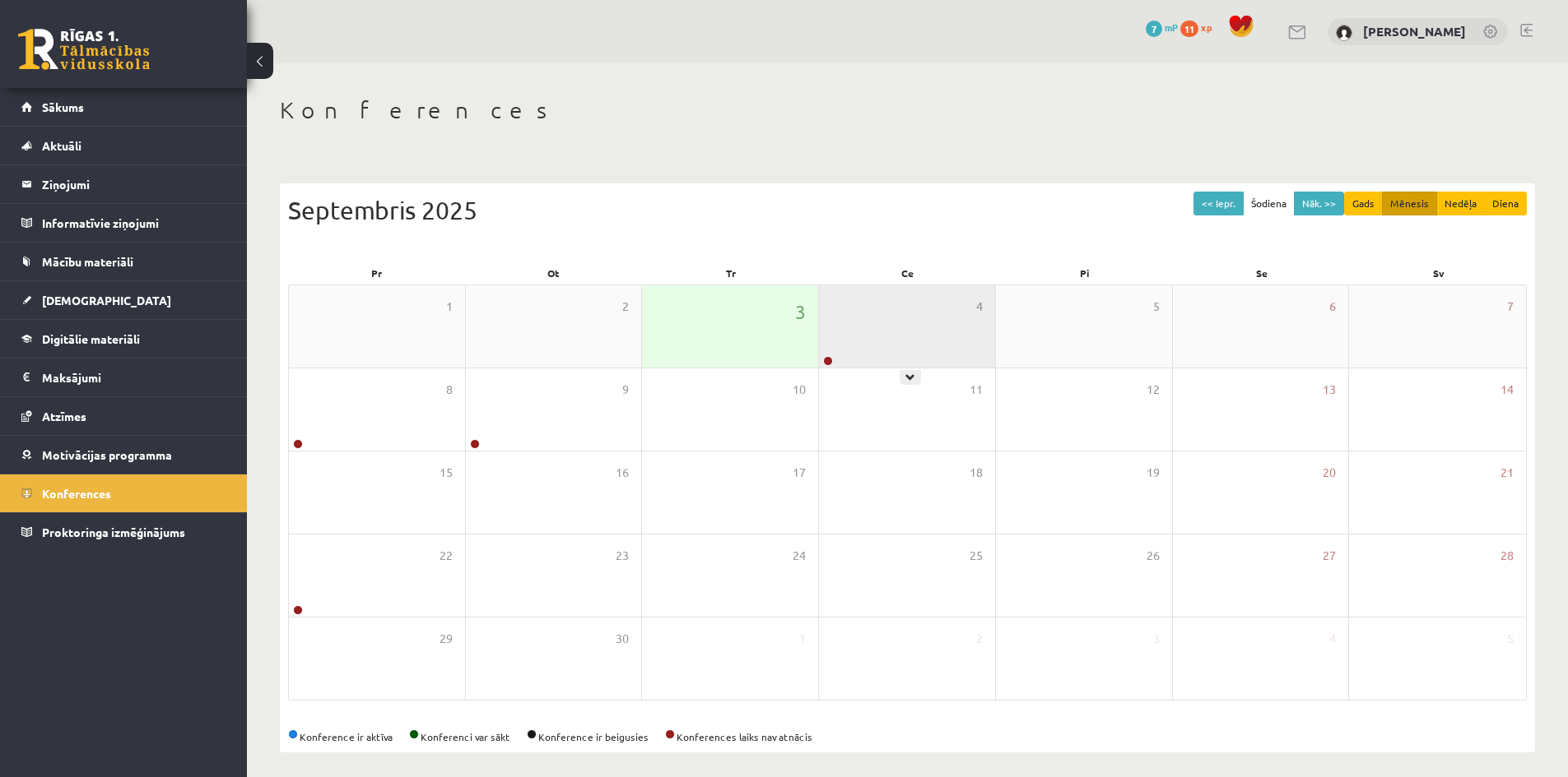
click at [894, 348] on div "4" at bounding box center [907, 327] width 176 height 82
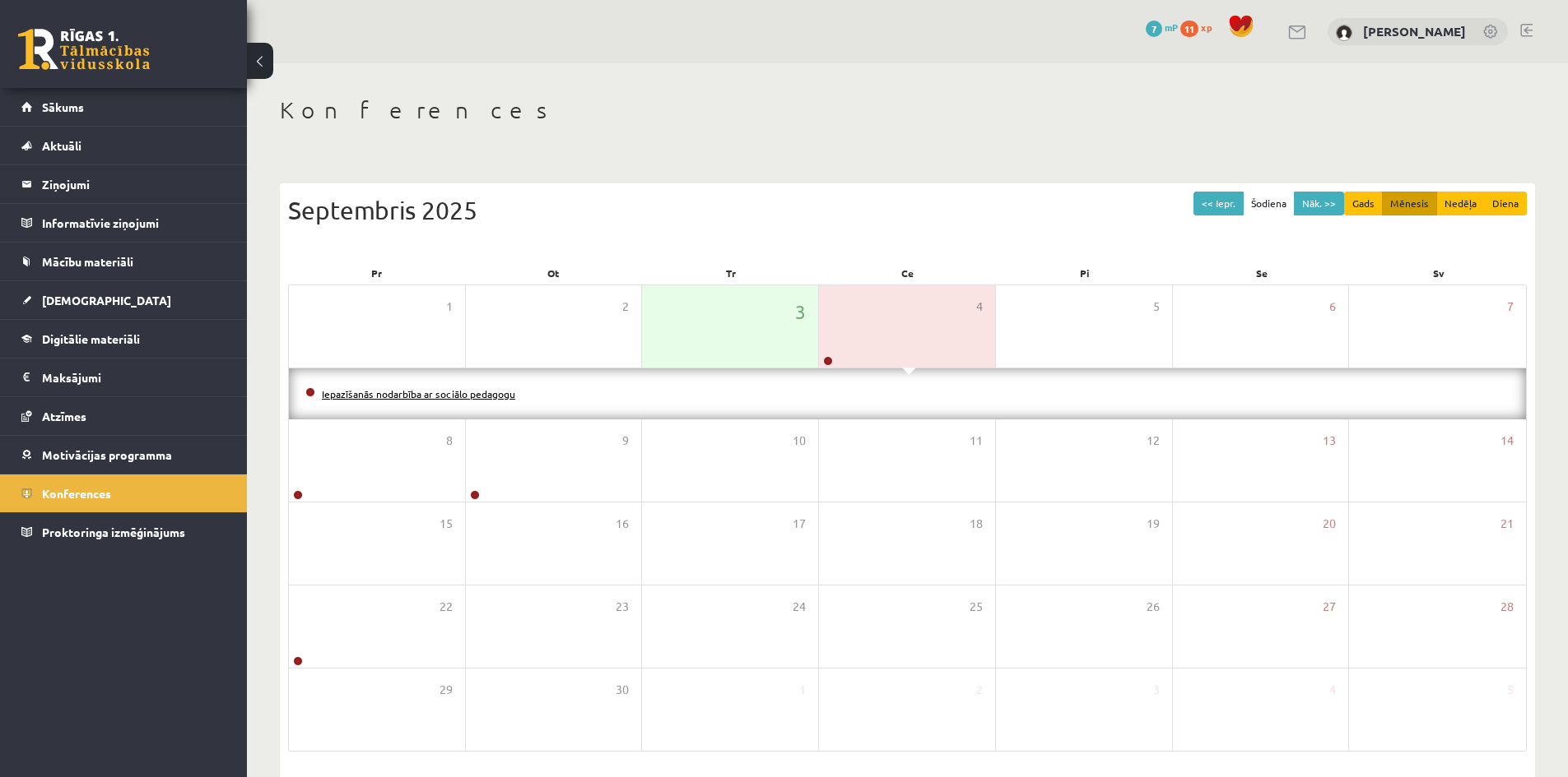
click at [498, 397] on link "Iepazīšanās nodarbība ar sociālo pedagogu" at bounding box center [418, 393] width 193 height 13
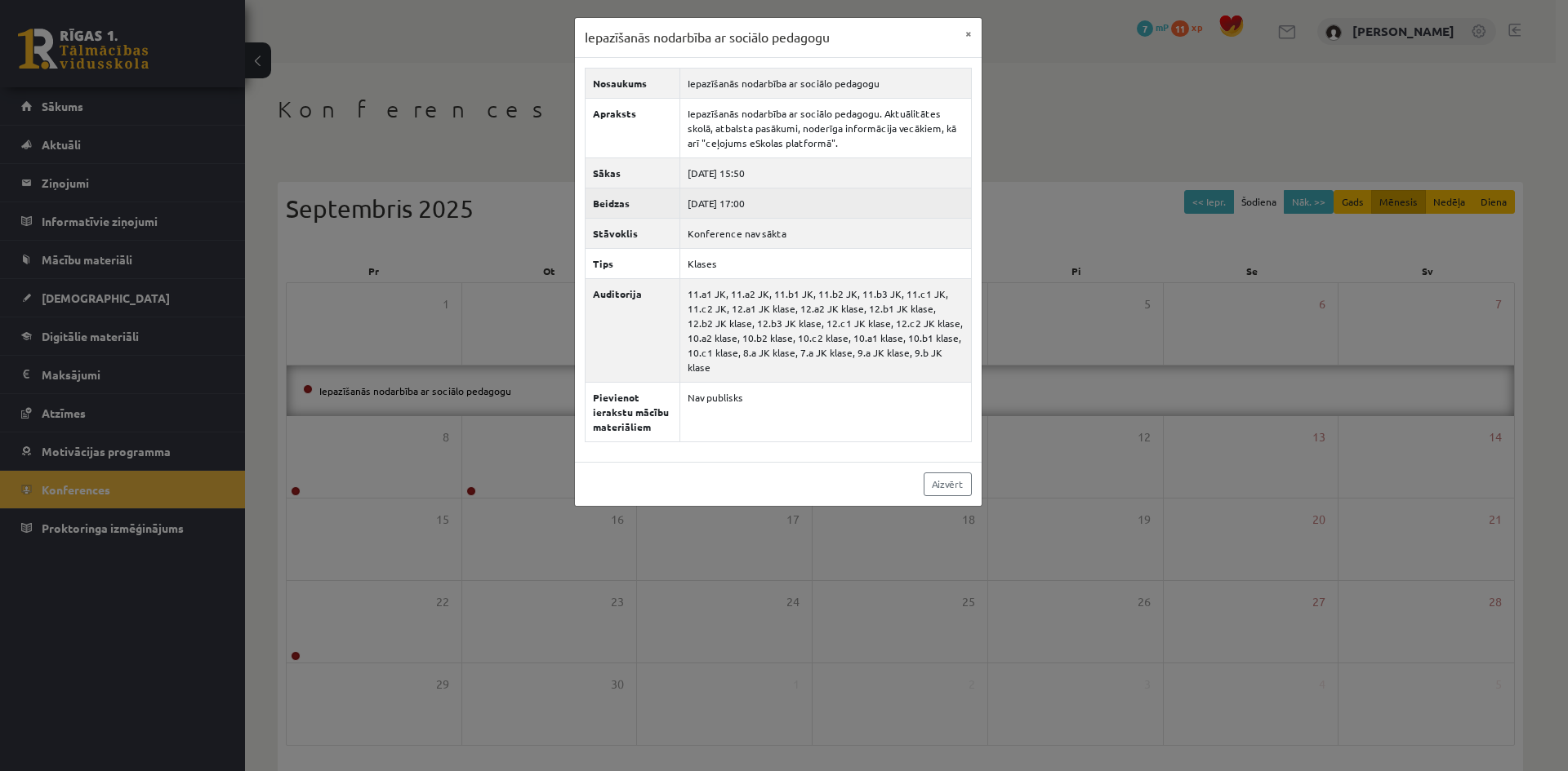
drag, startPoint x: 743, startPoint y: 170, endPoint x: 780, endPoint y: 197, distance: 45.8
click at [780, 197] on tbody "Nosaukums Iepazīšanās nodarbība ar sociālo pedagogu Apraksts Iepazīšanās nodarb…" at bounding box center [777, 254] width 386 height 374
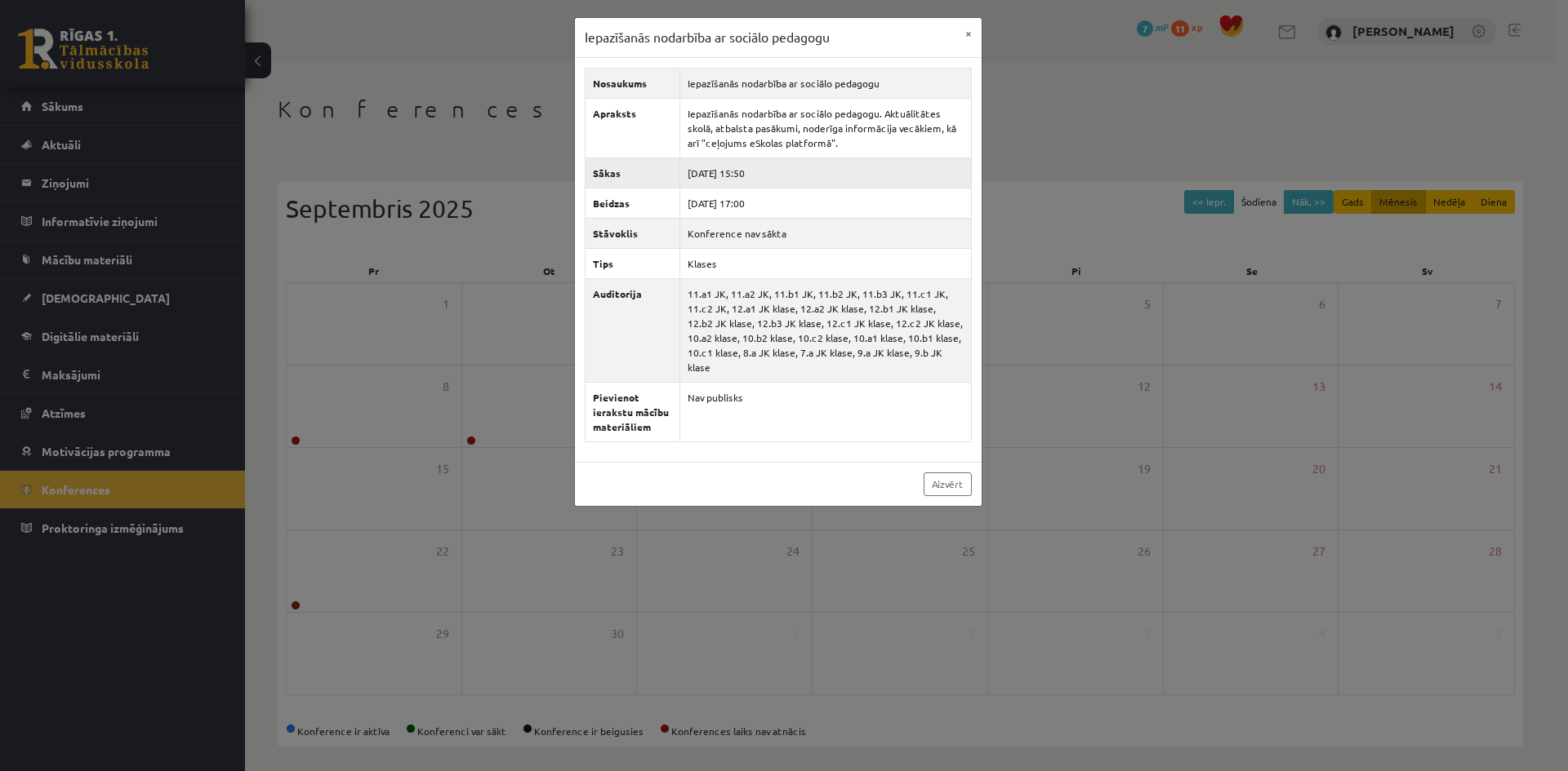
click at [780, 174] on td "2025-09-04 15:50" at bounding box center [825, 172] width 292 height 30
click at [966, 20] on button "×" at bounding box center [968, 33] width 27 height 31
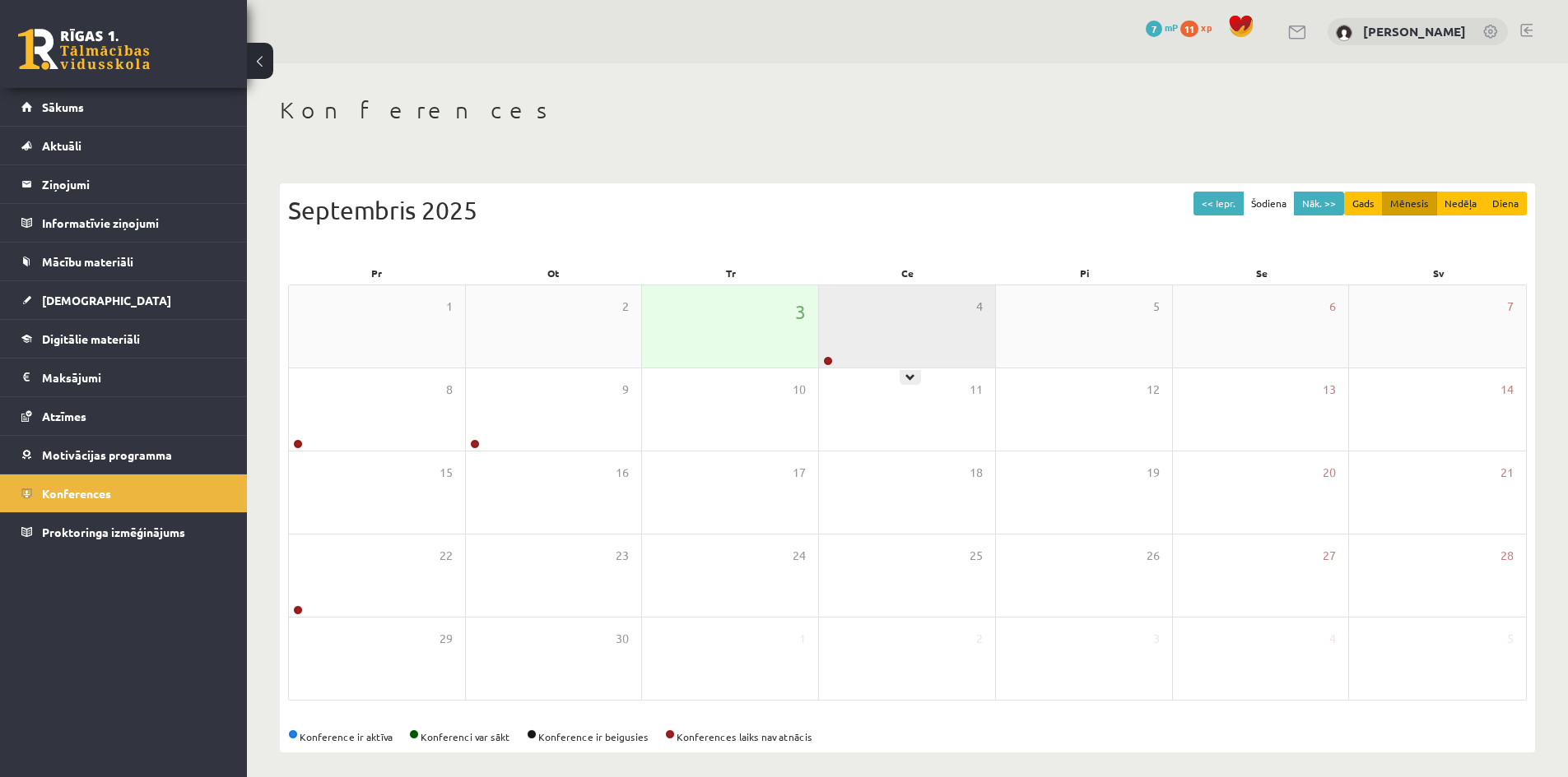
click at [842, 355] on div "4" at bounding box center [907, 327] width 176 height 82
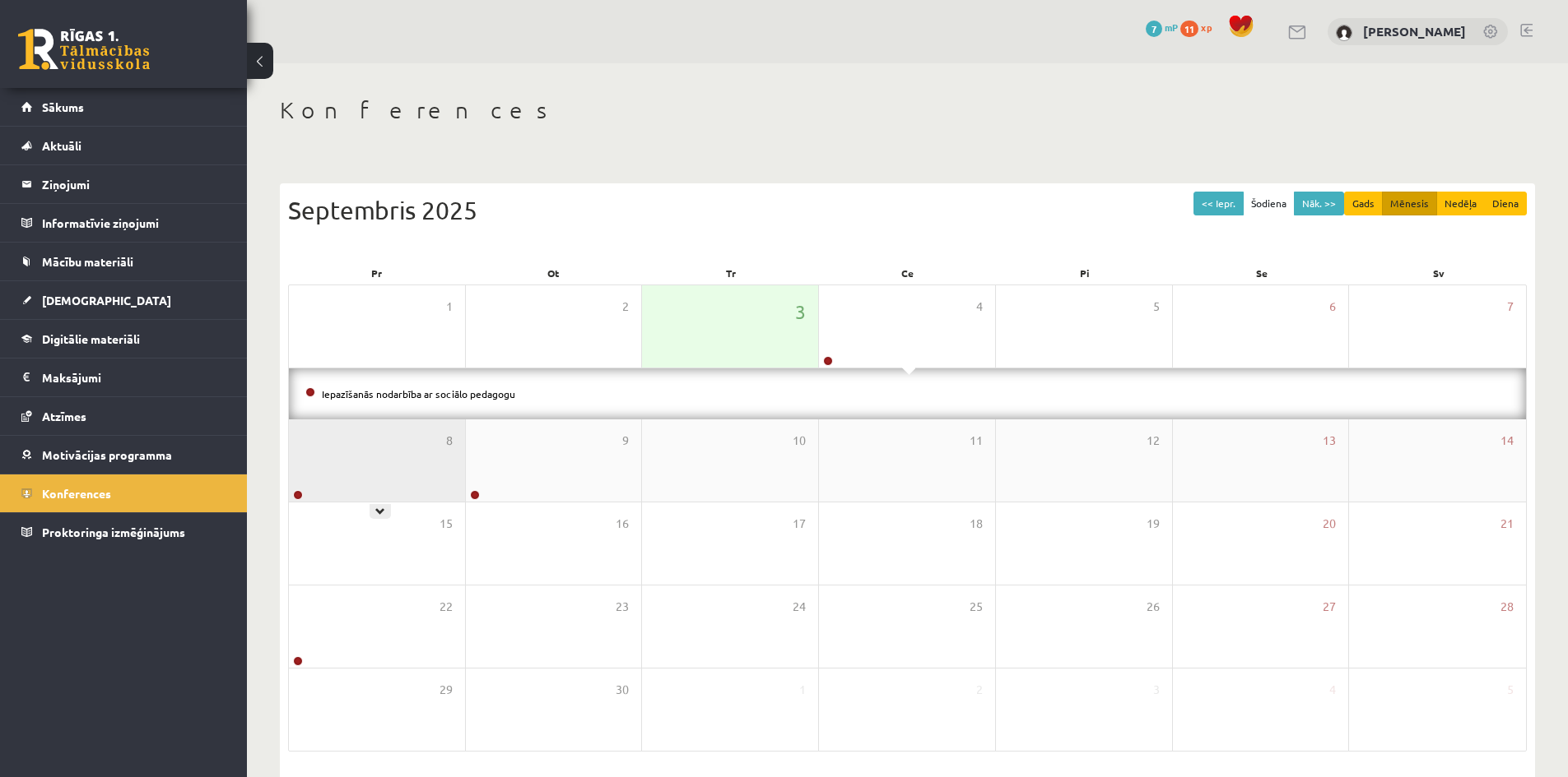
click at [377, 496] on div "8" at bounding box center [377, 460] width 176 height 82
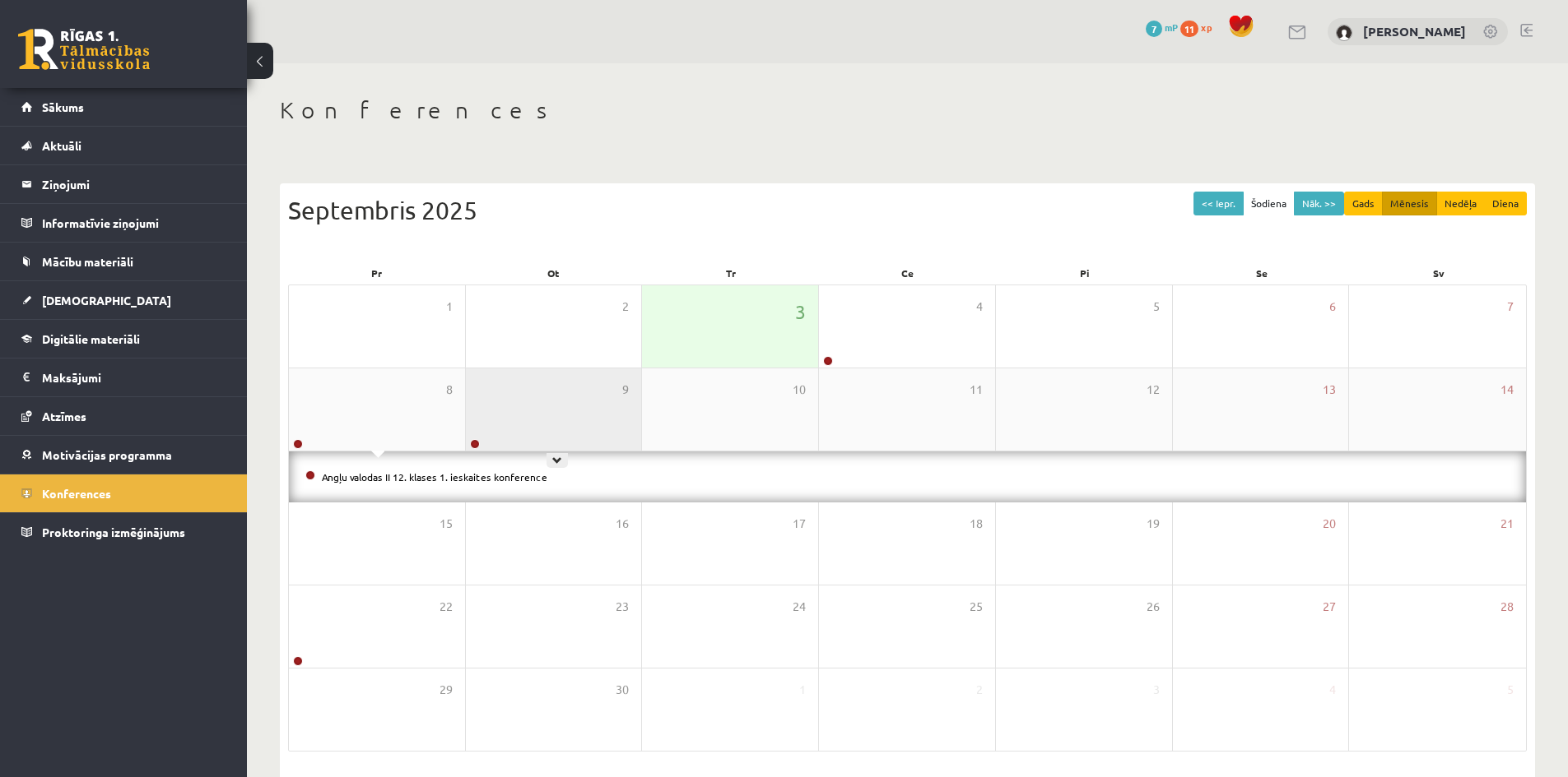
click at [548, 415] on div "9" at bounding box center [554, 409] width 176 height 82
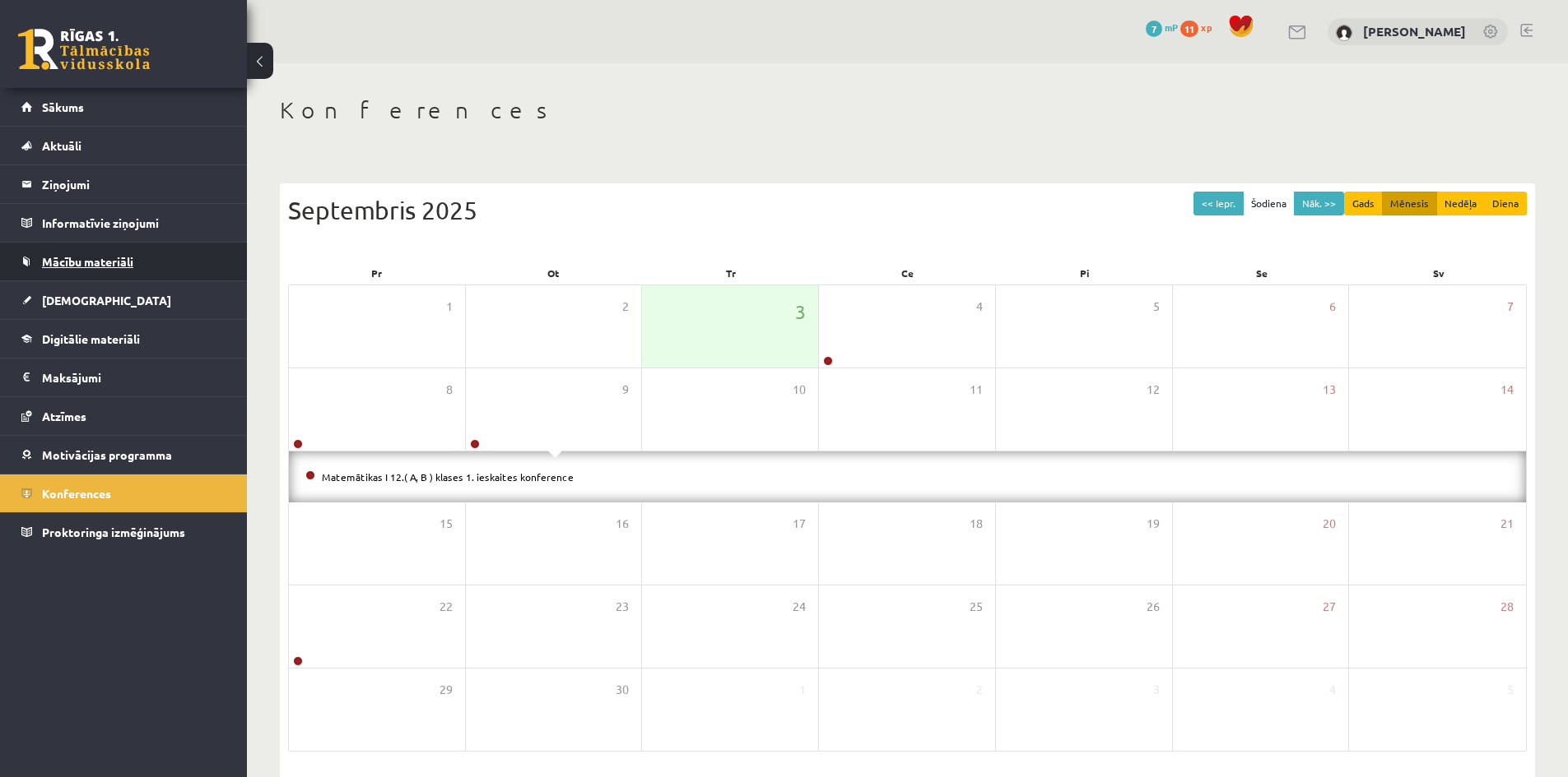
click at [107, 263] on span "Mācību materiāli" at bounding box center [87, 262] width 92 height 15
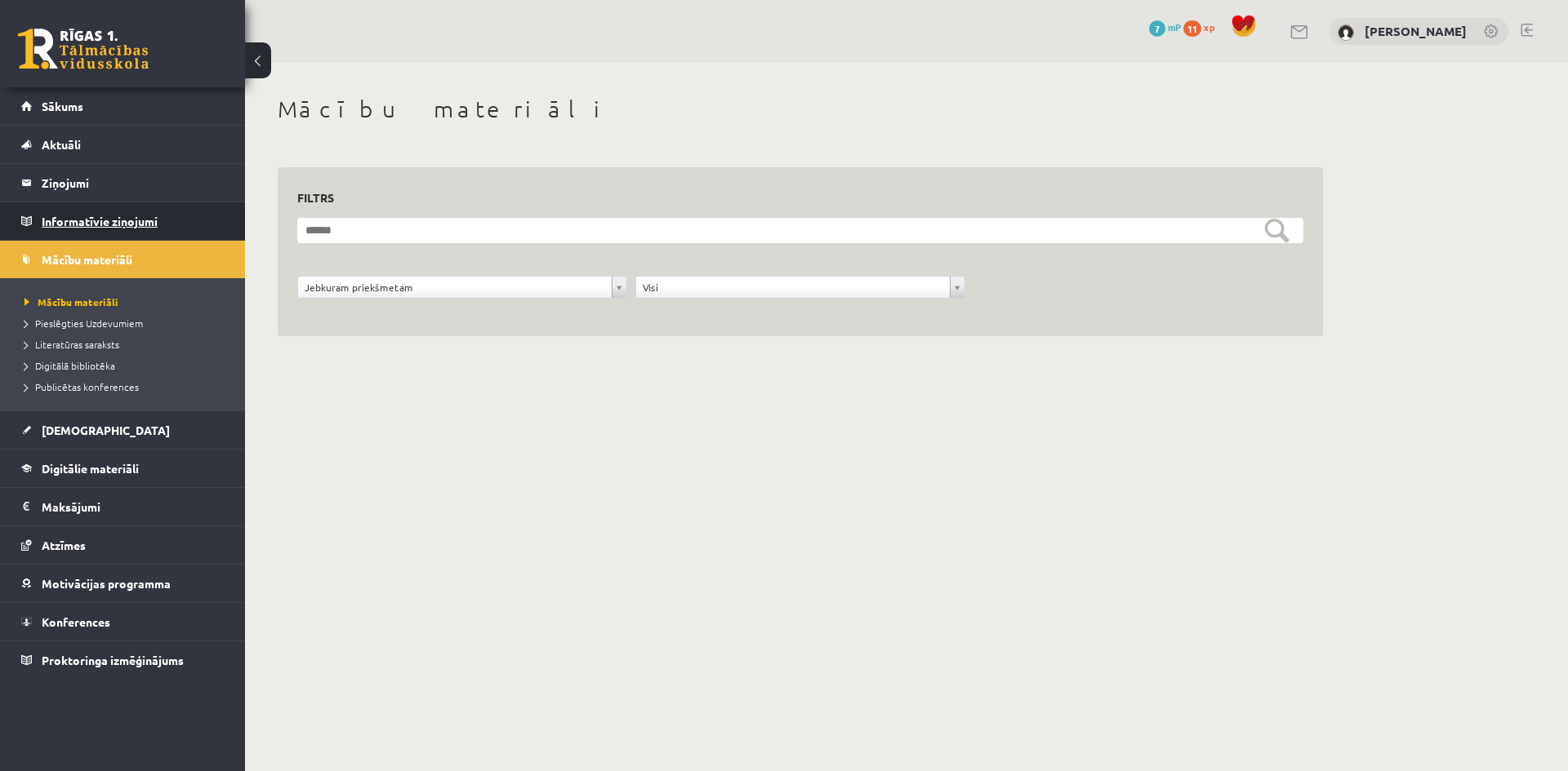
click at [83, 221] on legend "Informatīvie ziņojumi 0" at bounding box center [133, 221] width 183 height 38
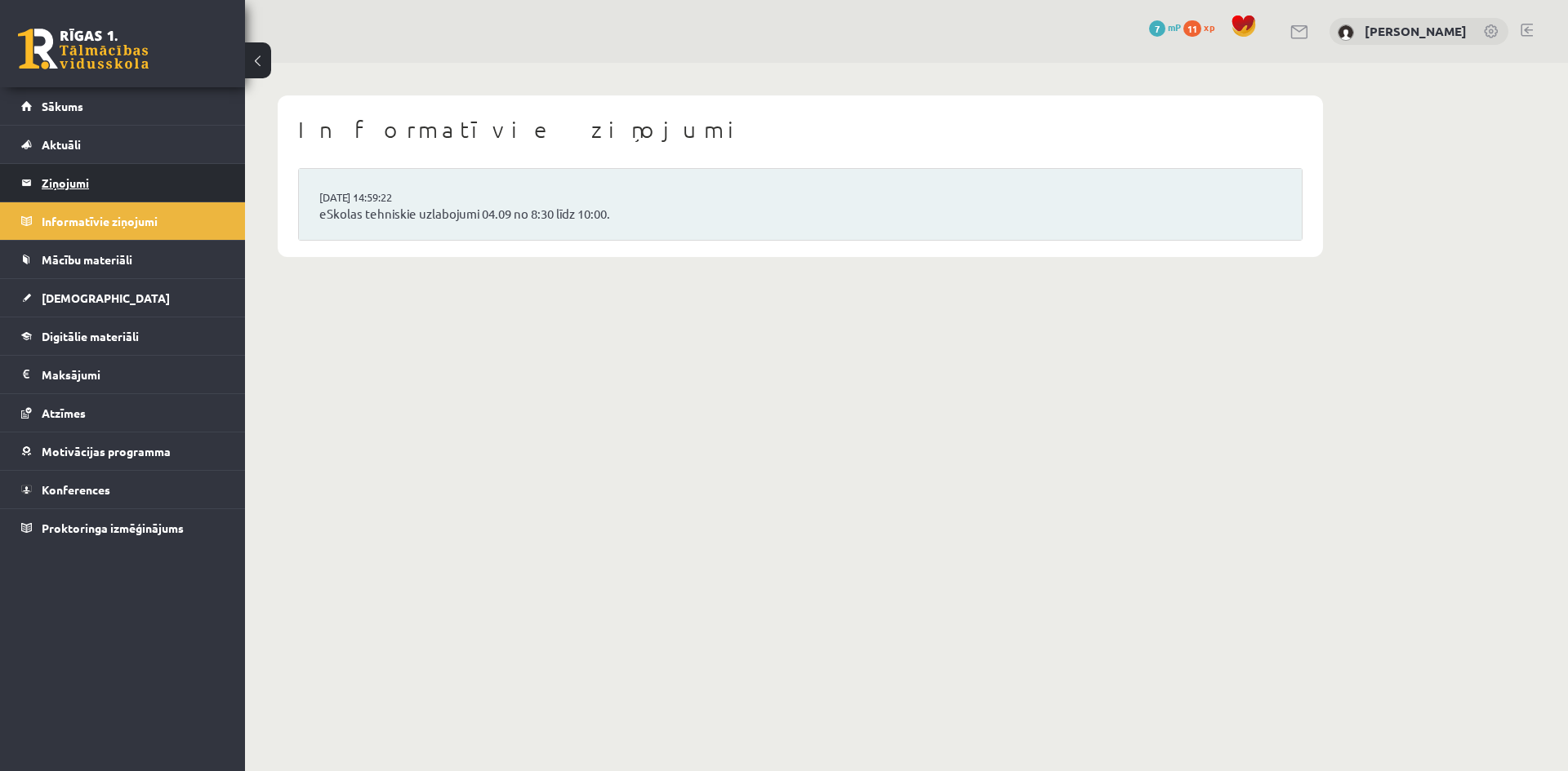
click at [64, 170] on legend "Ziņojumi 0" at bounding box center [133, 183] width 183 height 38
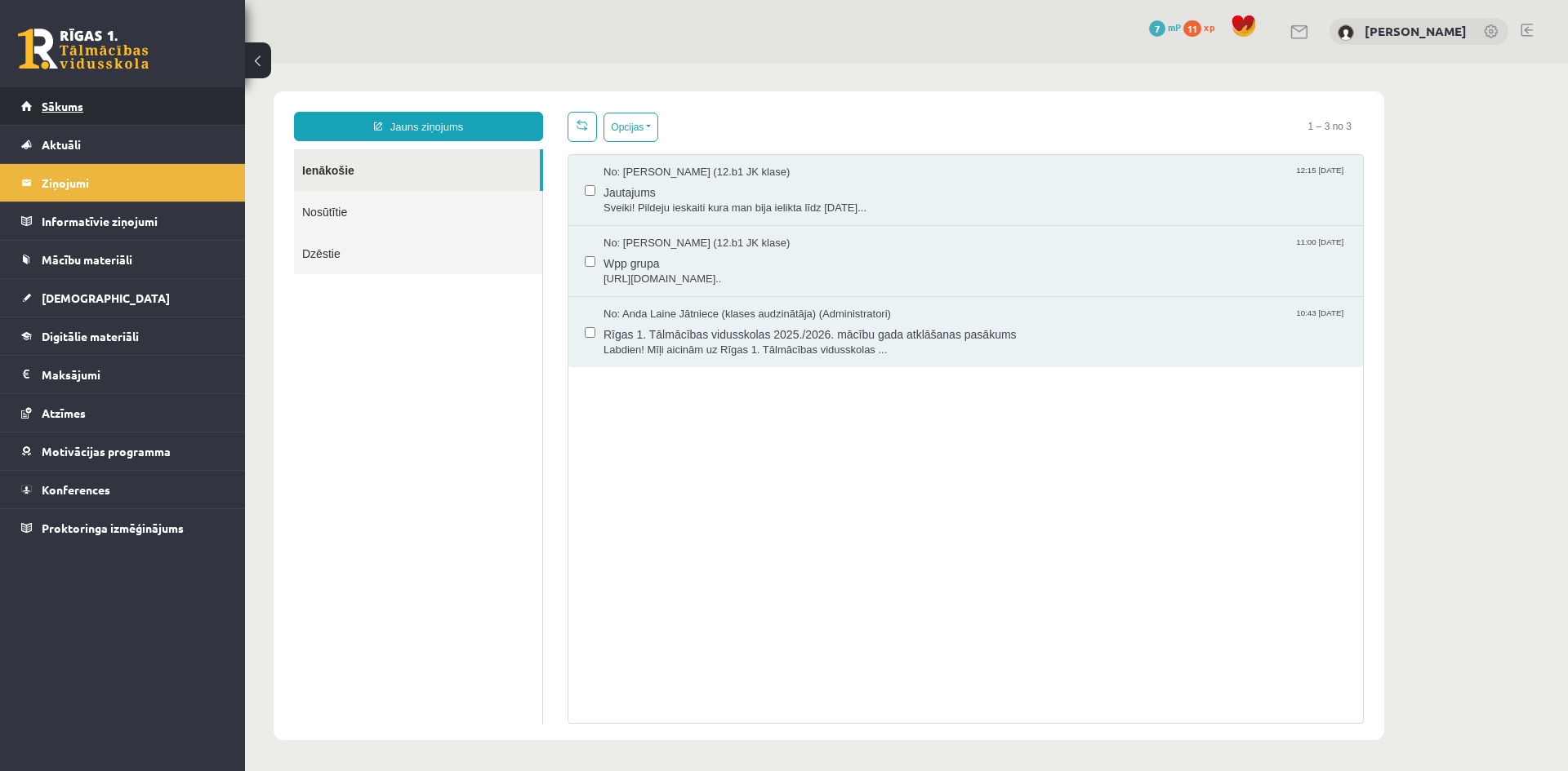
click at [137, 111] on link "Sākums" at bounding box center [123, 106] width 203 height 38
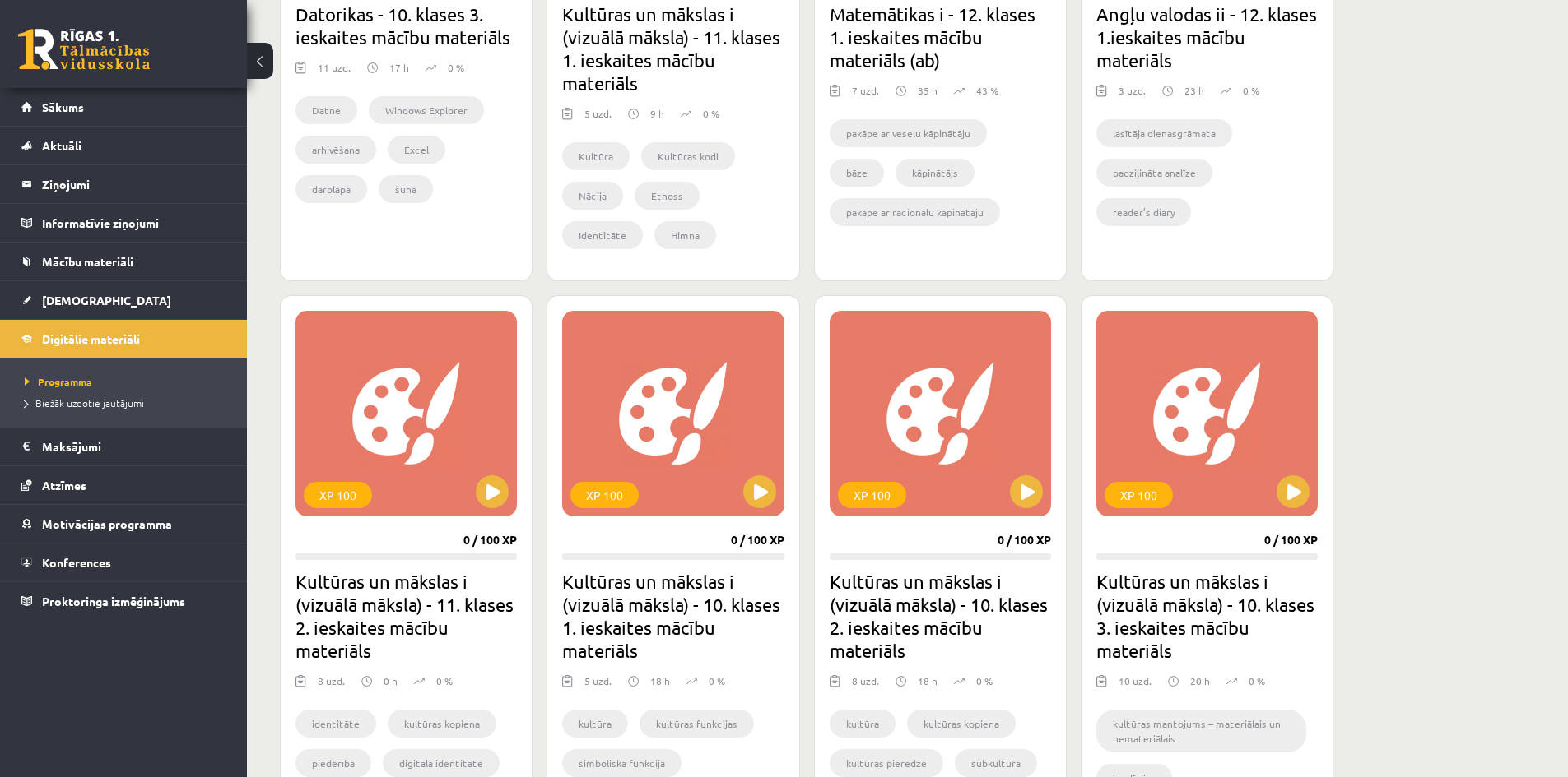
scroll to position [1728, 0]
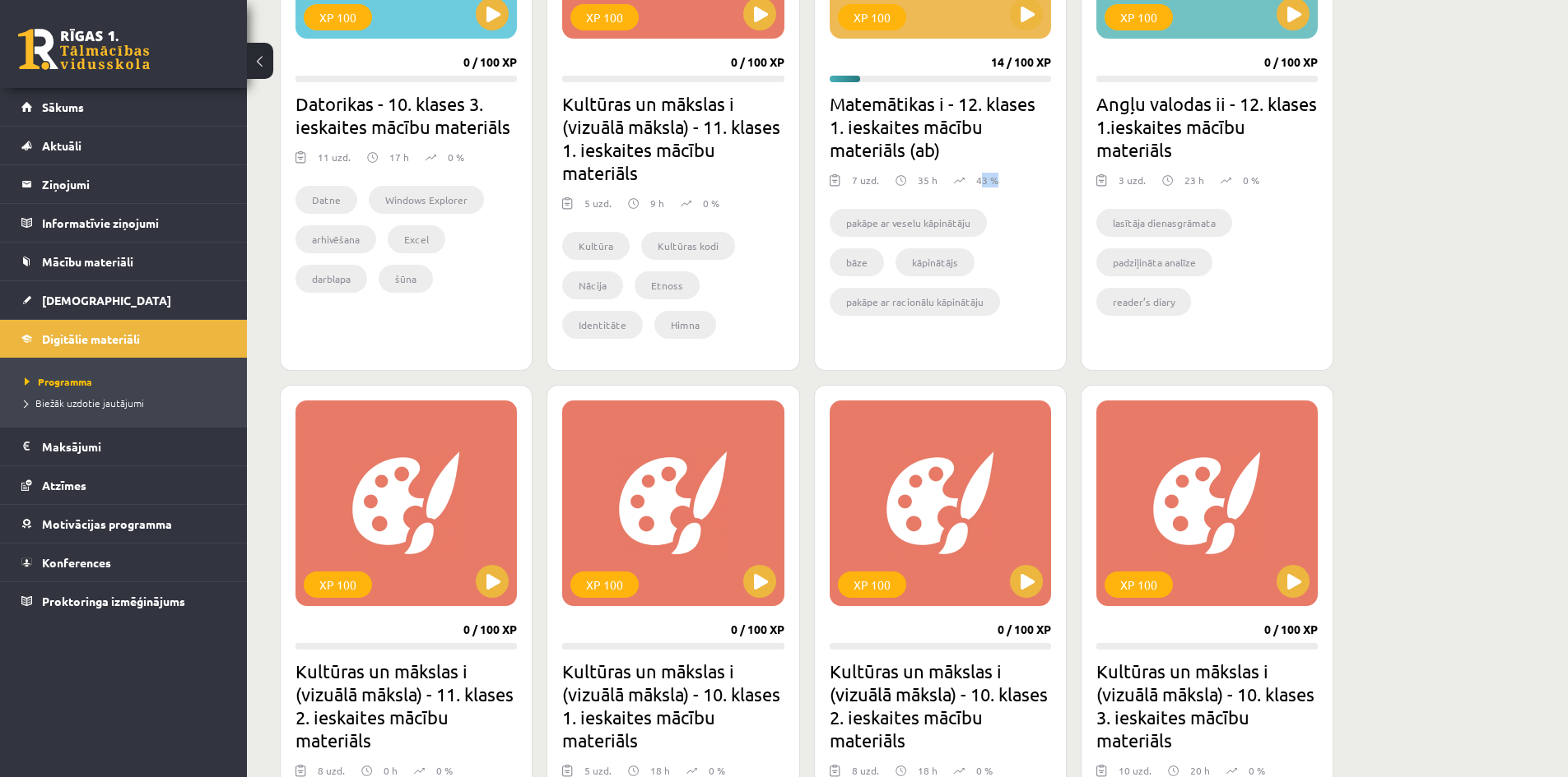
drag, startPoint x: 979, startPoint y: 181, endPoint x: 995, endPoint y: 184, distance: 16.3
click at [995, 184] on p "43 %" at bounding box center [987, 180] width 22 height 15
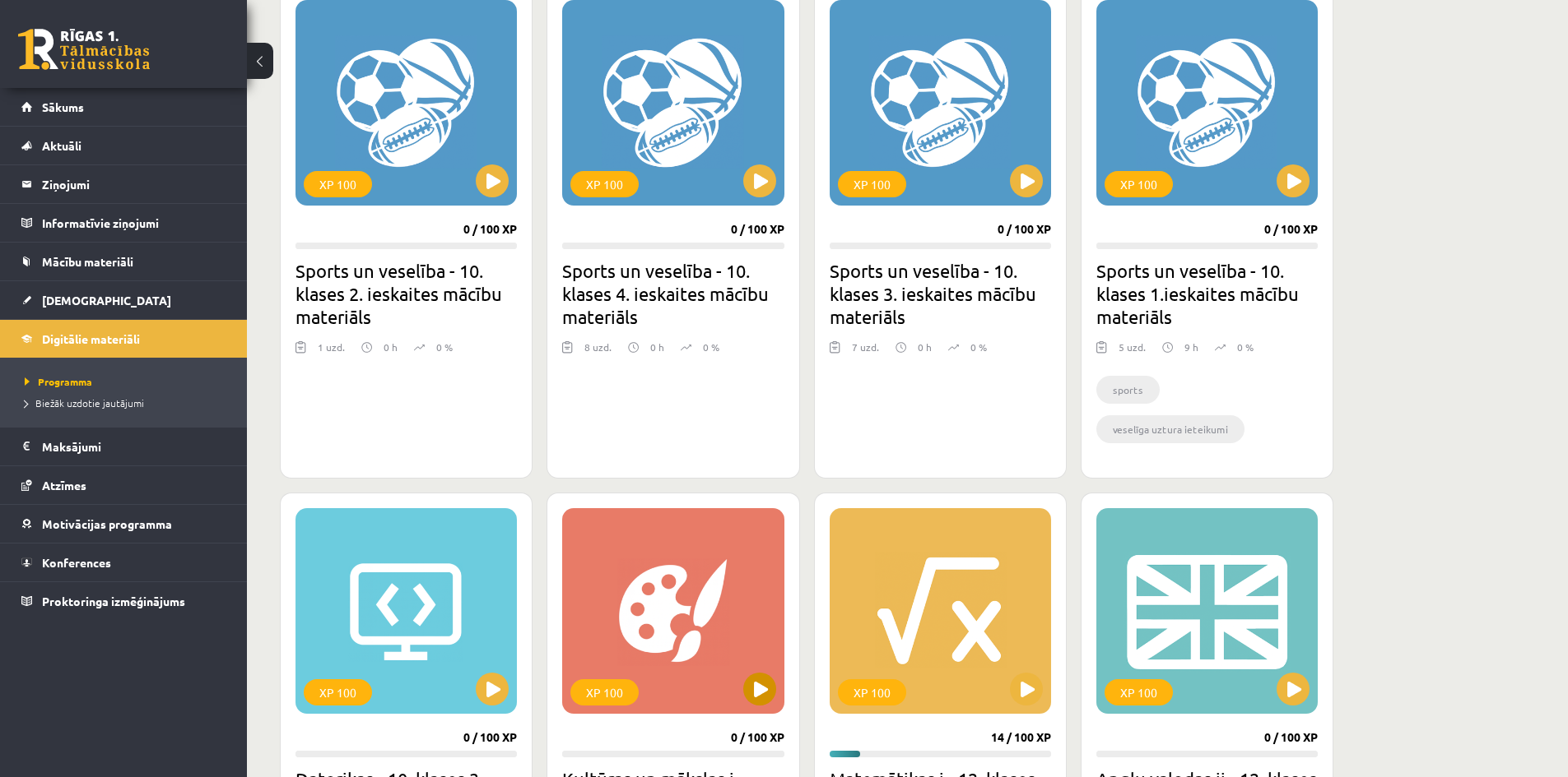
scroll to position [1266, 0]
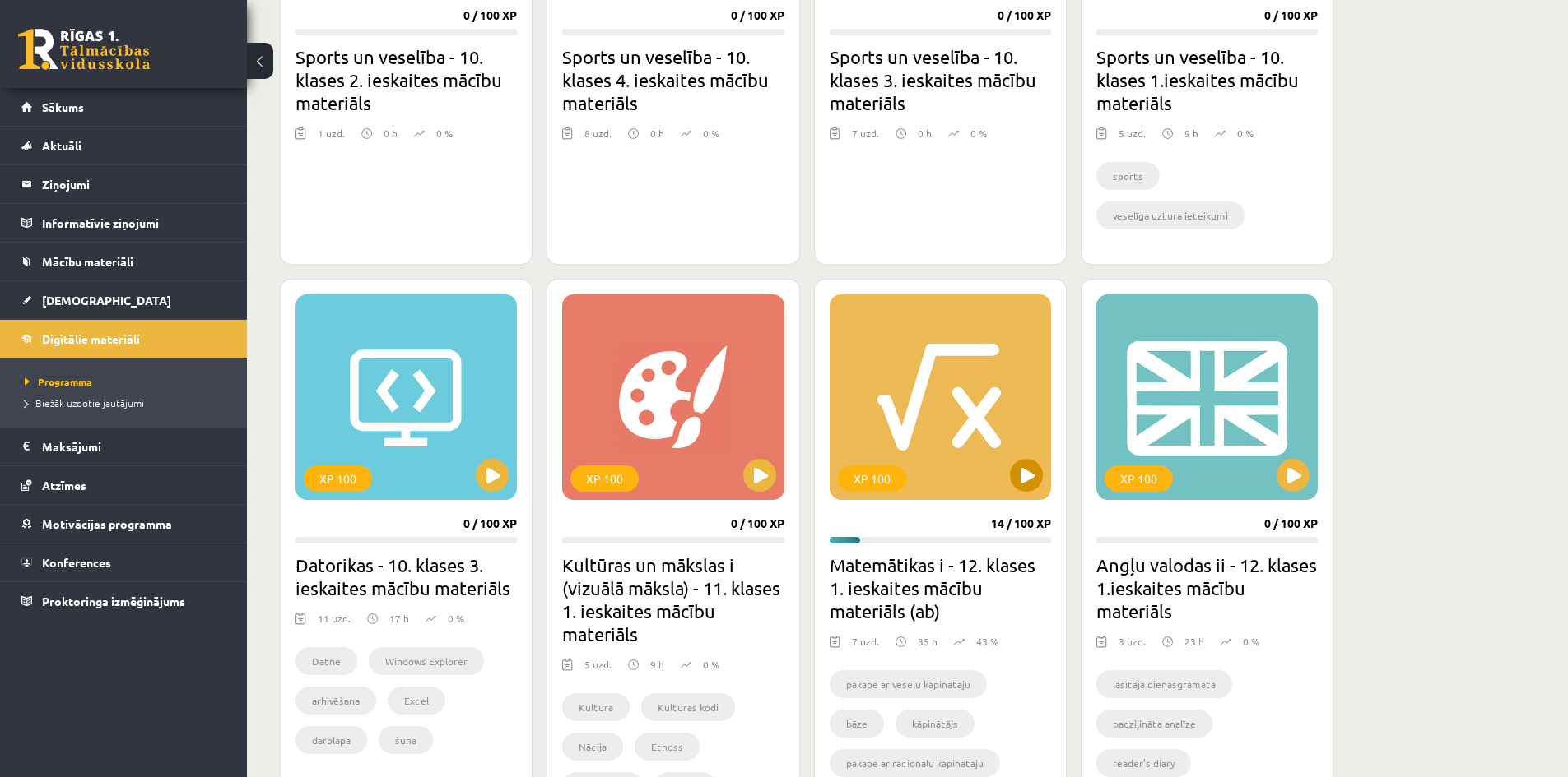
click at [922, 449] on div "XP 100" at bounding box center [940, 397] width 222 height 206
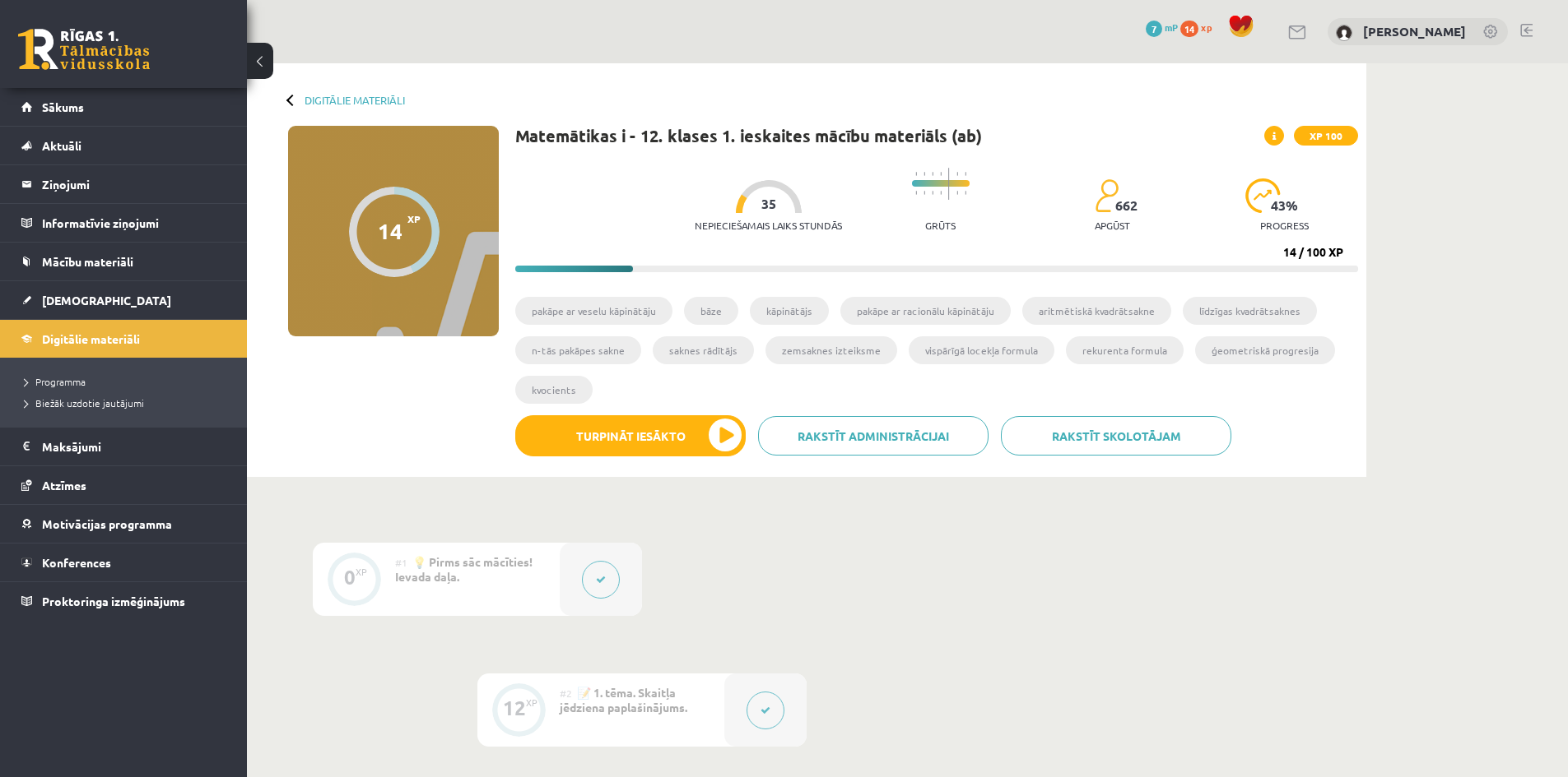
click at [1270, 130] on span at bounding box center [1274, 135] width 20 height 20
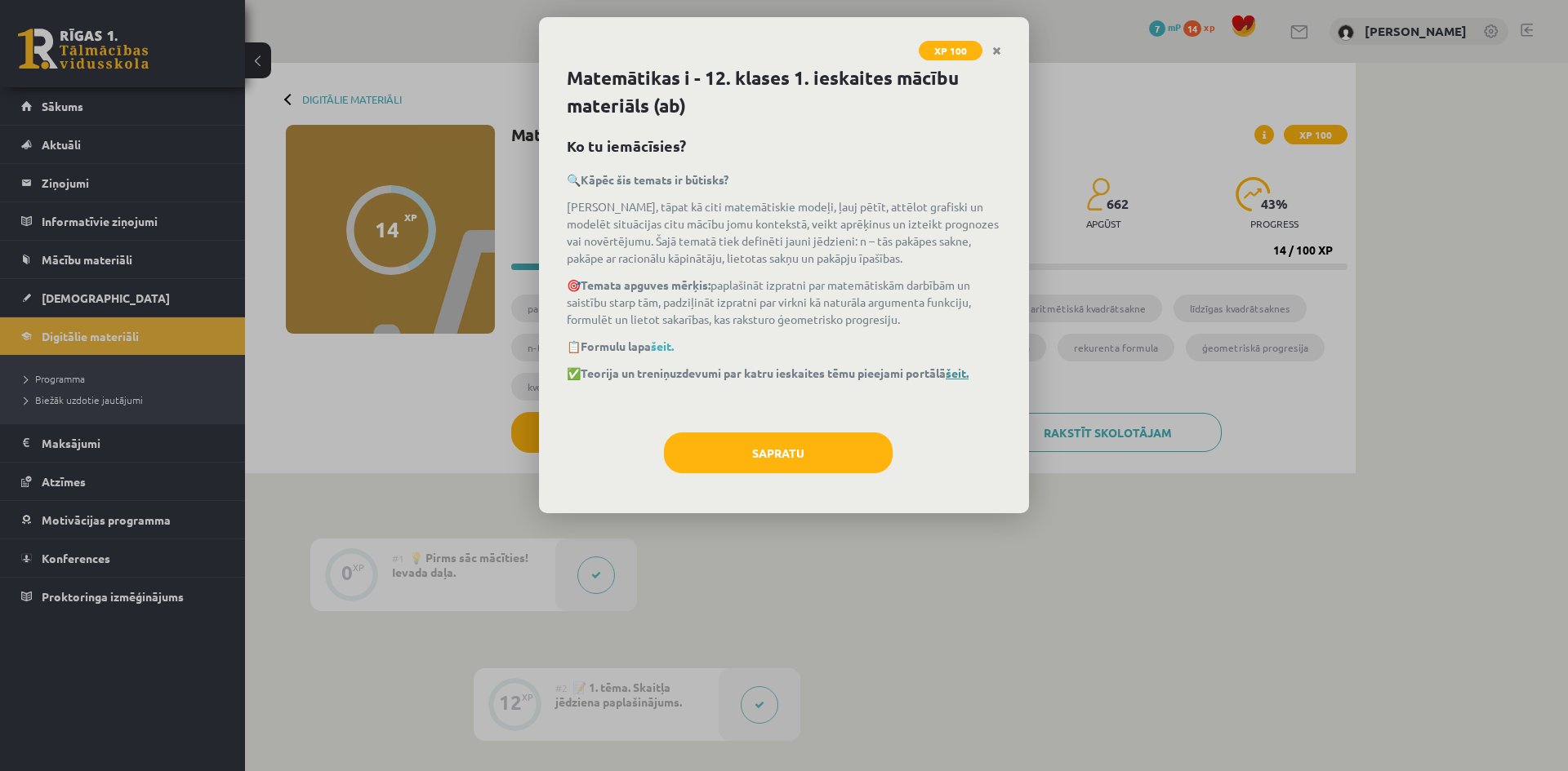
click at [966, 367] on link "šeit." at bounding box center [957, 373] width 23 height 15
click at [112, 275] on div "XP 100 Matemātikas i - 12. klases 1. ieskaites mācību materiāls (ab) Ko tu iemā…" at bounding box center [784, 385] width 1568 height 771
click at [846, 445] on button "Sapratu" at bounding box center [777, 453] width 229 height 41
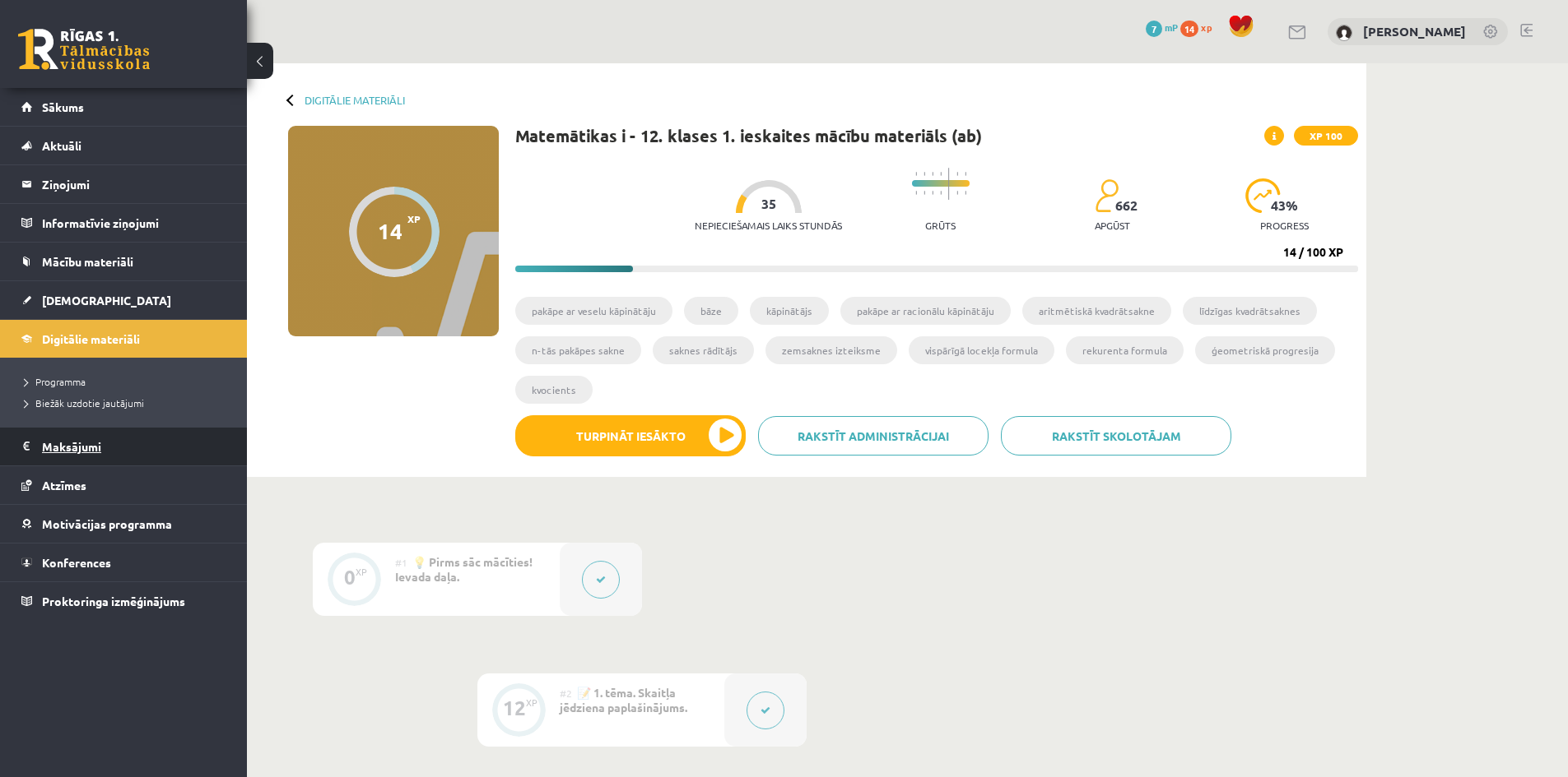
click at [108, 442] on legend "Maksājumi 0" at bounding box center [134, 447] width 184 height 38
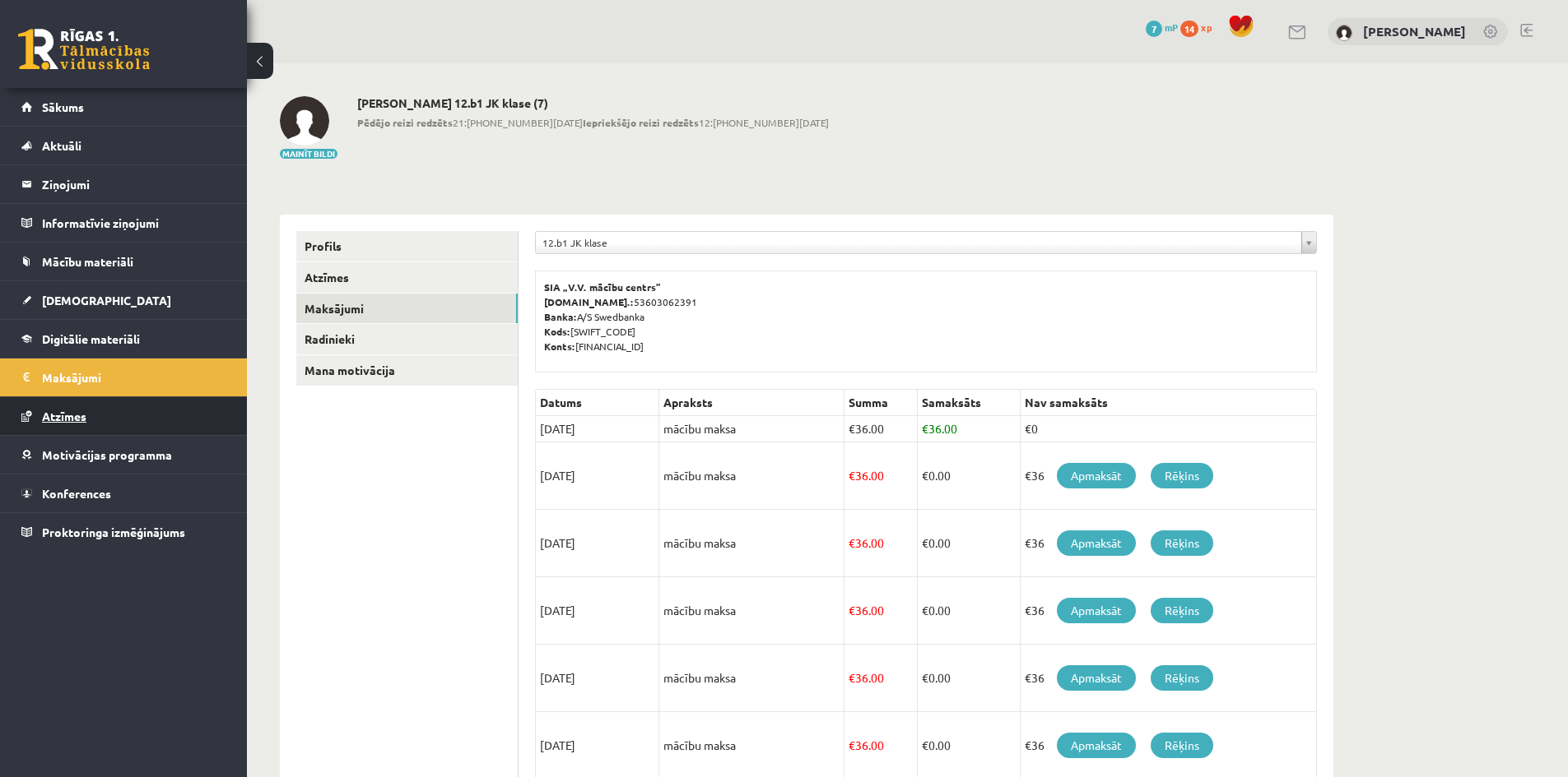
click at [102, 425] on link "Atzīmes" at bounding box center [124, 416] width 205 height 38
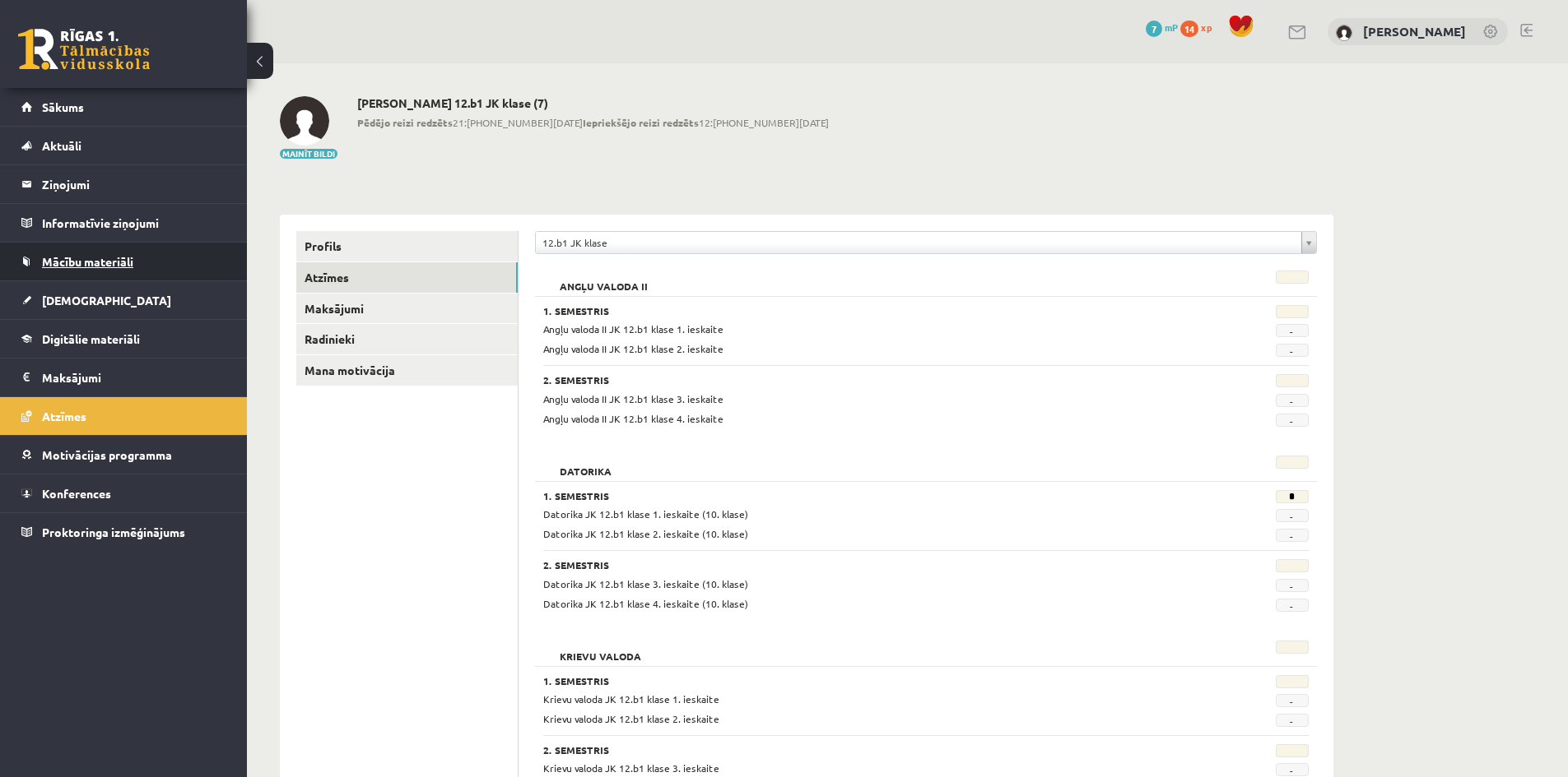
click at [63, 266] on span "Mācību materiāli" at bounding box center [87, 262] width 92 height 15
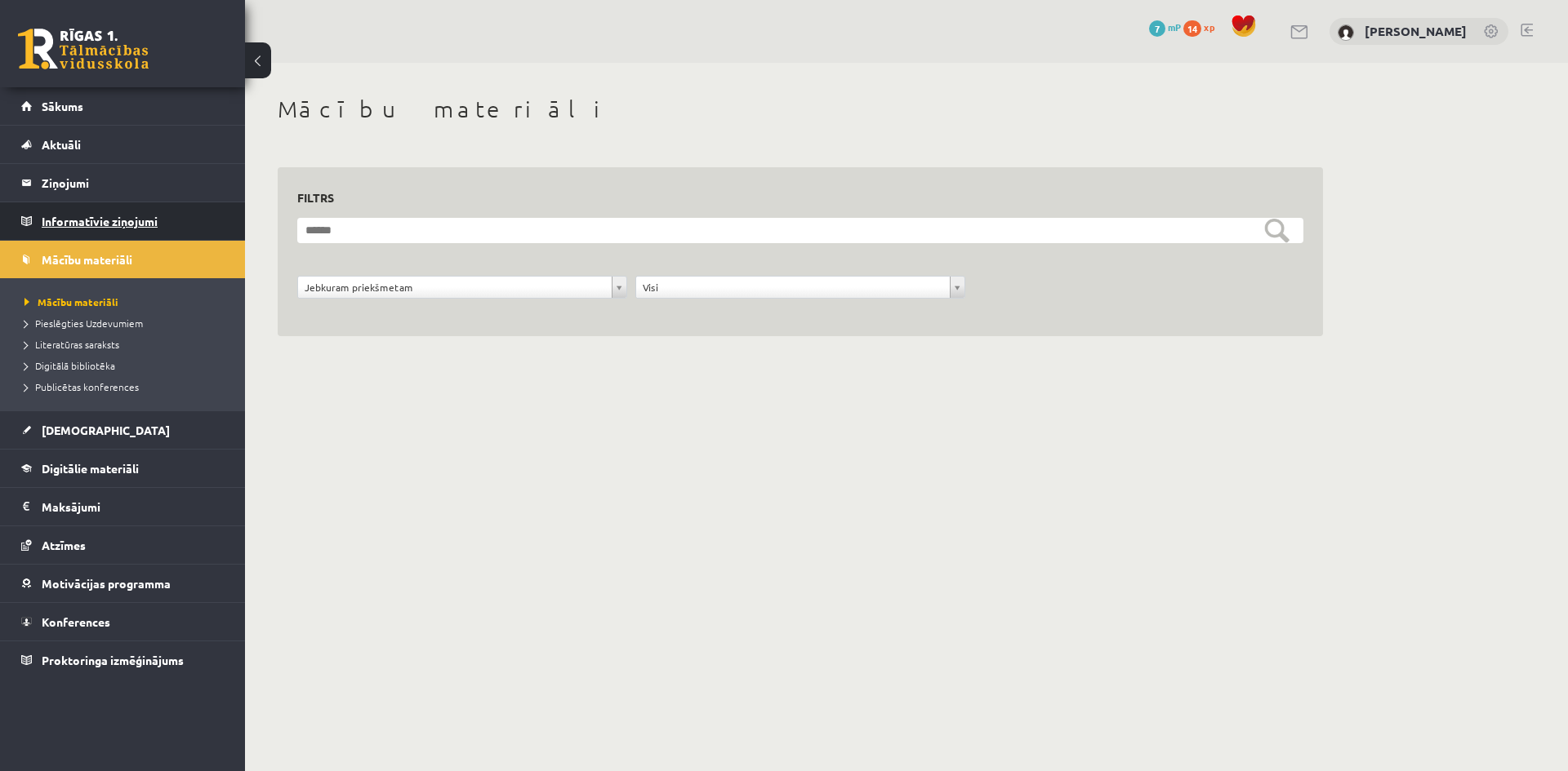
click at [77, 231] on legend "Informatīvie ziņojumi 0" at bounding box center [133, 221] width 183 height 38
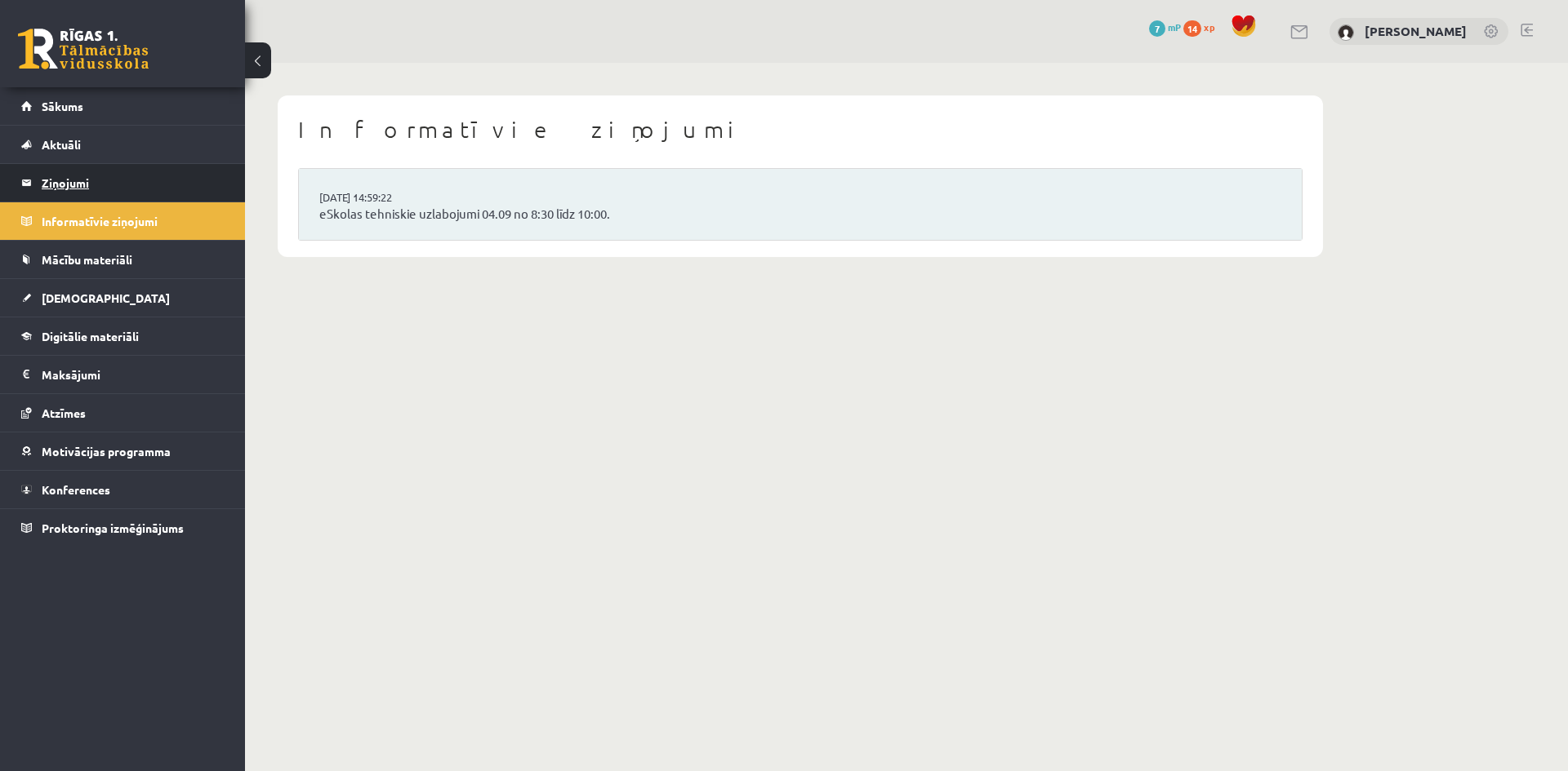
click at [82, 200] on legend "Ziņojumi 0" at bounding box center [133, 183] width 183 height 38
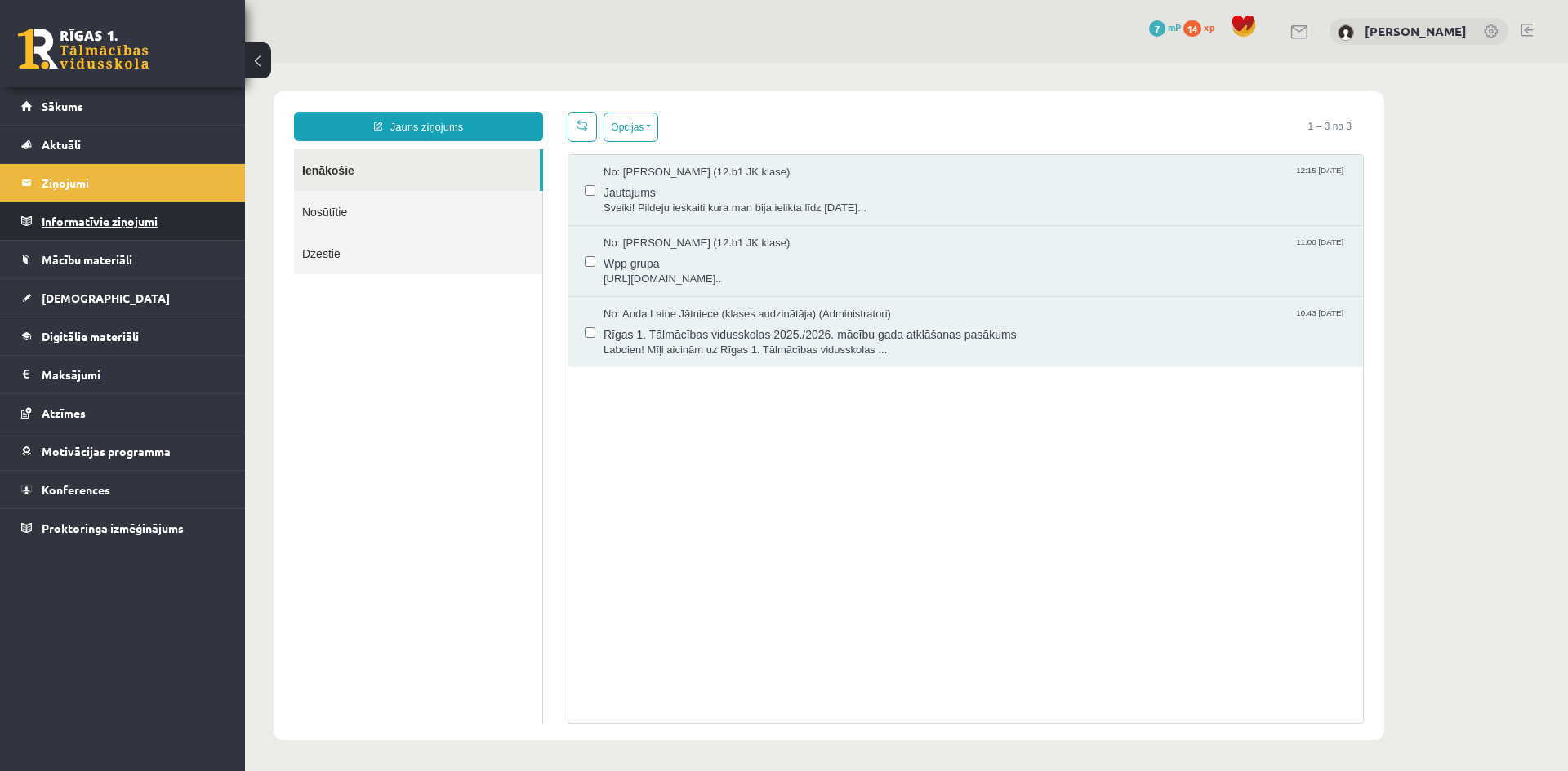
click at [87, 224] on legend "Informatīvie ziņojumi 0" at bounding box center [133, 221] width 183 height 38
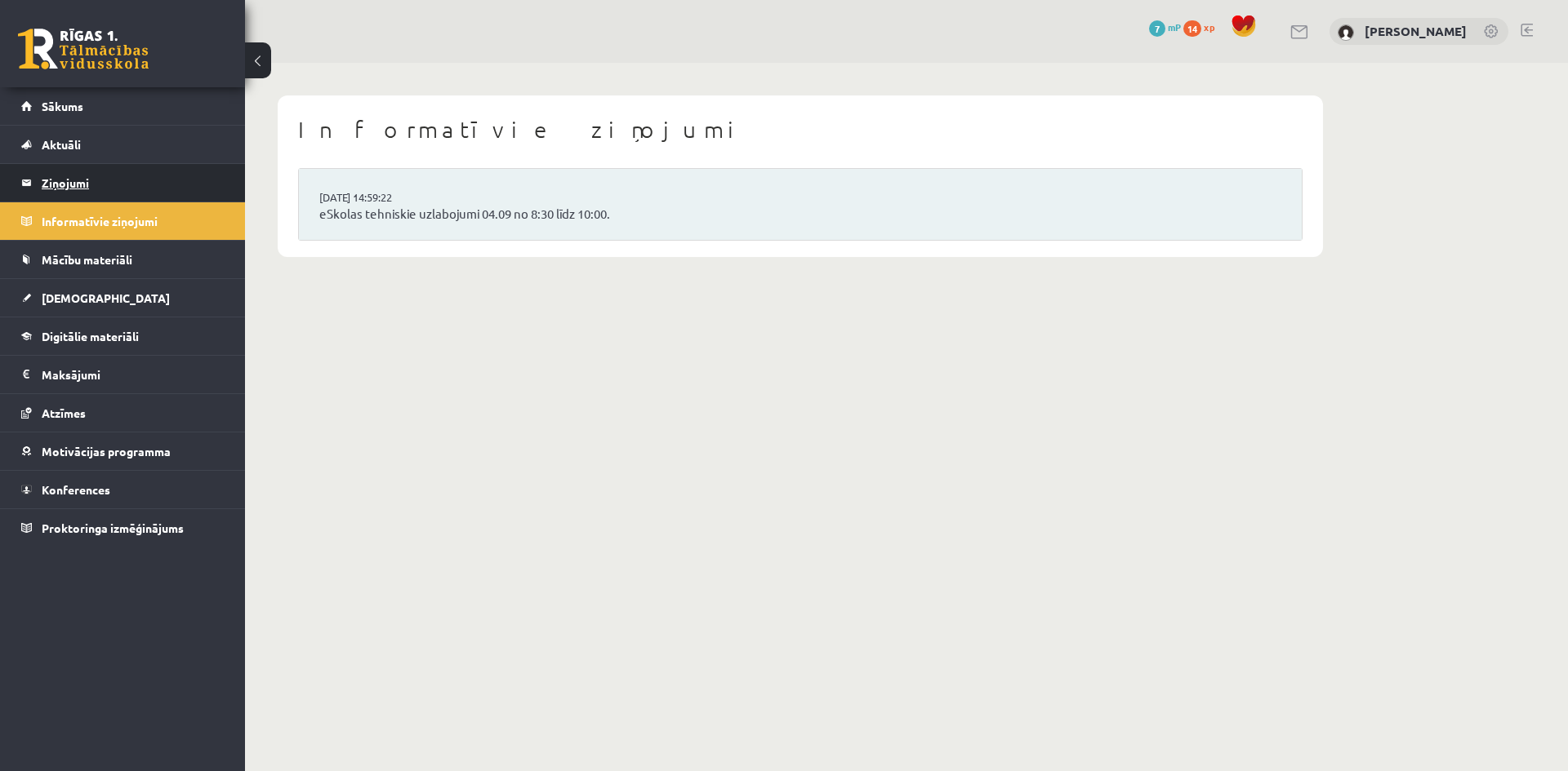
click at [84, 193] on legend "Ziņojumi 0" at bounding box center [133, 183] width 183 height 38
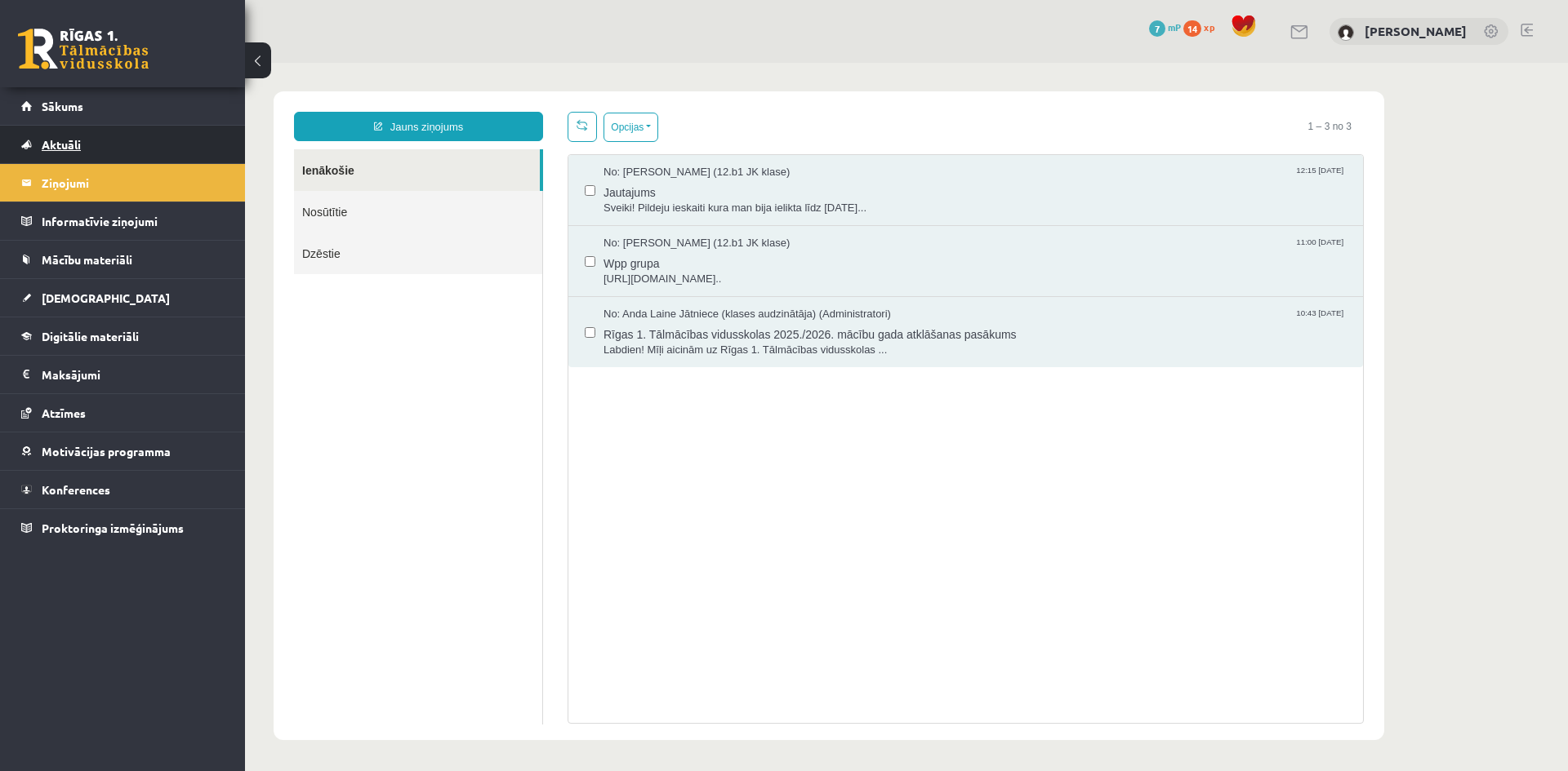
click at [84, 161] on link "Aktuāli" at bounding box center [123, 144] width 203 height 38
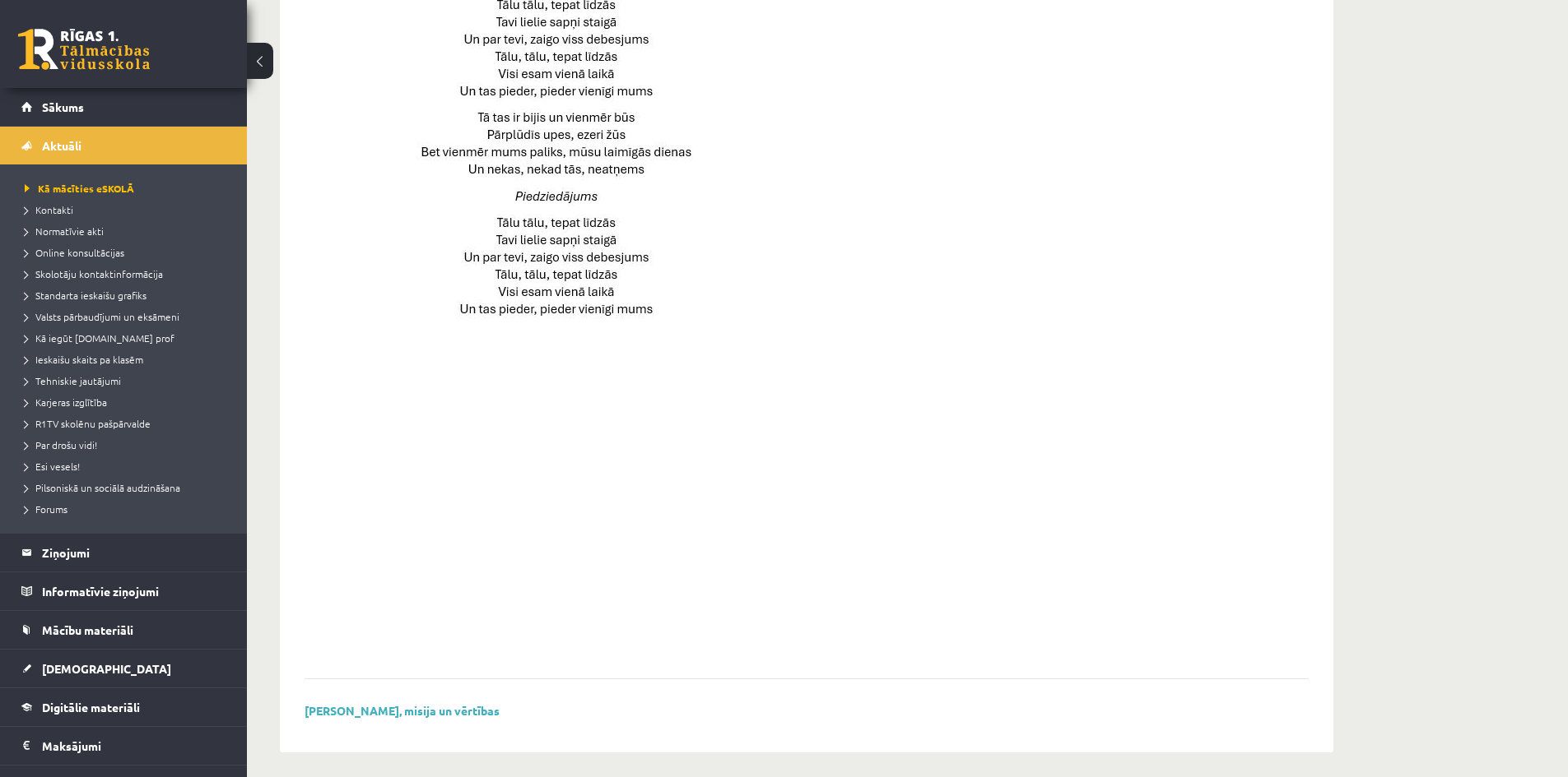
scroll to position [1016, 0]
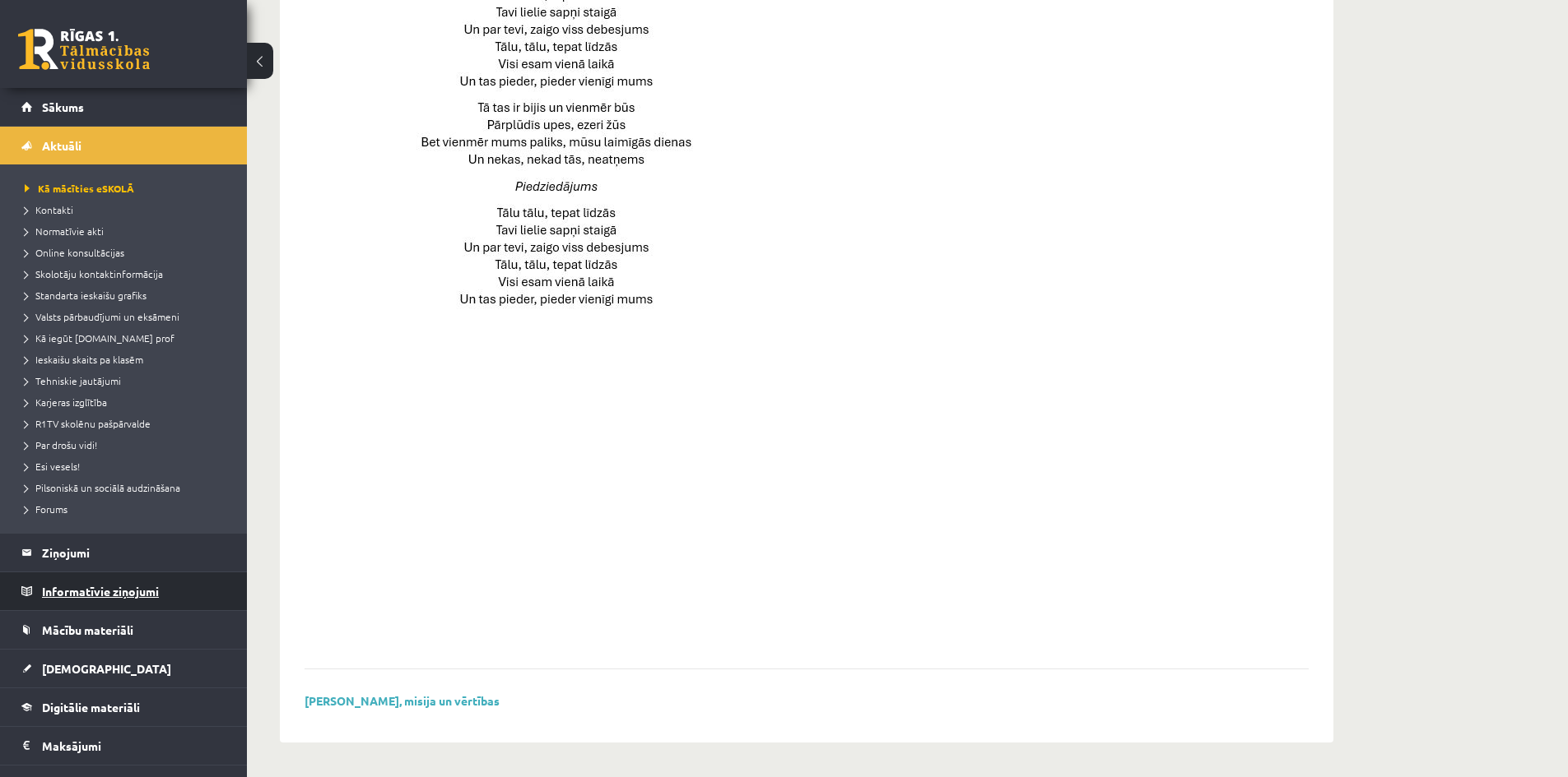
click at [84, 594] on legend "Informatīvie ziņojumi 0" at bounding box center [134, 591] width 184 height 38
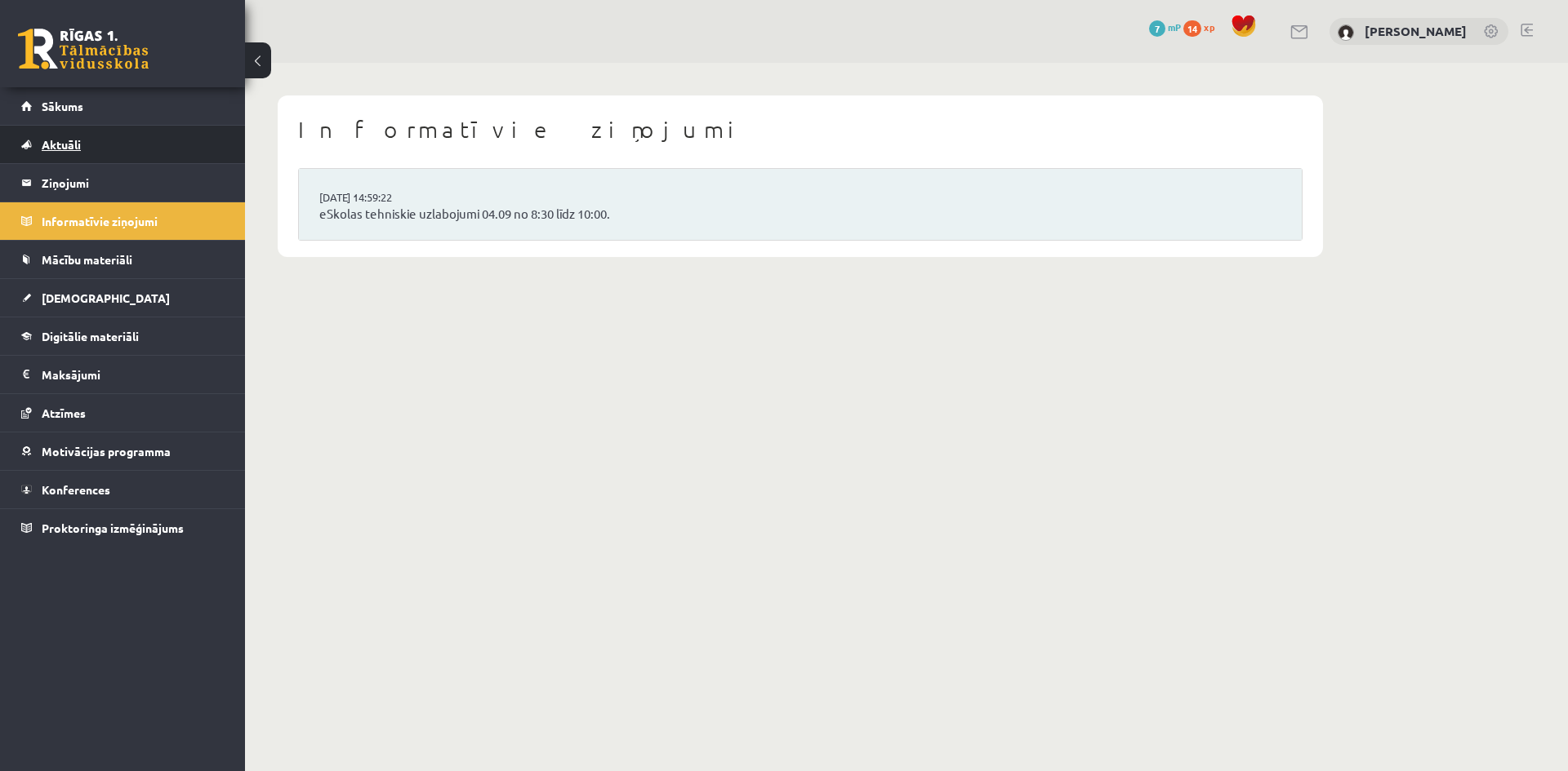
click at [131, 163] on link "Aktuāli" at bounding box center [123, 144] width 203 height 38
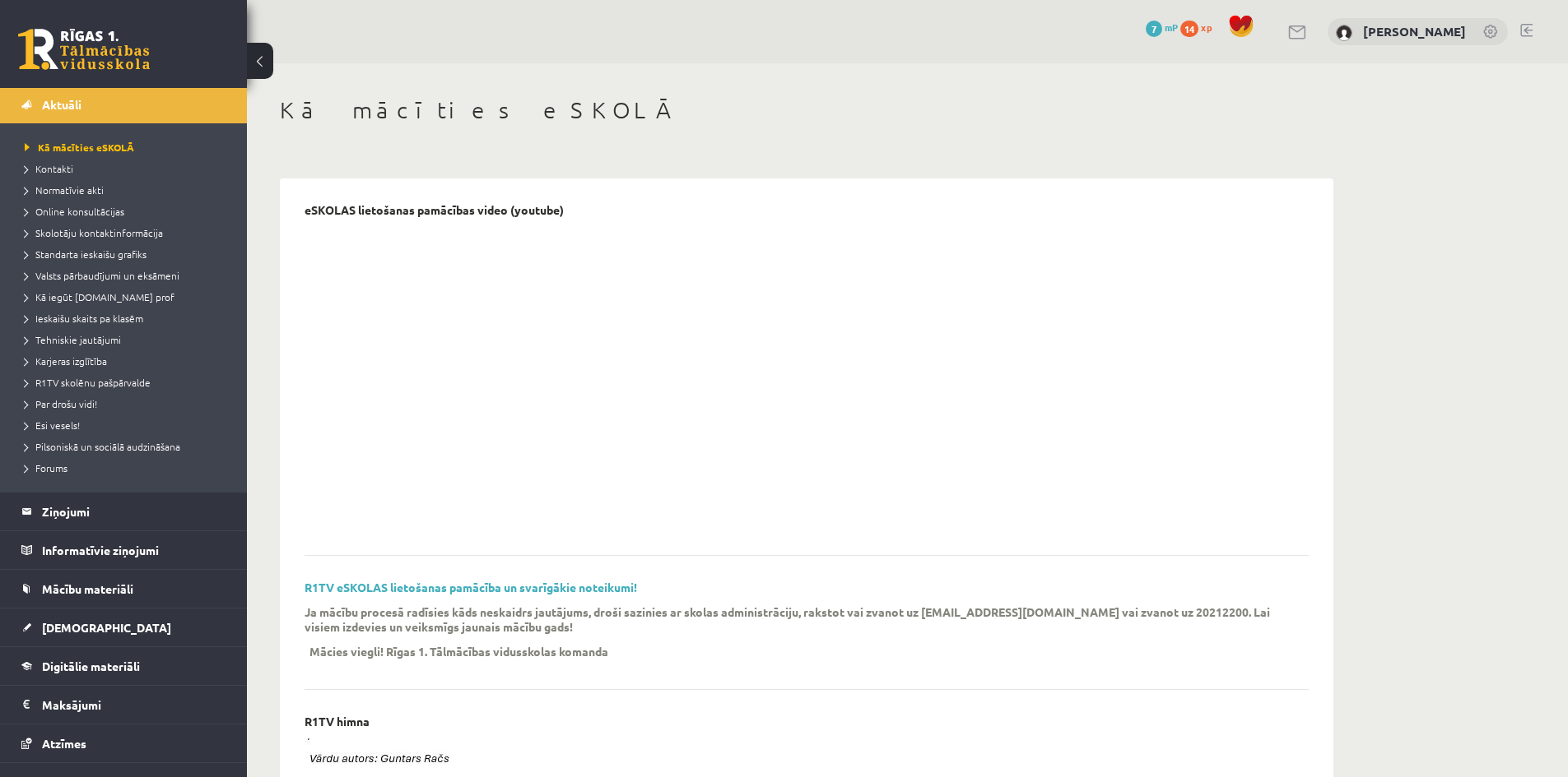
scroll to position [82, 0]
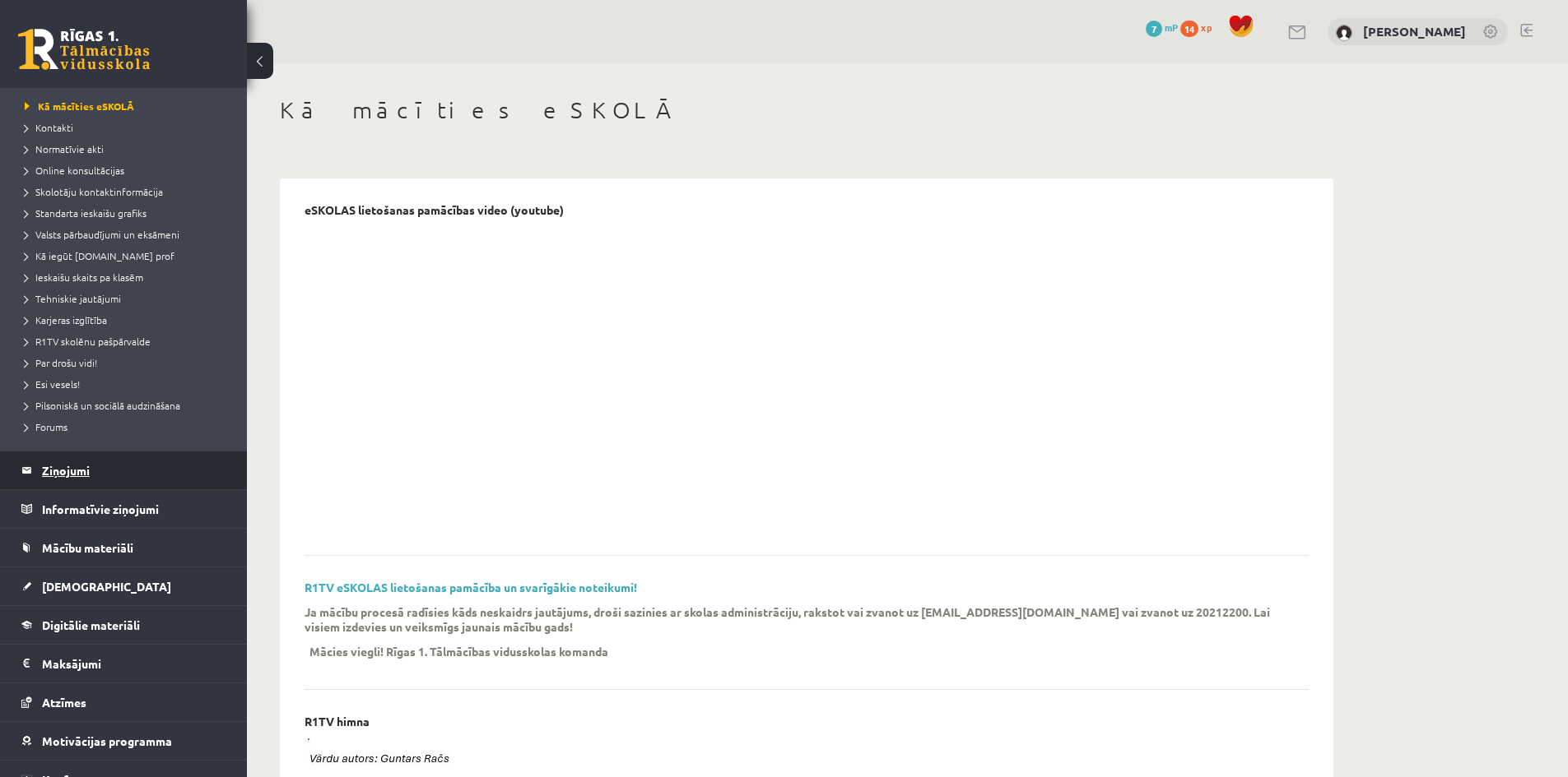
click at [94, 485] on legend "Ziņojumi 0" at bounding box center [134, 470] width 184 height 38
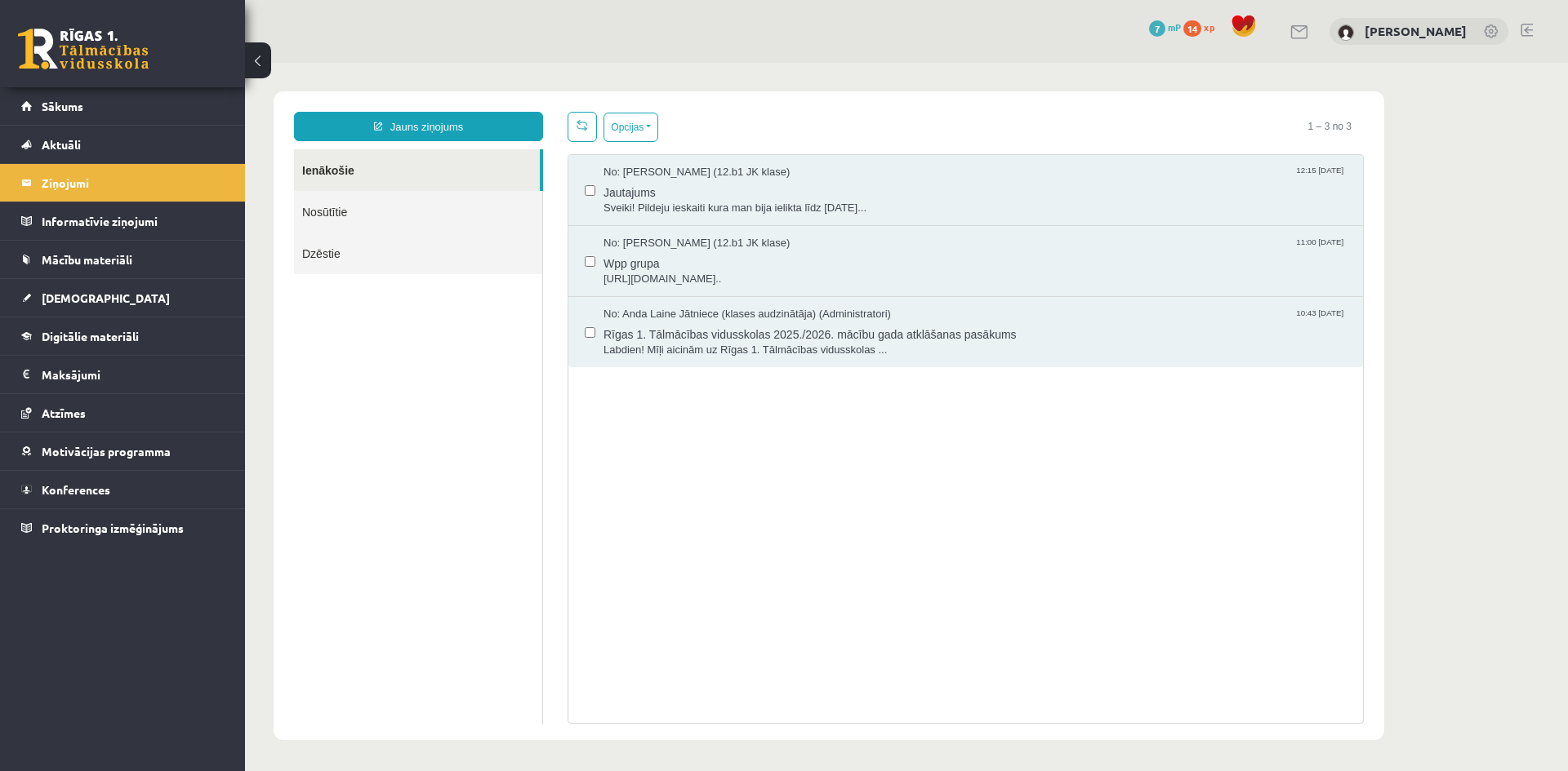
click at [1205, 30] on link "14 xp" at bounding box center [1202, 26] width 39 height 13
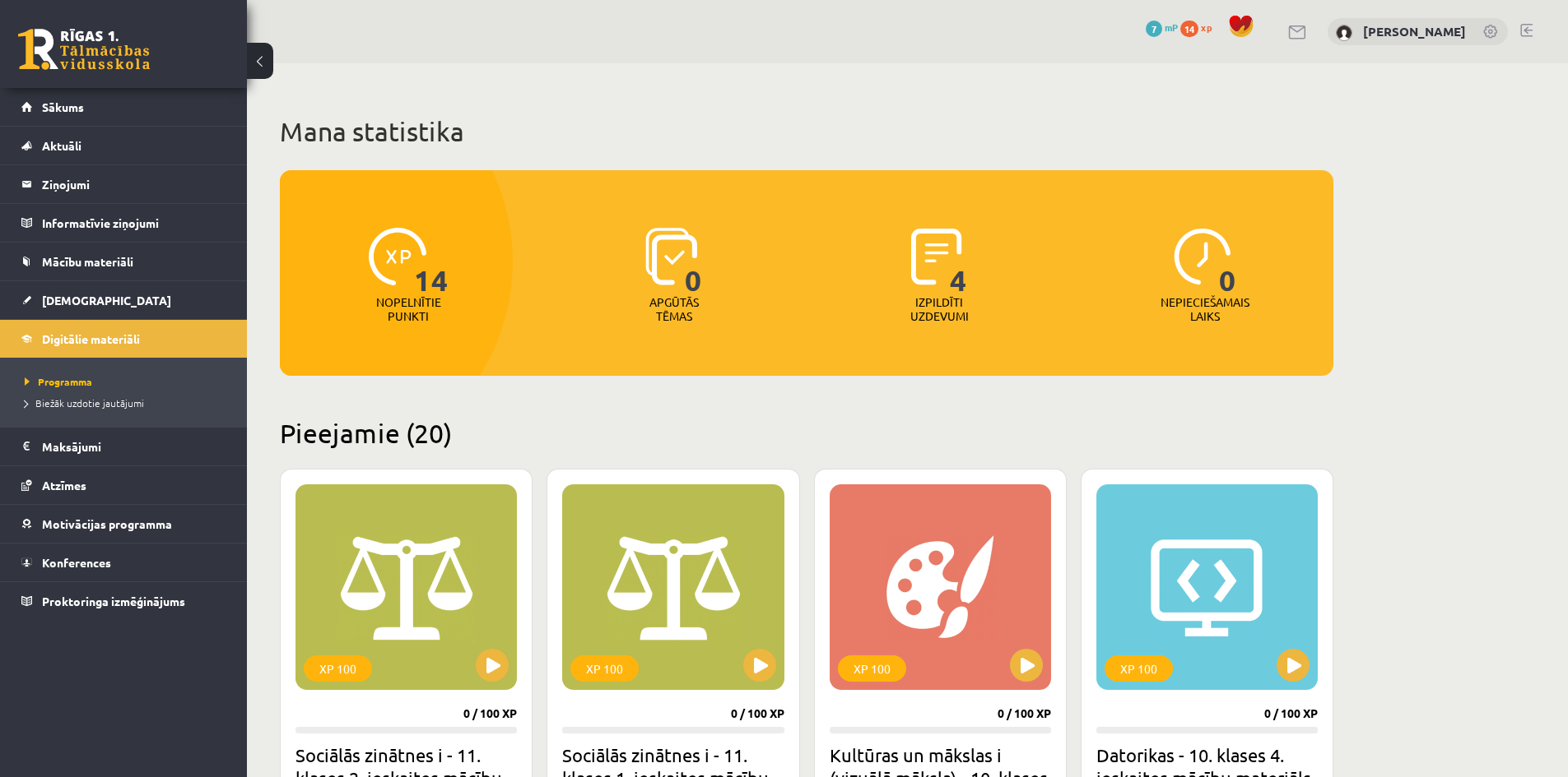
click at [1241, 28] on span at bounding box center [1241, 27] width 25 height 25
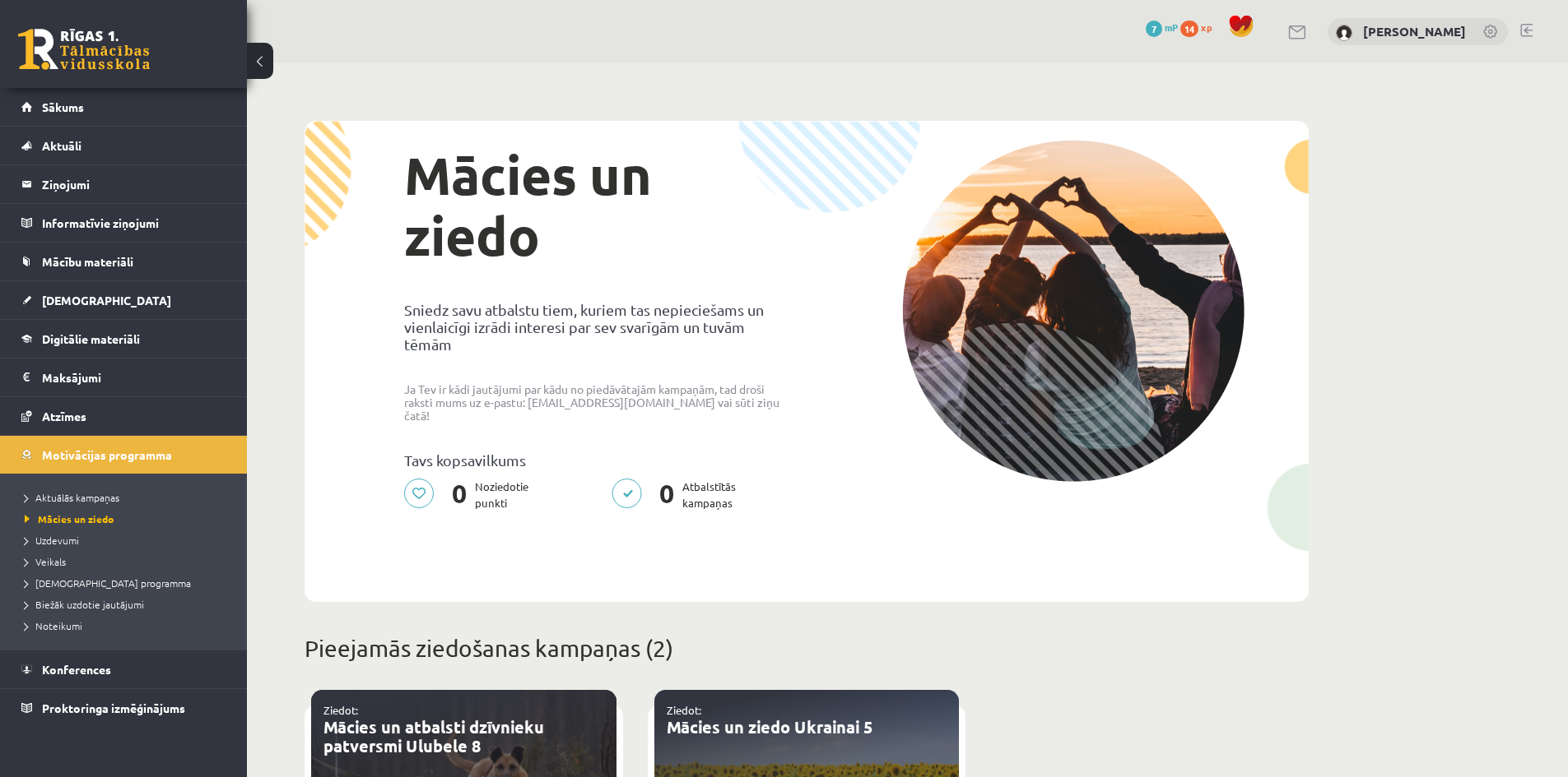
click at [1209, 23] on span "xp" at bounding box center [1206, 27] width 11 height 13
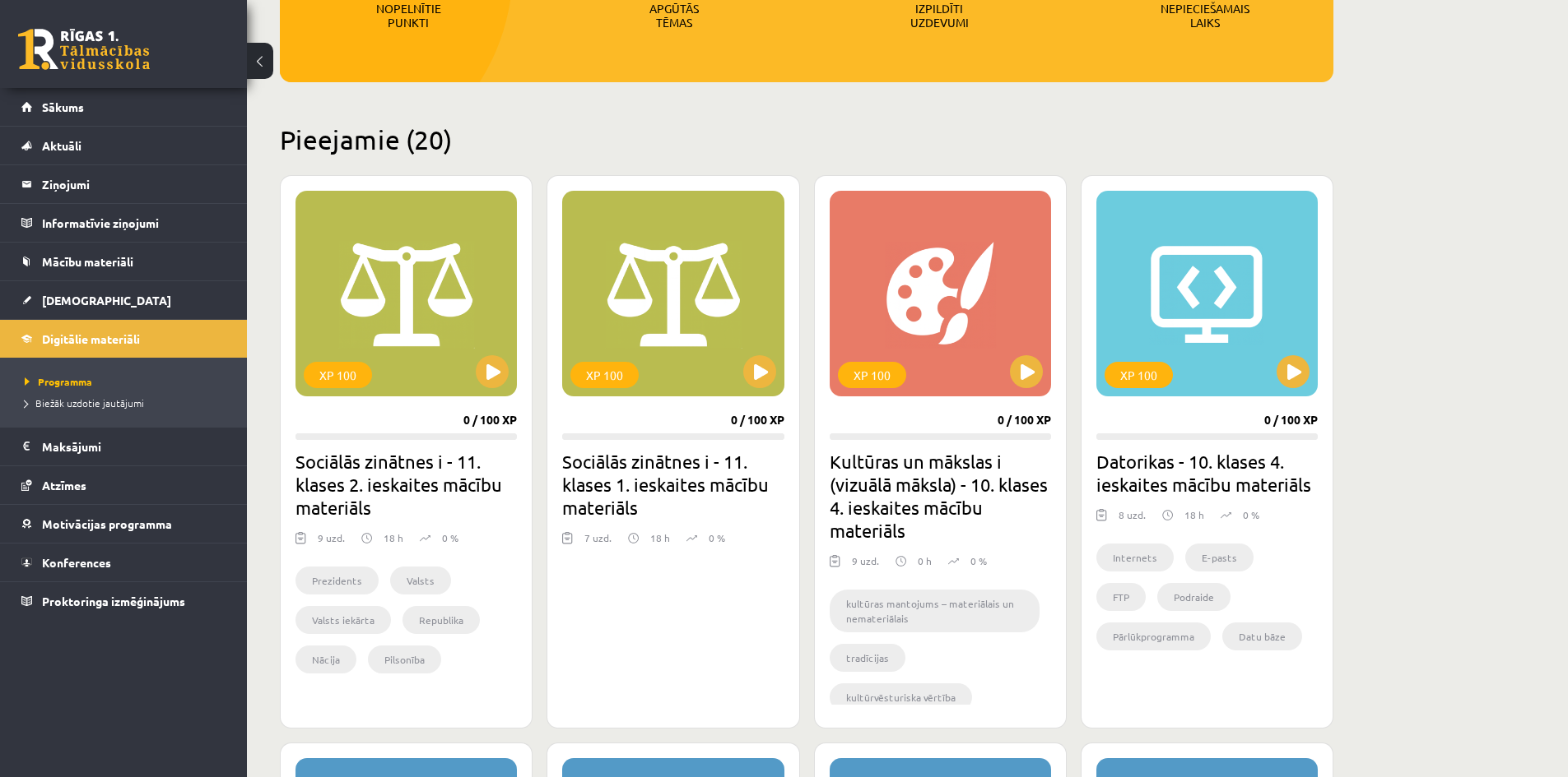
scroll to position [329, 0]
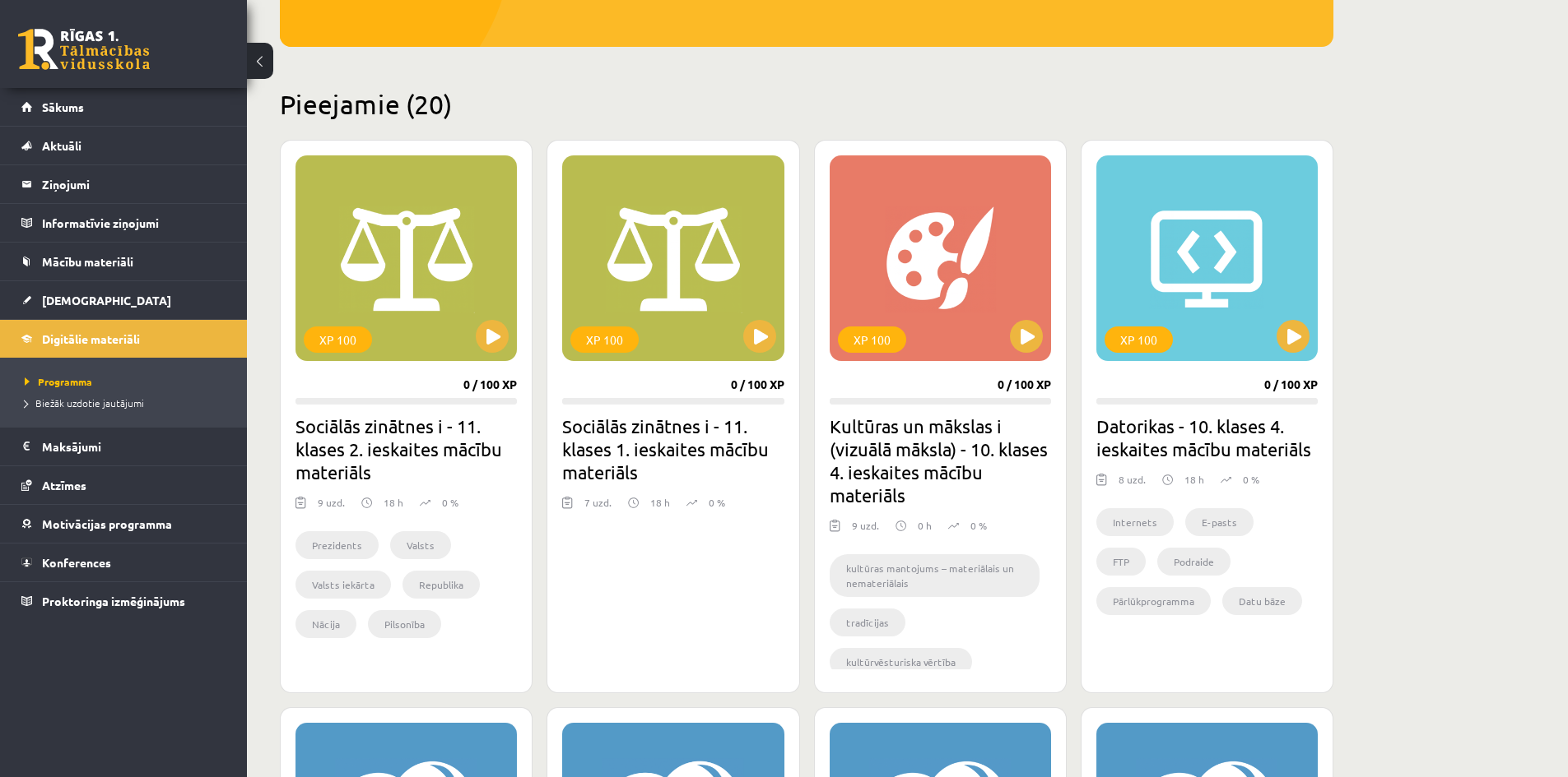
click at [85, 410] on li "Biežāk uzdotie jautājumi" at bounding box center [127, 403] width 206 height 21
click at [89, 404] on span "Biežāk uzdotie jautājumi" at bounding box center [91, 403] width 133 height 13
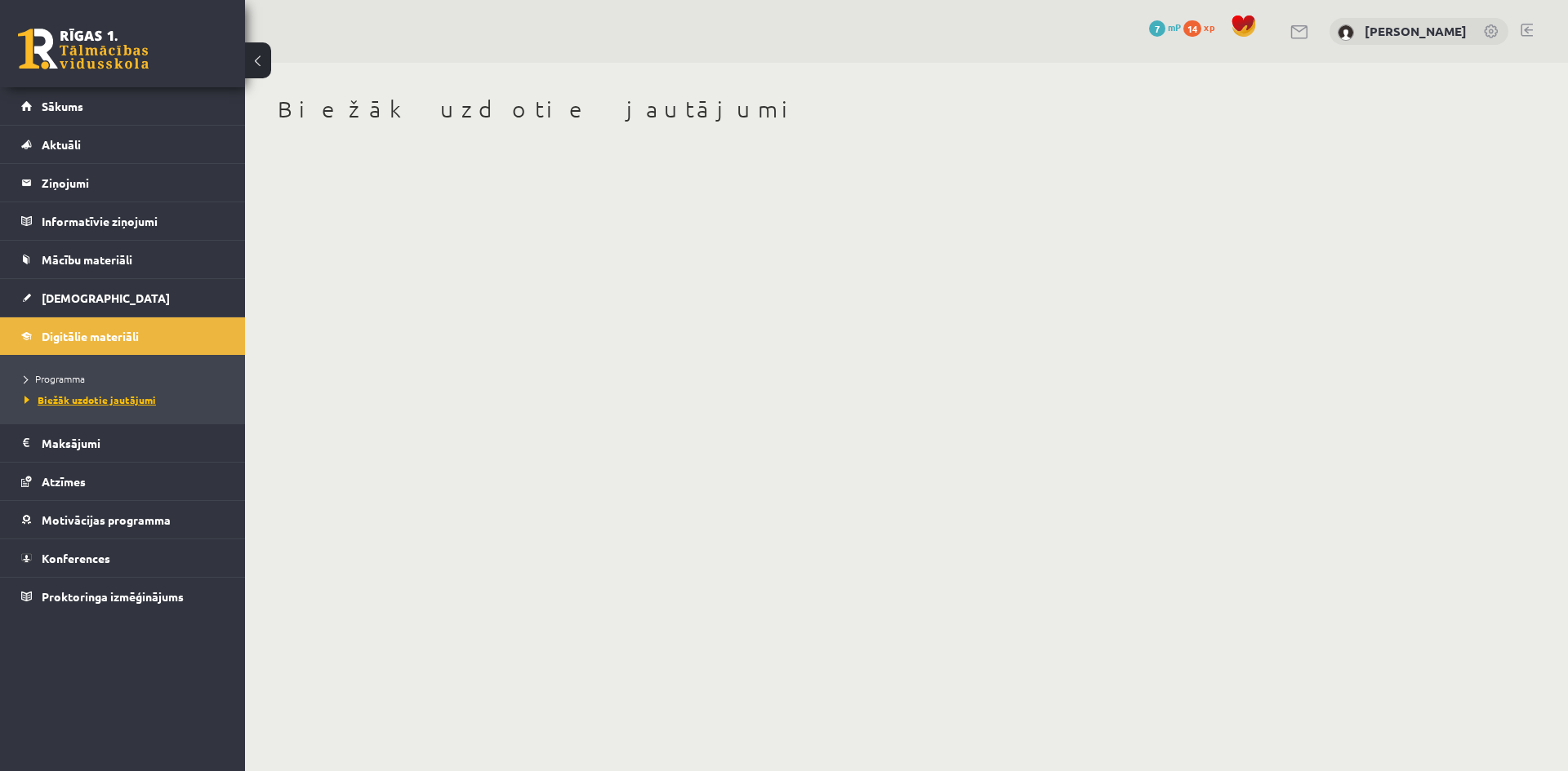
click at [146, 403] on span "Biežāk uzdotie jautājumi" at bounding box center [90, 400] width 132 height 13
click at [72, 512] on link "Motivācijas programma" at bounding box center [123, 520] width 203 height 38
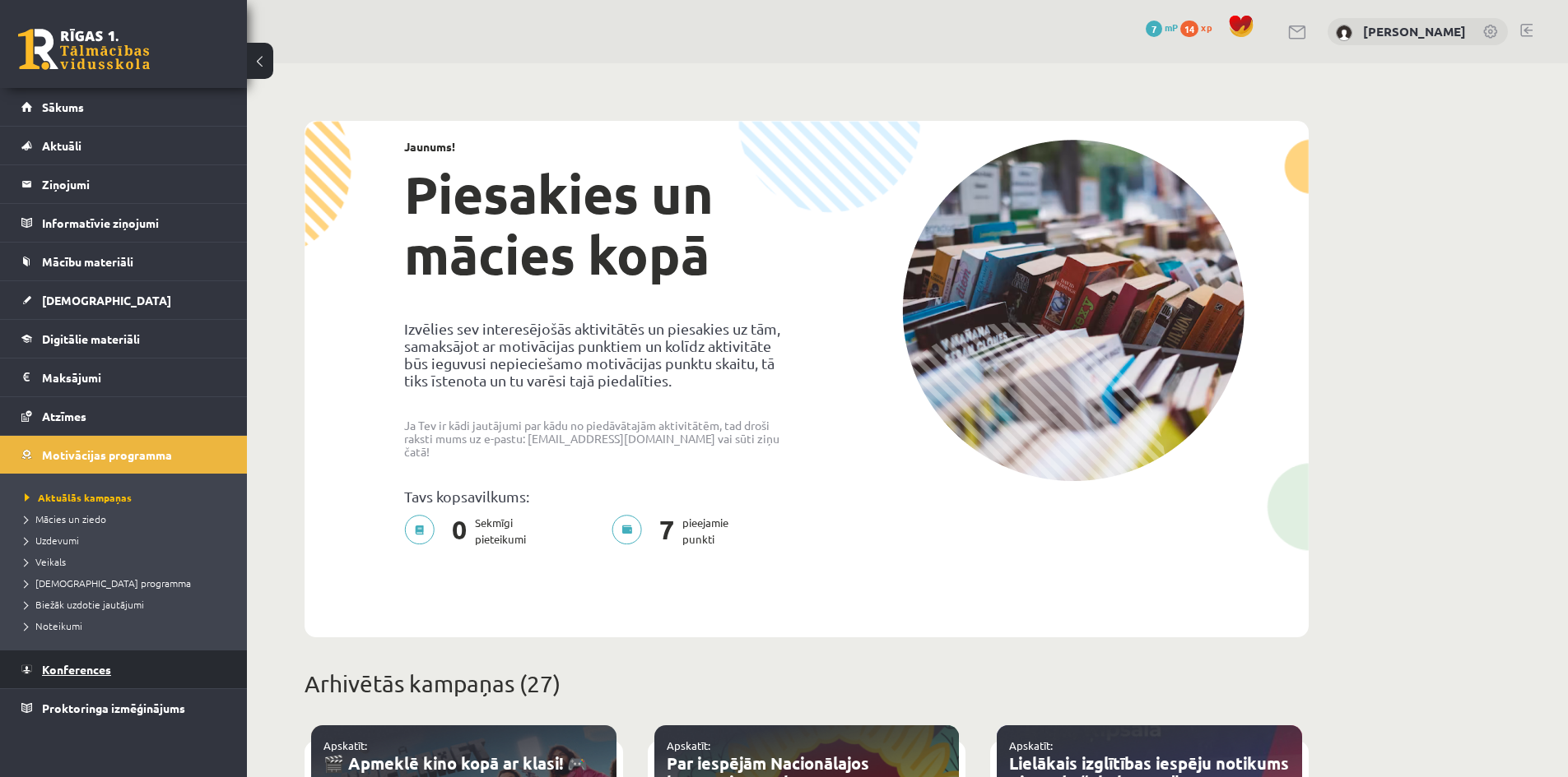
click at [77, 676] on span "Konferences" at bounding box center [77, 669] width 69 height 15
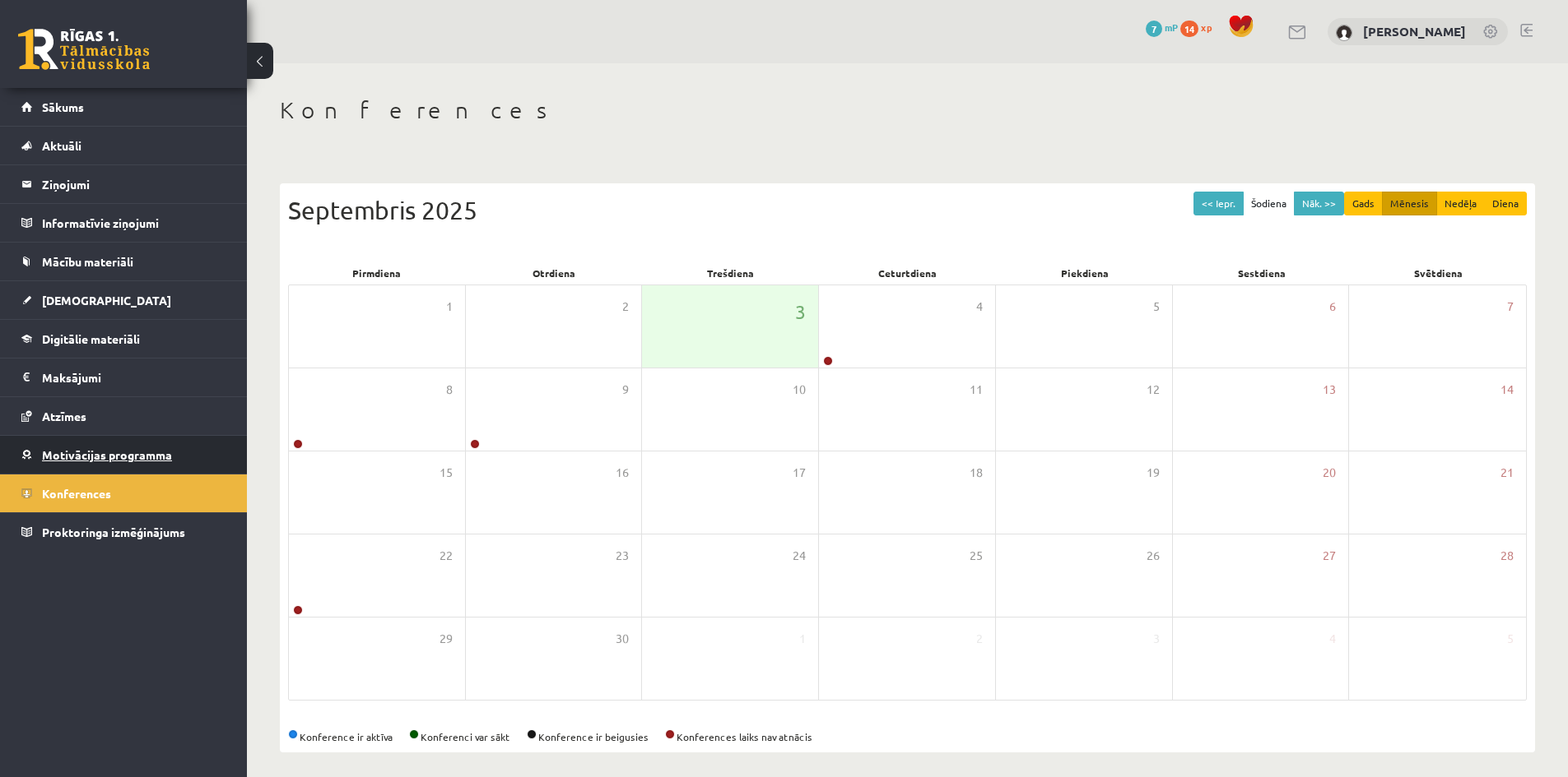
click at [120, 468] on link "Motivācijas programma" at bounding box center [124, 455] width 205 height 38
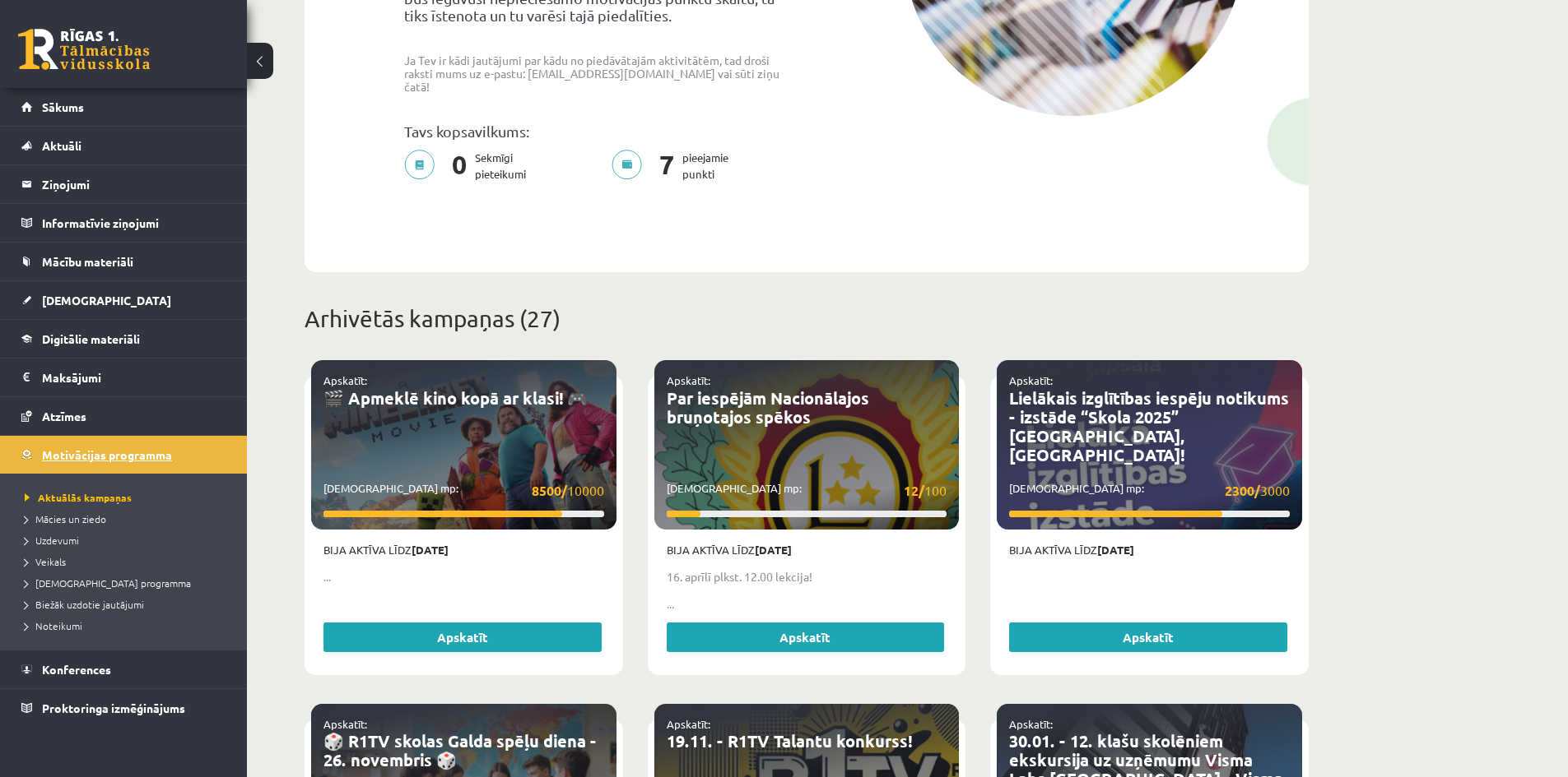
scroll to position [411, 0]
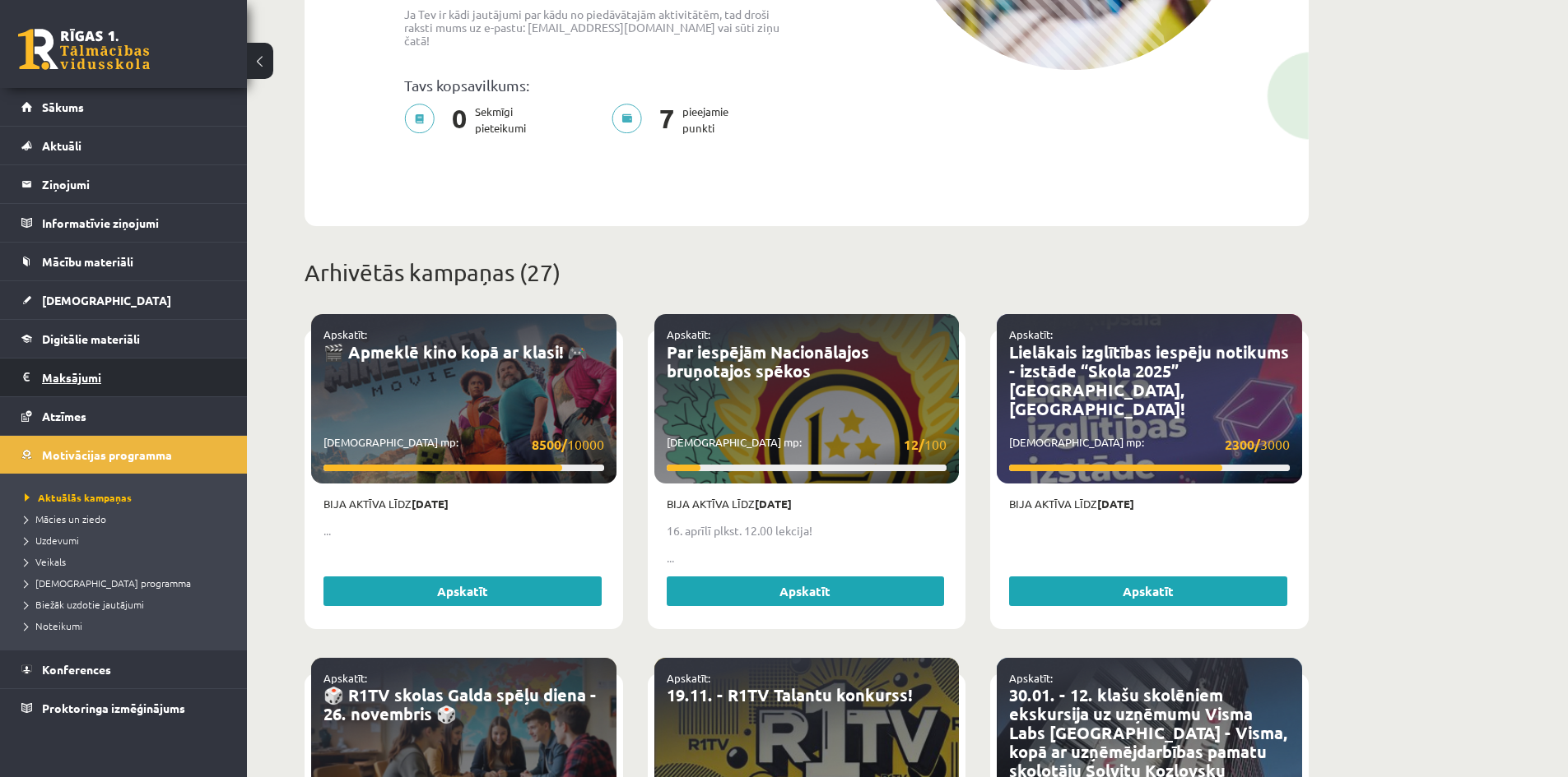
click at [122, 391] on legend "Maksājumi 0" at bounding box center [134, 377] width 184 height 38
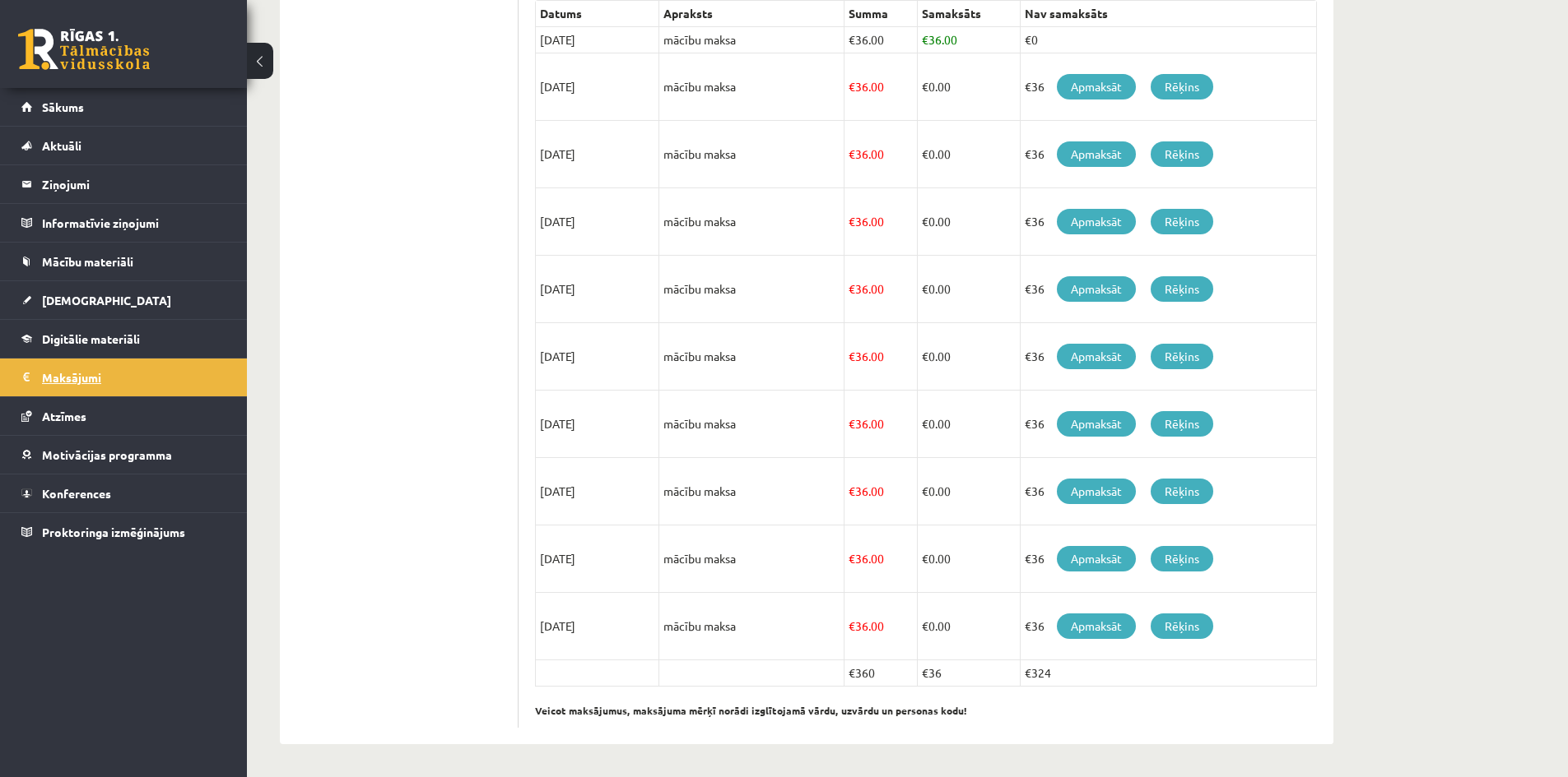
scroll to position [389, 0]
click at [146, 332] on link "Digitālie materiāli" at bounding box center [124, 339] width 205 height 38
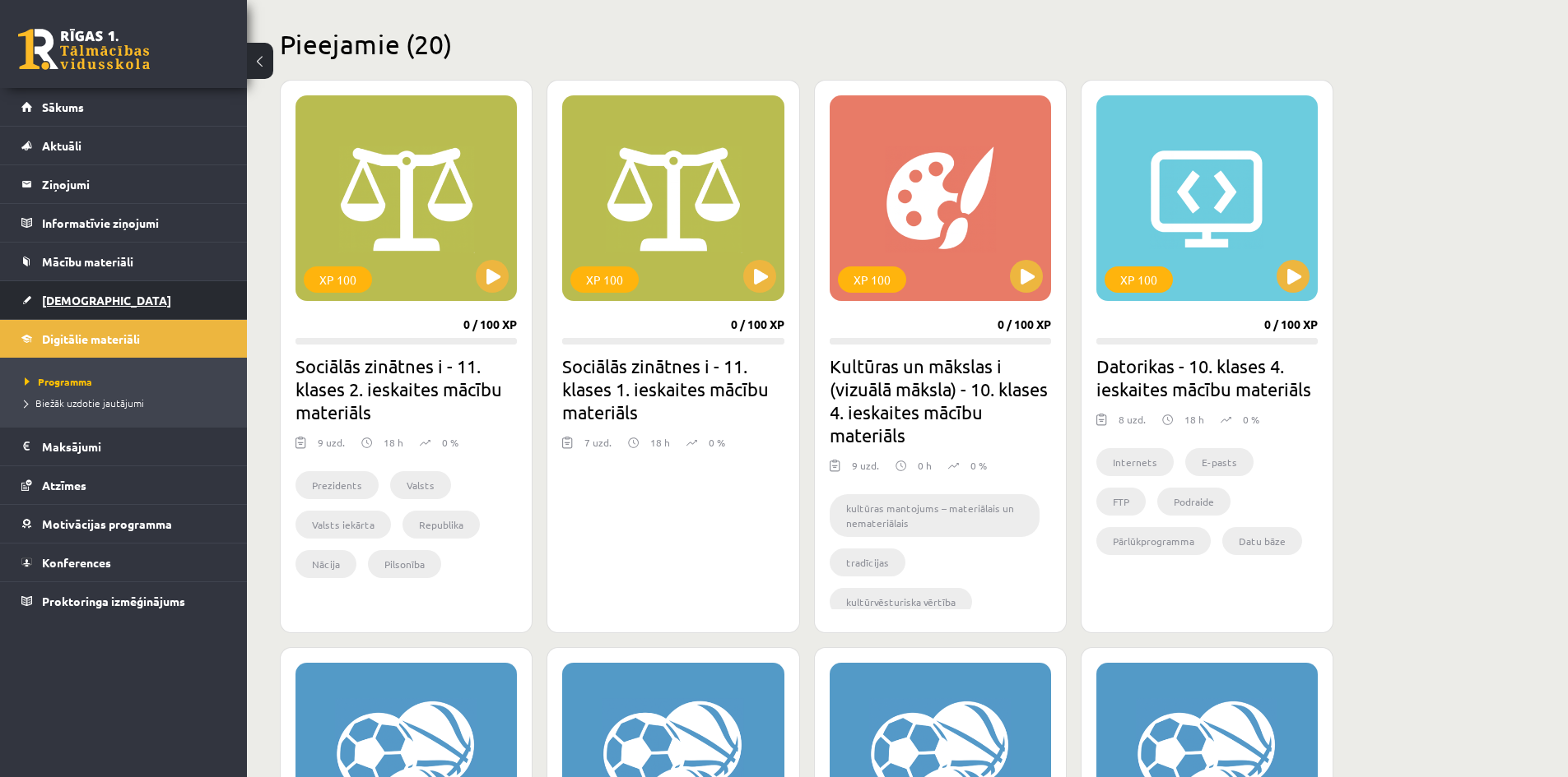
click at [119, 317] on link "[DEMOGRAPHIC_DATA]" at bounding box center [124, 300] width 205 height 38
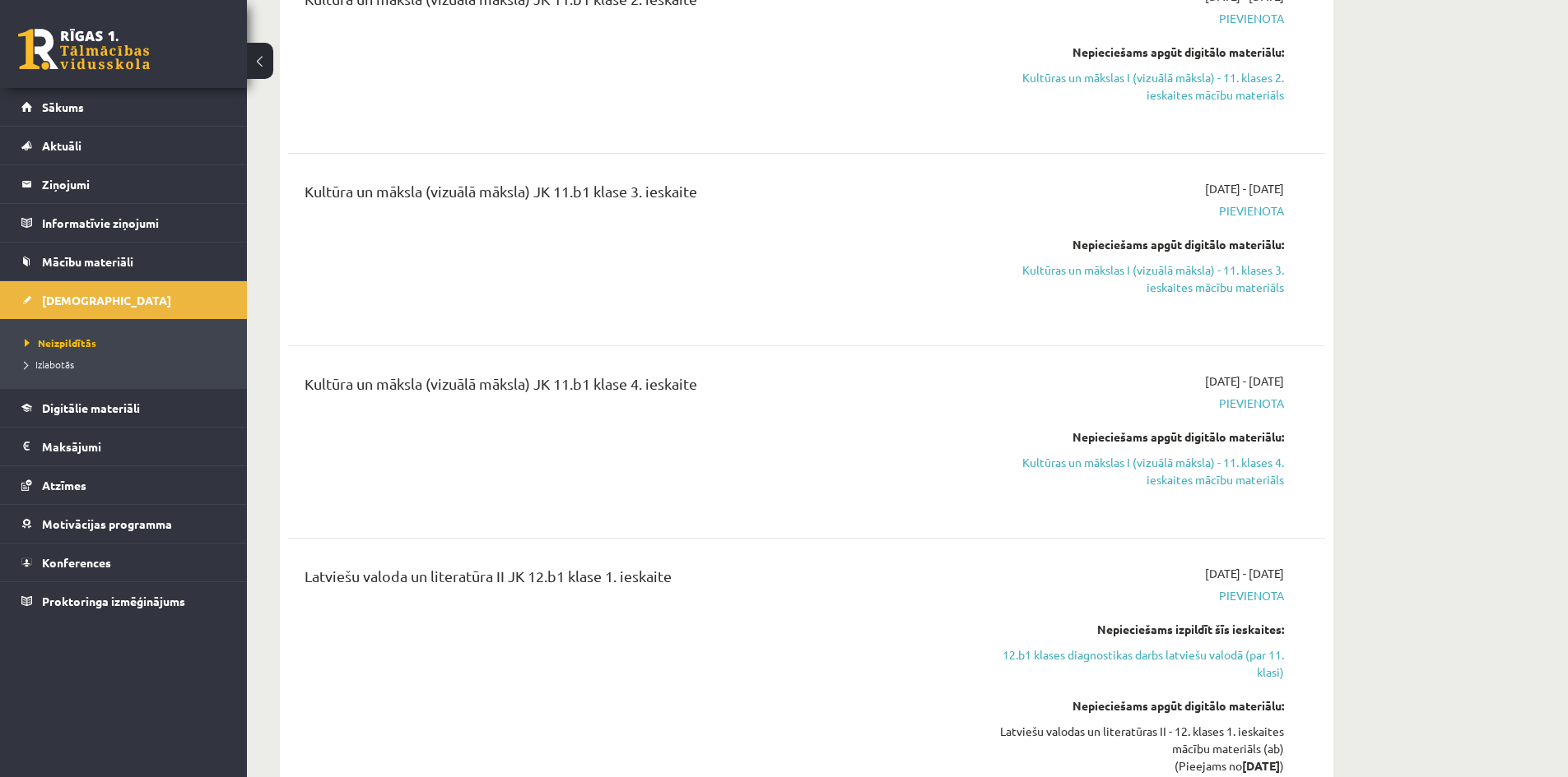
scroll to position [4525, 0]
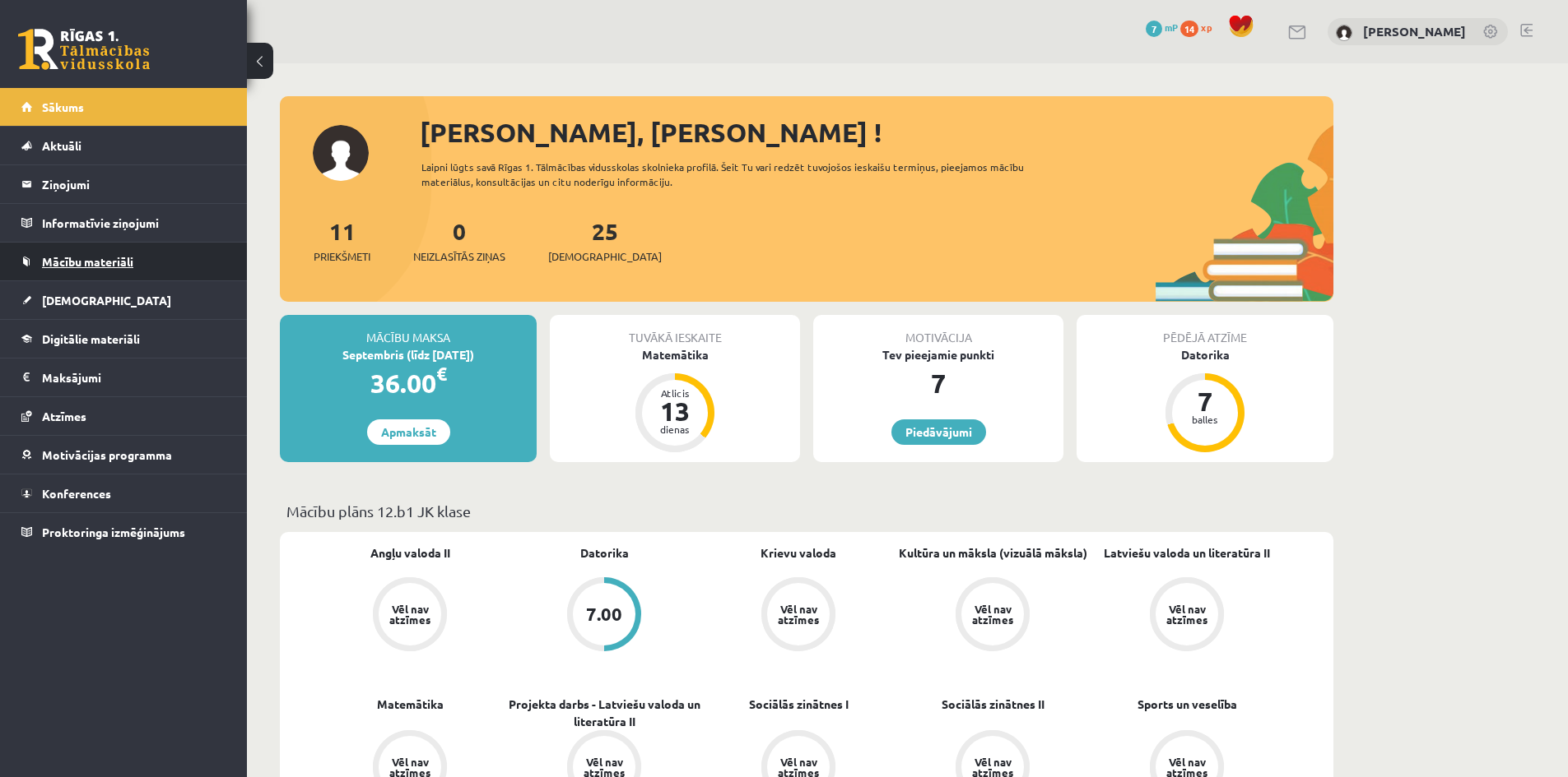
click at [80, 255] on span "Mācību materiāli" at bounding box center [87, 262] width 92 height 15
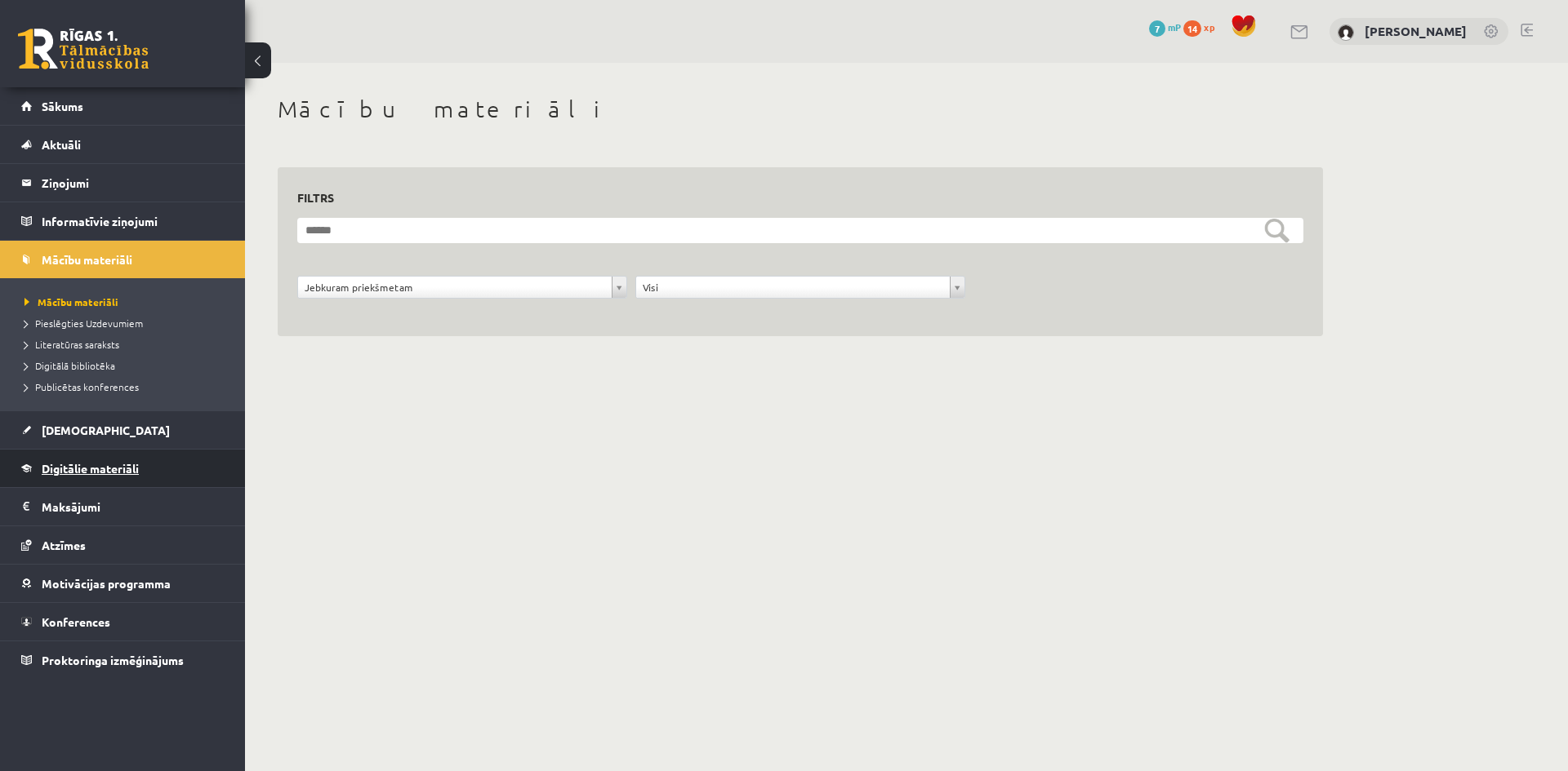
click at [84, 469] on span "Digitālie materiāli" at bounding box center [90, 468] width 97 height 15
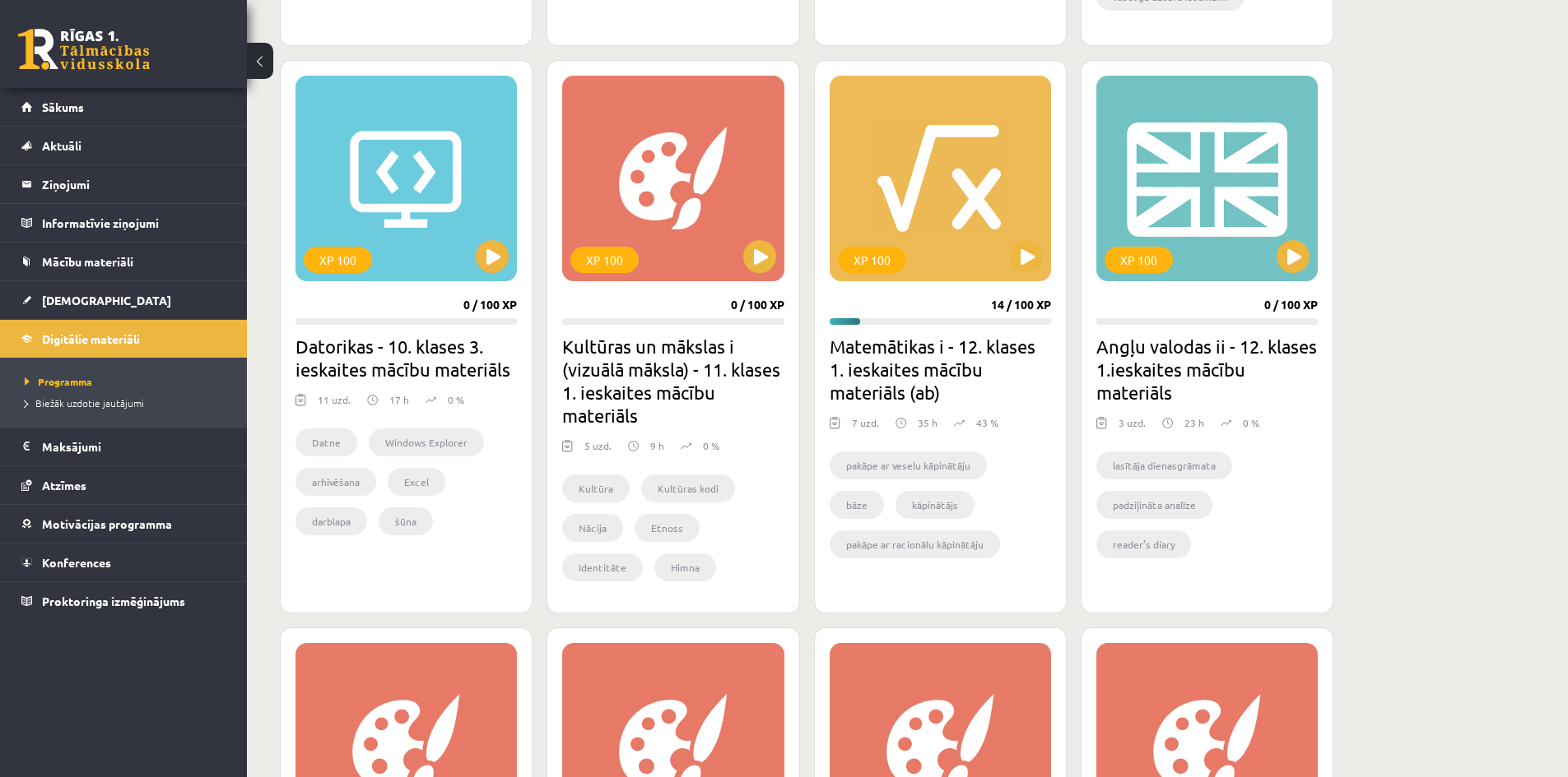
scroll to position [1563, 0]
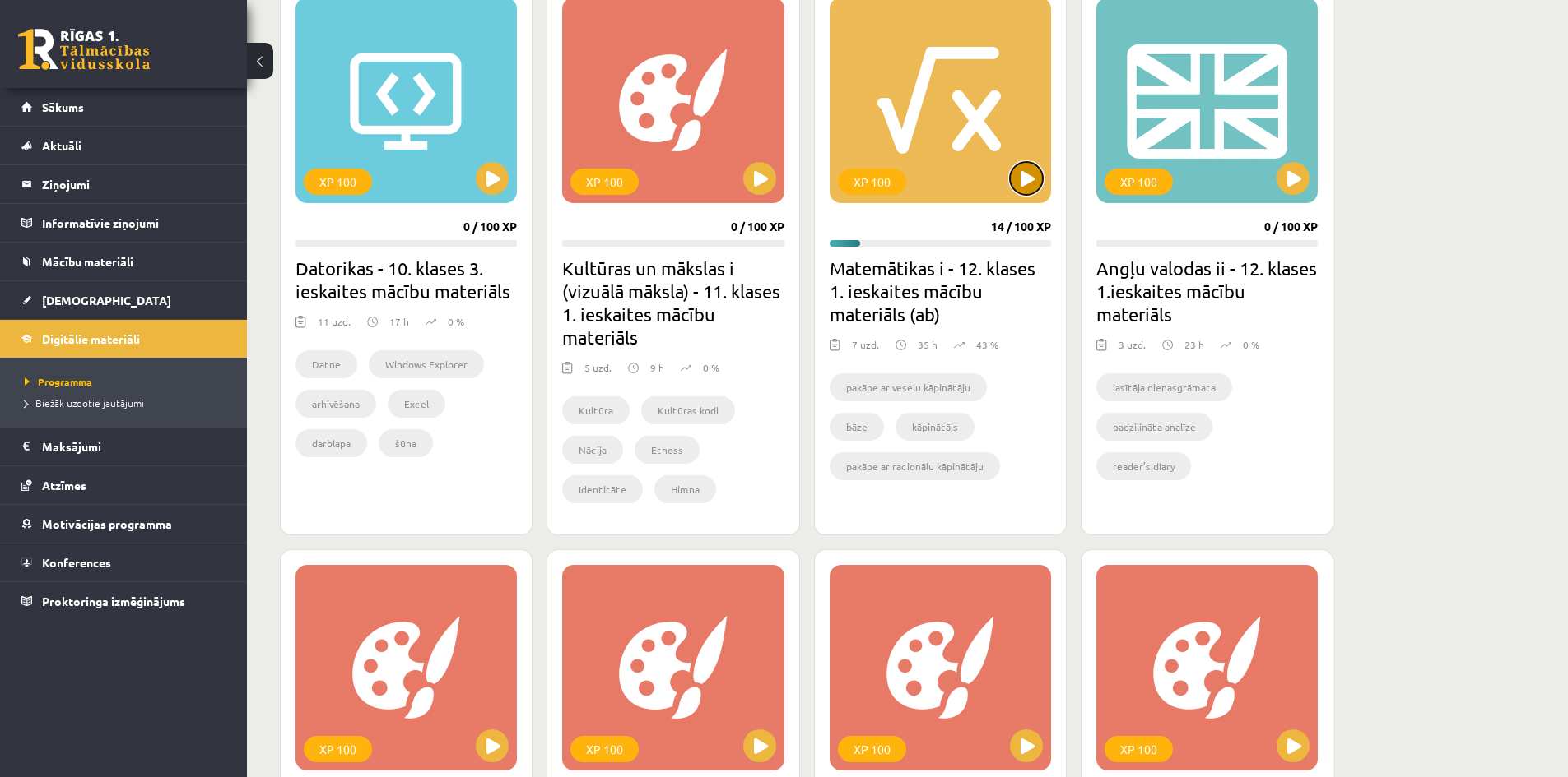
click at [1026, 178] on button at bounding box center [1026, 178] width 33 height 33
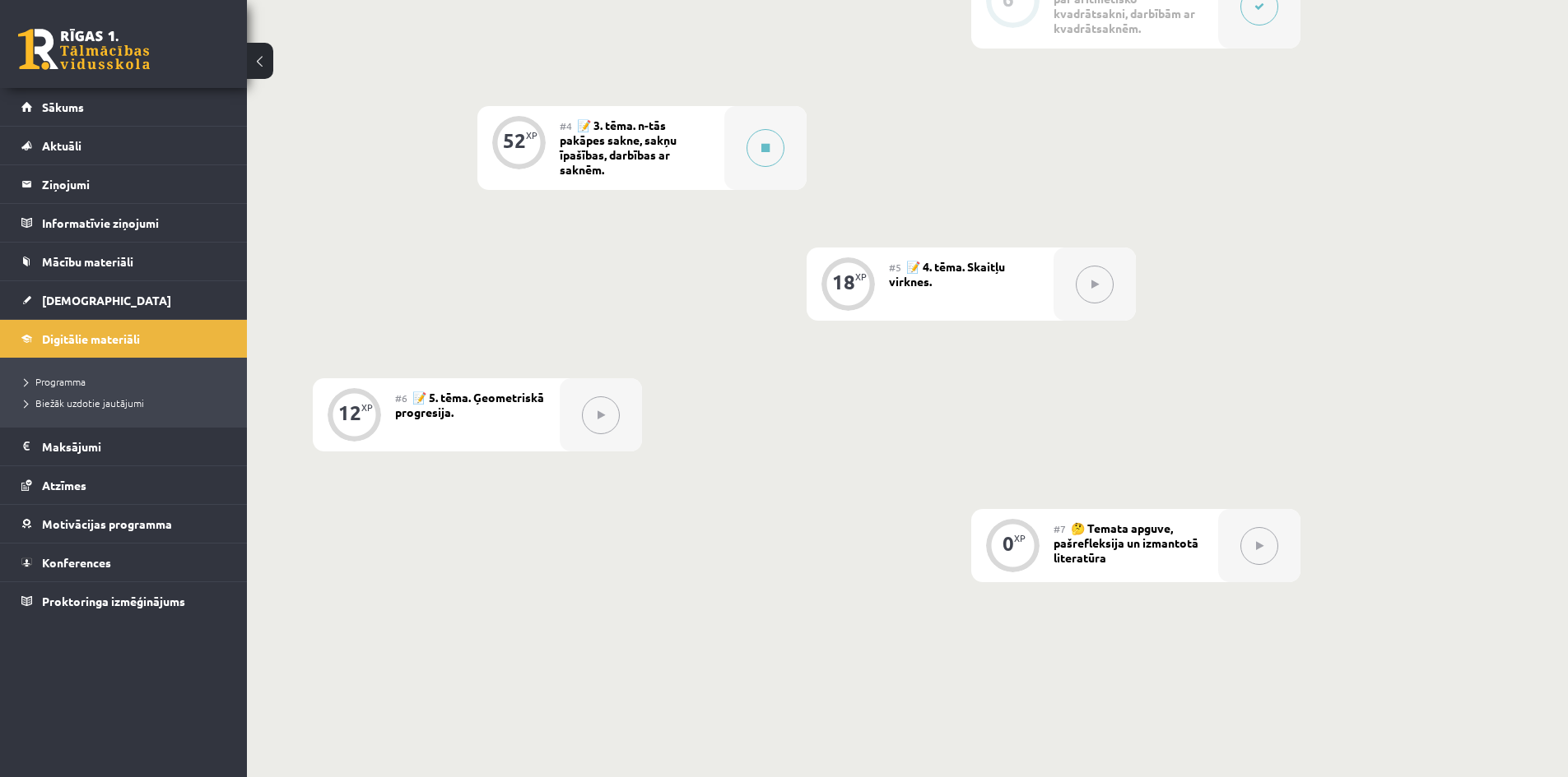
scroll to position [603, 0]
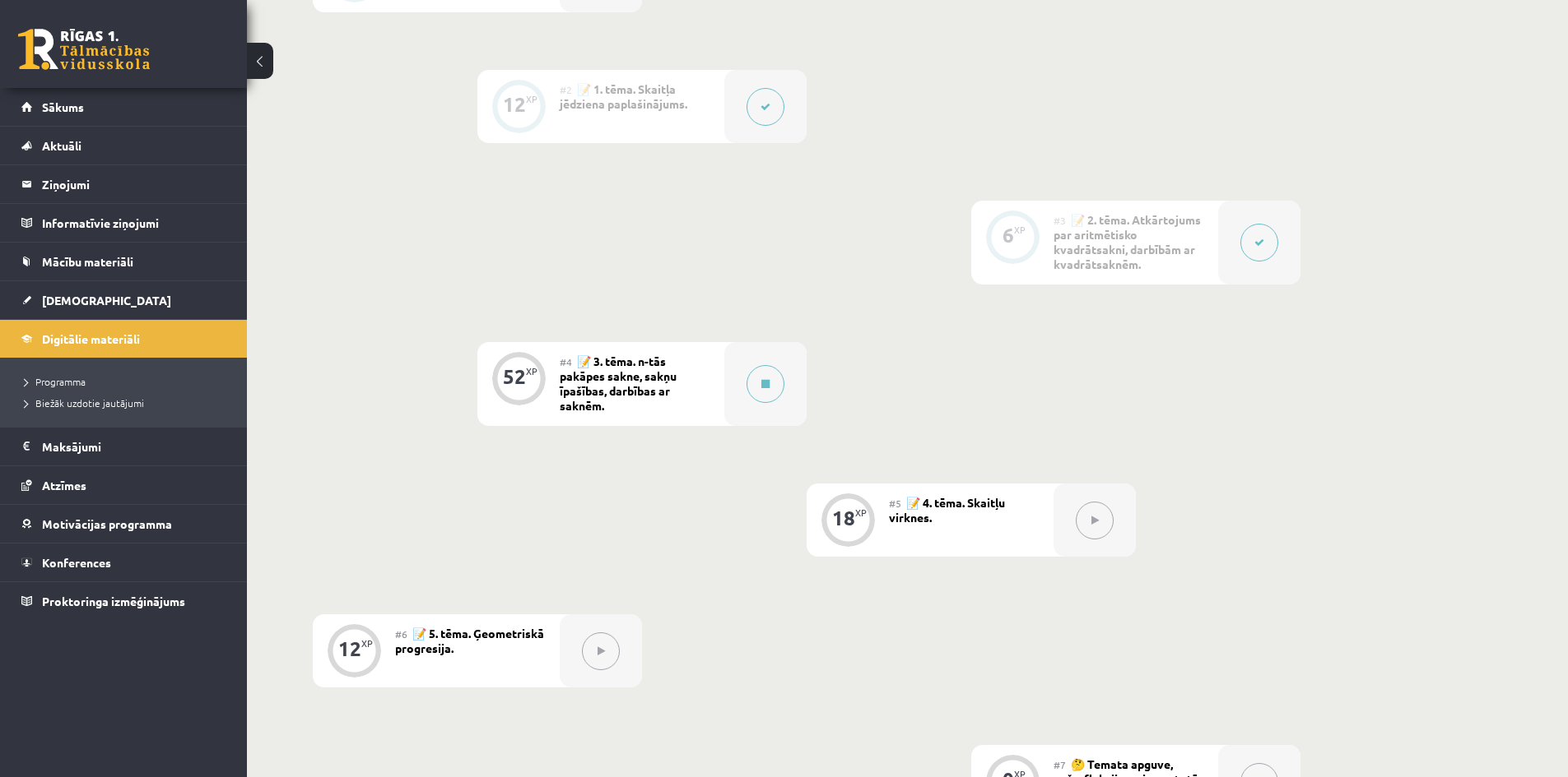
click at [1103, 473] on div "0 XP #1 💡 Pirms sāc mācīties! Ievada daļa. 12 XP #2 📝 1. tēma. Skaitļa jēdziena…" at bounding box center [806, 379] width 987 height 879
click at [71, 150] on span "Aktuāli" at bounding box center [61, 145] width 39 height 15
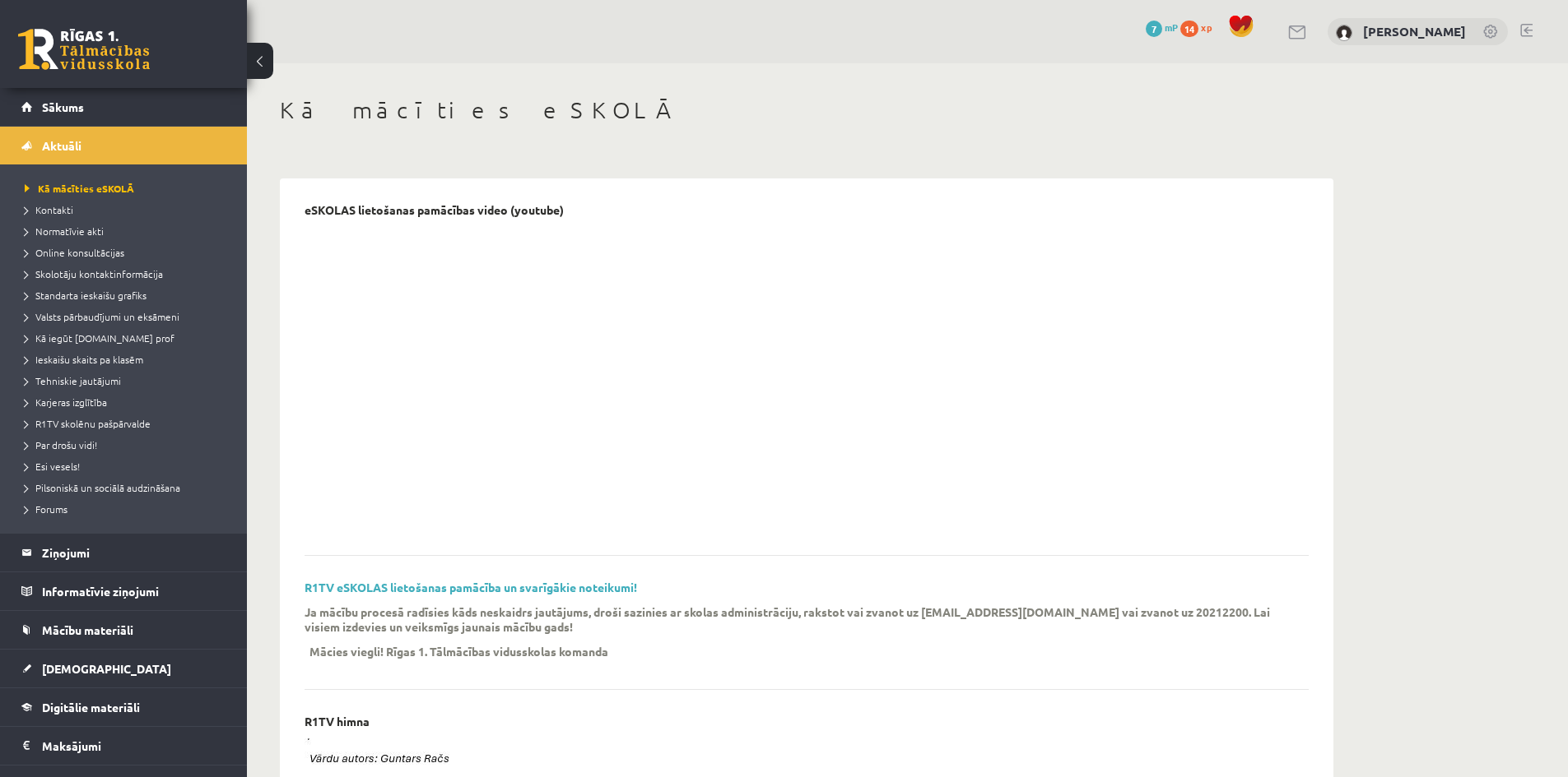
scroll to position [329, 0]
